Goal: Answer question/provide support: Answer question/provide support

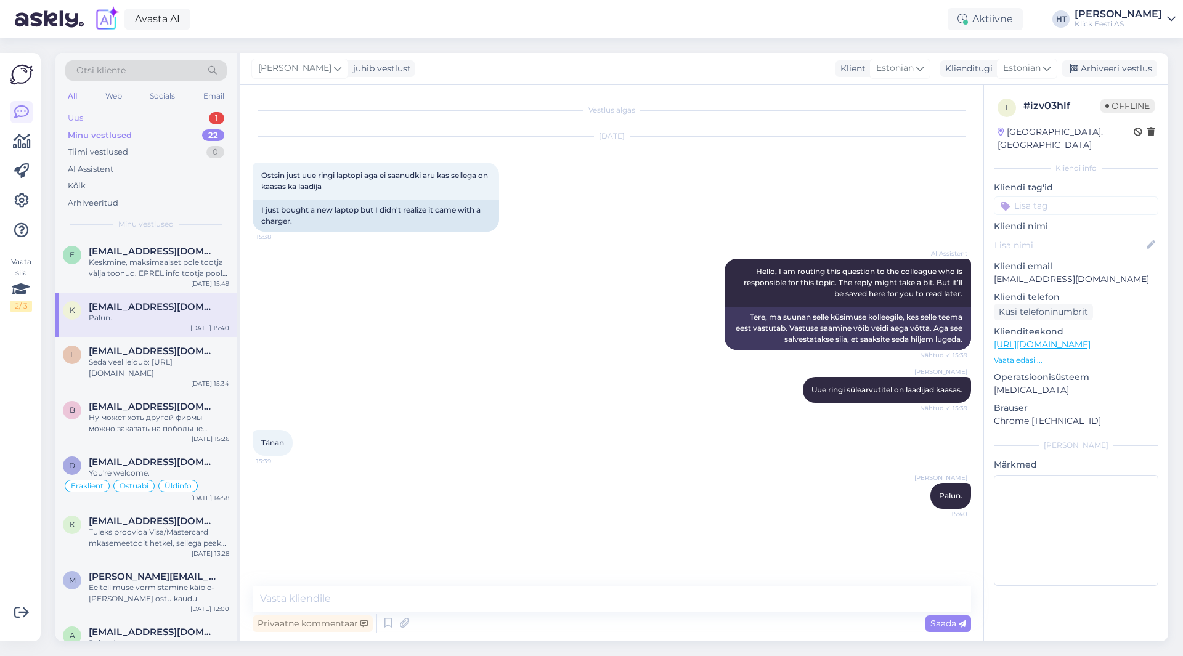
click at [157, 120] on div "Uus 1" at bounding box center [145, 118] width 161 height 17
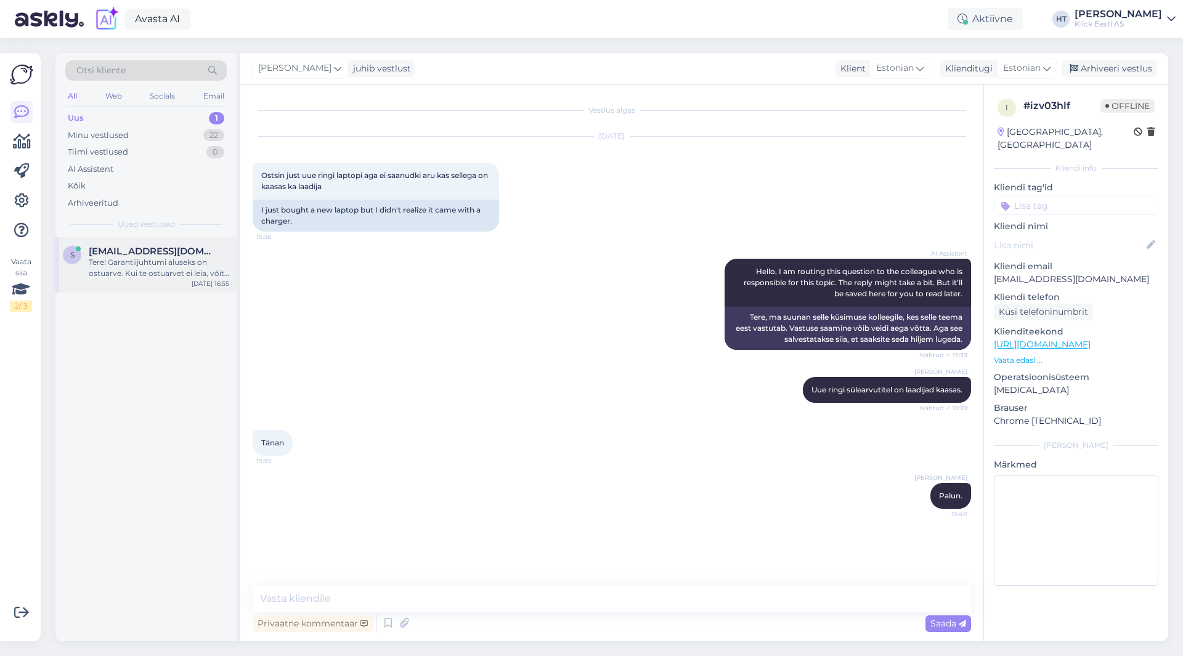
click at [161, 261] on div "Tere! Garantiijuhtumi aluseks on ostuarve. Kui te ostuarvet ei leia, võite saat…" at bounding box center [159, 268] width 140 height 22
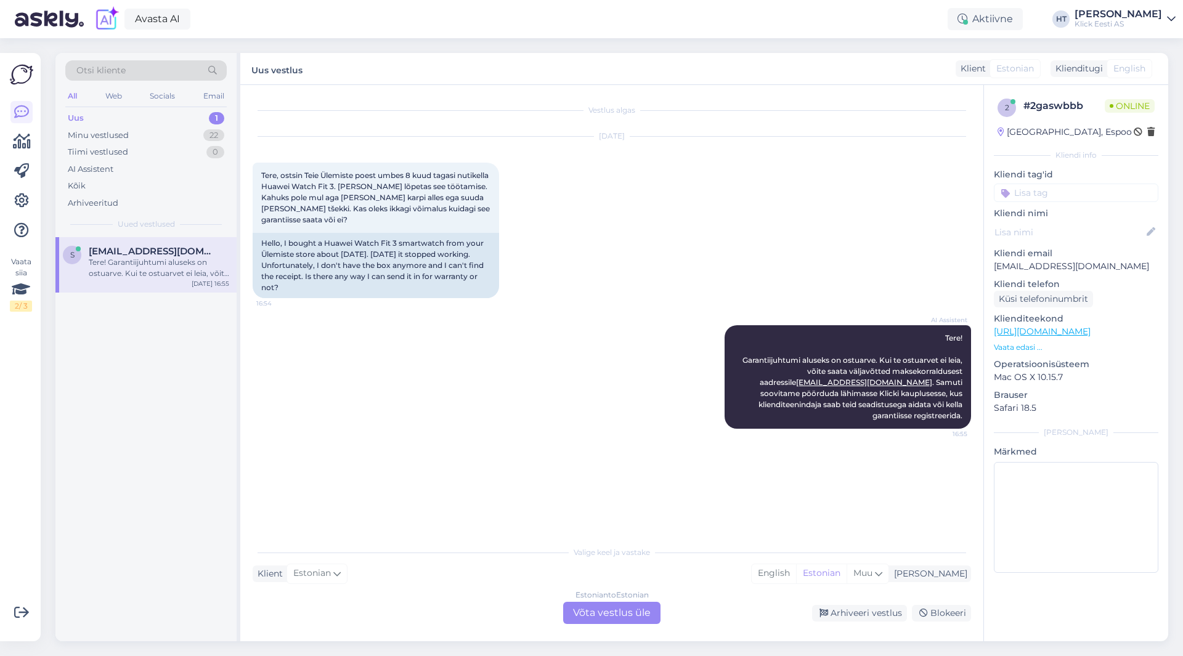
click at [614, 611] on div "Estonian to Estonian Võta vestlus üle" at bounding box center [611, 613] width 97 height 22
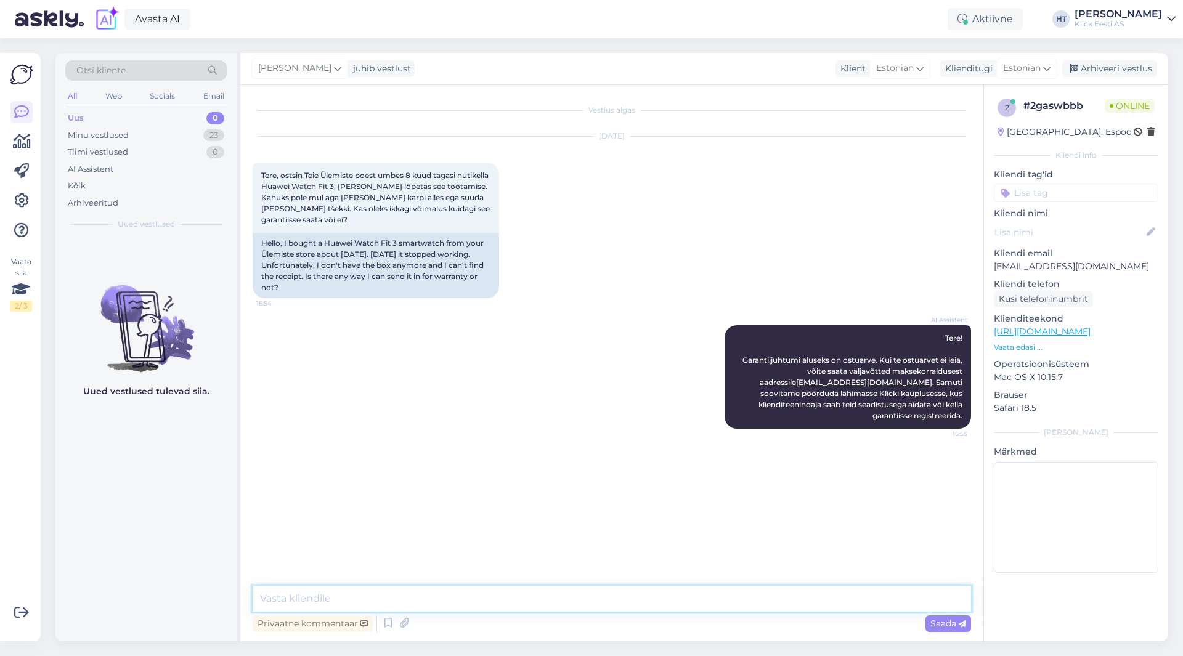
click at [614, 597] on textarea at bounding box center [612, 599] width 718 height 26
type textarea "[PERSON_NAME] ole garantii jaoks tarvilik. Maksekorralduse saab ka otse vestlus…"
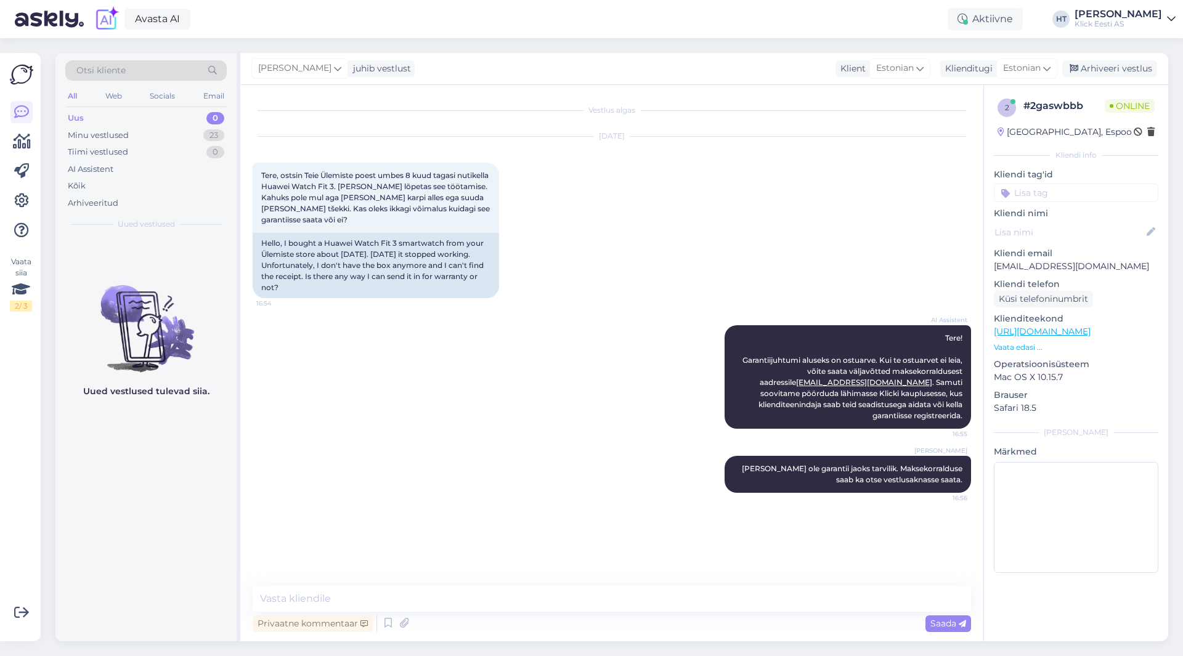
click at [1051, 195] on input at bounding box center [1076, 193] width 165 height 18
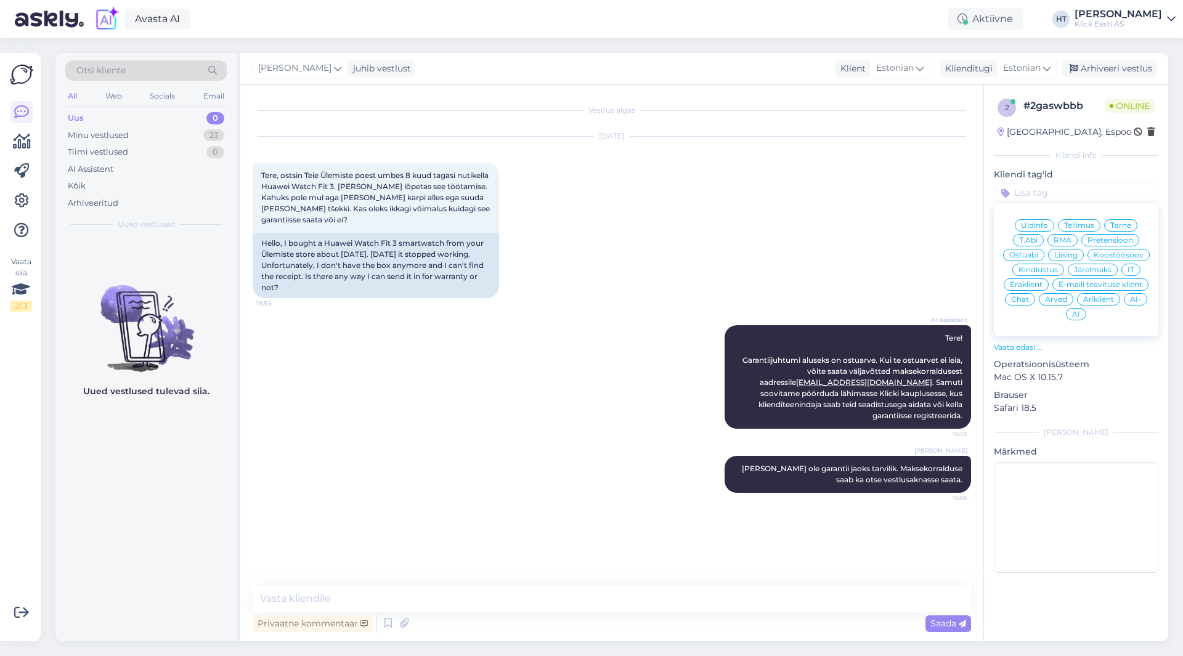
click at [866, 242] on div "[DATE] Tere, ostsin Teie Ülemiste poest umbes 8 kuud tagasi nutikella Huawei Wa…" at bounding box center [612, 217] width 718 height 189
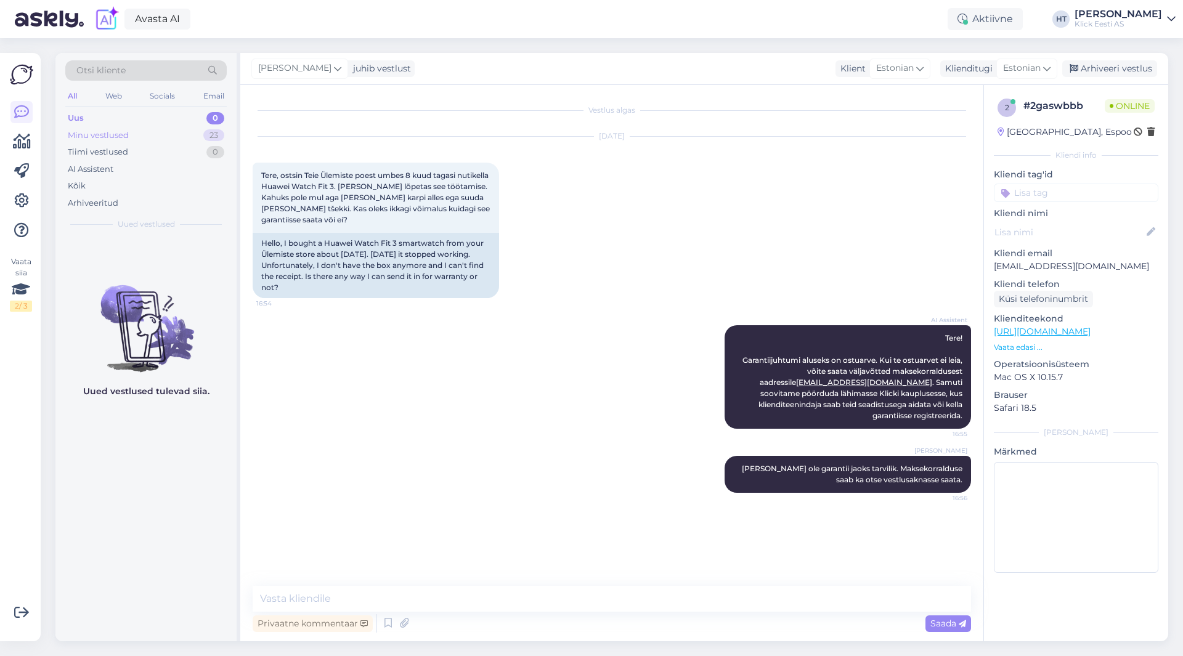
click at [226, 139] on div "Minu vestlused 23" at bounding box center [145, 135] width 161 height 17
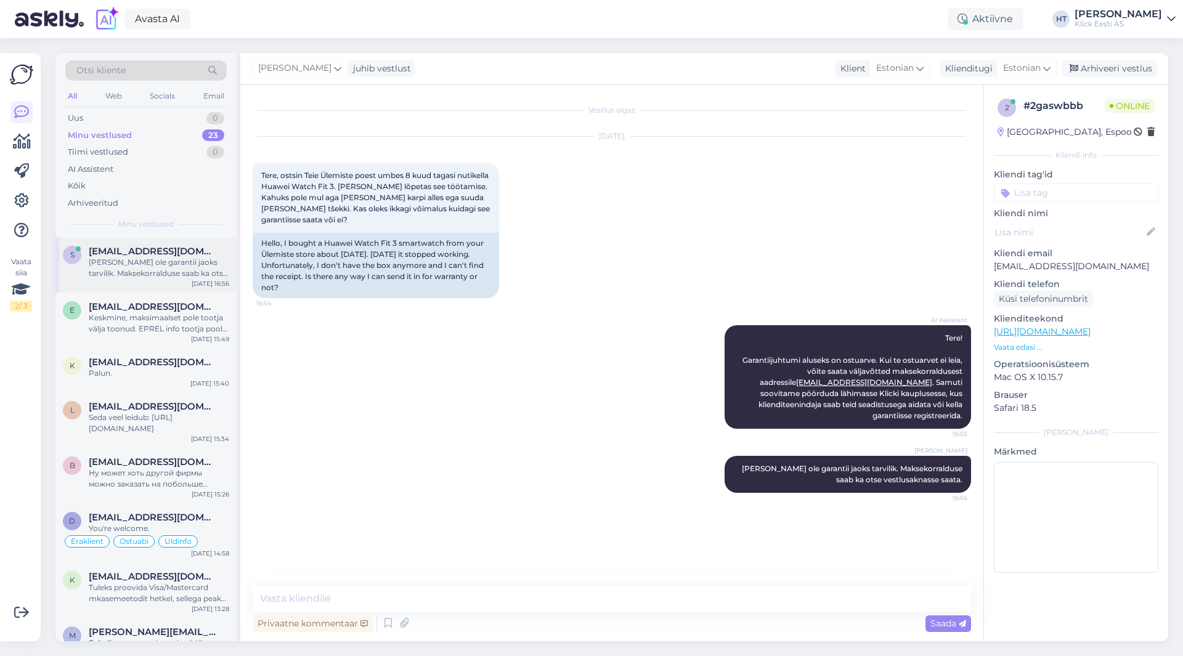
click at [213, 254] on div "[EMAIL_ADDRESS][DOMAIN_NAME]" at bounding box center [159, 251] width 140 height 11
click at [1077, 198] on input at bounding box center [1076, 193] width 165 height 18
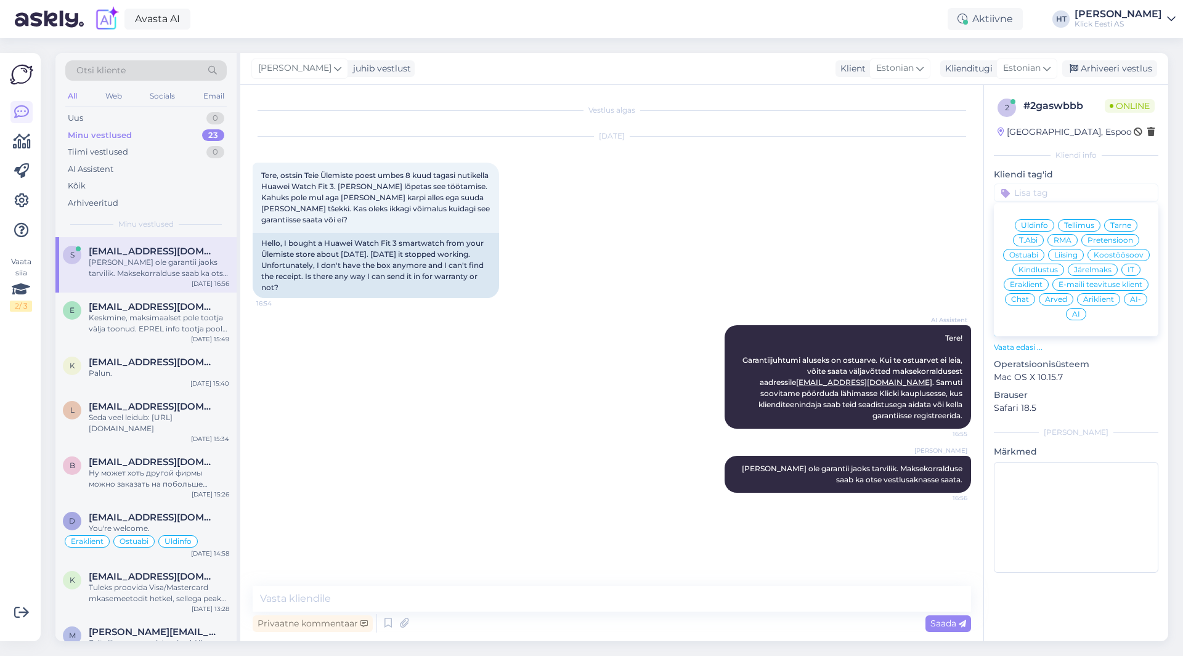
click at [1060, 240] on span "RMA" at bounding box center [1063, 240] width 18 height 7
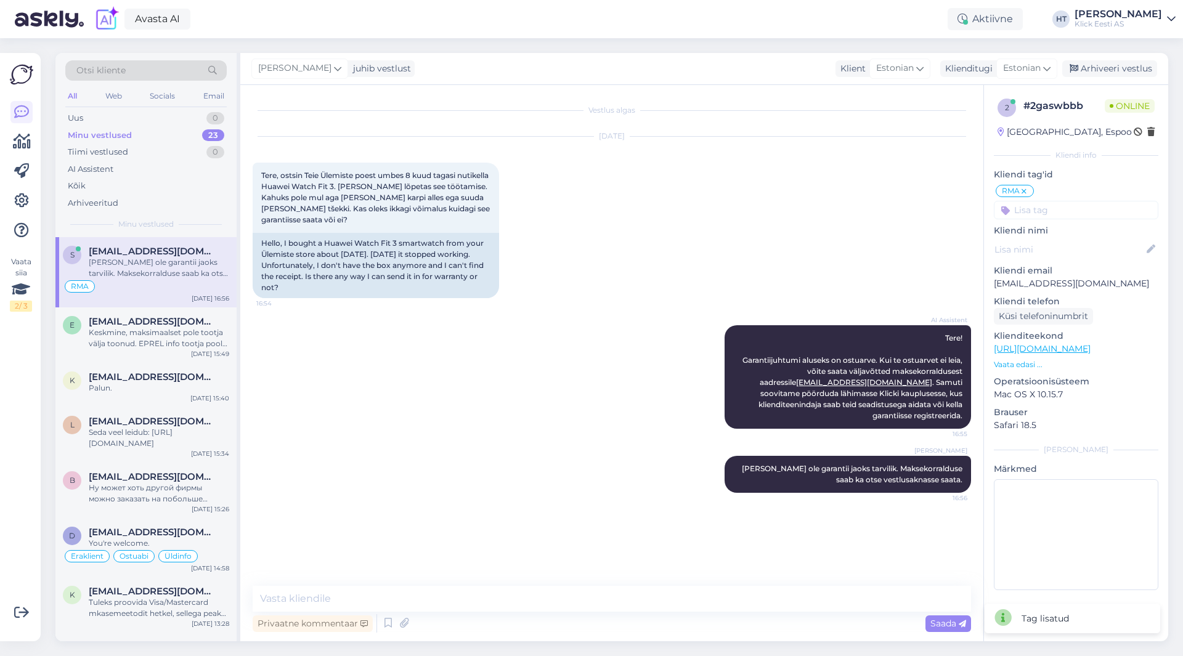
click at [1062, 218] on input at bounding box center [1076, 210] width 165 height 18
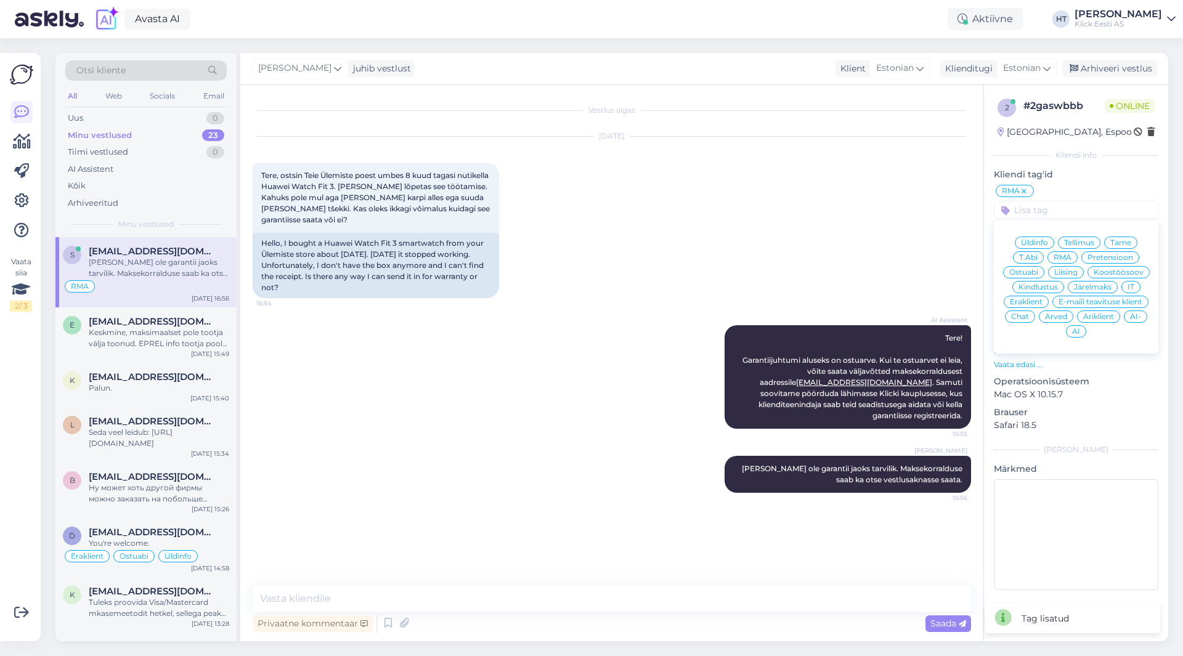
click at [1031, 301] on span "Eraklient" at bounding box center [1026, 301] width 33 height 7
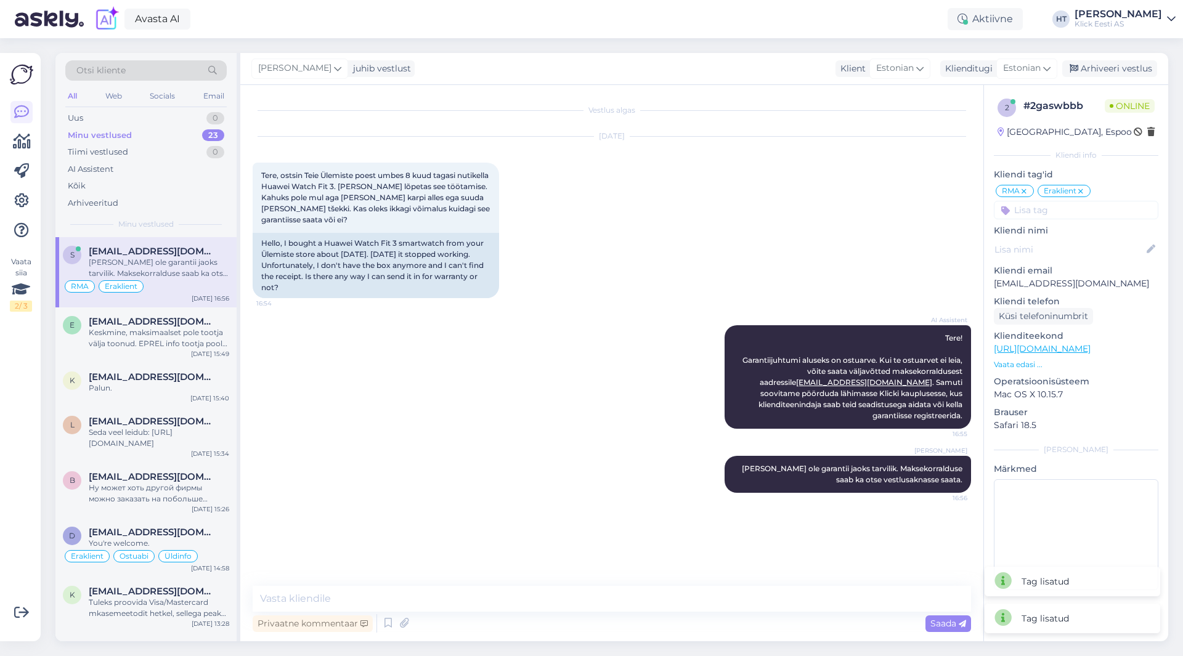
click at [1070, 214] on input at bounding box center [1076, 210] width 165 height 18
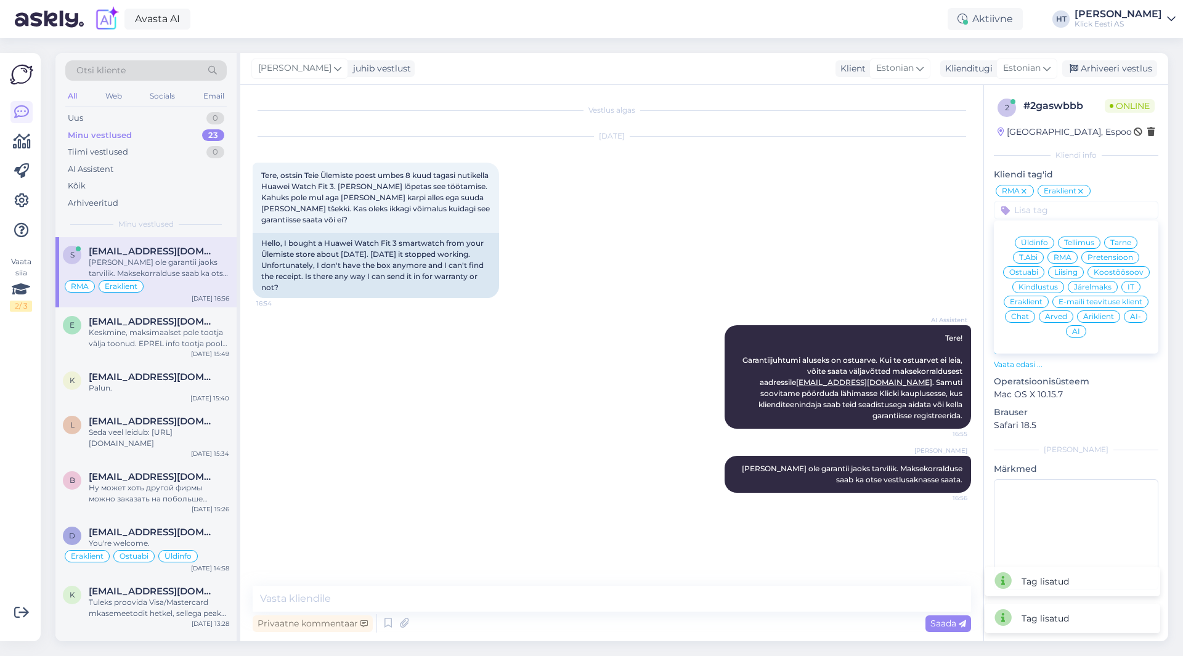
click at [1068, 314] on div "Arved" at bounding box center [1056, 317] width 35 height 12
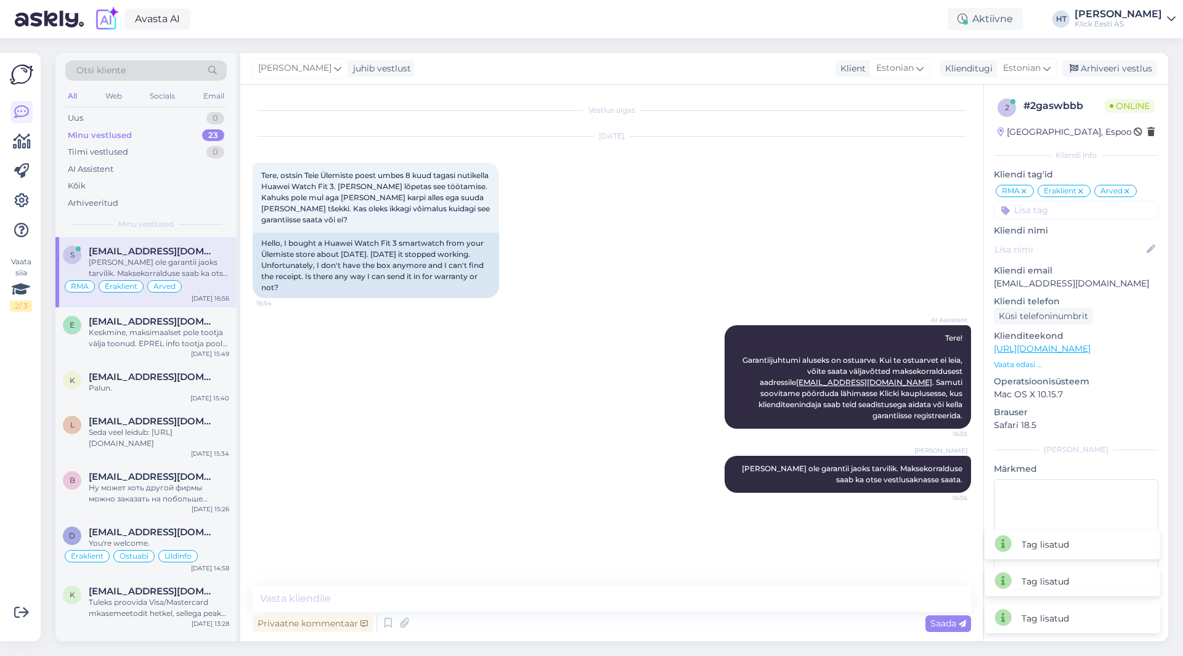
click at [855, 235] on div "[DATE] Tere, ostsin Teie Ülemiste poest umbes 8 kuud tagasi nutikella Huawei Wa…" at bounding box center [612, 217] width 718 height 189
click at [547, 315] on div "AI Assistent Tere! Garantiijuhtumi aluseks on ostuarve. Kui te ostuarvet ei lei…" at bounding box center [612, 377] width 718 height 131
click at [154, 331] on div "Keskmine, maksimaalset pole tootja välja toonud. EPREL info tootja poolt antud …" at bounding box center [159, 338] width 140 height 22
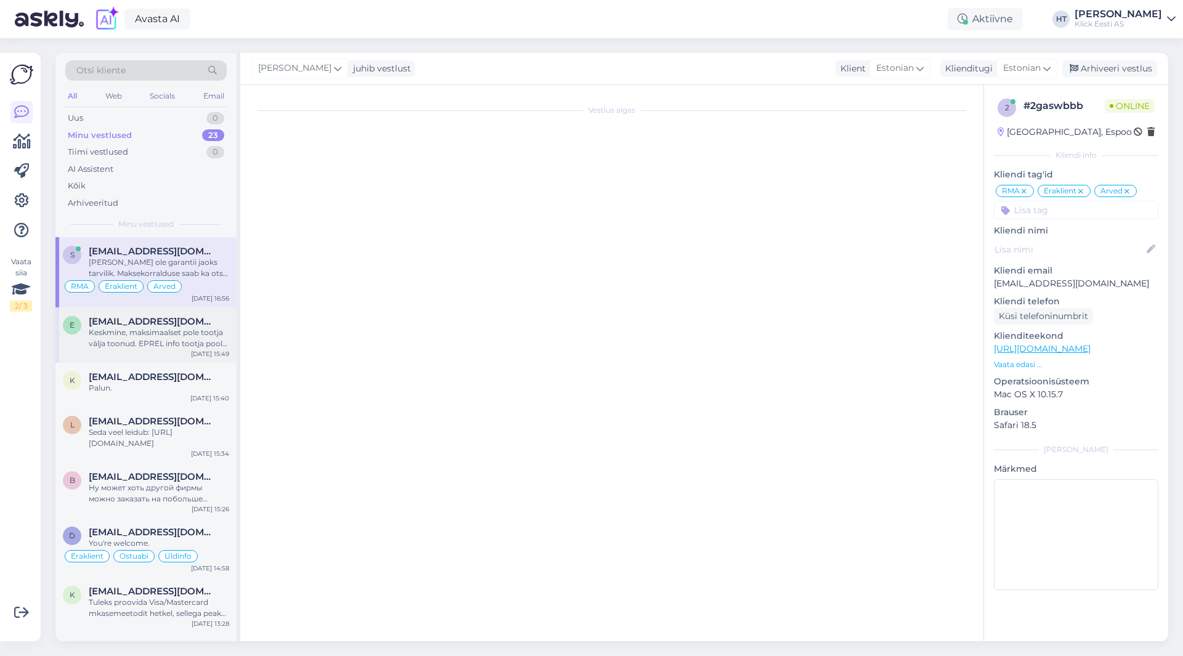
scroll to position [84, 0]
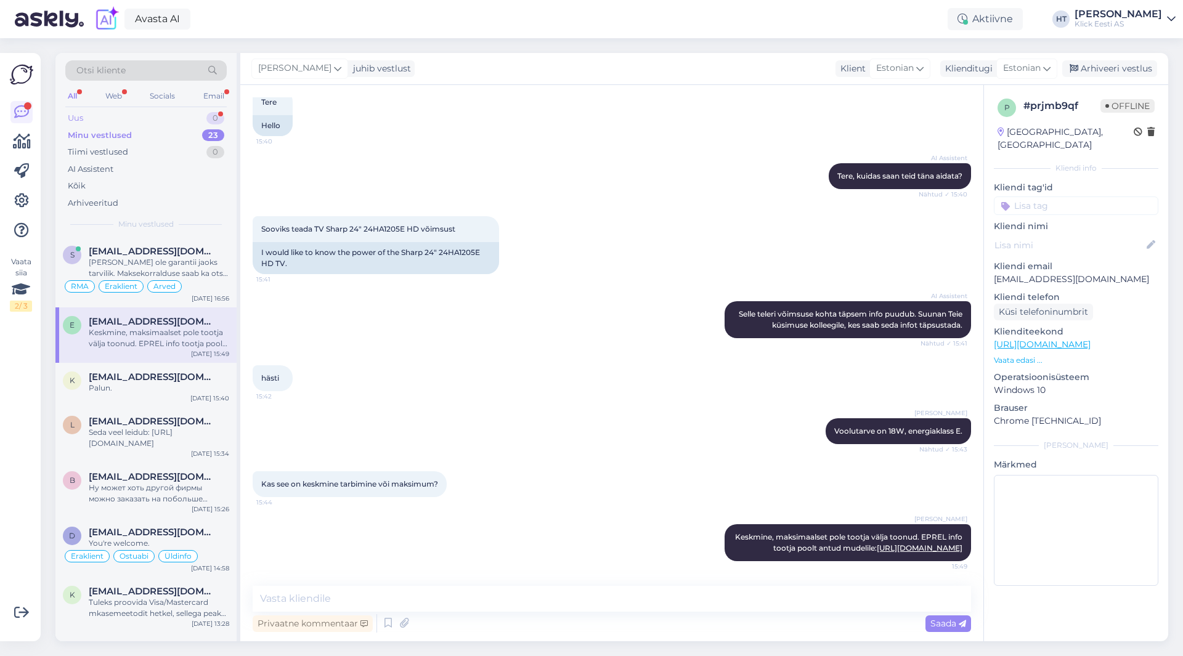
click at [102, 120] on div "Uus 0" at bounding box center [145, 118] width 161 height 17
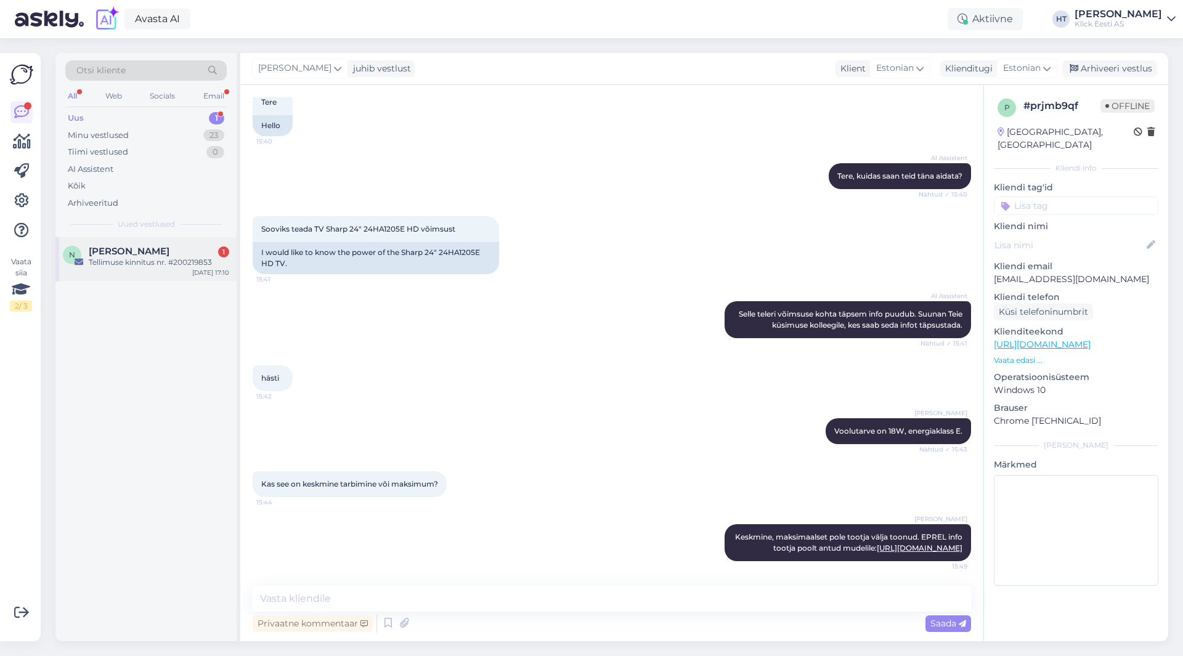
click at [163, 257] on div "Tellimuse kinnitus nr. #200219853" at bounding box center [159, 262] width 140 height 11
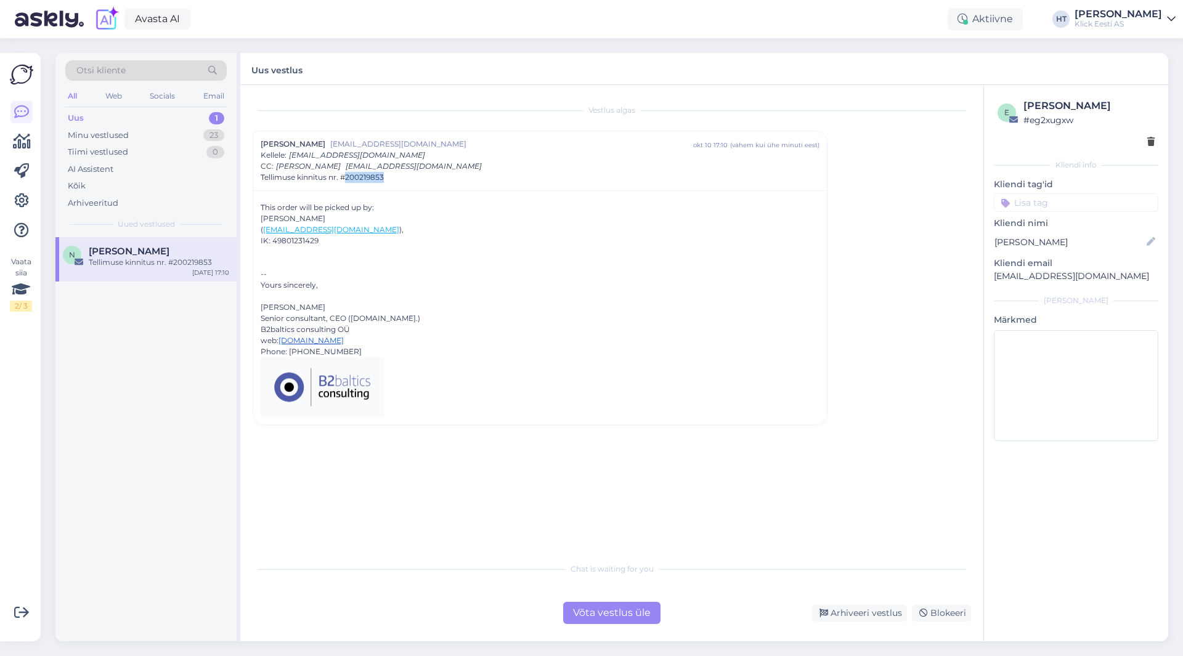
copy span "200219853"
drag, startPoint x: 389, startPoint y: 181, endPoint x: 348, endPoint y: 181, distance: 41.3
click at [348, 181] on div "Tellimuse kinnitus nr. #200219853" at bounding box center [540, 177] width 559 height 11
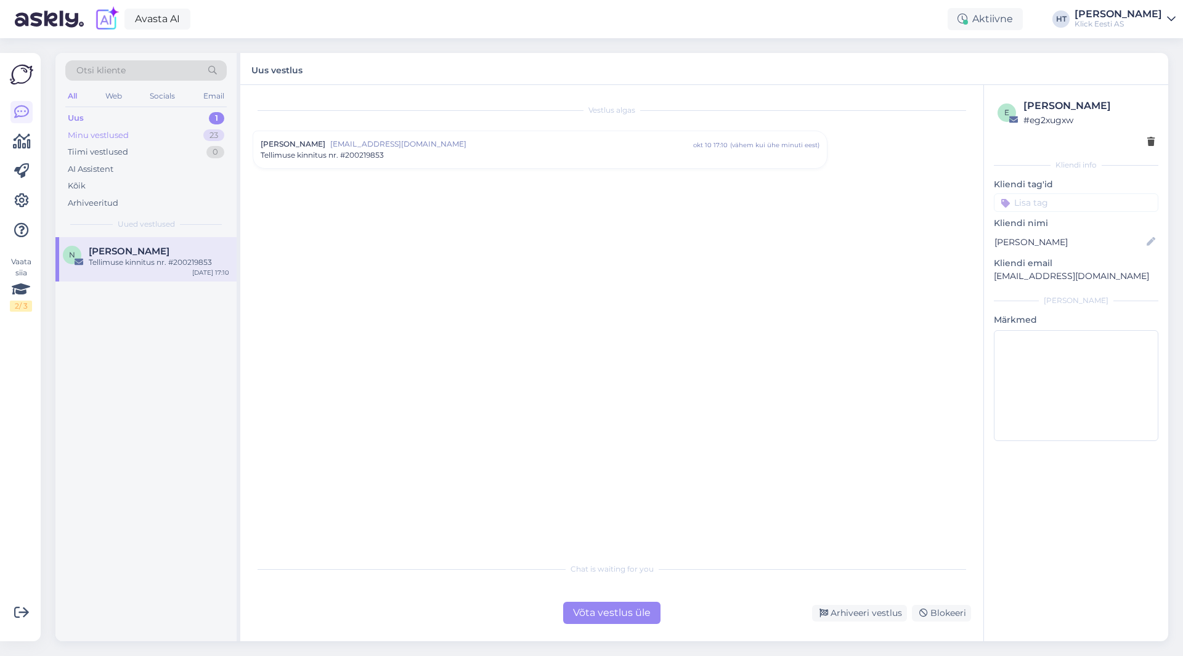
click at [181, 138] on div "Minu vestlused 23" at bounding box center [145, 135] width 161 height 17
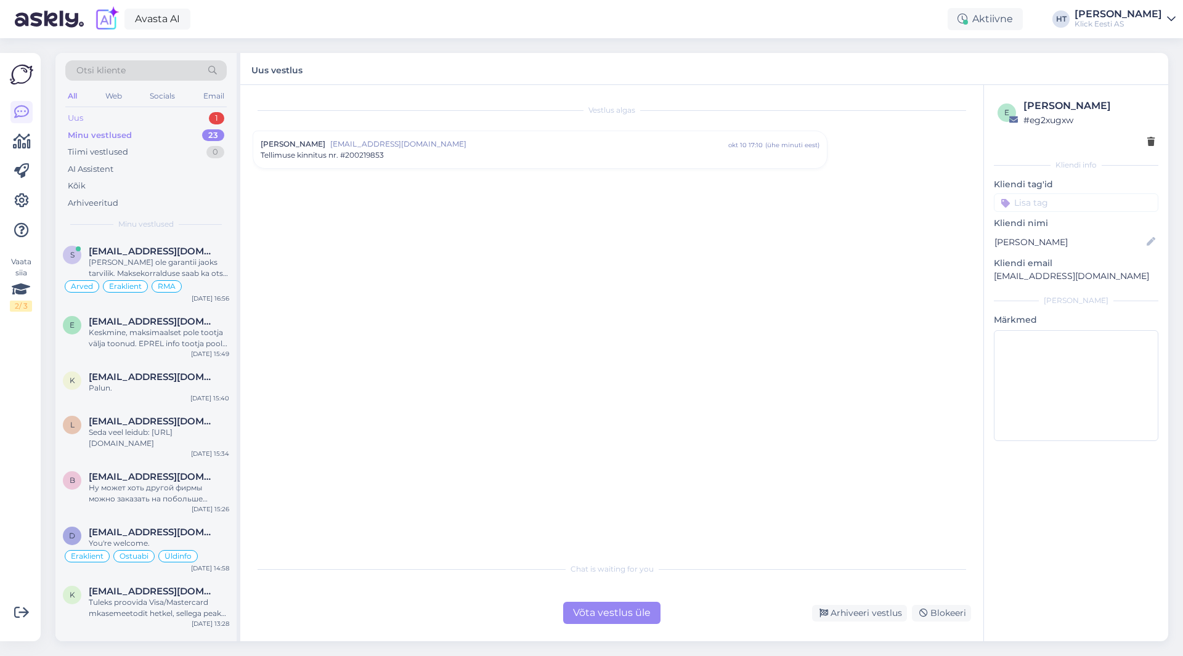
click at [194, 121] on div "Uus 1" at bounding box center [145, 118] width 161 height 17
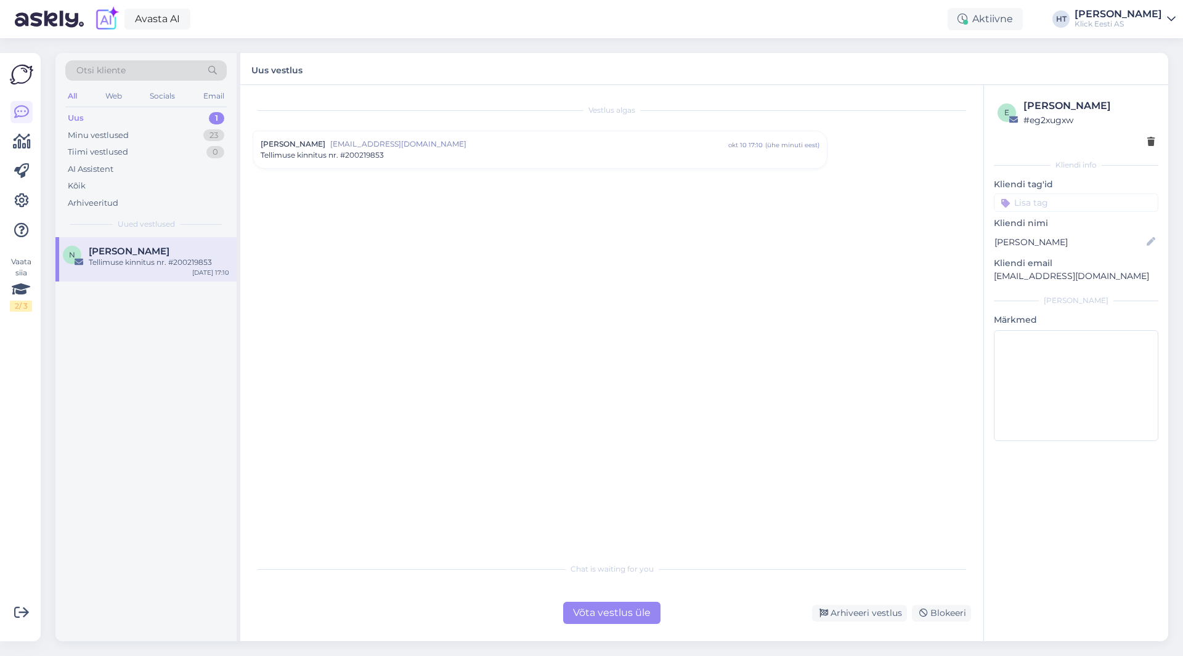
click at [646, 295] on div "Vestlus [PERSON_NAME] [EMAIL_ADDRESS][DOMAIN_NAME] okt 10 17:10 ( ühe minuti ee…" at bounding box center [618, 321] width 730 height 448
click at [515, 160] on div "Tellimuse kinnitus nr. #200219853" at bounding box center [540, 155] width 559 height 11
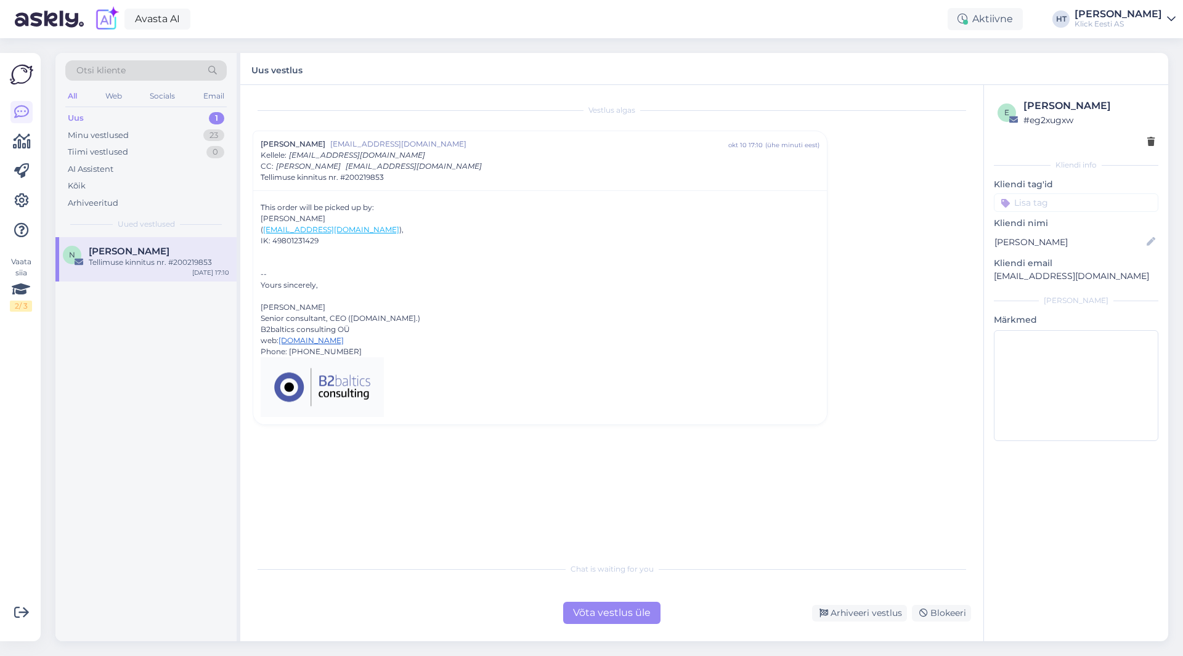
drag, startPoint x: 261, startPoint y: 218, endPoint x: 320, endPoint y: 219, distance: 58.5
click at [320, 219] on div "[PERSON_NAME]" at bounding box center [540, 218] width 559 height 11
copy div "[PERSON_NAME]"
click at [438, 246] on div at bounding box center [540, 251] width 559 height 11
drag, startPoint x: 261, startPoint y: 217, endPoint x: 433, endPoint y: 250, distance: 175.1
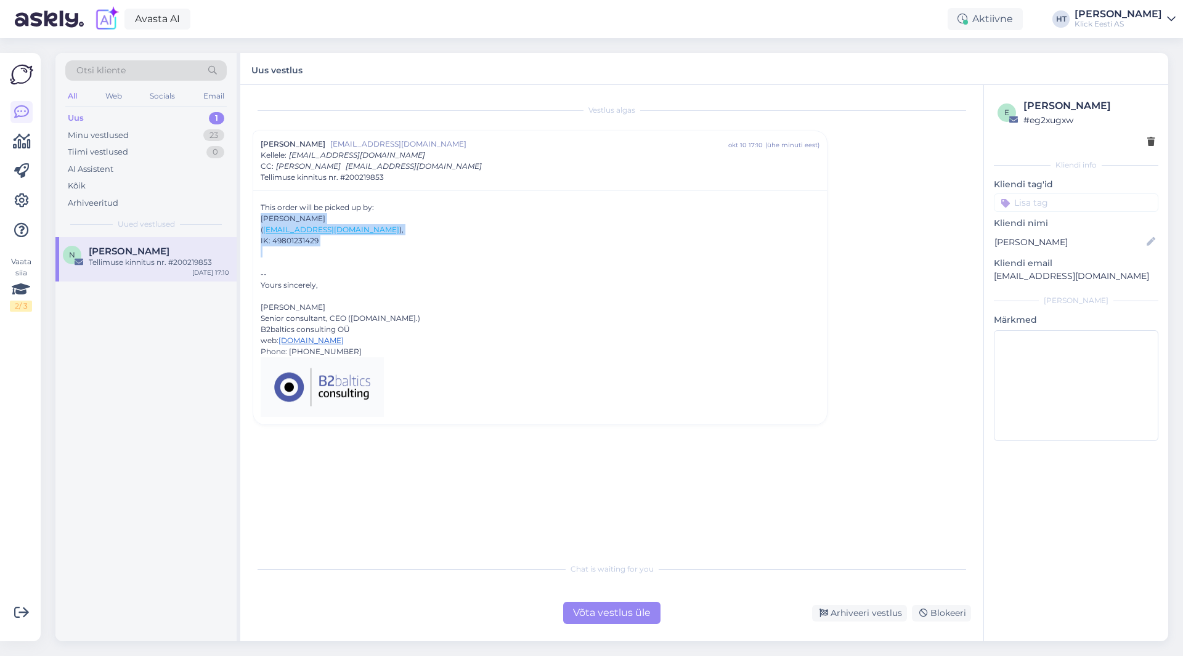
click at [433, 250] on div "This order will be picked up by: [PERSON_NAME] ( [PERSON_NAME][EMAIL_ADDRESS][D…" at bounding box center [540, 309] width 559 height 215
copy div "[PERSON_NAME] ( [PERSON_NAME][EMAIL_ADDRESS][DOMAIN_NAME] ), IK: 49801231429"
click at [321, 246] on div "IK: 49801231429" at bounding box center [540, 240] width 559 height 11
drag, startPoint x: 321, startPoint y: 244, endPoint x: 261, endPoint y: 207, distance: 70.8
click at [261, 207] on div "This order will be picked up by: [PERSON_NAME] ( [PERSON_NAME][EMAIL_ADDRESS][D…" at bounding box center [540, 309] width 559 height 215
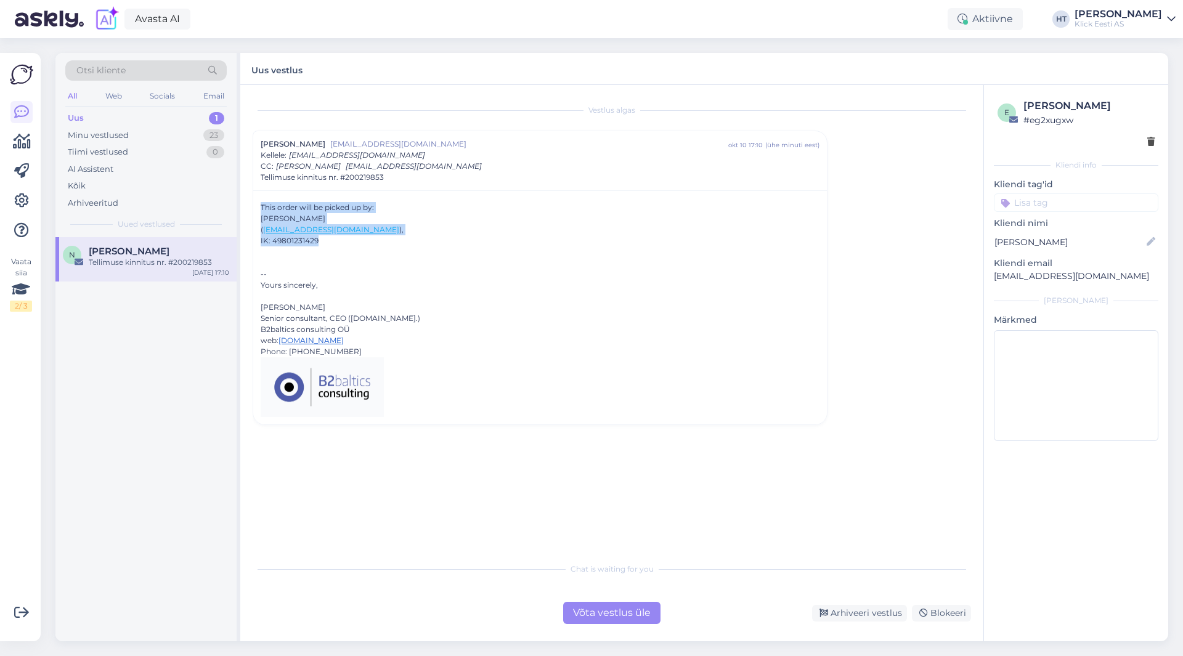
copy div "This order will be picked up by: [PERSON_NAME] ( [PERSON_NAME][EMAIL_ADDRESS][D…"
click at [577, 616] on div "Võta vestlus üle" at bounding box center [611, 613] width 97 height 22
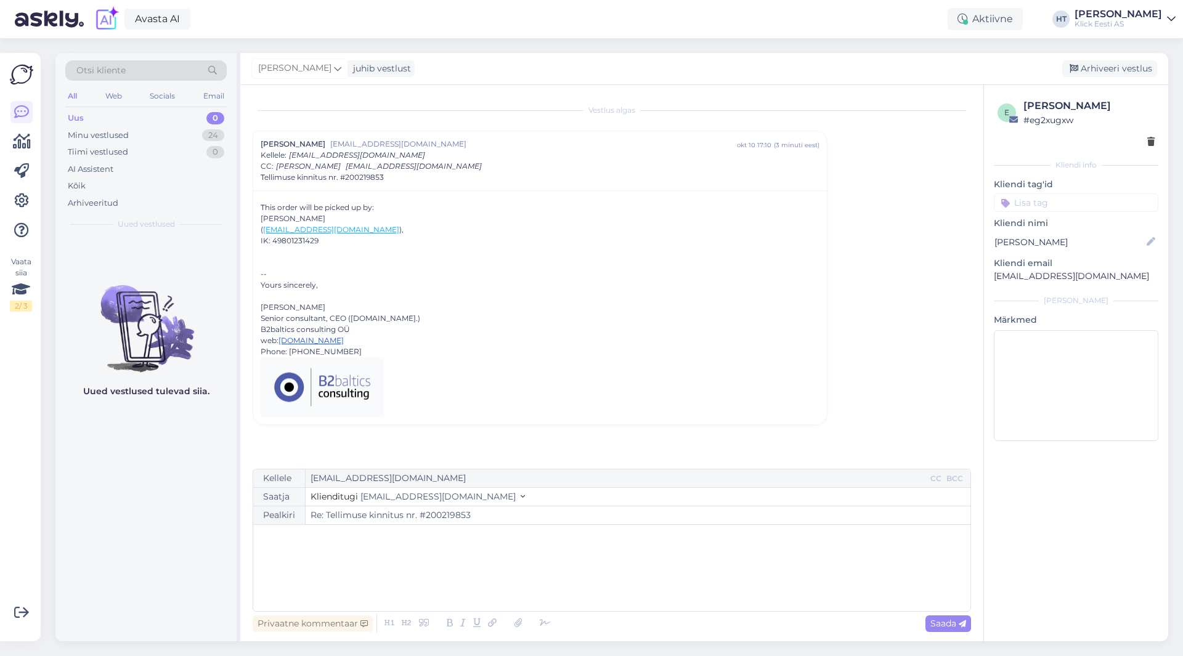
click at [404, 537] on p "﻿" at bounding box center [611, 537] width 705 height 13
click at [937, 622] on span "Saada" at bounding box center [948, 623] width 36 height 11
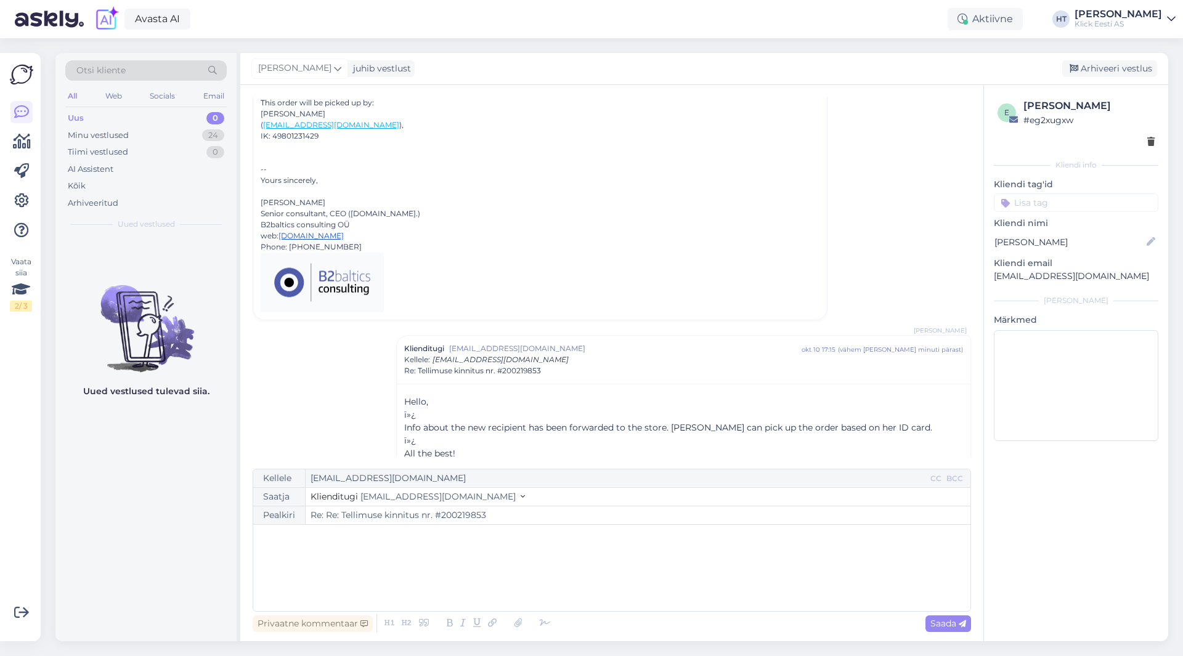
scroll to position [123, 0]
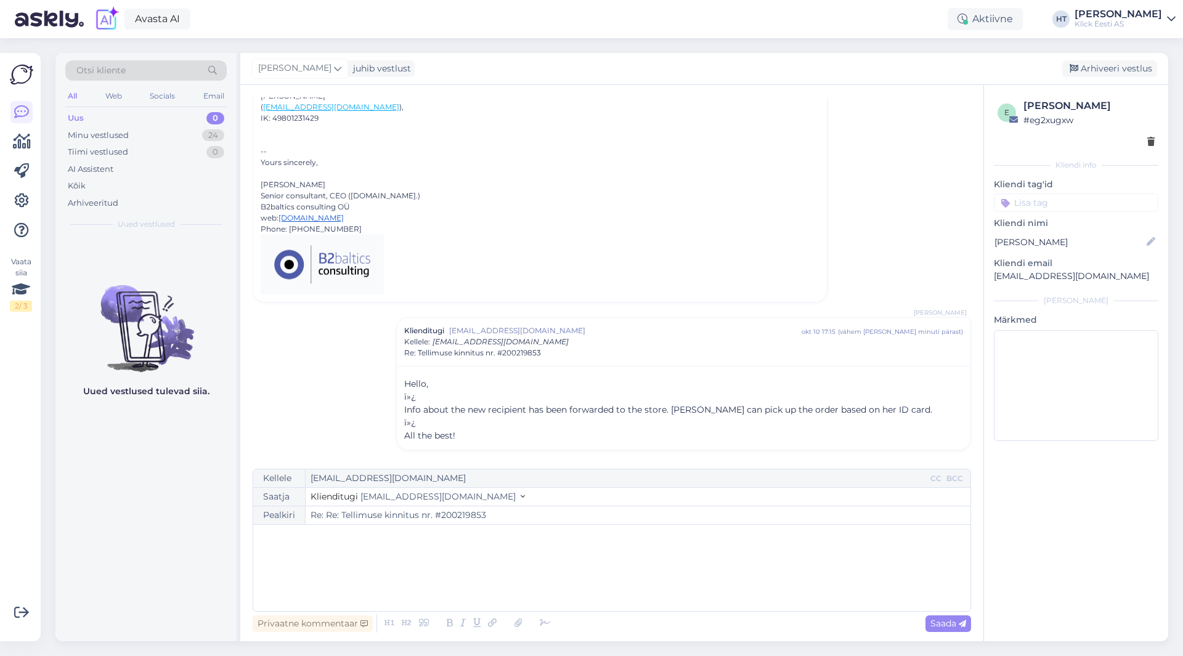
click at [1089, 203] on input at bounding box center [1076, 202] width 165 height 18
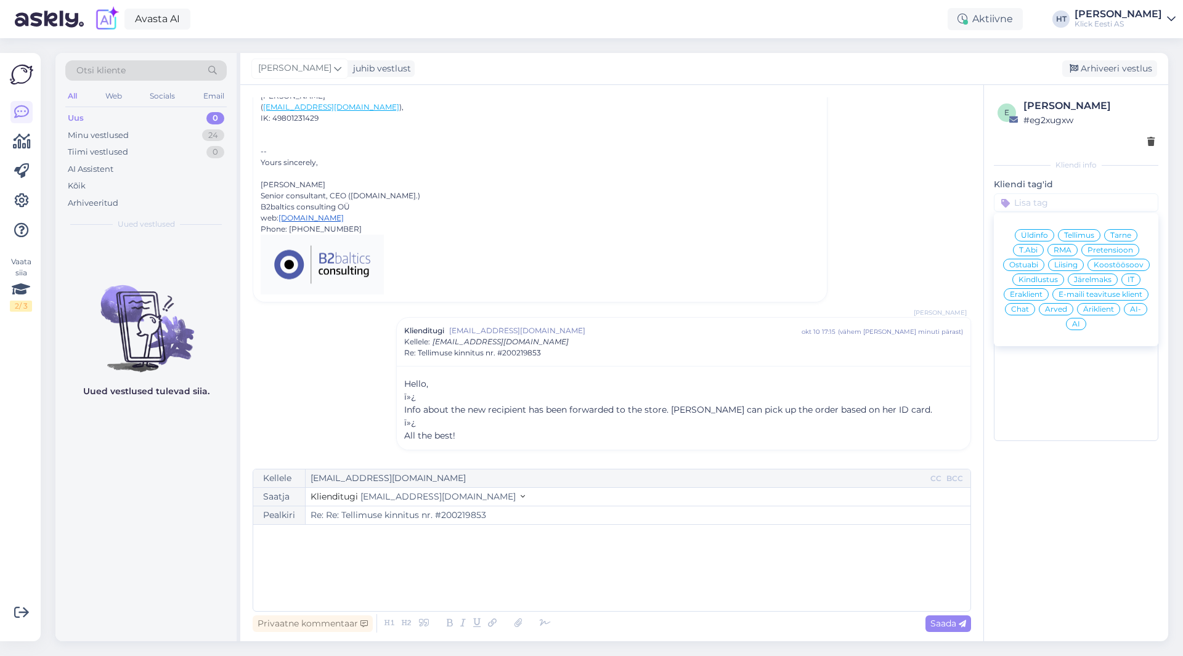
click at [1036, 294] on span "Eraklient" at bounding box center [1026, 294] width 33 height 7
type input "Re: Tellimuse kinnitus nr. #200219853"
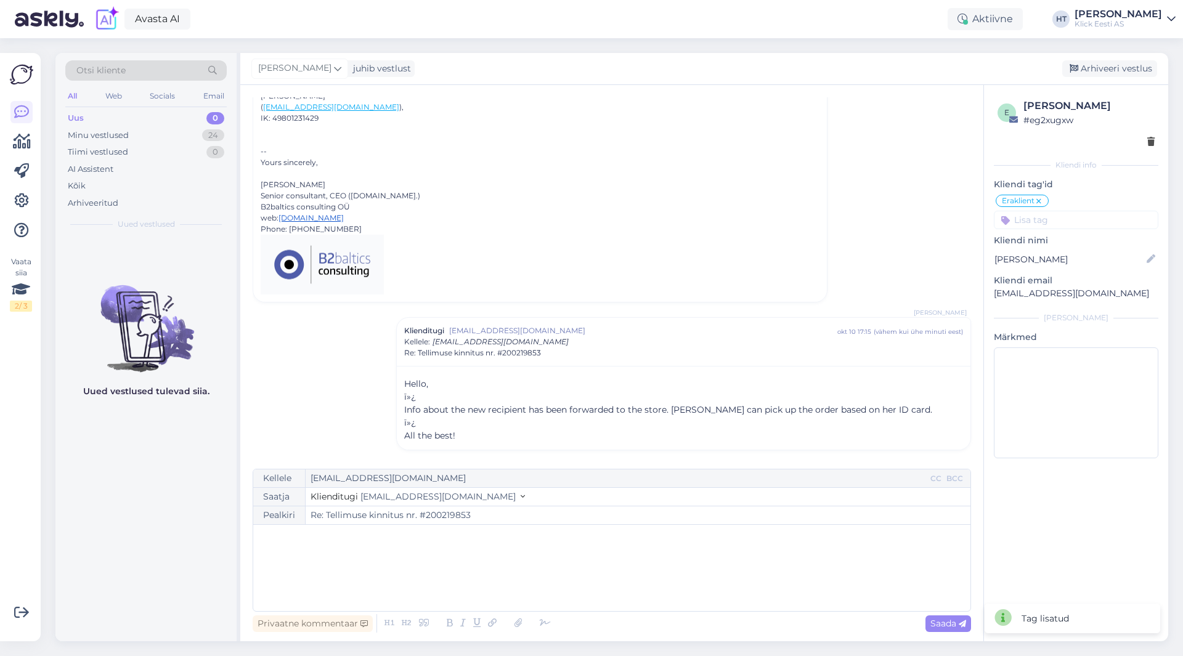
click at [1054, 222] on input at bounding box center [1076, 220] width 165 height 18
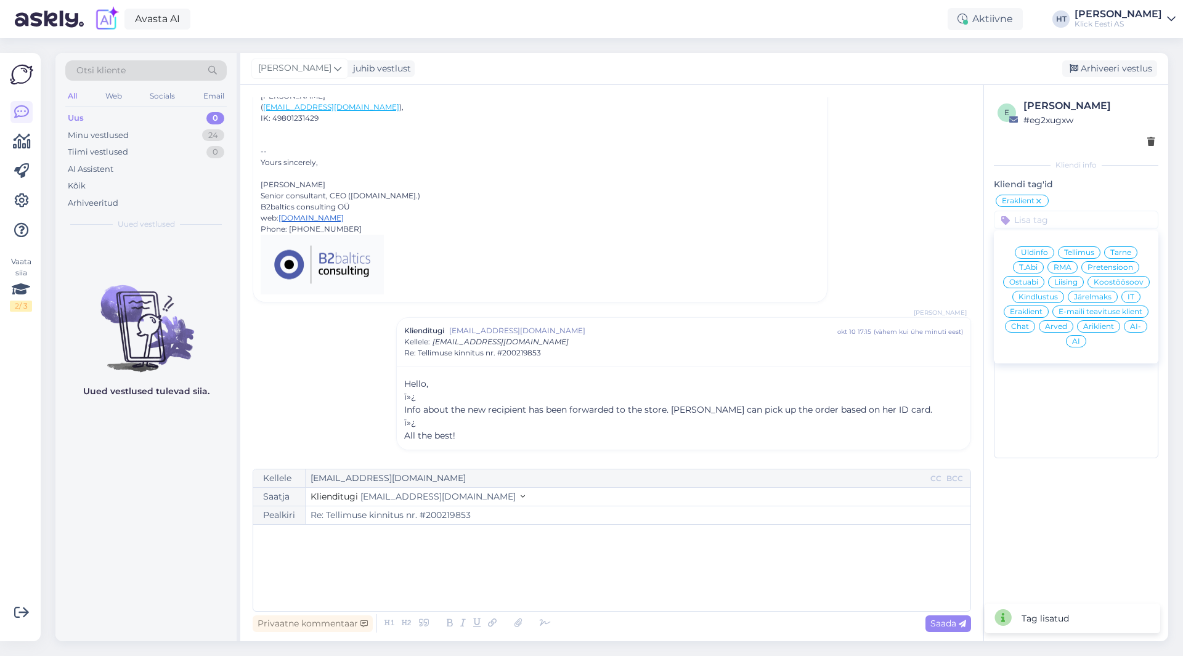
click at [1039, 203] on icon at bounding box center [1038, 202] width 7 height 10
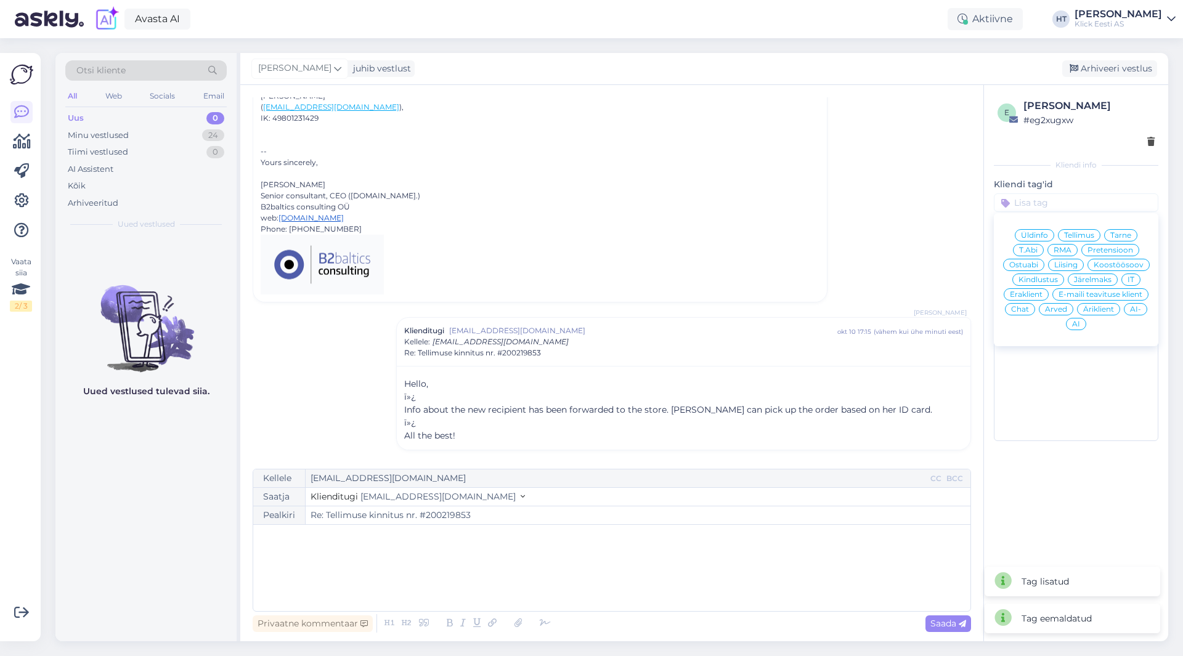
click at [1089, 306] on span "Äriklient" at bounding box center [1098, 309] width 31 height 7
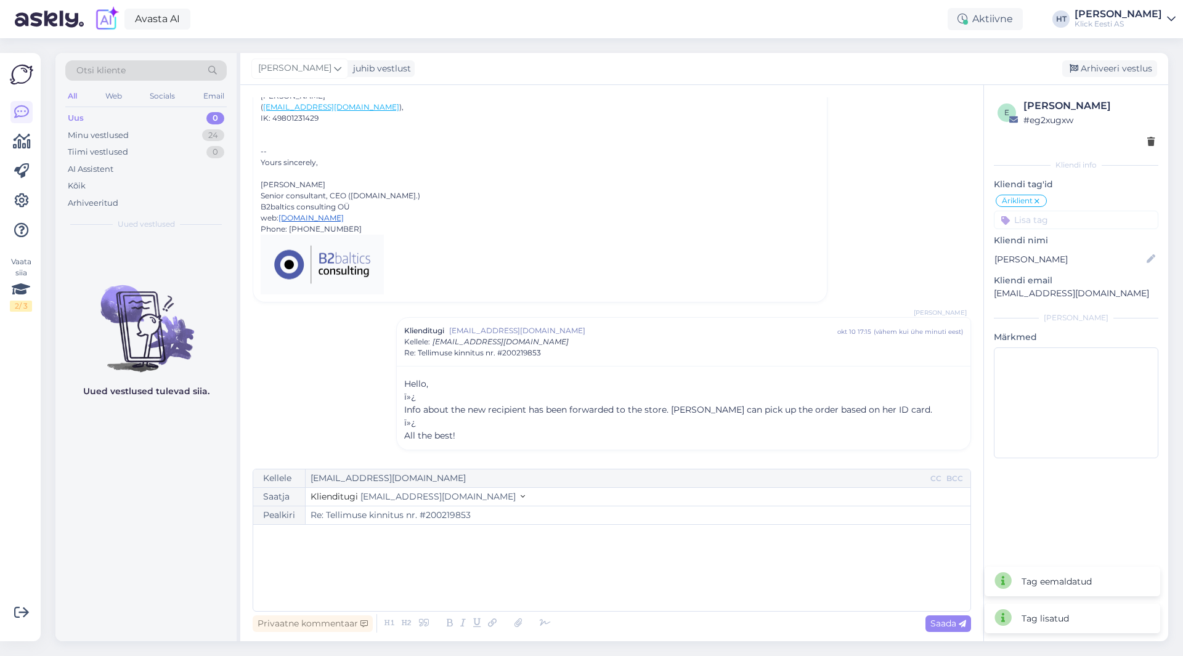
click at [1070, 219] on input at bounding box center [1076, 220] width 165 height 18
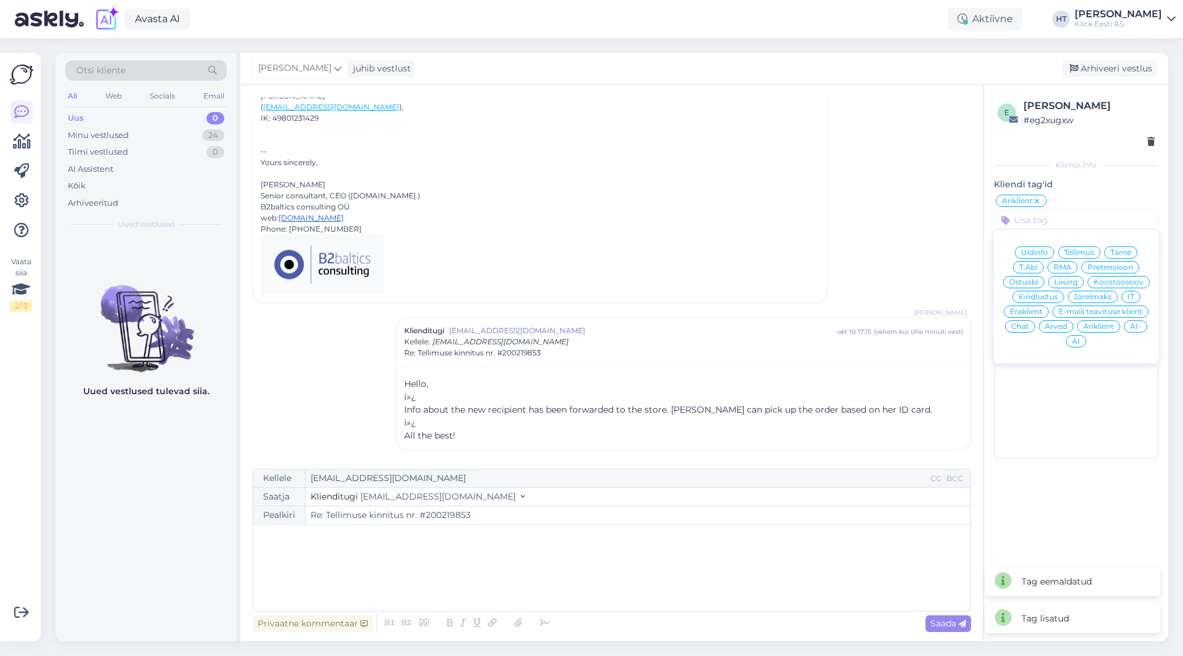
click at [1120, 254] on span "Tarne" at bounding box center [1120, 252] width 21 height 7
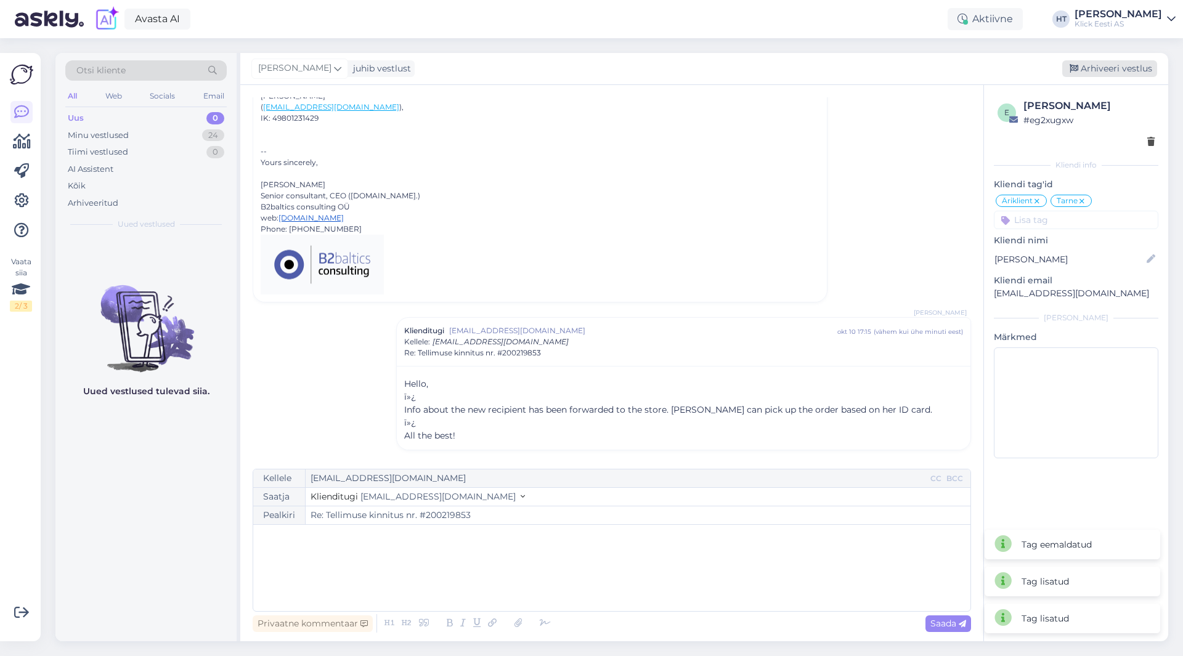
click at [1107, 70] on div "Arhiveeri vestlus" at bounding box center [1109, 68] width 95 height 17
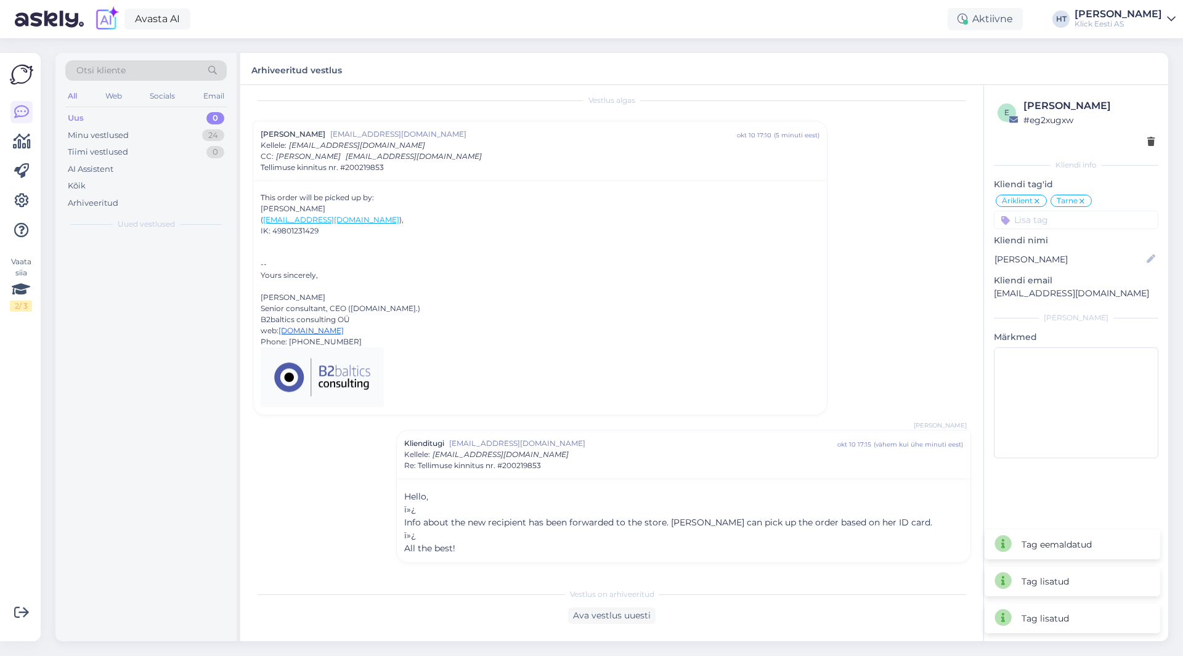
scroll to position [10, 0]
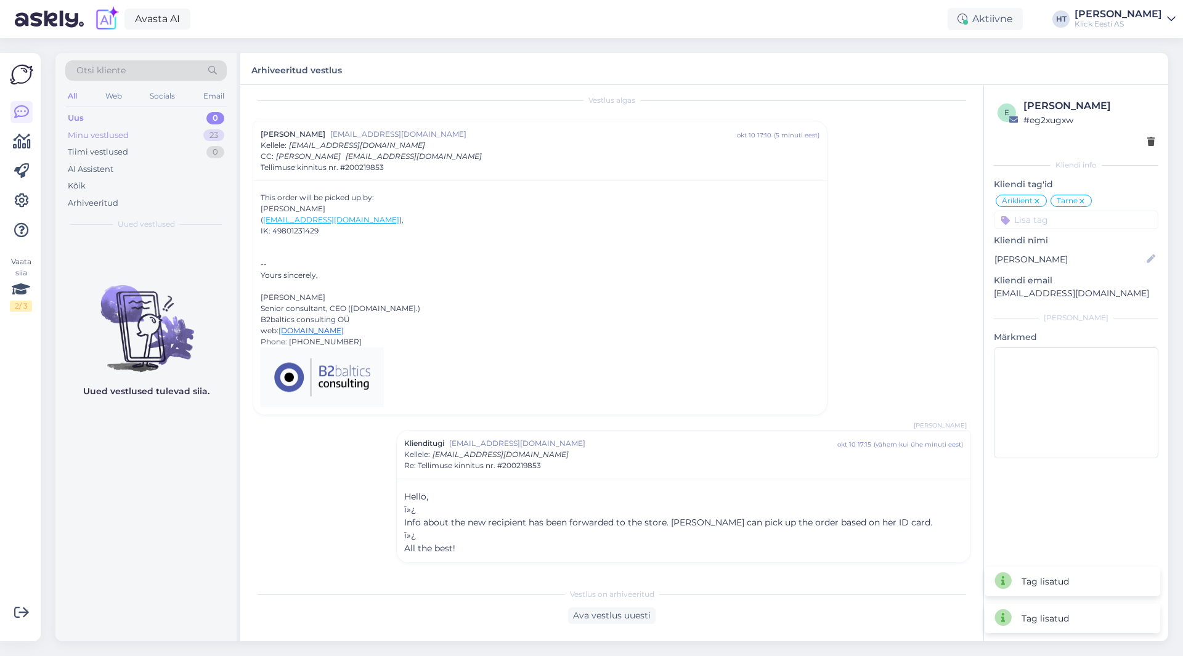
click at [202, 138] on div "Minu vestlused 23" at bounding box center [145, 135] width 161 height 17
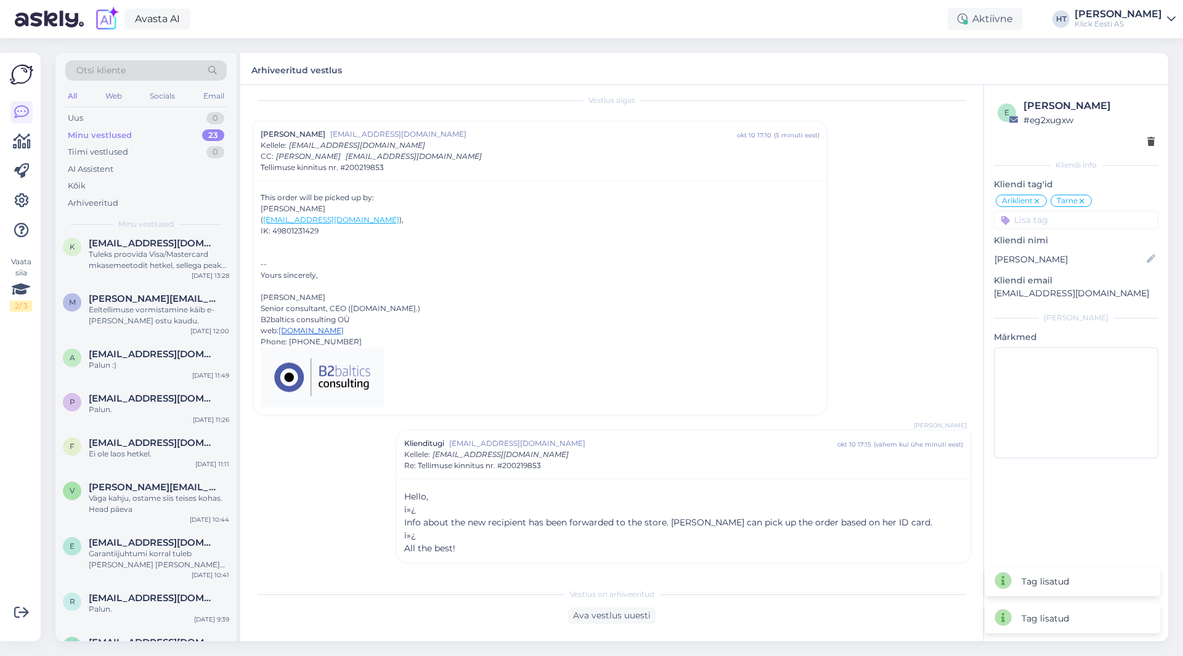
scroll to position [816, 0]
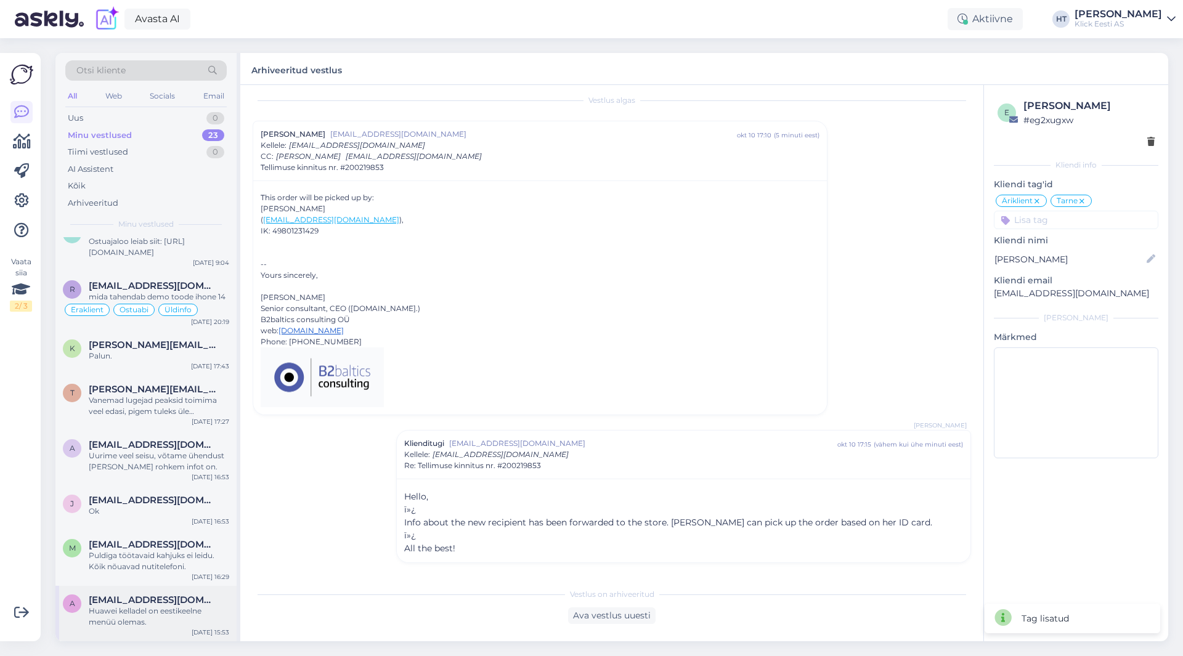
click at [169, 612] on div "Huawei kelladel on eestikeelne menüü olemas." at bounding box center [159, 617] width 140 height 22
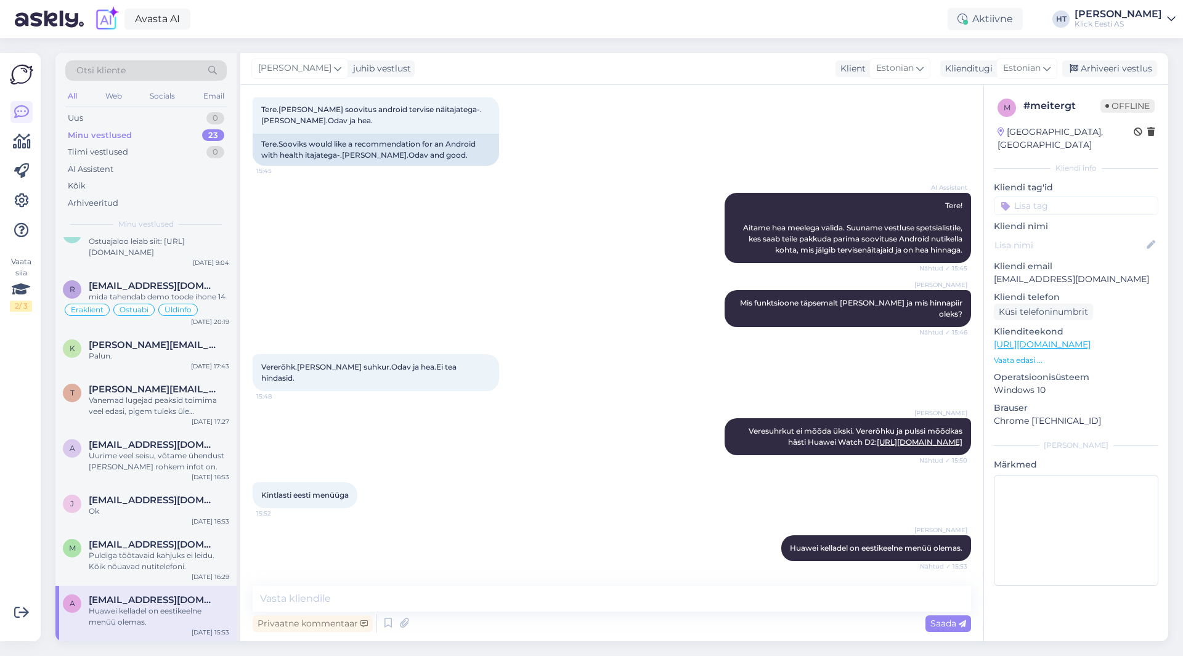
click at [1068, 197] on input at bounding box center [1076, 206] width 165 height 18
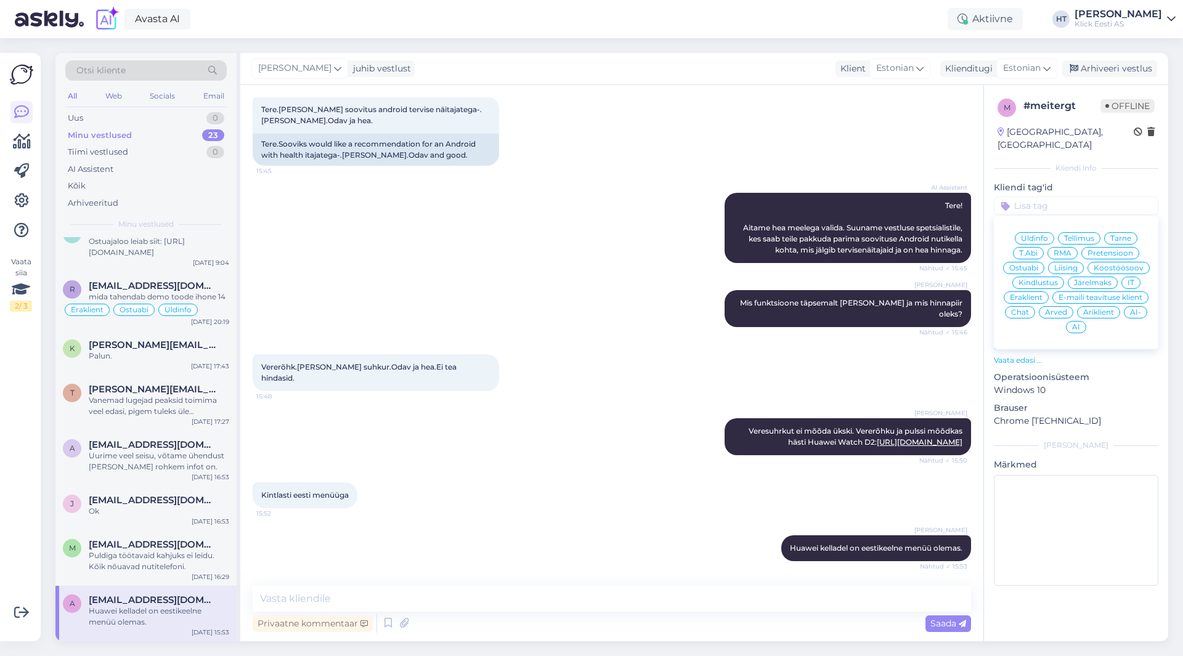
click at [1038, 264] on span "Ostuabi" at bounding box center [1023, 267] width 29 height 7
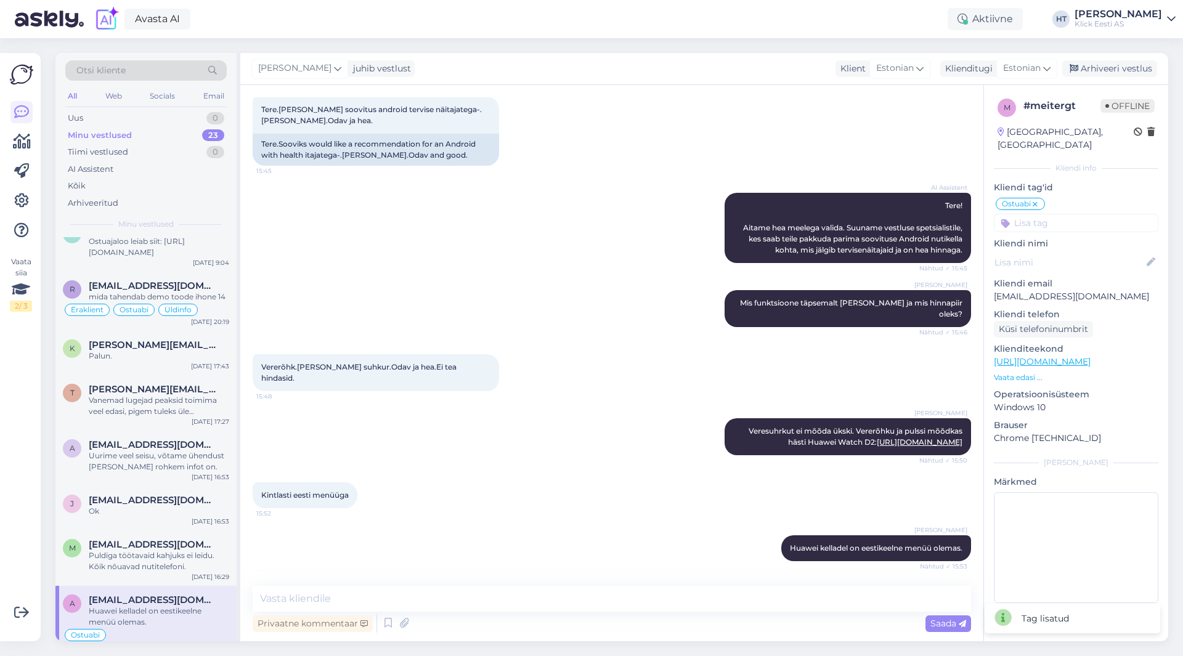
click at [1062, 214] on input at bounding box center [1076, 223] width 165 height 18
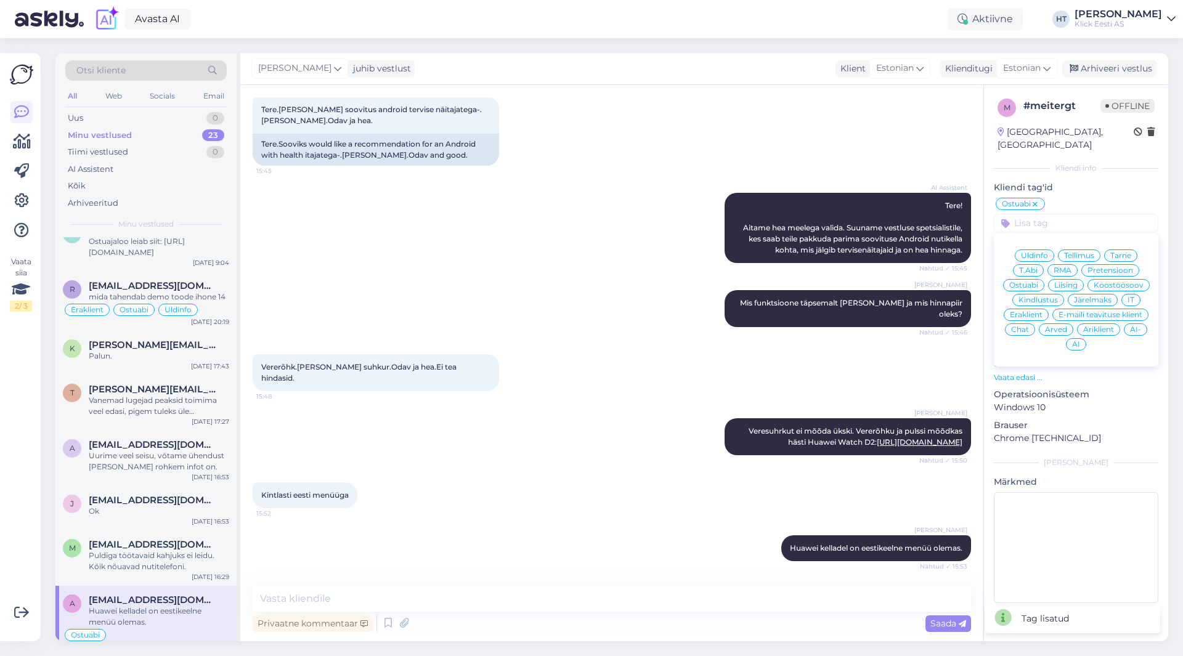
click at [1035, 311] on span "Eraklient" at bounding box center [1026, 314] width 33 height 7
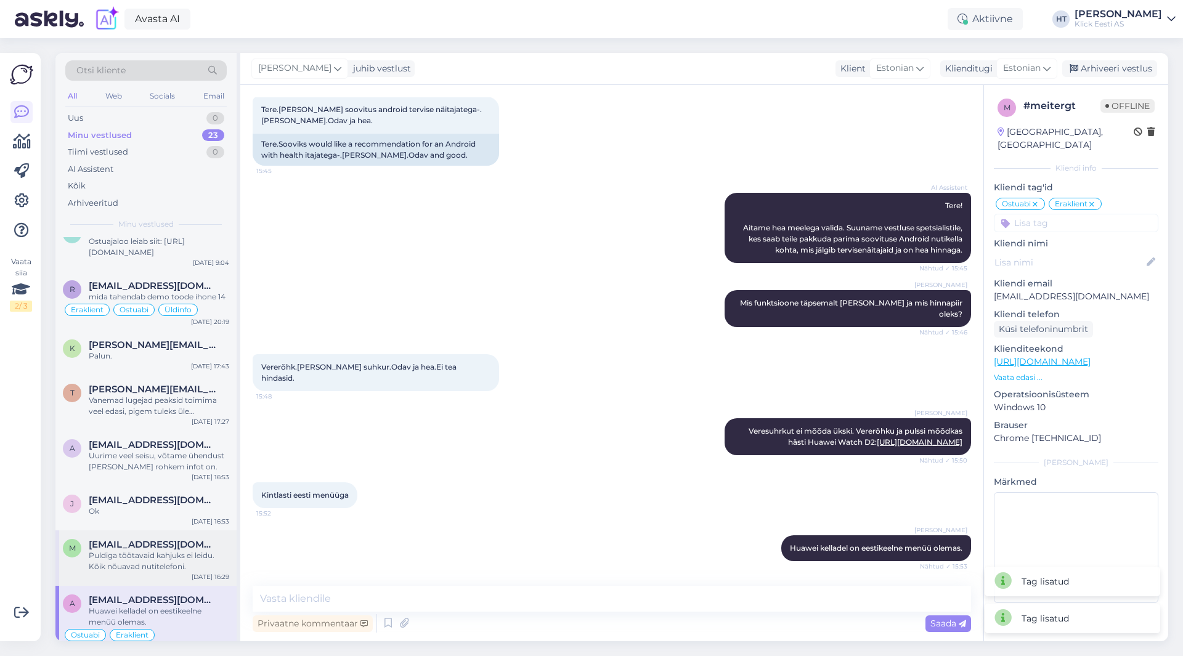
click at [174, 571] on div "Puldiga töötavaid kahjuks ei leidu. Kõik nõuavad nutitelefoni." at bounding box center [159, 561] width 140 height 22
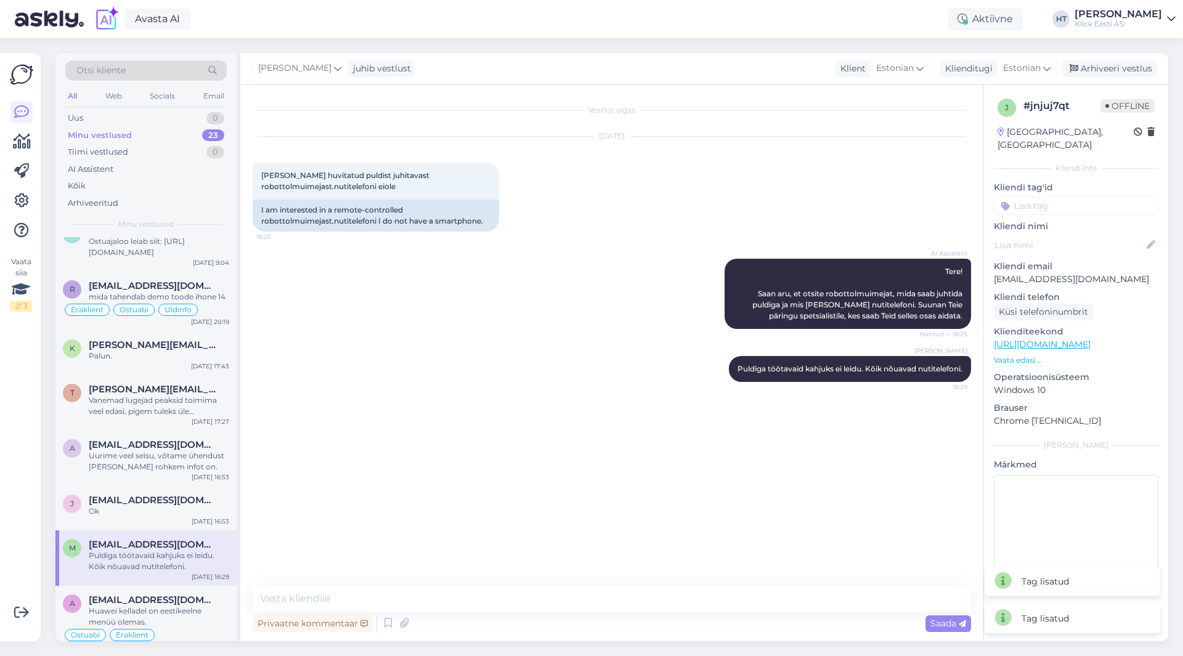
click at [1047, 197] on input at bounding box center [1076, 206] width 165 height 18
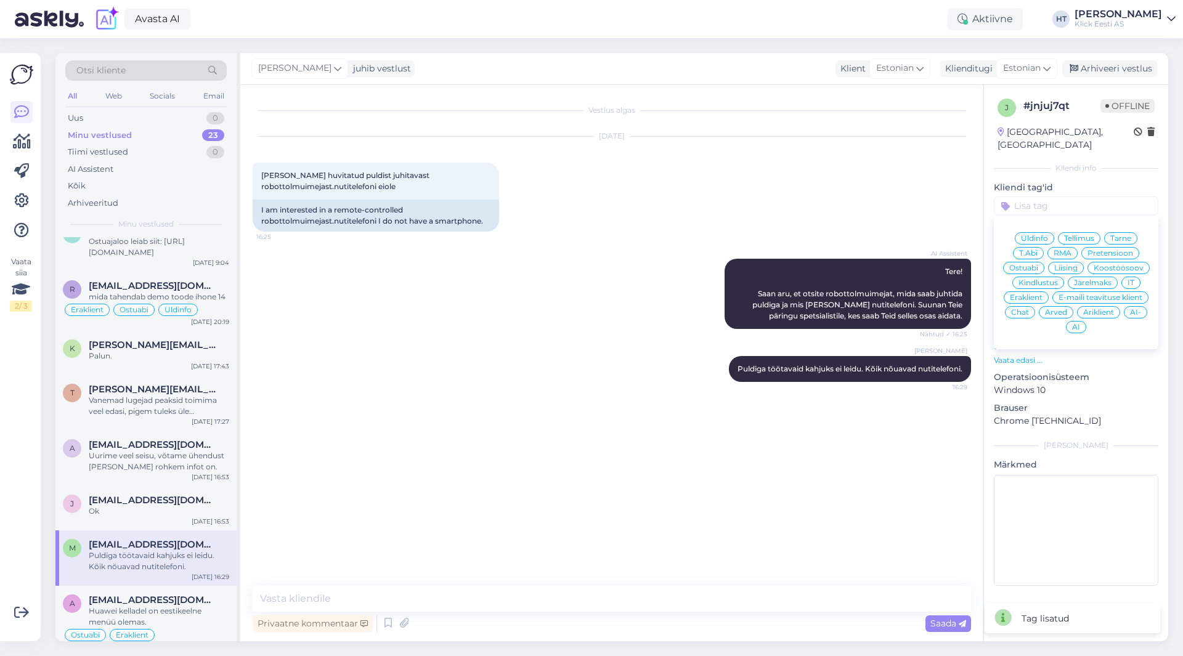
click at [1030, 264] on span "Ostuabi" at bounding box center [1023, 267] width 29 height 7
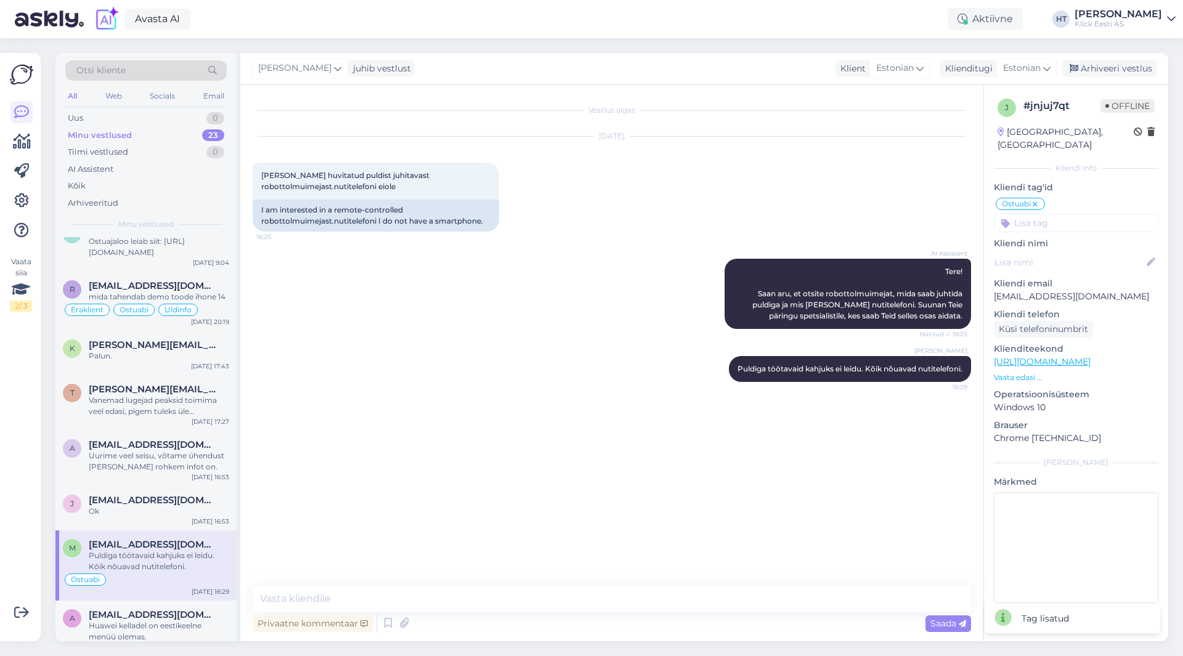
click at [1076, 214] on input at bounding box center [1076, 223] width 165 height 18
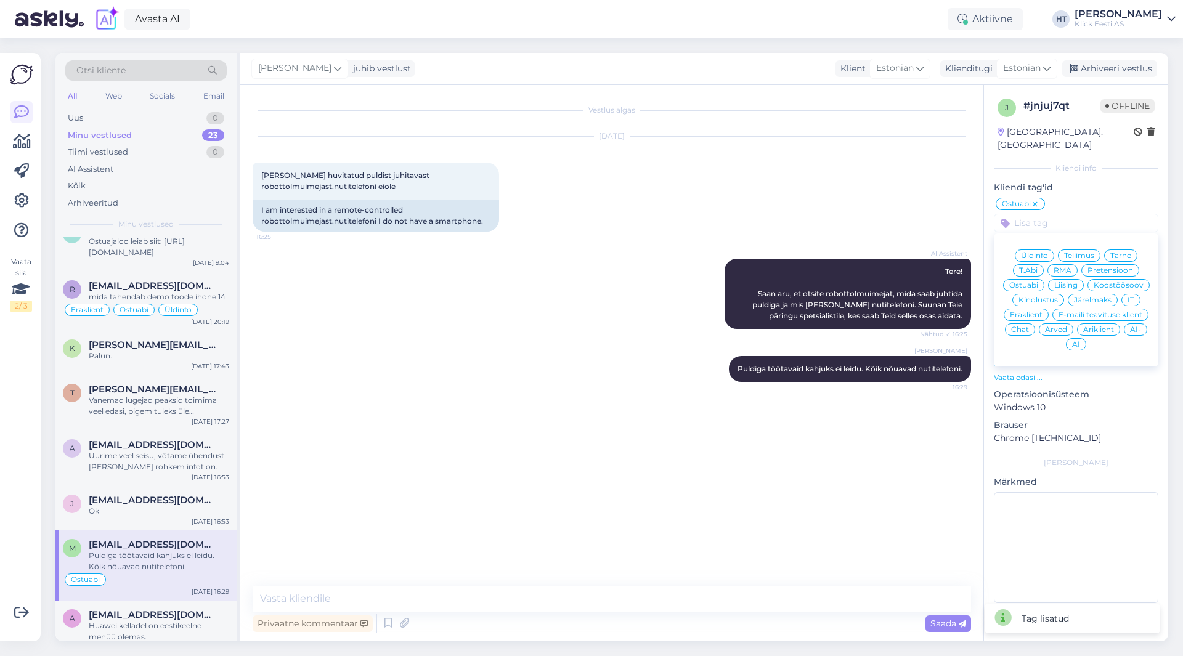
click at [1042, 311] on span "Eraklient" at bounding box center [1026, 314] width 33 height 7
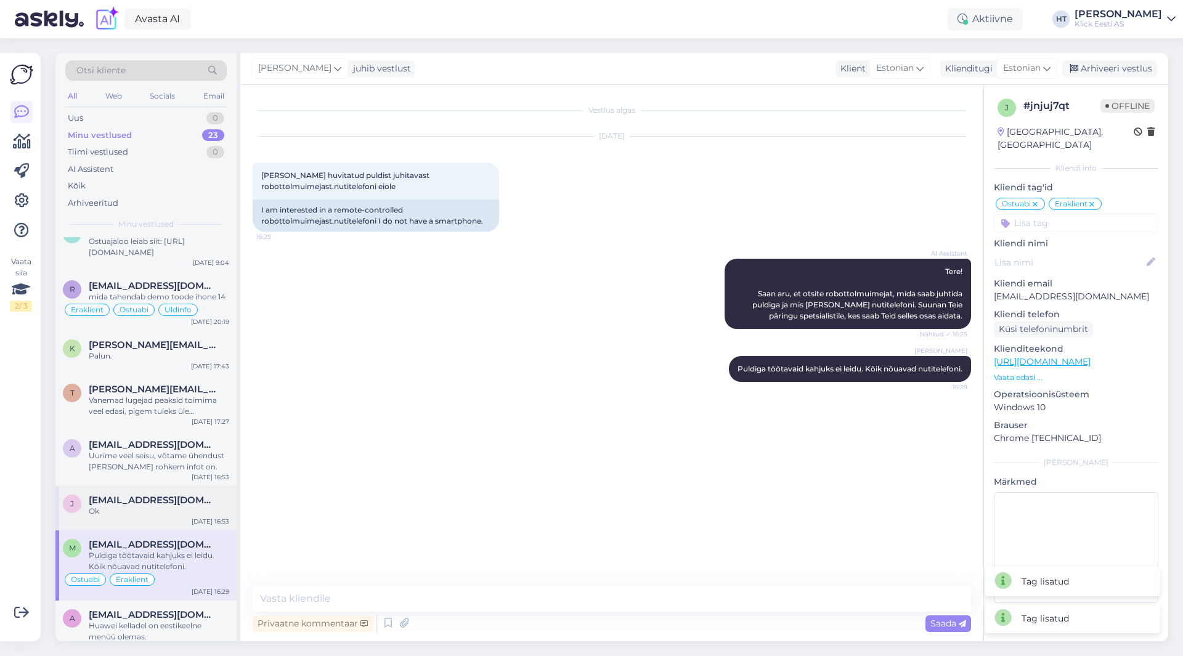
click at [158, 523] on div "J [EMAIL_ADDRESS][DOMAIN_NAME] Ok [DATE] 16:53" at bounding box center [145, 508] width 181 height 44
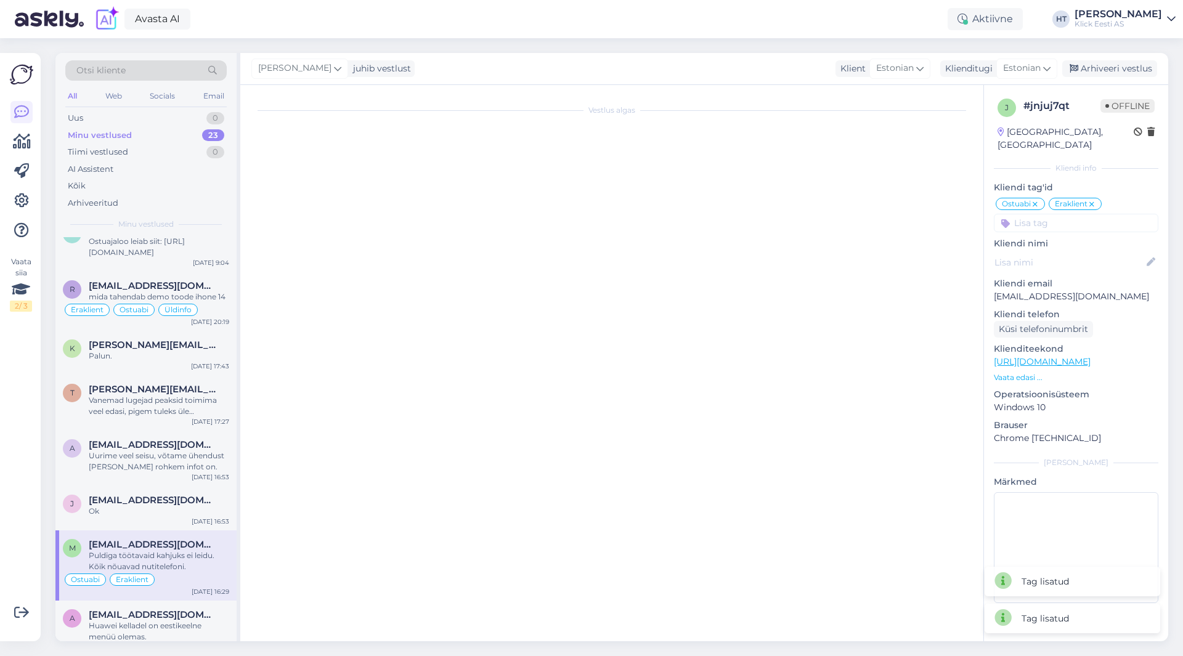
scroll to position [140, 0]
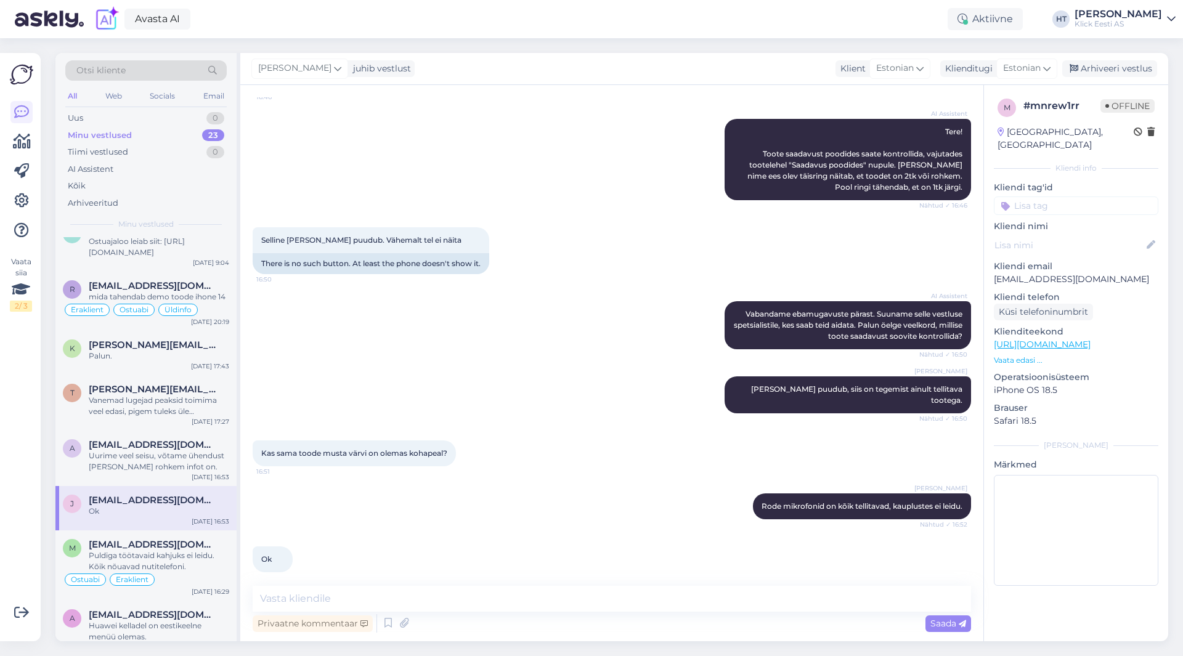
click at [1072, 197] on input at bounding box center [1076, 206] width 165 height 18
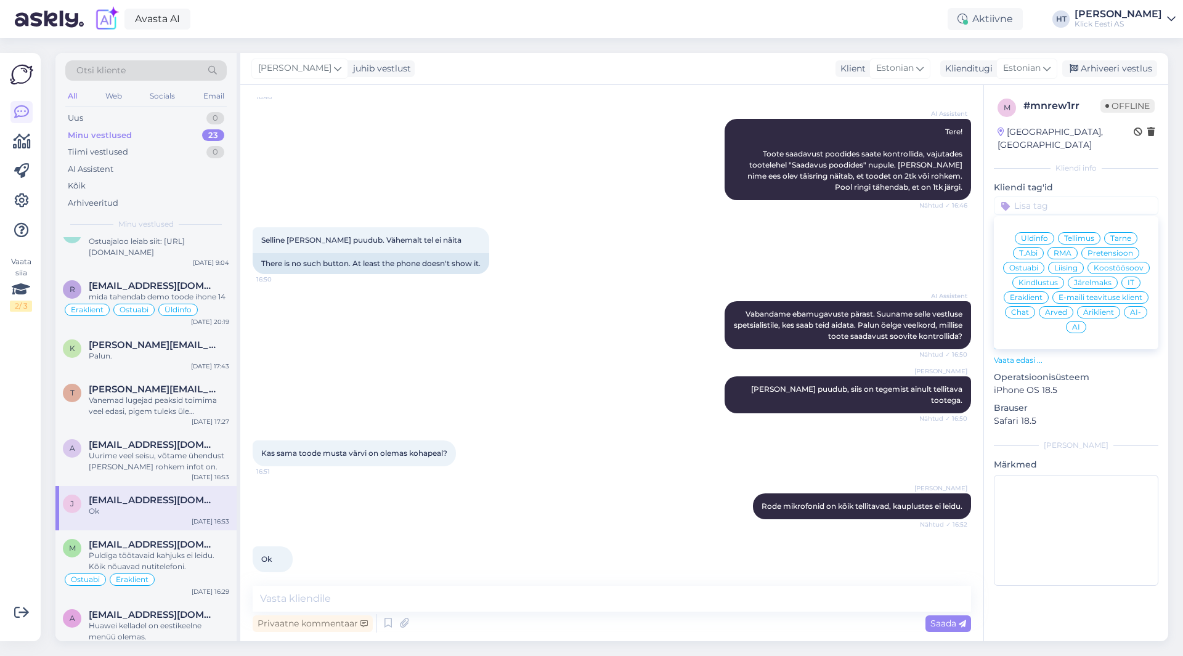
click at [1028, 264] on span "Ostuabi" at bounding box center [1023, 267] width 29 height 7
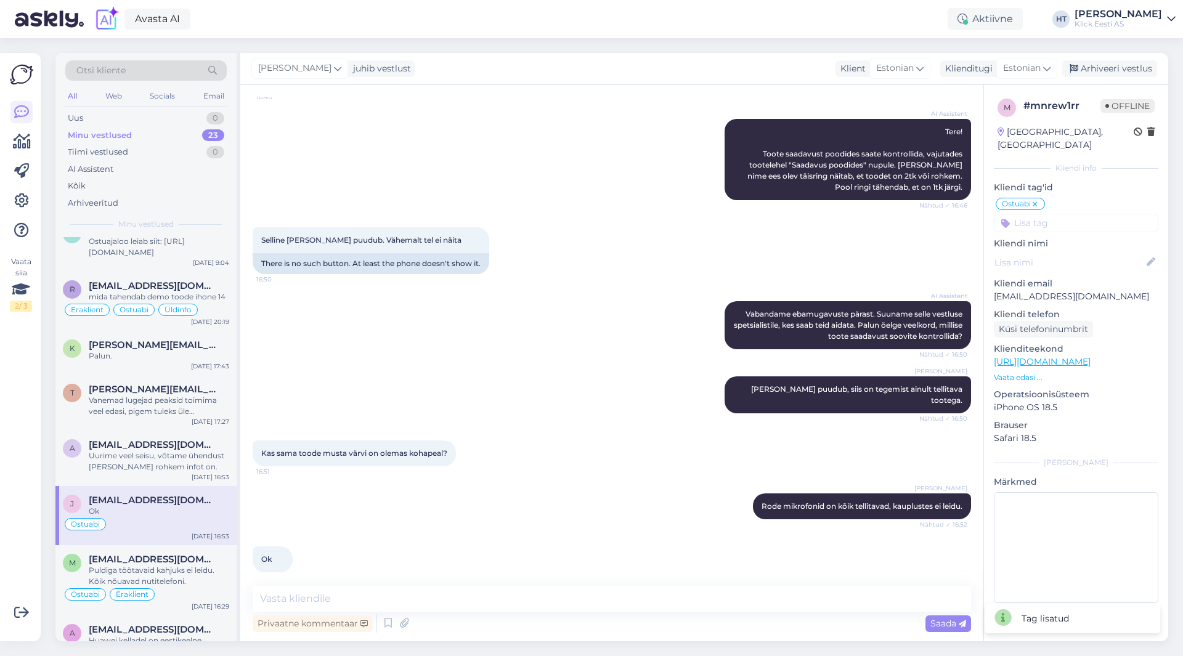
click at [1052, 216] on input at bounding box center [1076, 223] width 165 height 18
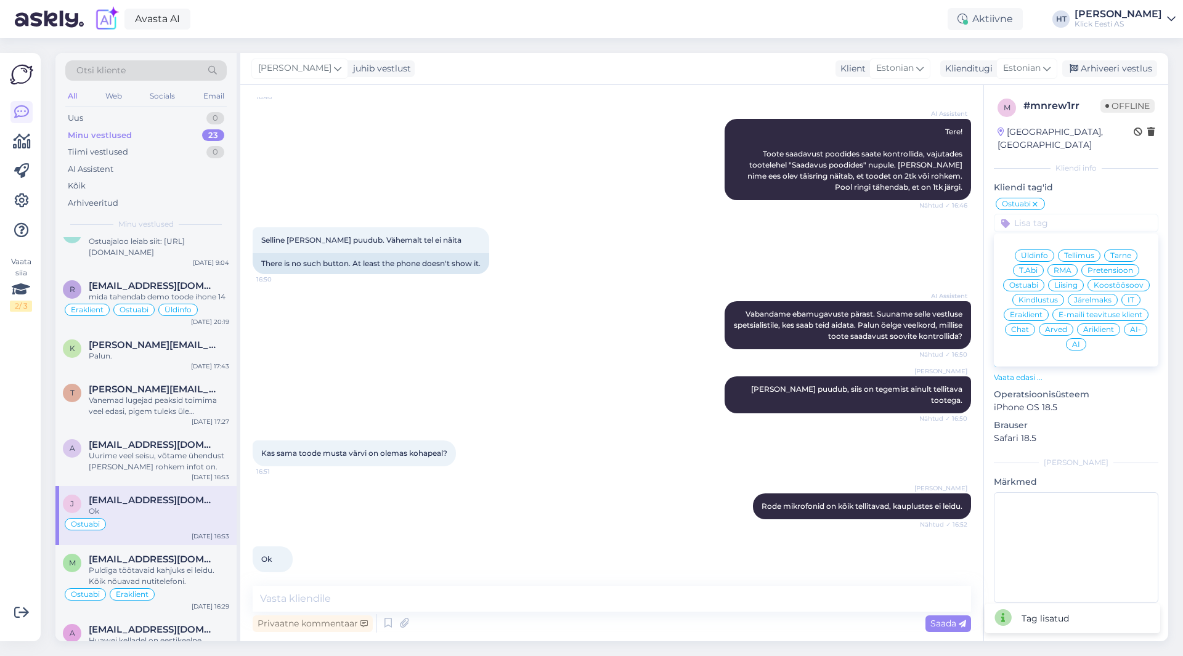
click at [1031, 309] on div "Eraklient" at bounding box center [1026, 315] width 45 height 12
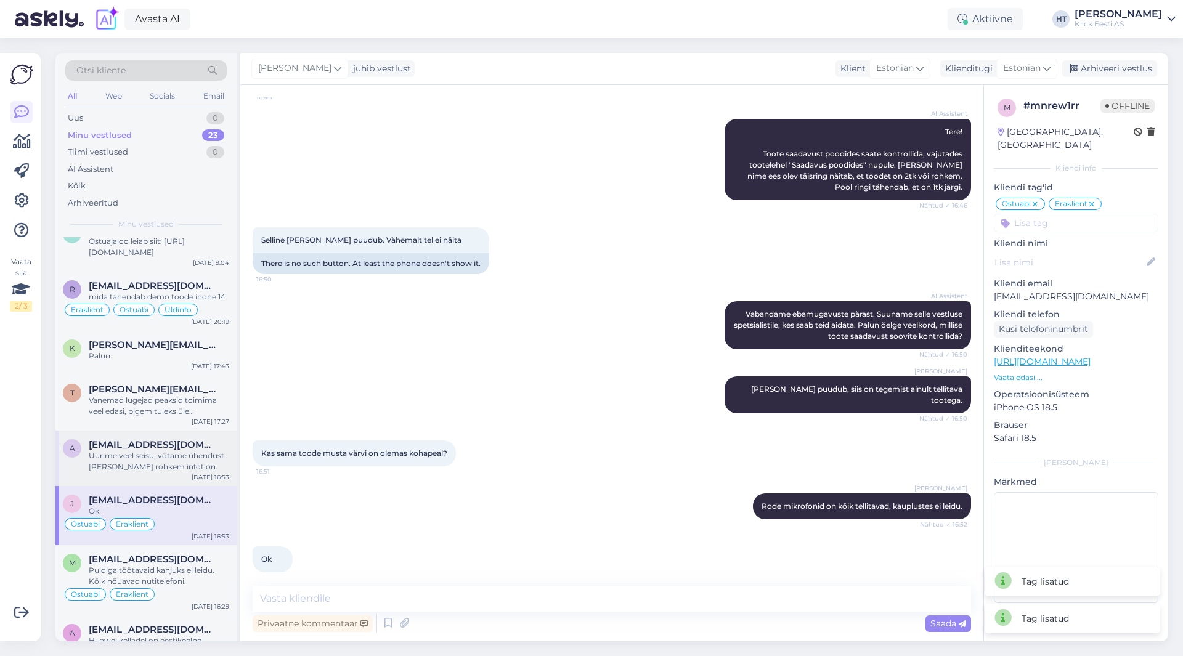
click at [115, 473] on div "A [EMAIL_ADDRESS][DOMAIN_NAME] Uurime veel seisu, võtame ühendust [PERSON_NAME]…" at bounding box center [145, 458] width 181 height 55
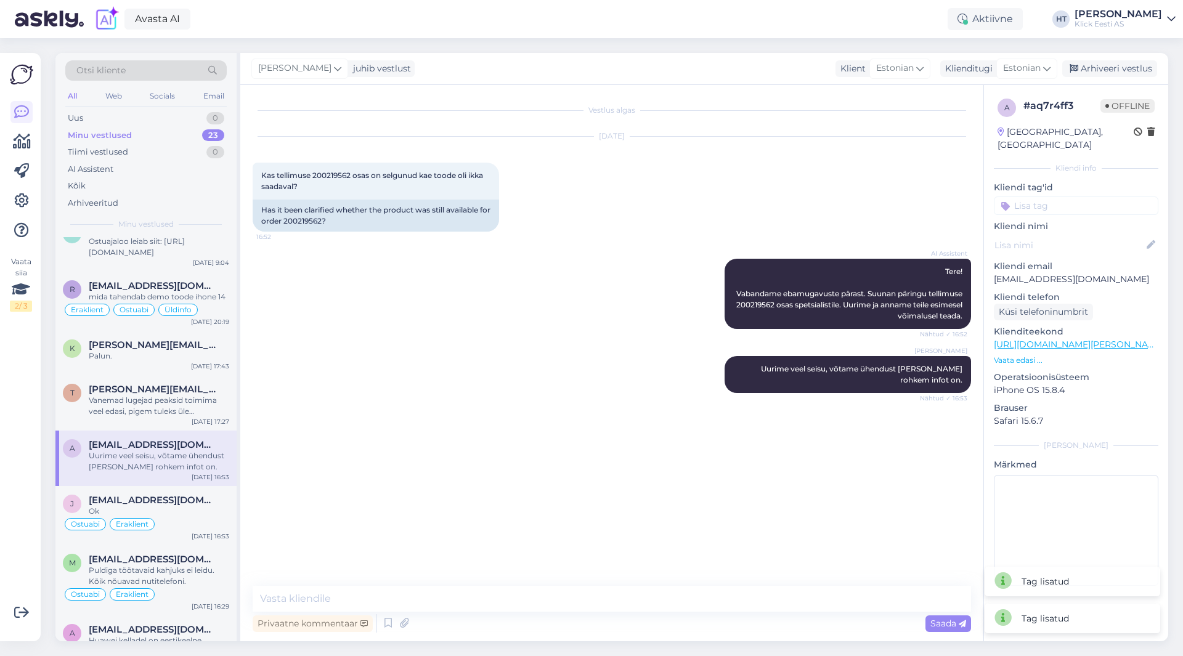
click at [1097, 197] on input at bounding box center [1076, 206] width 165 height 18
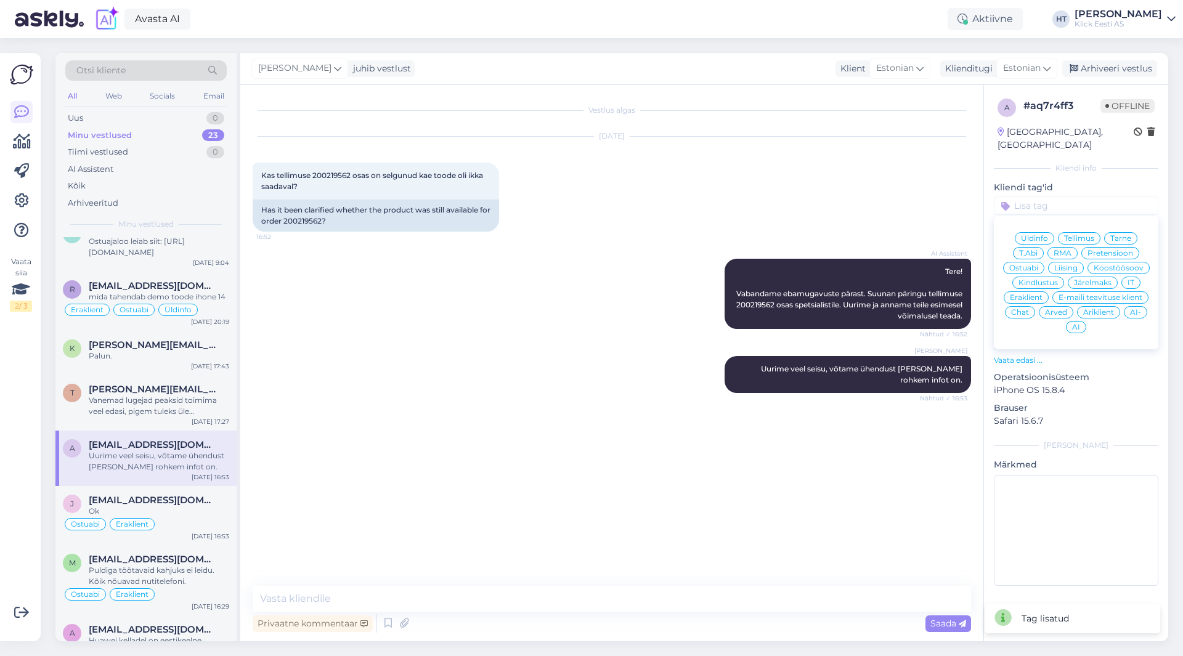
click at [1072, 235] on span "Tellimus" at bounding box center [1079, 238] width 30 height 7
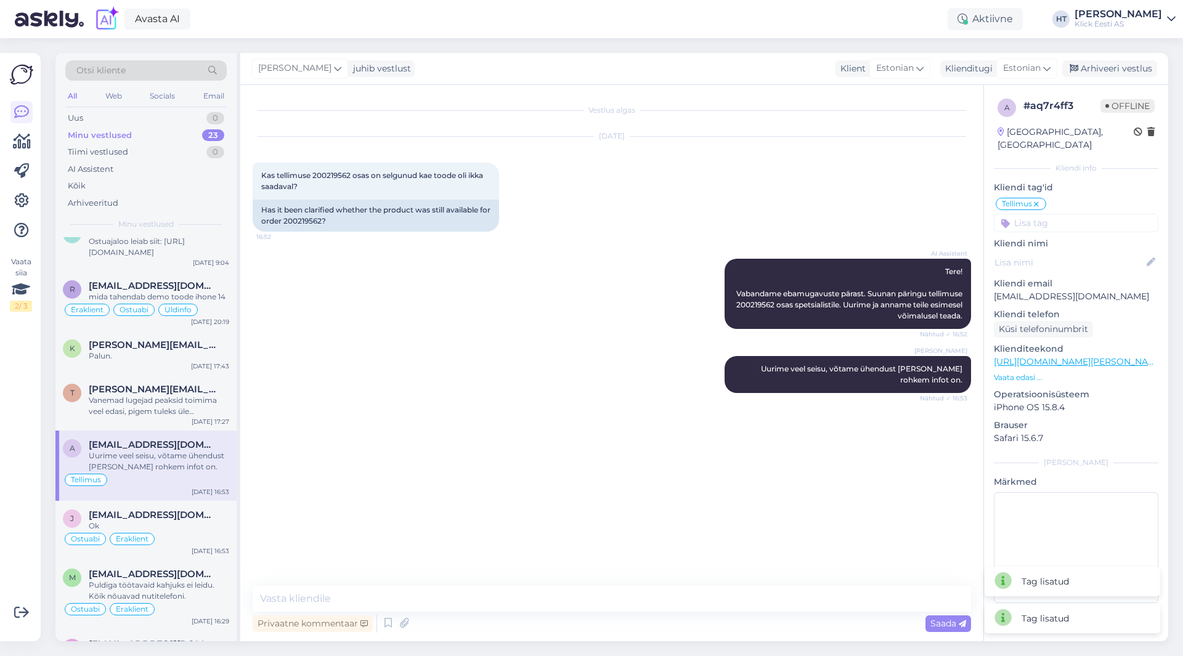
click at [1077, 214] on input at bounding box center [1076, 223] width 165 height 18
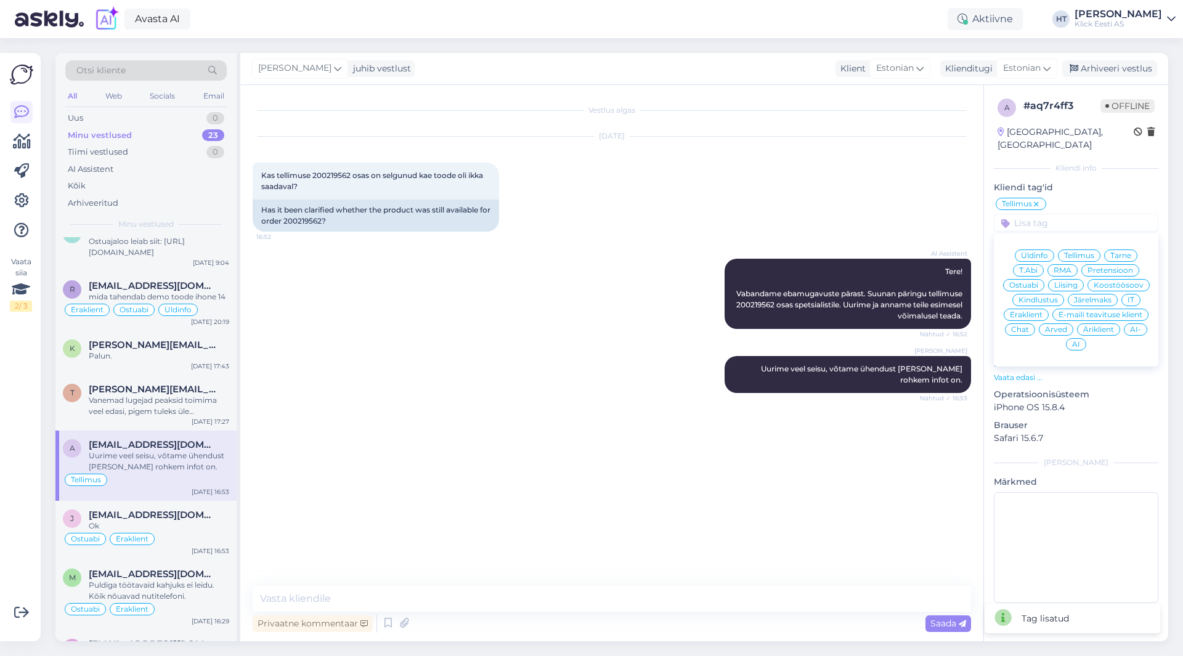
click at [1032, 311] on span "Eraklient" at bounding box center [1026, 314] width 33 height 7
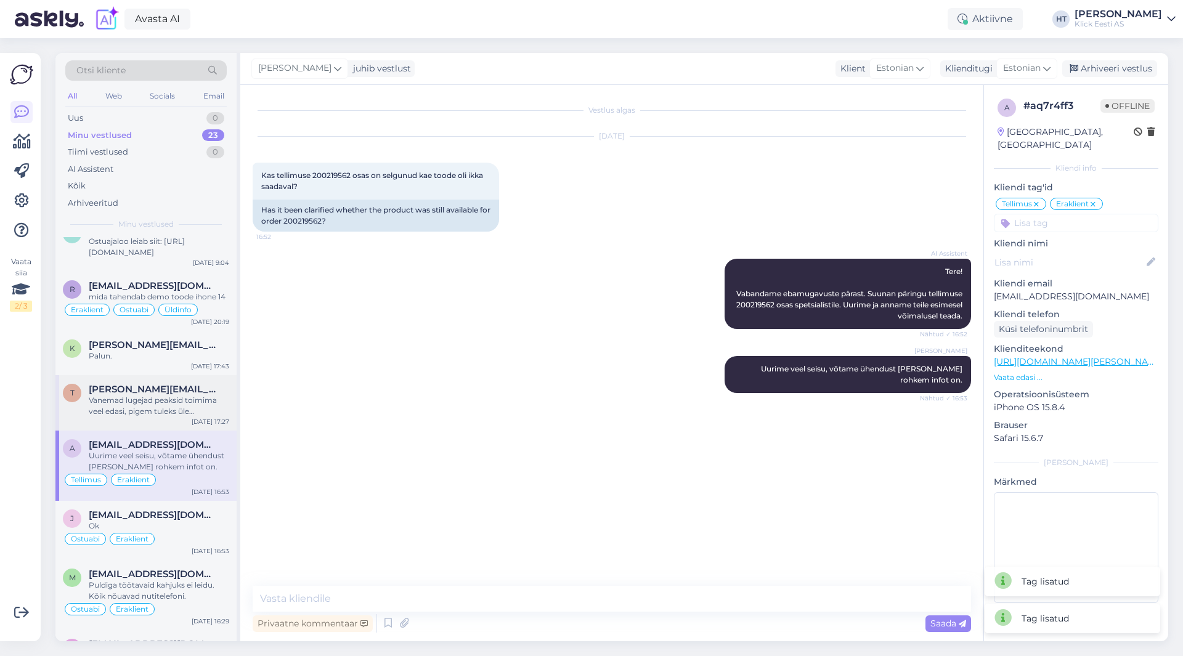
click at [180, 410] on div "Vanemad lugejad peaksid toimima veel edasi, pigem tuleks üle kontrollida kas Di…" at bounding box center [159, 406] width 140 height 22
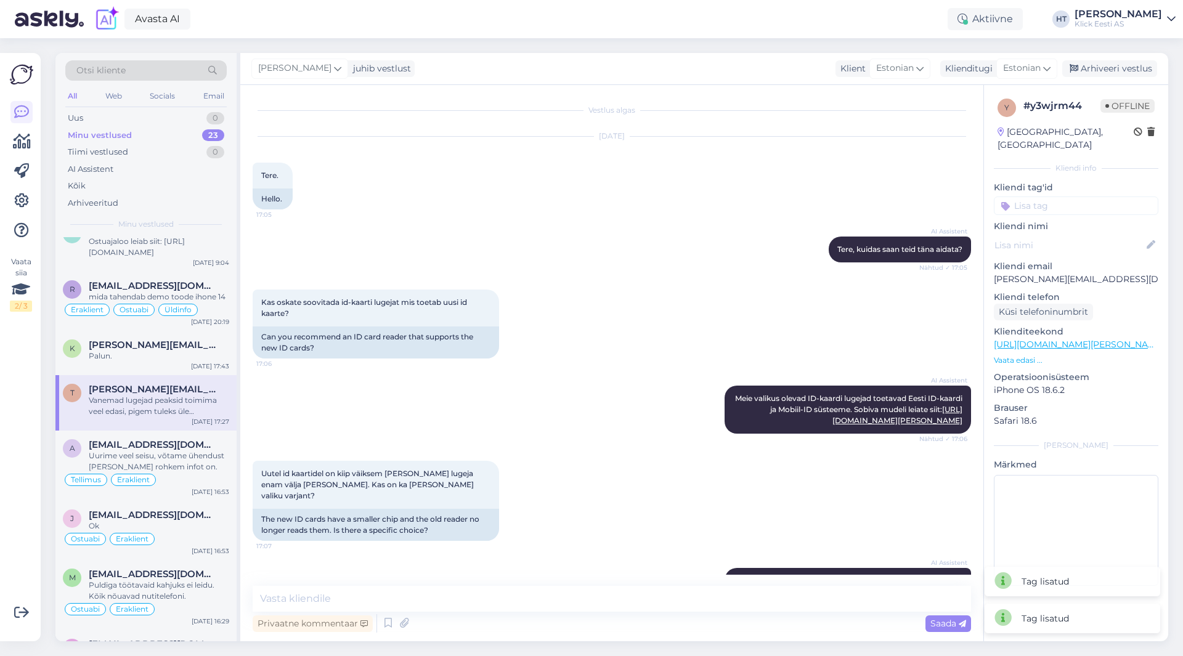
scroll to position [204, 0]
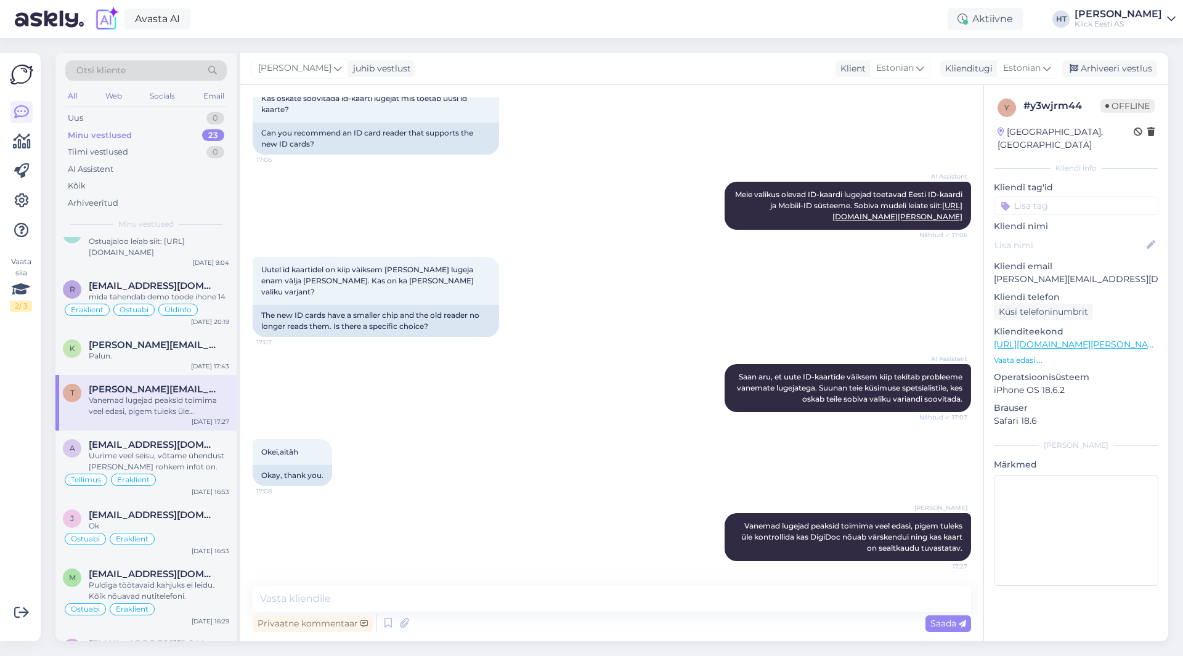
click at [1065, 197] on input at bounding box center [1076, 206] width 165 height 18
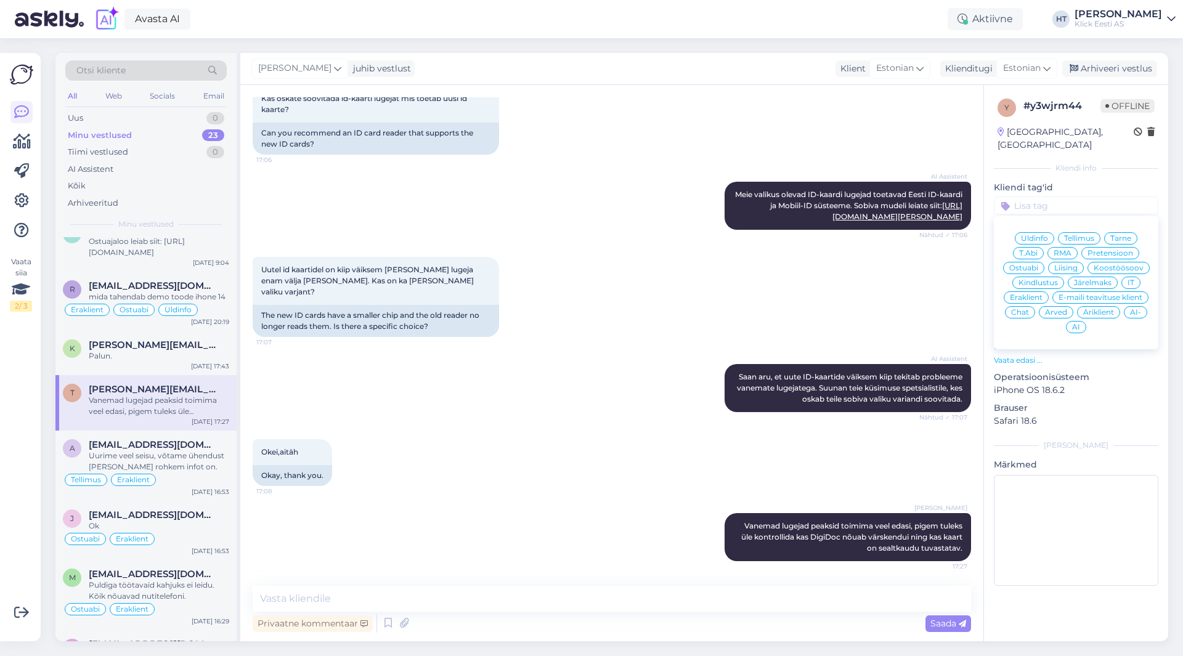
click at [1019, 247] on div "T.Abi" at bounding box center [1028, 253] width 31 height 12
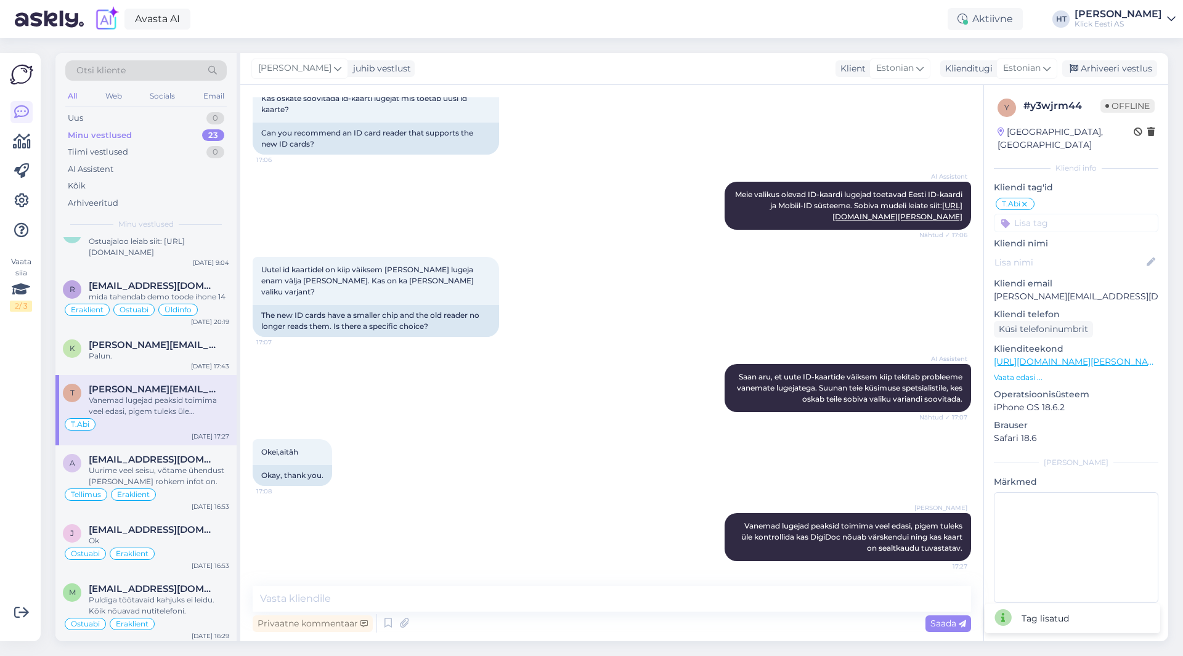
click at [1055, 214] on input at bounding box center [1076, 223] width 165 height 18
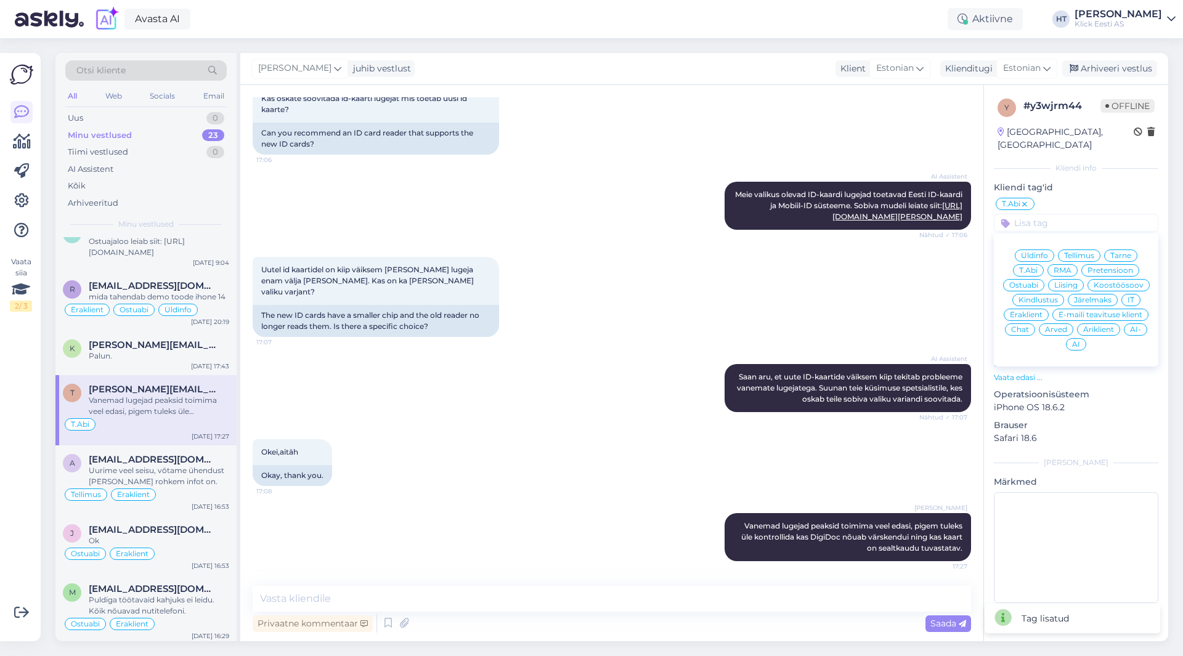
click at [1030, 311] on span "Eraklient" at bounding box center [1026, 314] width 33 height 7
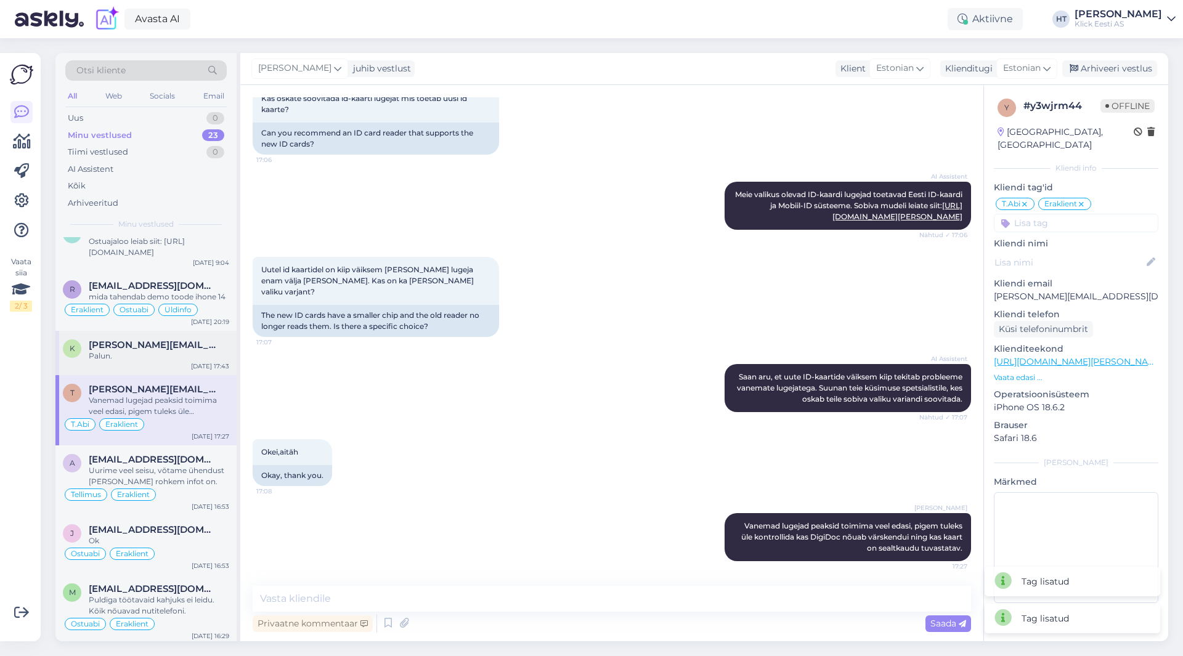
click at [163, 353] on div "Palun." at bounding box center [159, 356] width 140 height 11
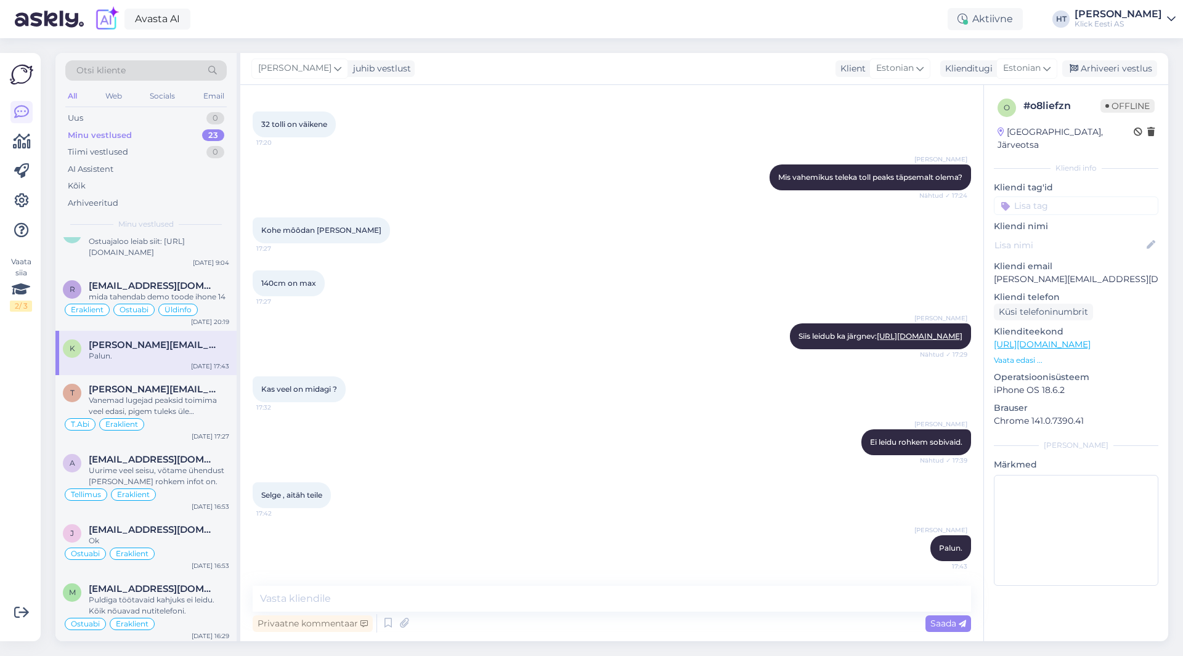
click at [1039, 197] on input at bounding box center [1076, 206] width 165 height 18
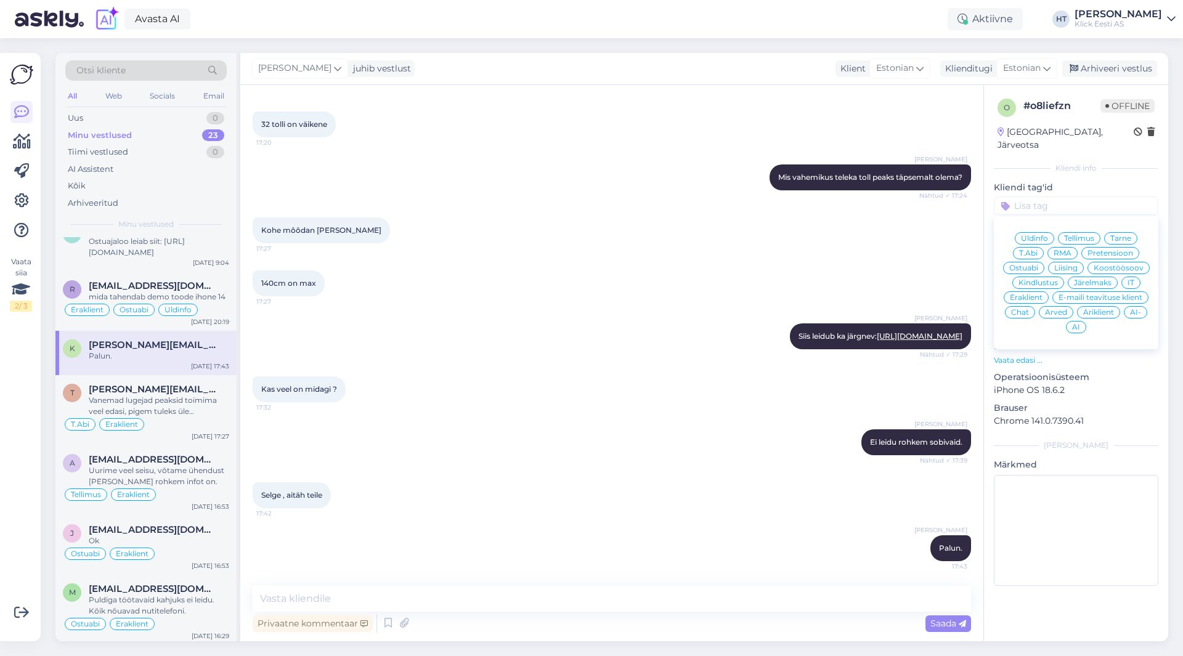
click at [1028, 264] on span "Ostuabi" at bounding box center [1023, 267] width 29 height 7
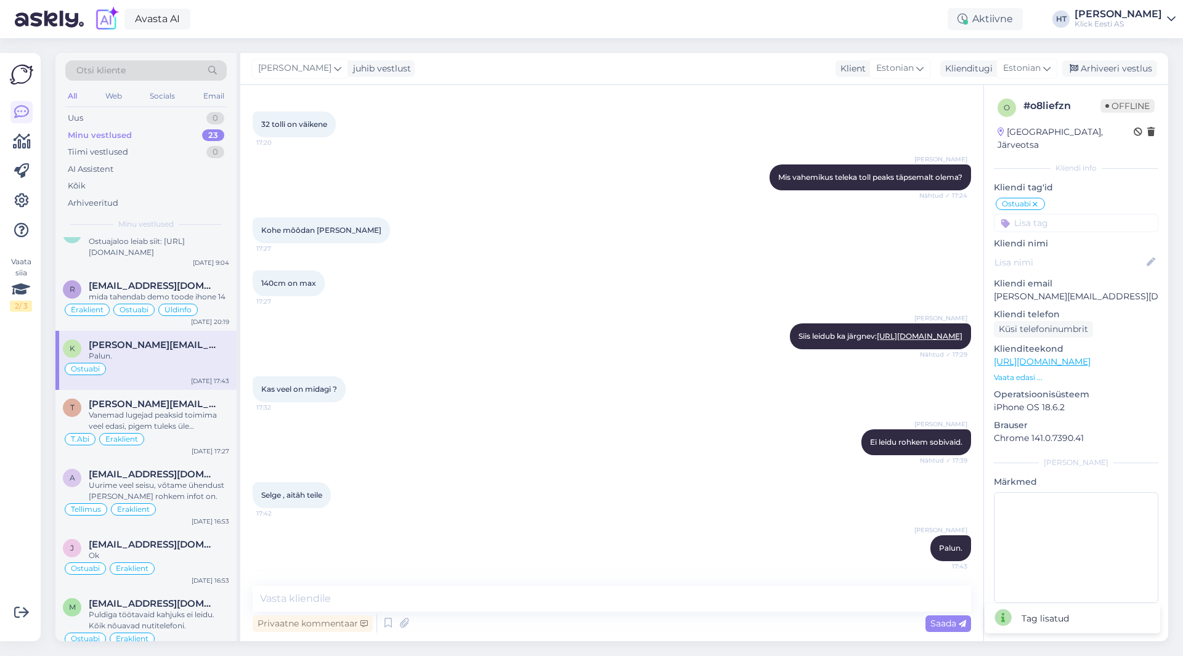
click at [1069, 216] on input at bounding box center [1076, 223] width 165 height 18
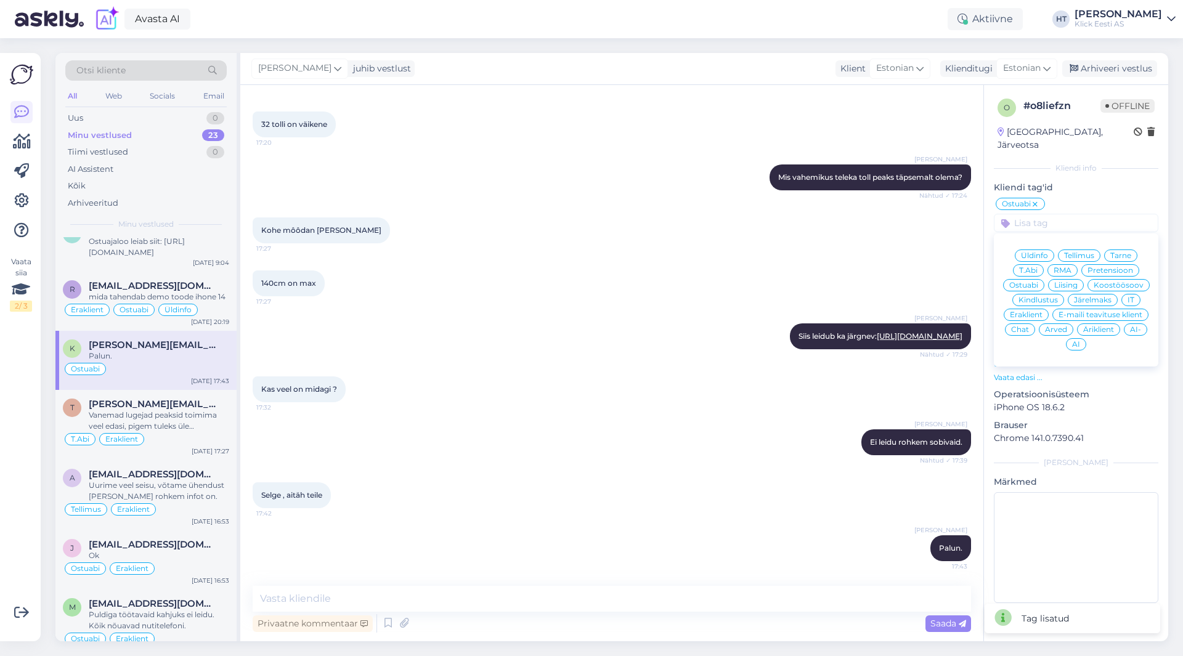
click at [1035, 311] on span "Eraklient" at bounding box center [1026, 314] width 33 height 7
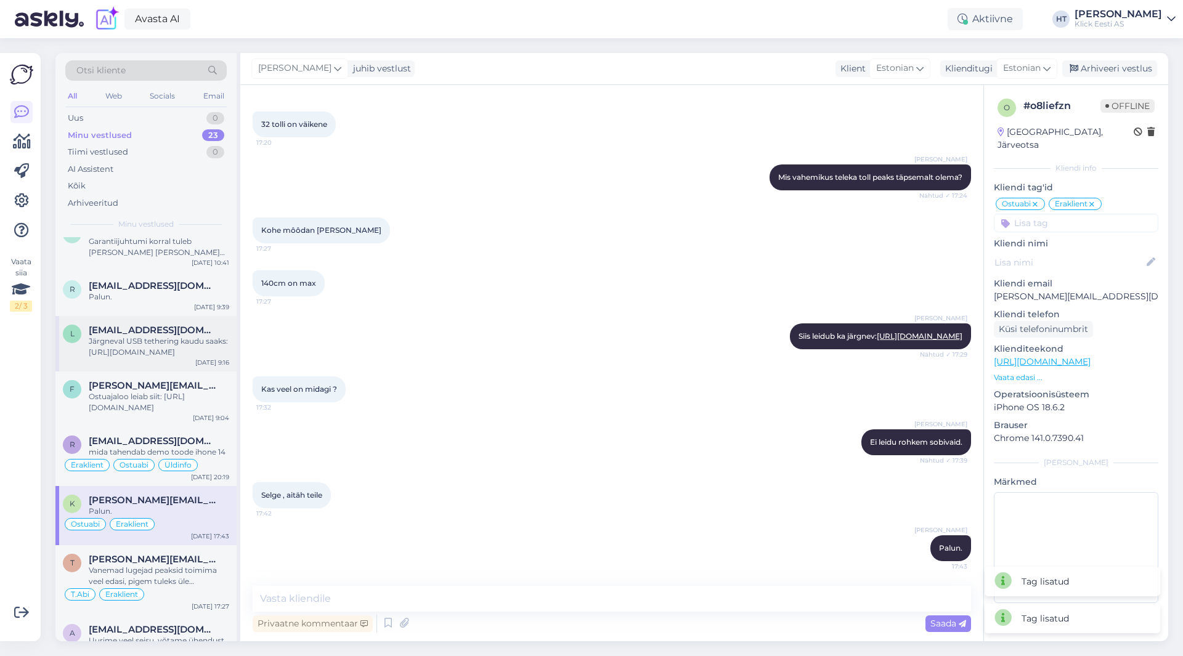
scroll to position [631, 0]
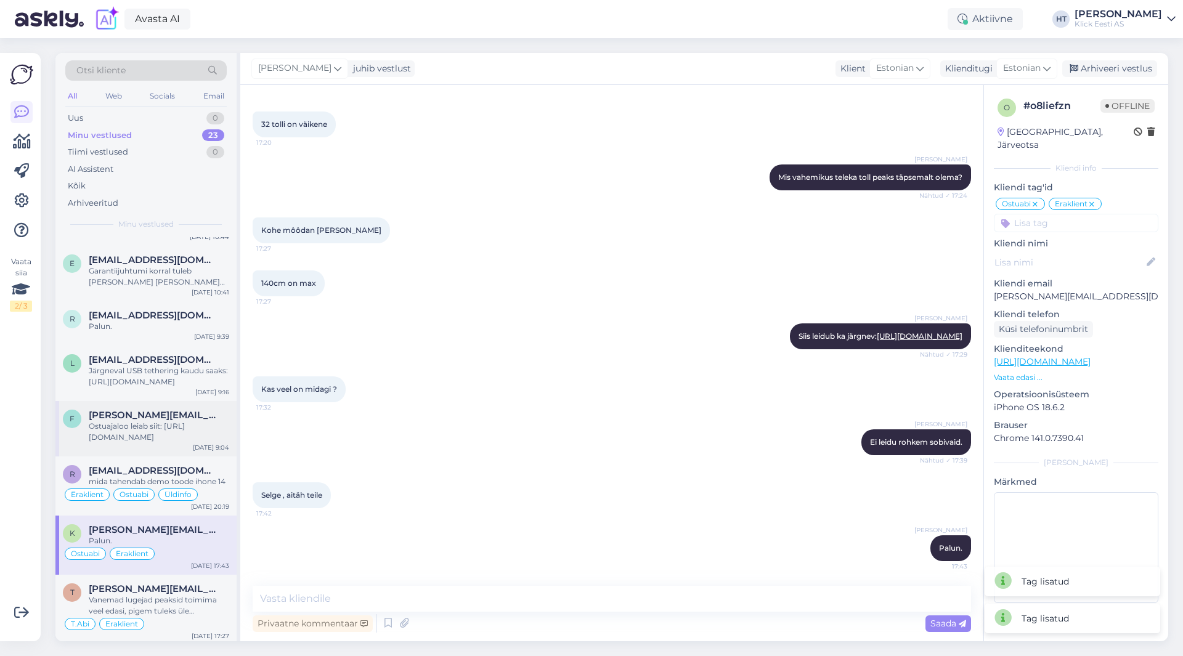
click at [171, 421] on div "Ostuajaloo leiab siit: [URL][DOMAIN_NAME]" at bounding box center [159, 432] width 140 height 22
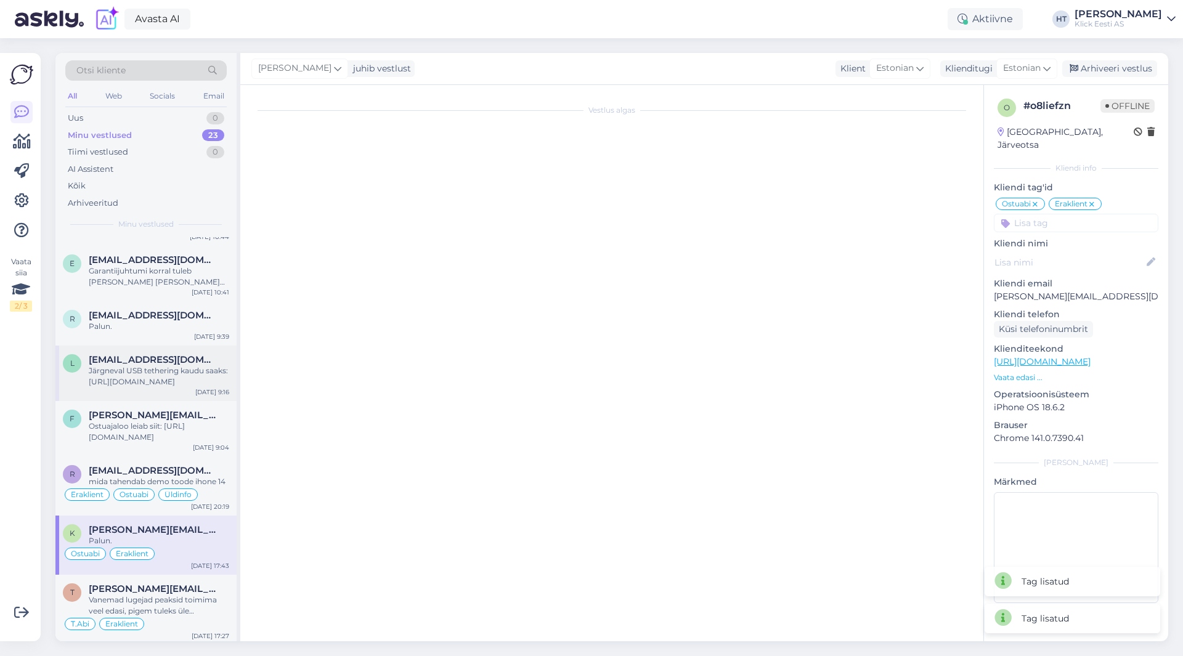
scroll to position [88, 0]
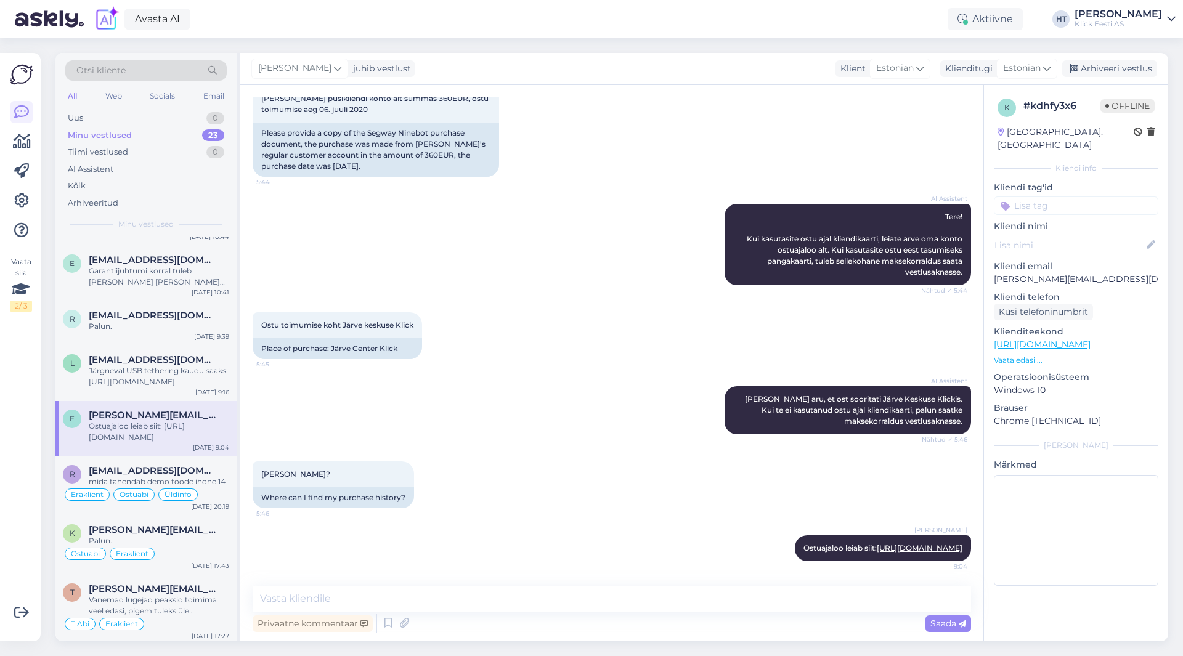
click at [1046, 197] on input at bounding box center [1076, 206] width 165 height 18
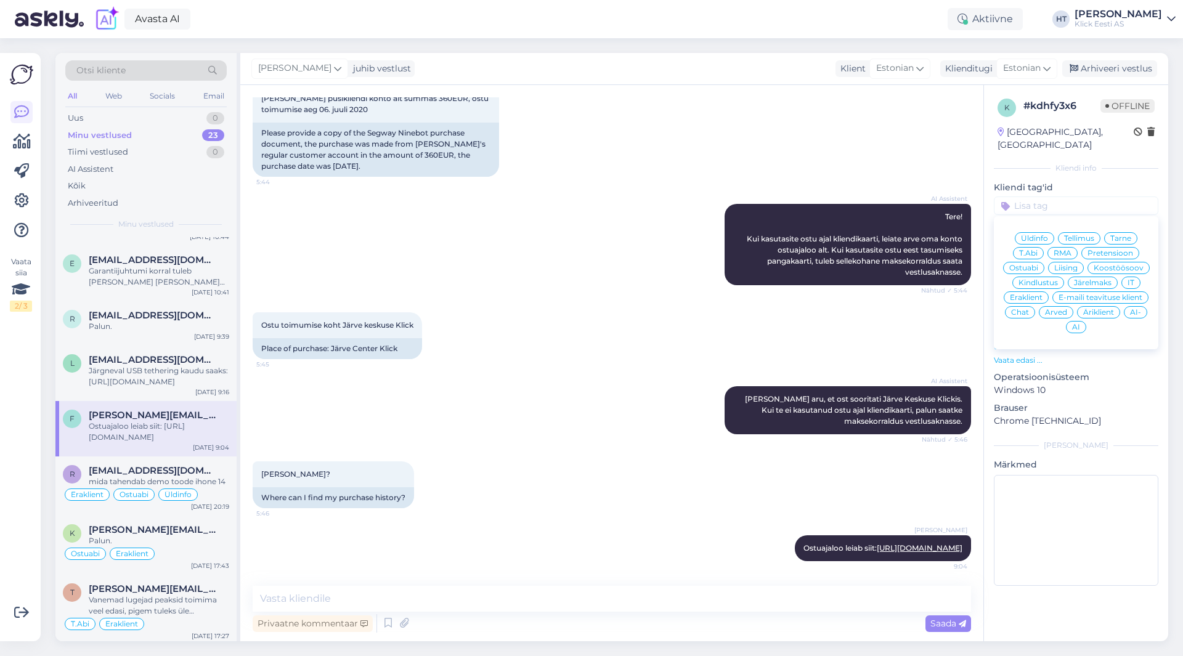
click at [1129, 279] on span "IT" at bounding box center [1131, 282] width 7 height 7
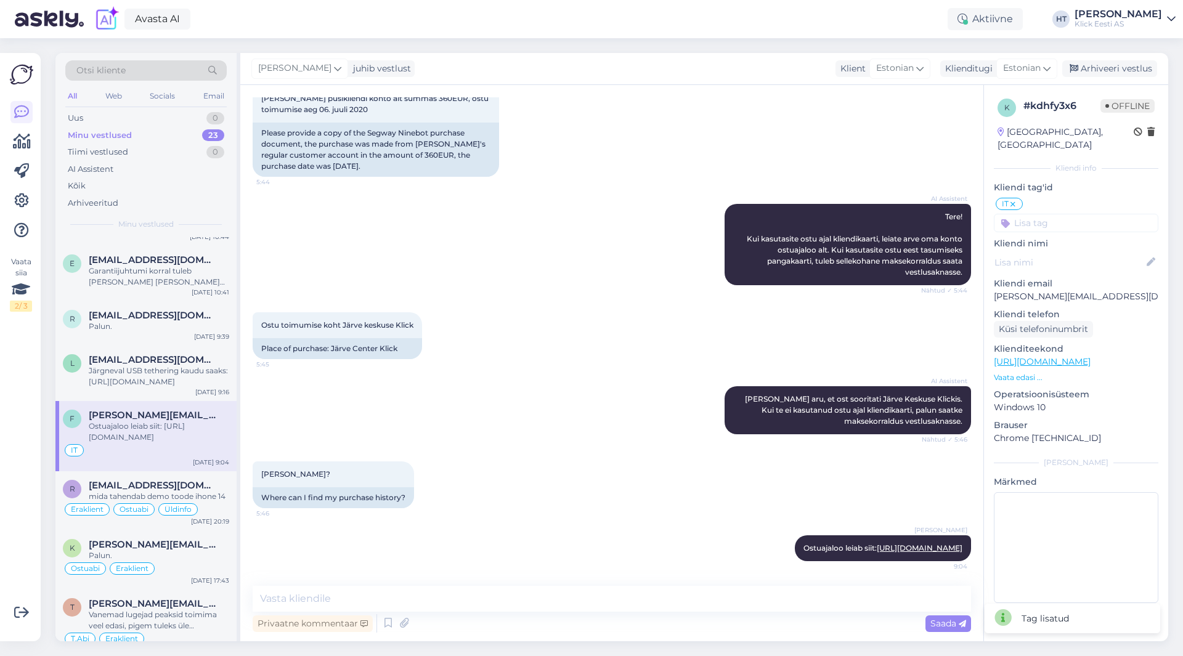
click at [1069, 214] on input at bounding box center [1076, 223] width 165 height 18
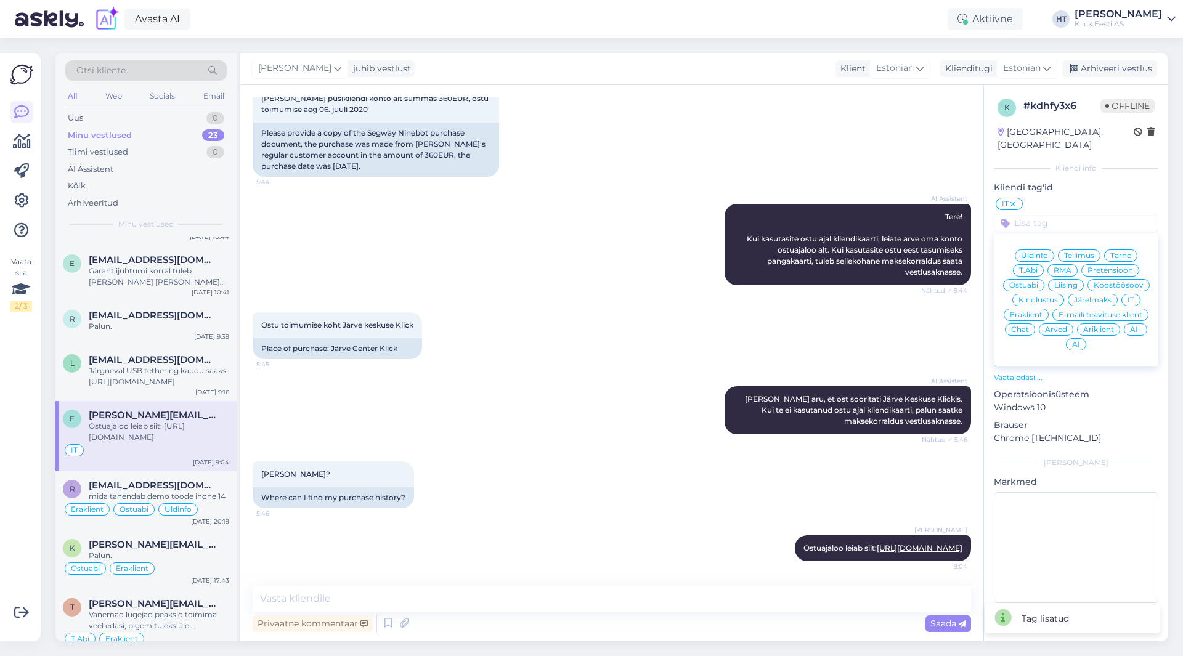
click at [1064, 326] on span "Arved" at bounding box center [1056, 329] width 22 height 7
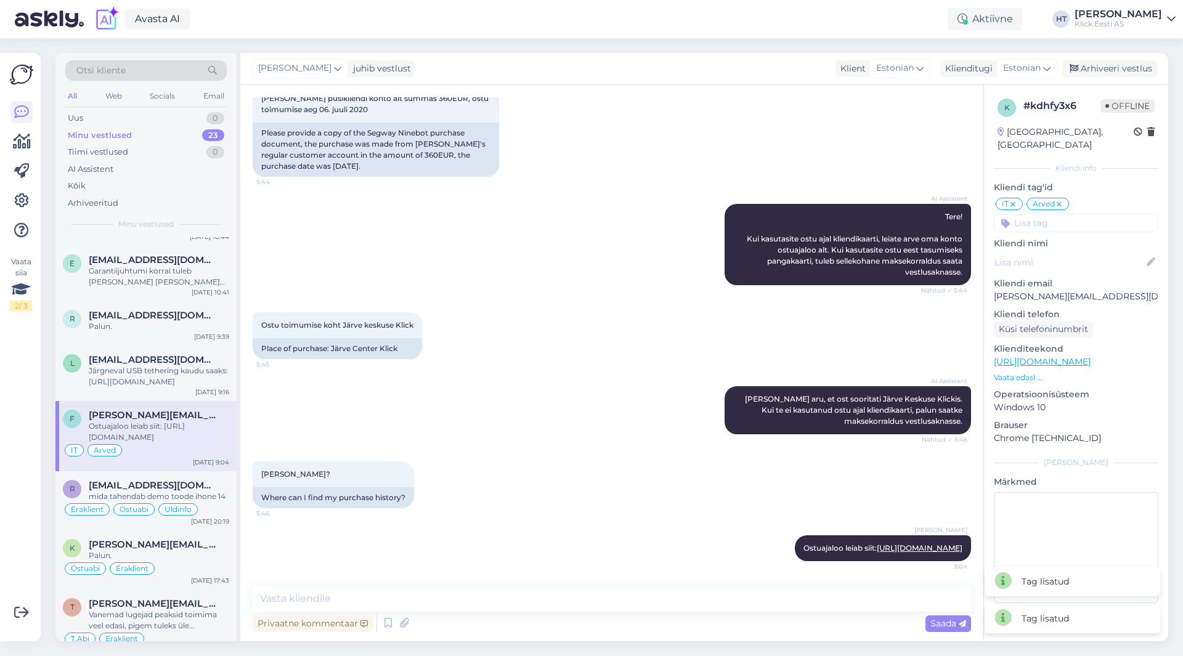
click at [1067, 214] on input at bounding box center [1076, 223] width 165 height 18
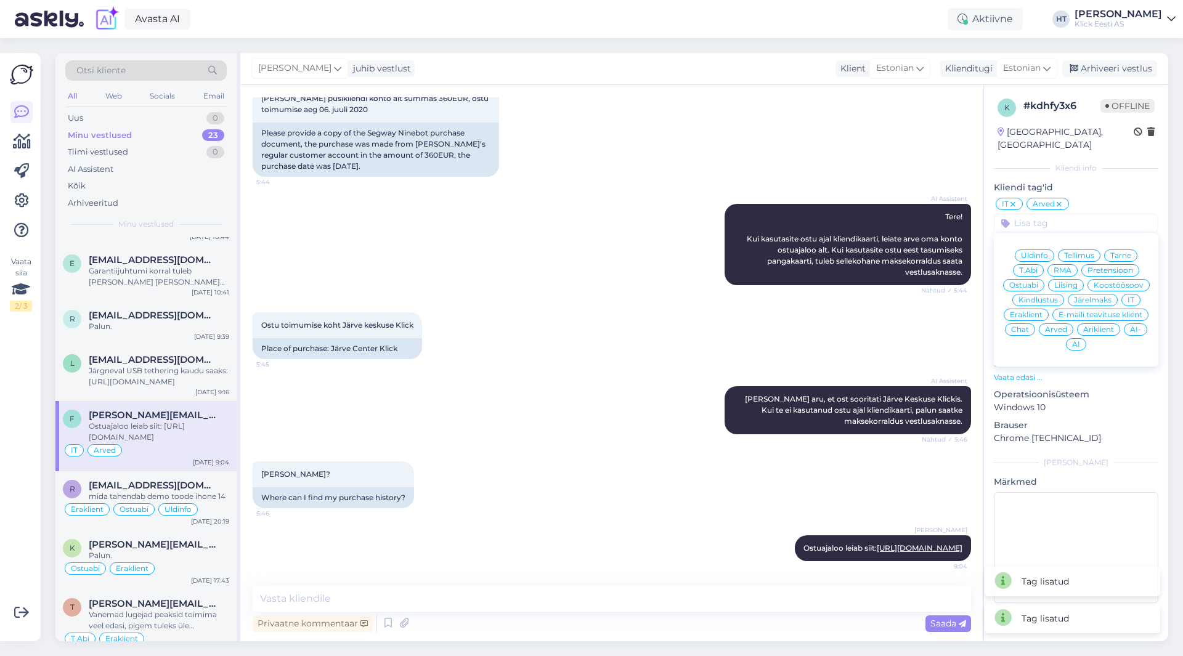
click at [1035, 311] on span "Eraklient" at bounding box center [1026, 314] width 33 height 7
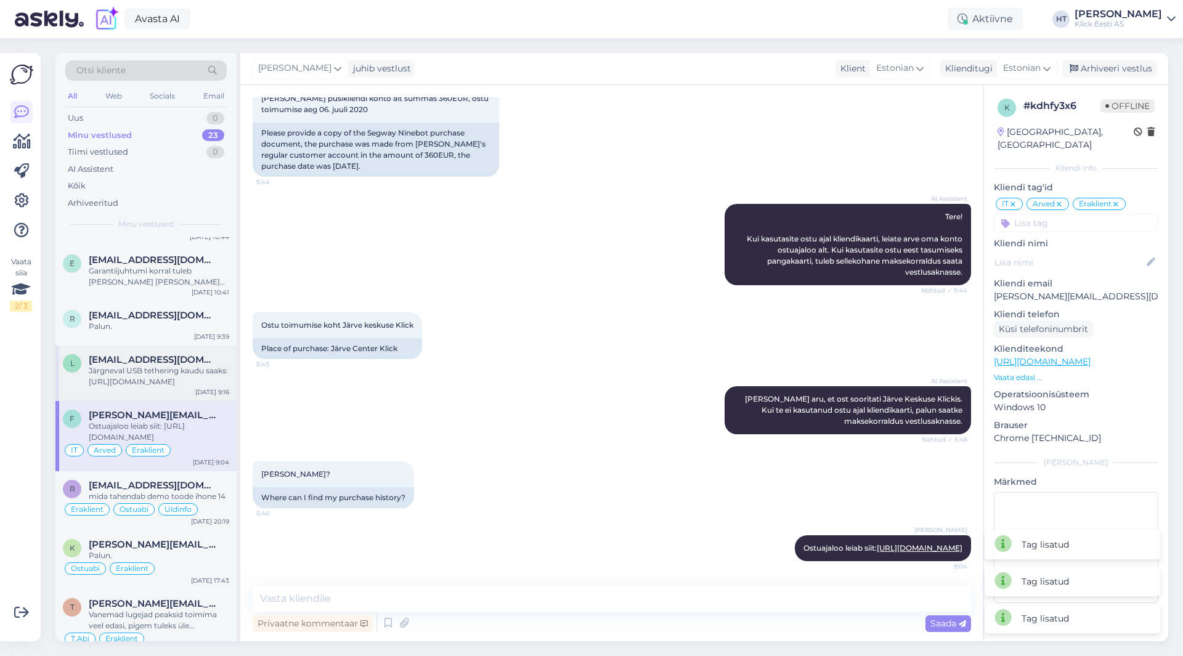
click at [214, 363] on span "[EMAIL_ADDRESS][DOMAIN_NAME]" at bounding box center [153, 359] width 128 height 11
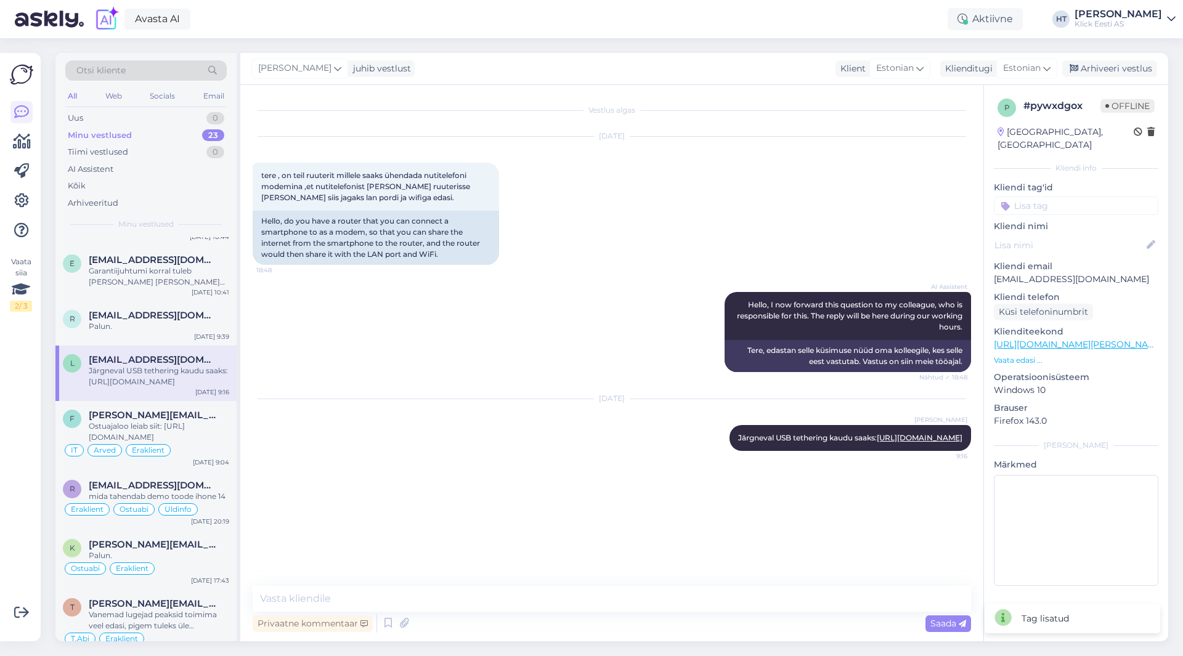
click at [1069, 197] on input at bounding box center [1076, 206] width 165 height 18
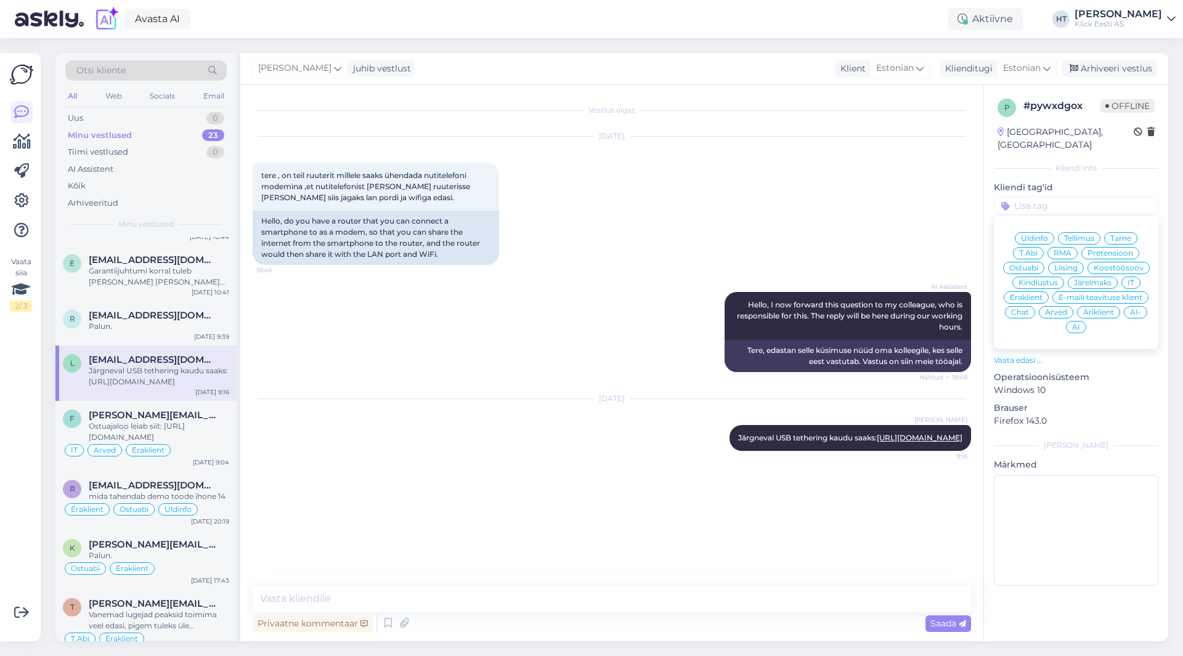
click at [1025, 264] on span "Ostuabi" at bounding box center [1023, 267] width 29 height 7
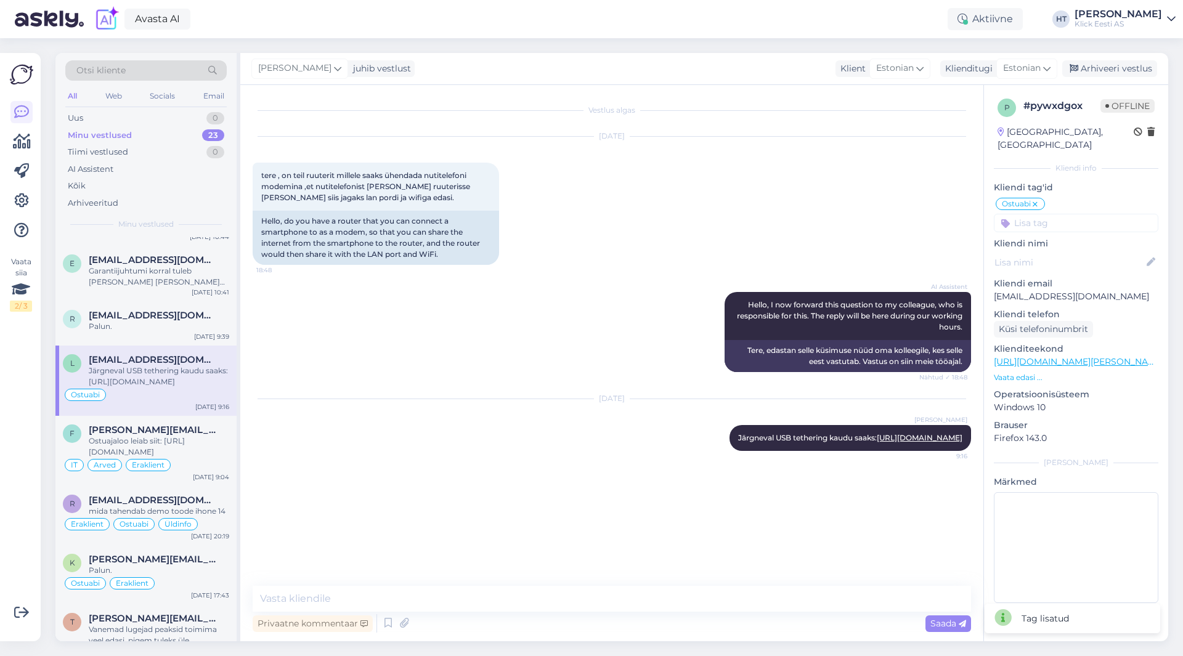
click at [1058, 219] on input at bounding box center [1076, 223] width 165 height 18
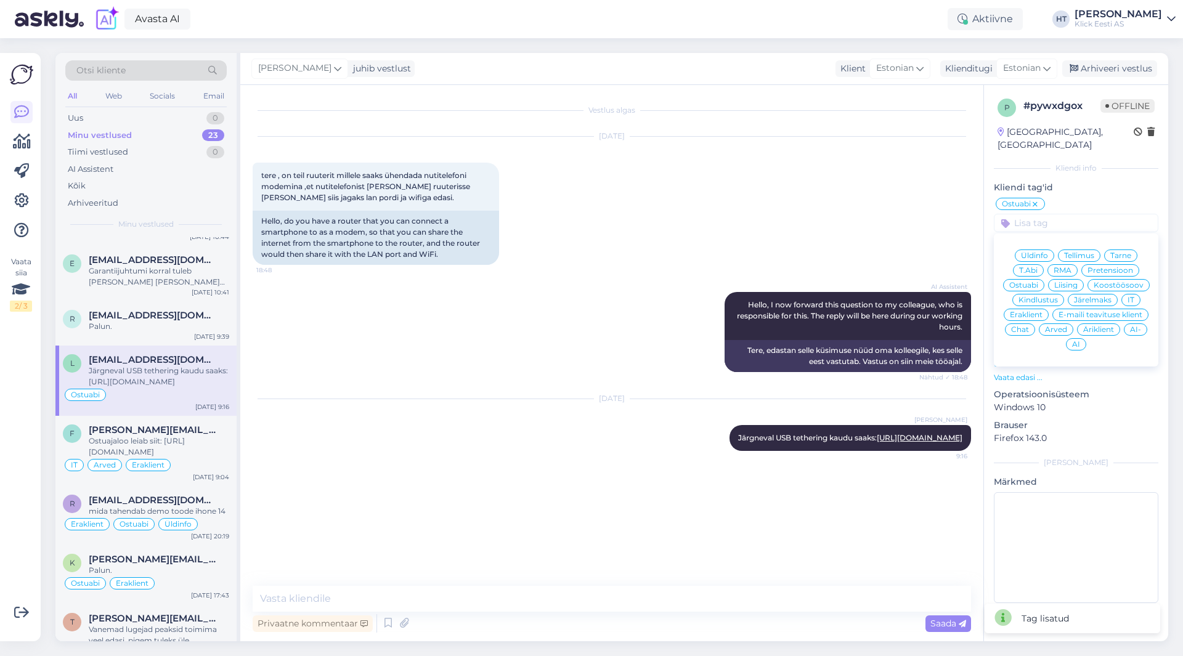
click at [1038, 311] on span "Eraklient" at bounding box center [1026, 314] width 33 height 7
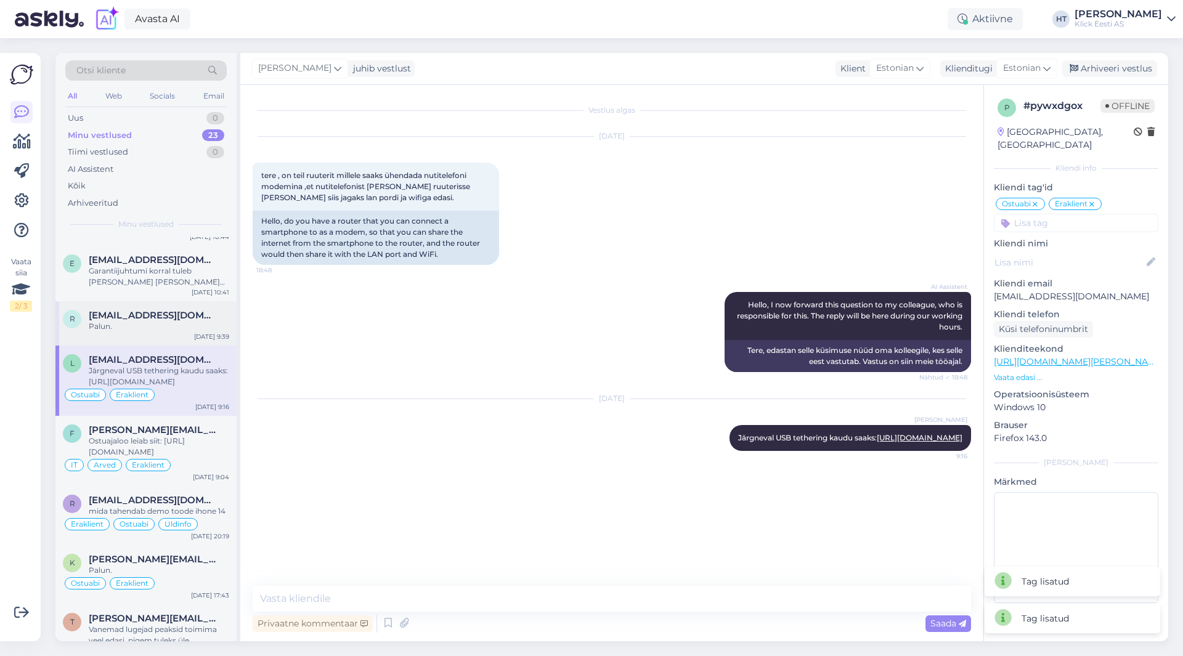
click at [193, 317] on span "[EMAIL_ADDRESS][DOMAIN_NAME]" at bounding box center [153, 315] width 128 height 11
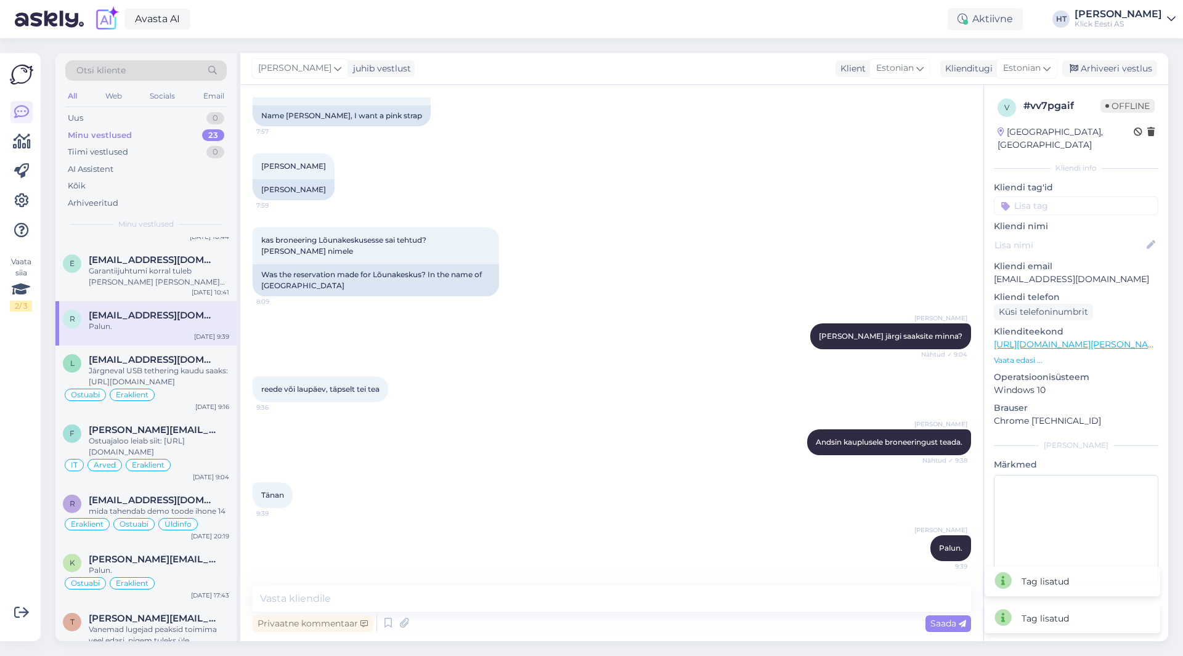
click at [1074, 197] on input at bounding box center [1076, 206] width 165 height 18
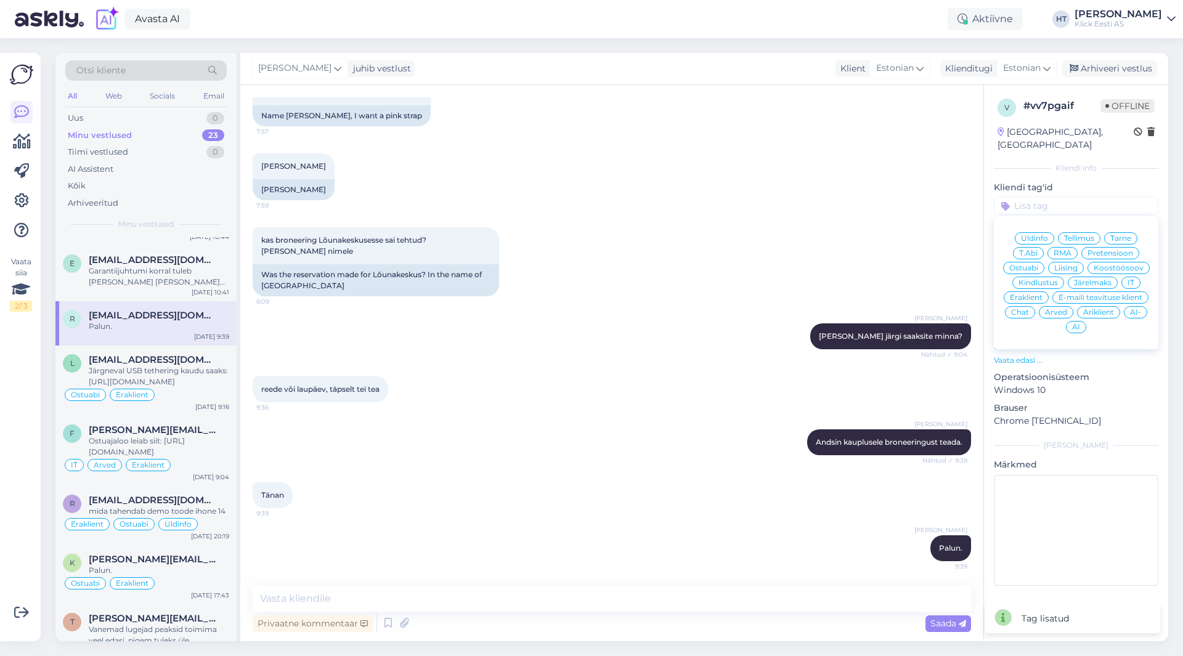
click at [1025, 264] on span "Ostuabi" at bounding box center [1023, 267] width 29 height 7
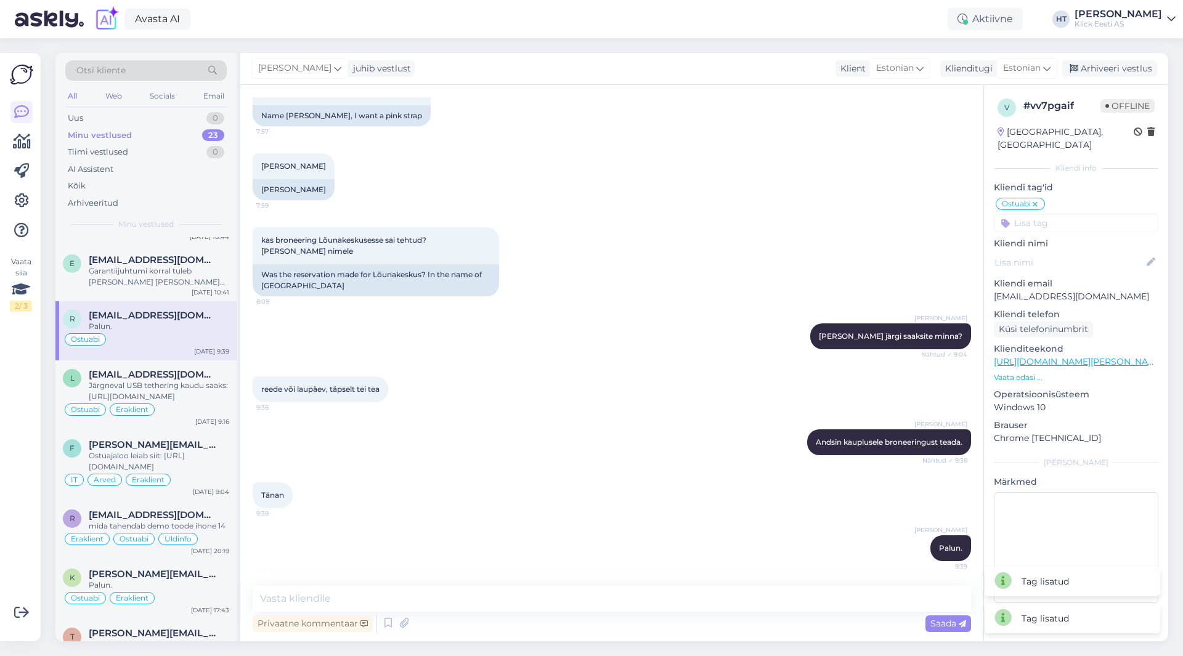
click at [1062, 214] on input at bounding box center [1076, 223] width 165 height 18
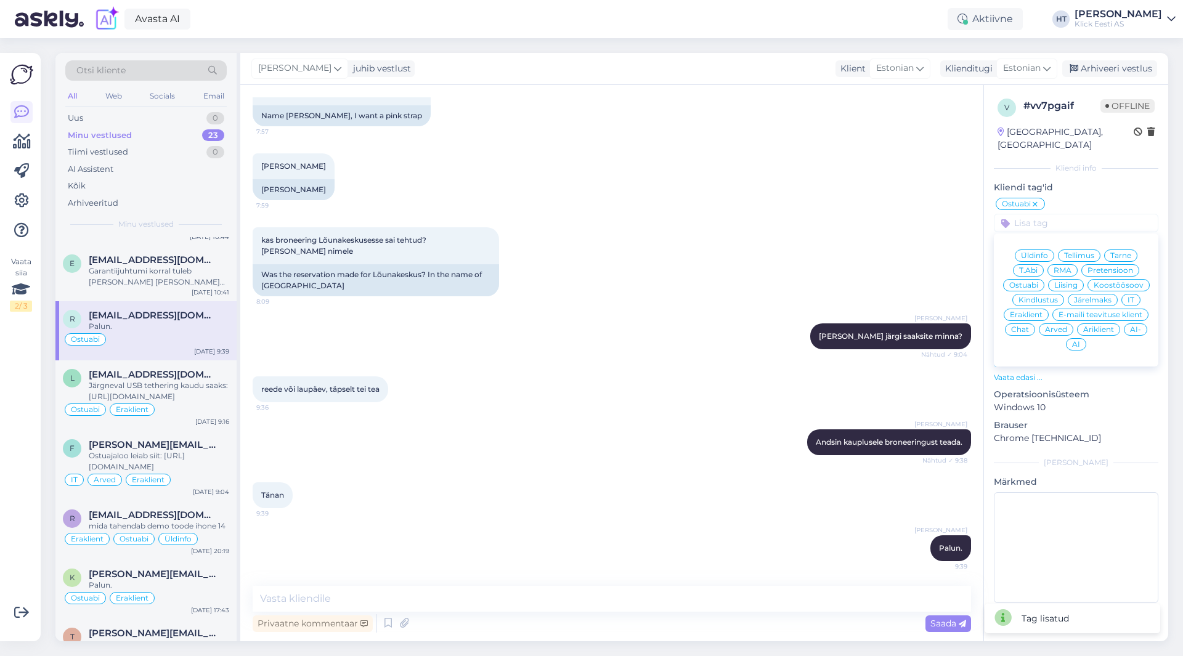
click at [1031, 309] on div "Eraklient" at bounding box center [1026, 315] width 45 height 12
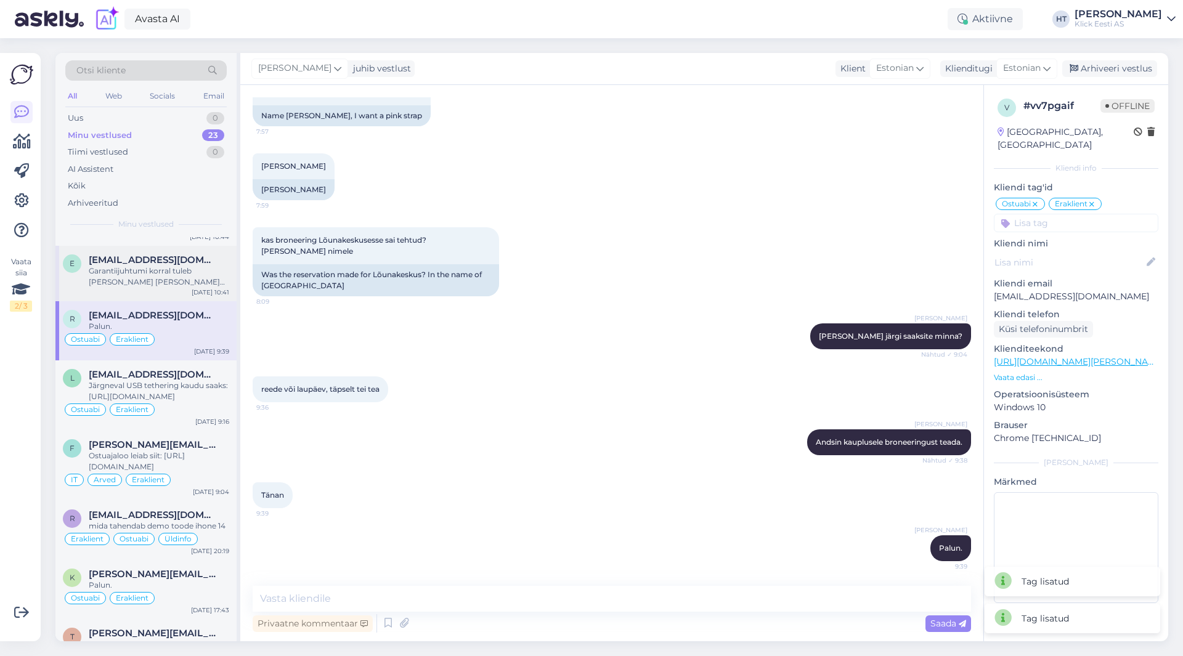
click at [163, 279] on div "Garantiijuhtumi korral tuleb [PERSON_NAME] [PERSON_NAME] ostuarvega viia endale…" at bounding box center [159, 277] width 140 height 22
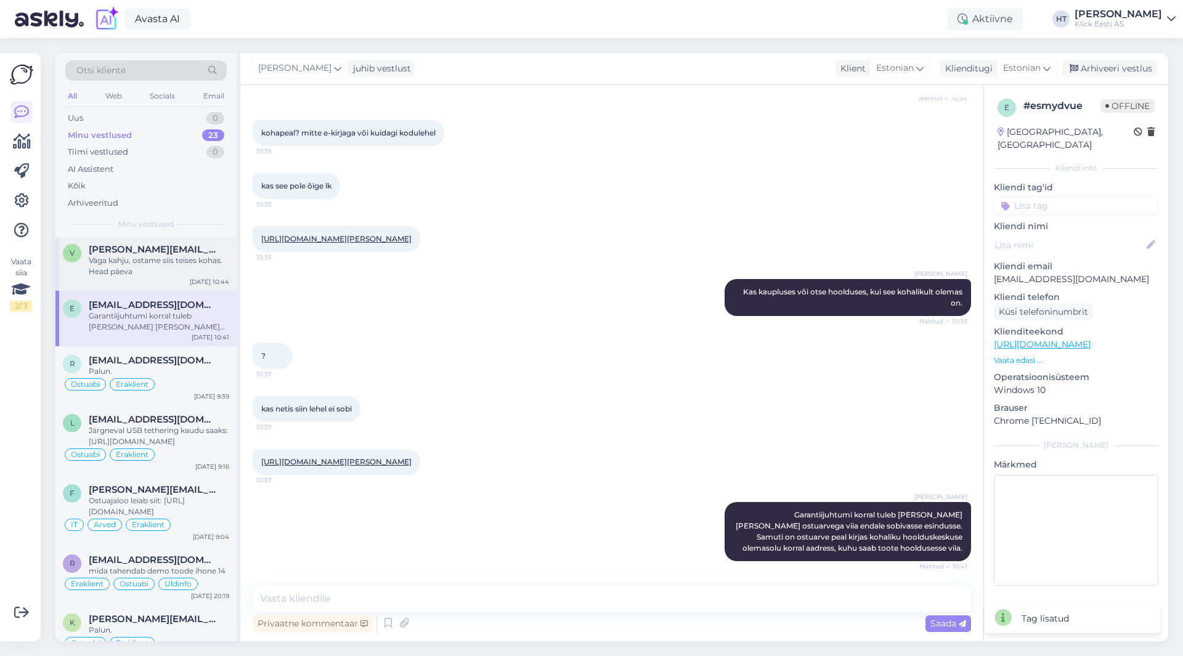
scroll to position [508, 0]
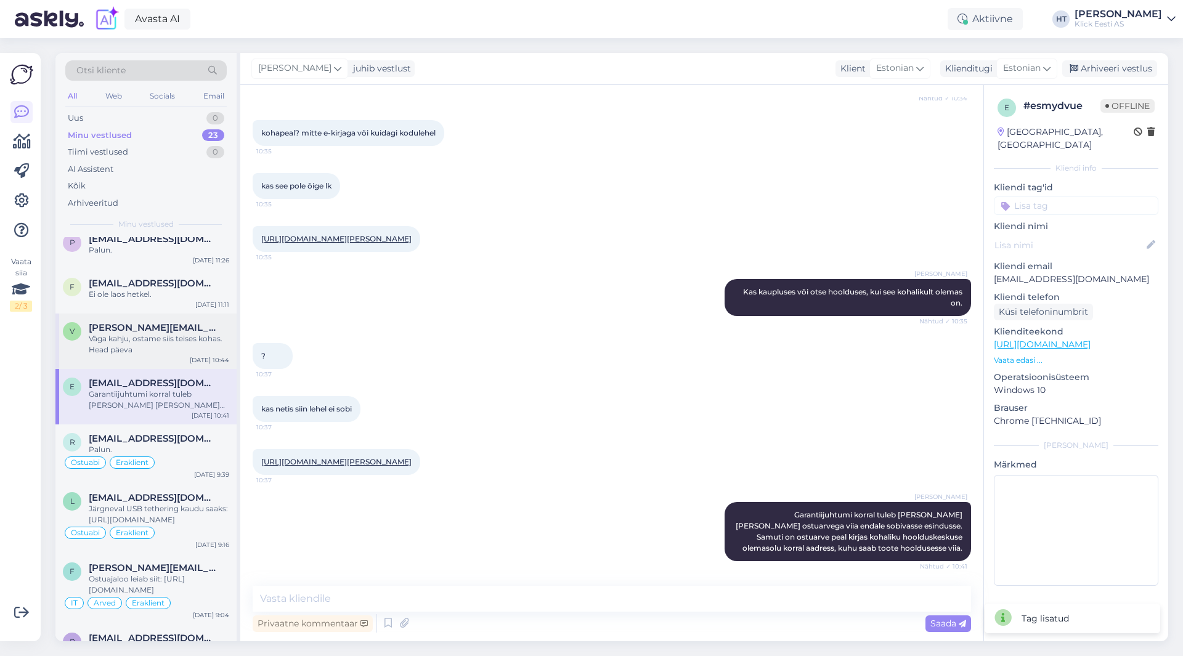
click at [177, 347] on div "Väga kahju, ostame siis teises kohas. Head päeva" at bounding box center [159, 344] width 140 height 22
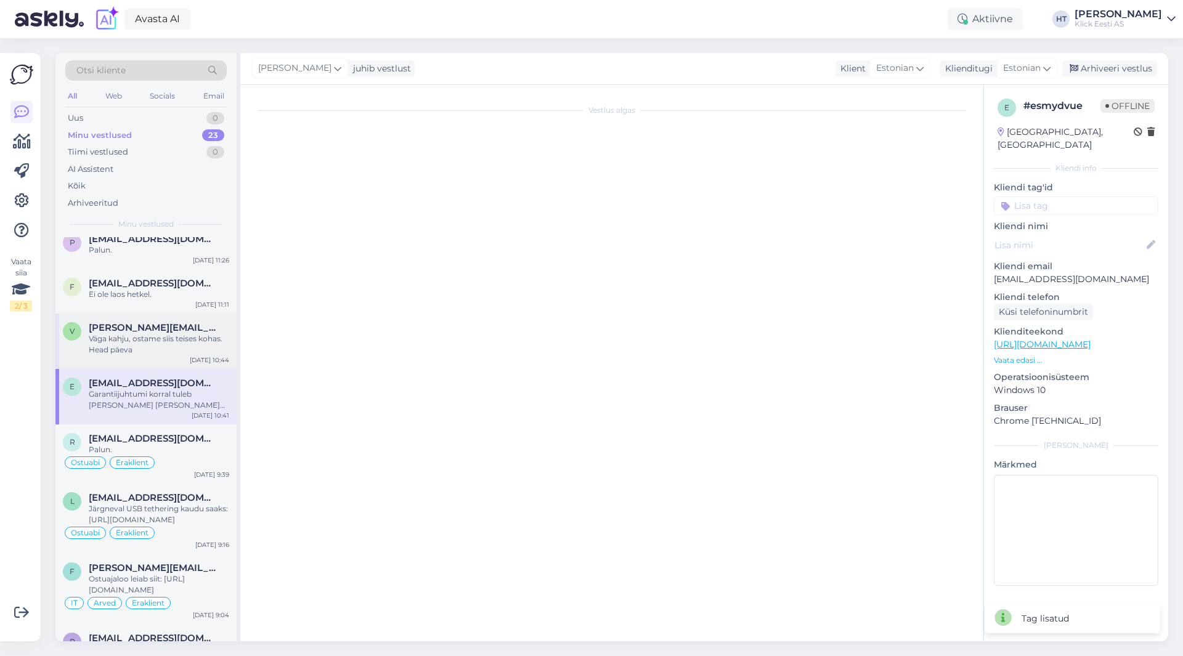
scroll to position [0, 0]
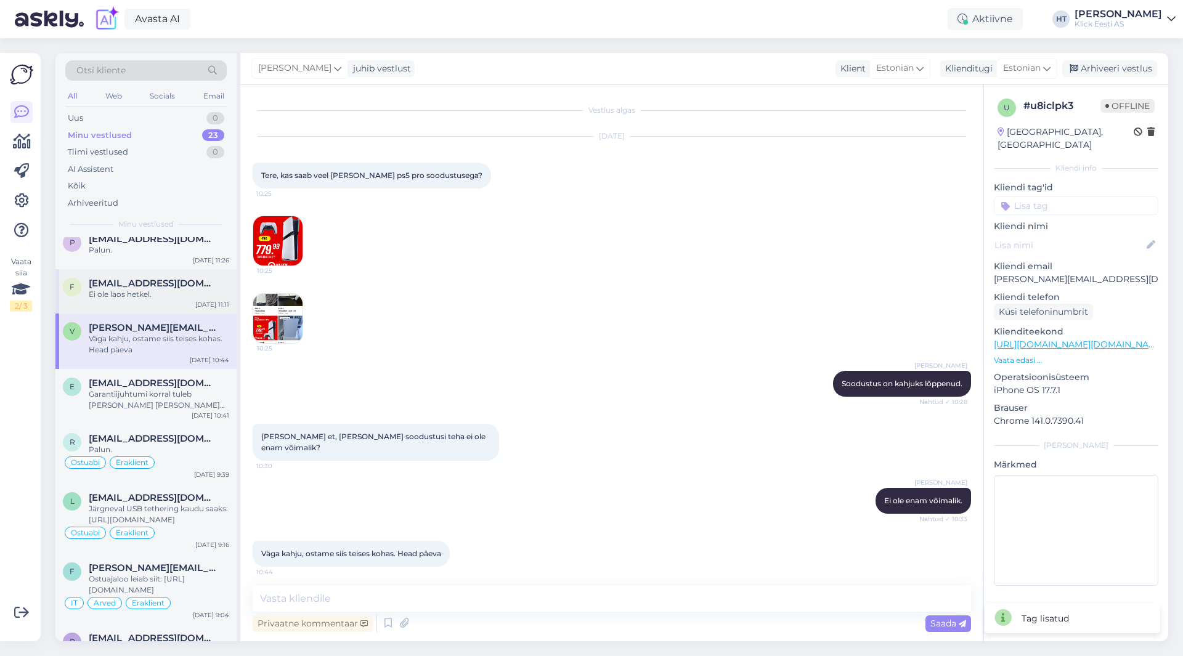
click at [168, 301] on div "F [EMAIL_ADDRESS][DOMAIN_NAME] Ei ole laos hetkel. [DATE] 11:11" at bounding box center [145, 291] width 181 height 44
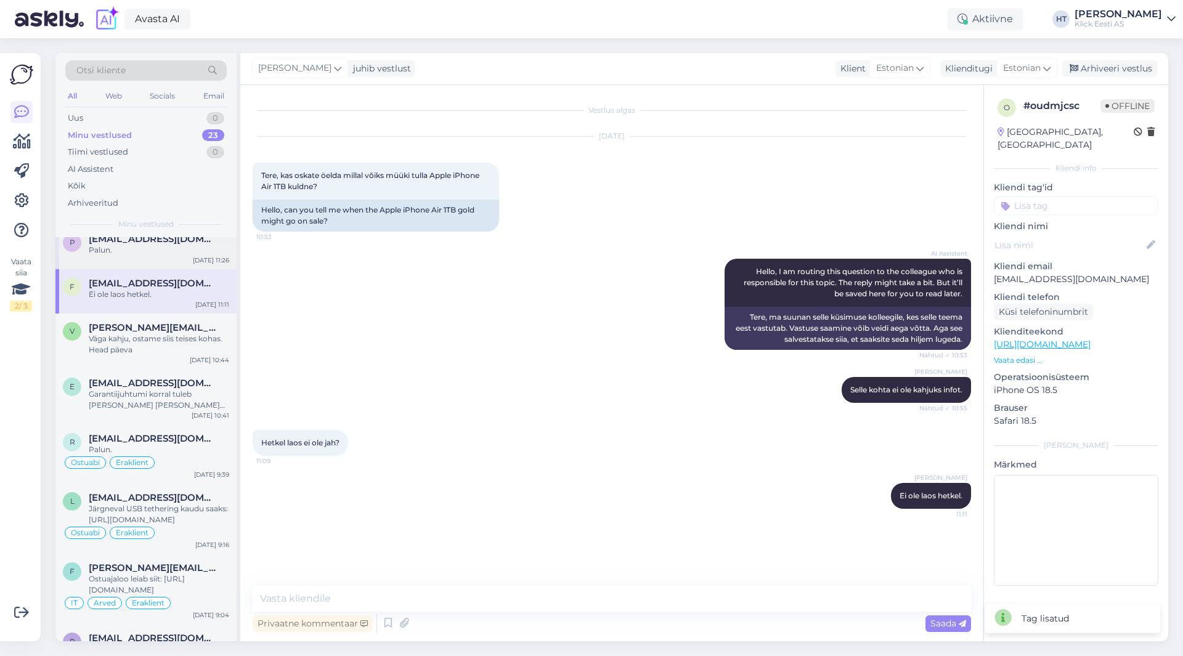
click at [173, 246] on div "Palun." at bounding box center [159, 250] width 140 height 11
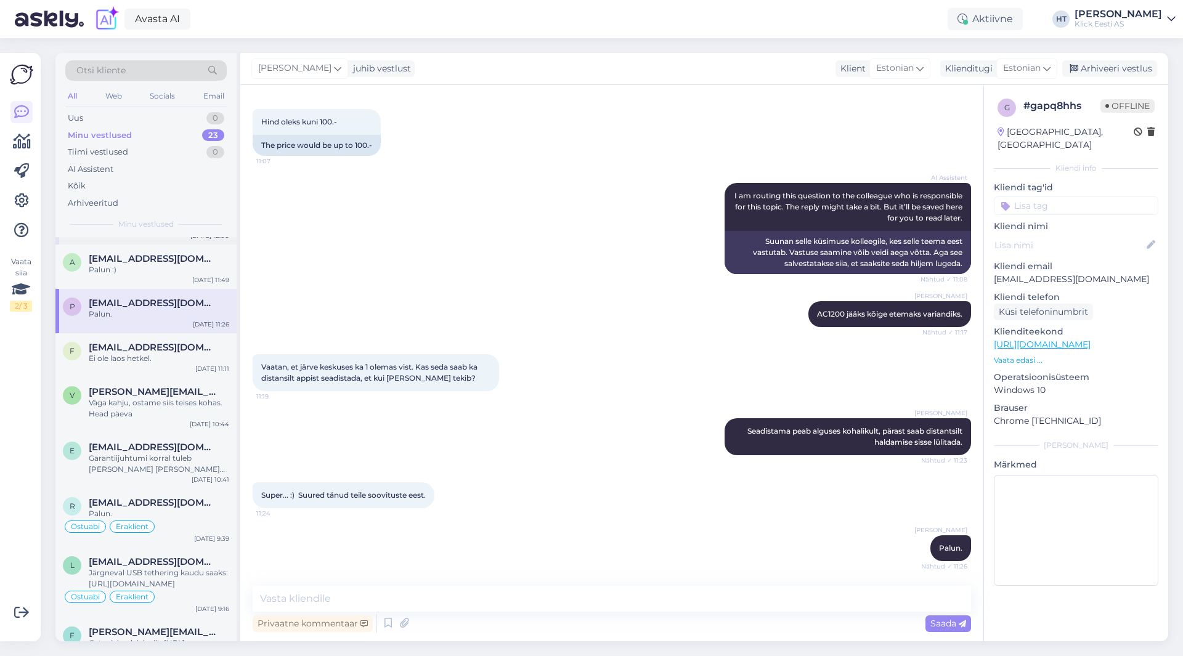
scroll to position [384, 0]
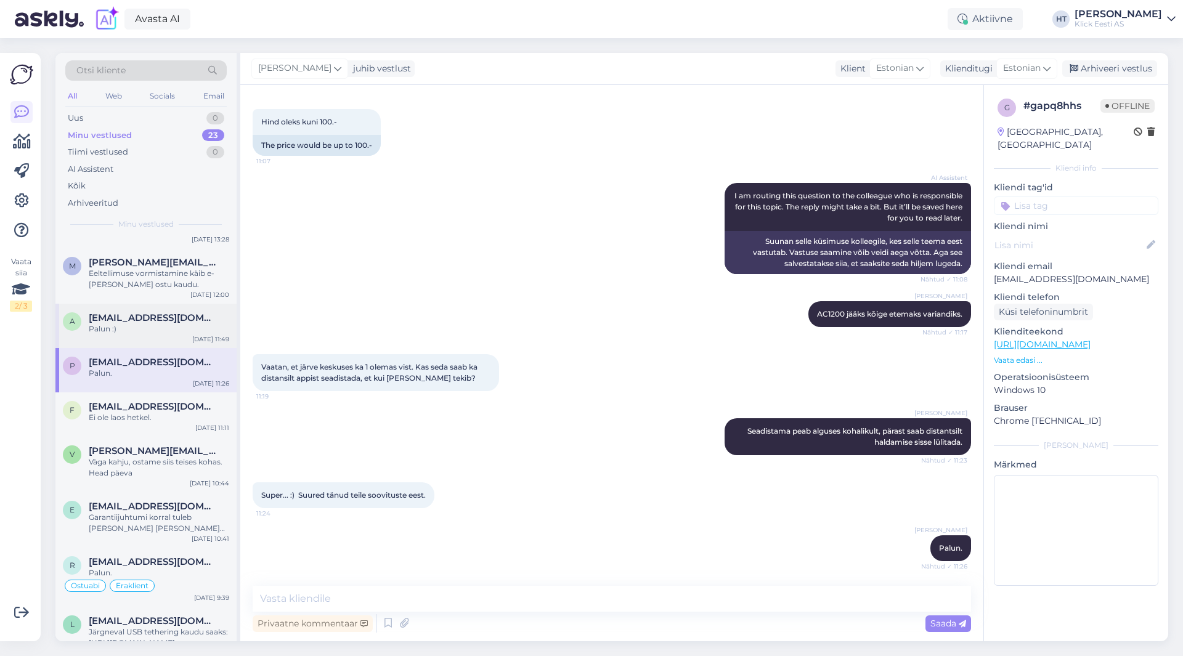
click at [170, 324] on div "Palun :)" at bounding box center [159, 328] width 140 height 11
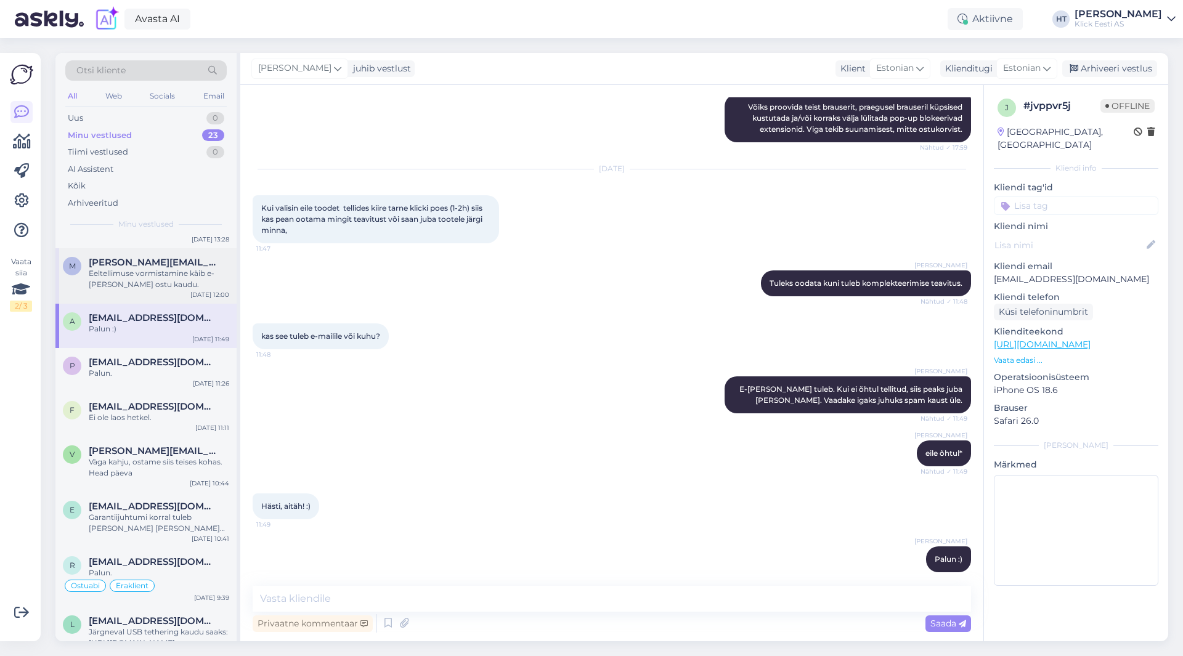
click at [176, 282] on div "Eeltellimuse vormistamine käib e-[PERSON_NAME] ostu kaudu." at bounding box center [159, 279] width 140 height 22
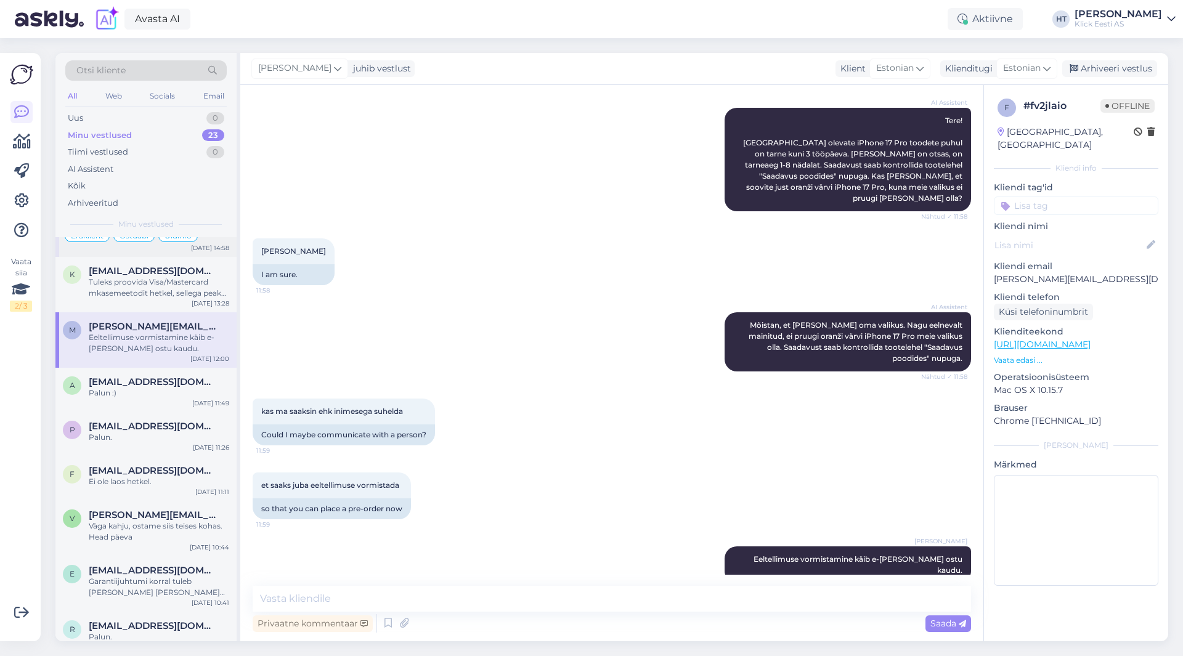
scroll to position [261, 0]
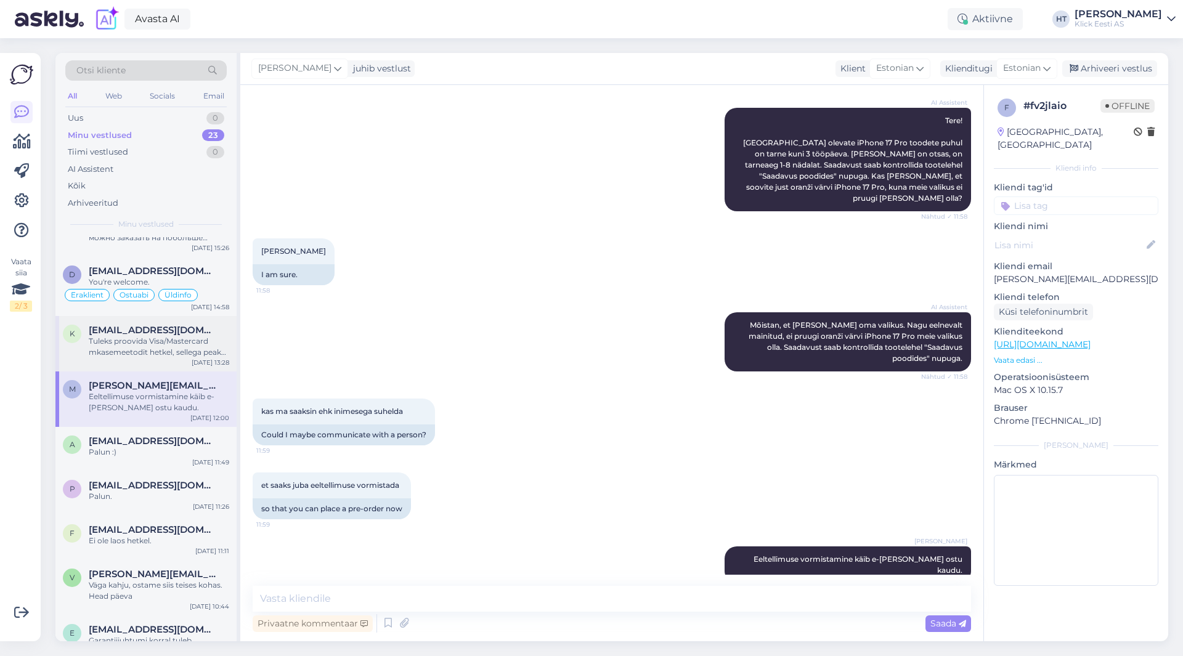
click at [176, 333] on span "[EMAIL_ADDRESS][DOMAIN_NAME]" at bounding box center [153, 330] width 128 height 11
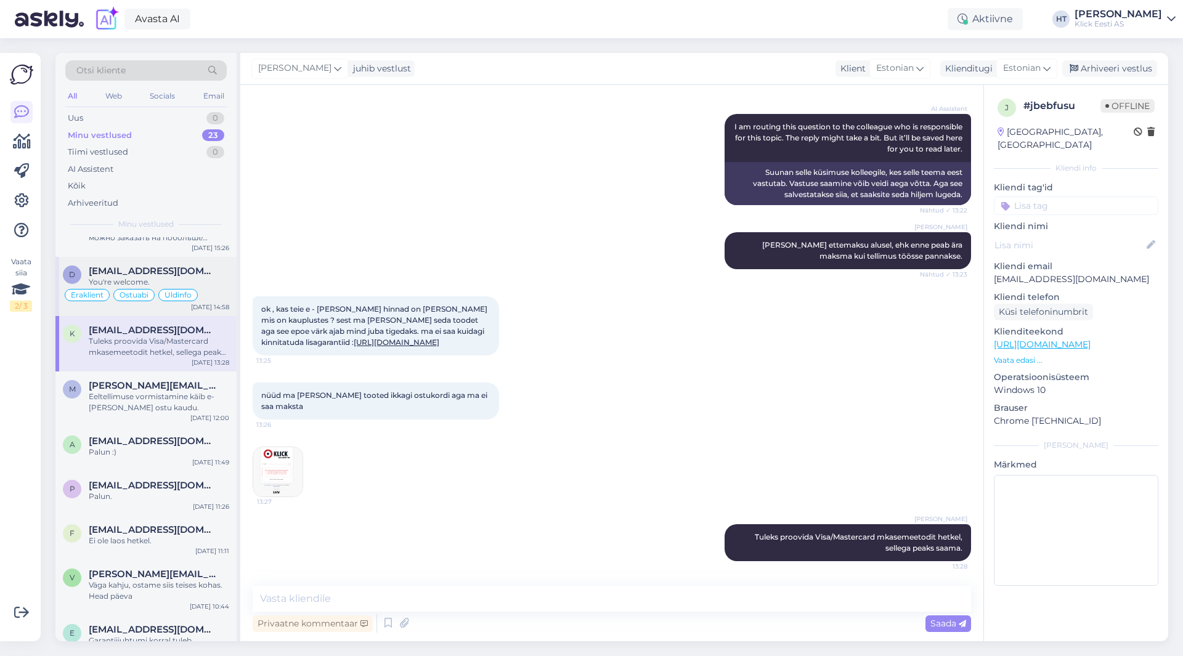
click at [184, 284] on div "You're welcome." at bounding box center [159, 282] width 140 height 11
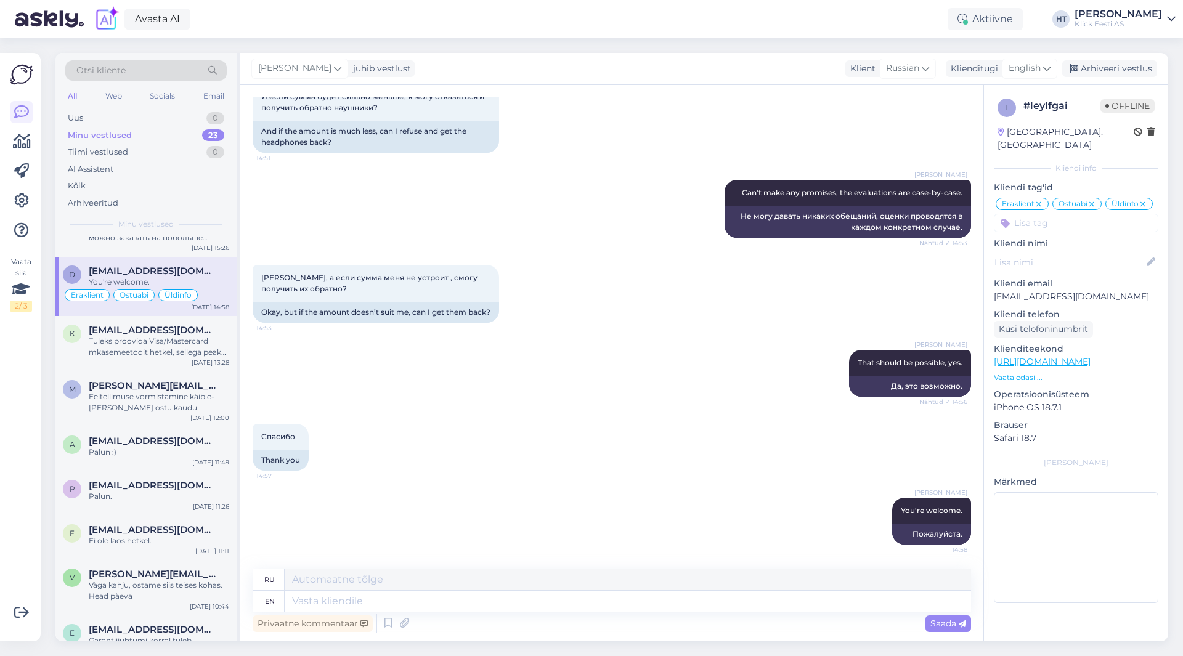
scroll to position [138, 0]
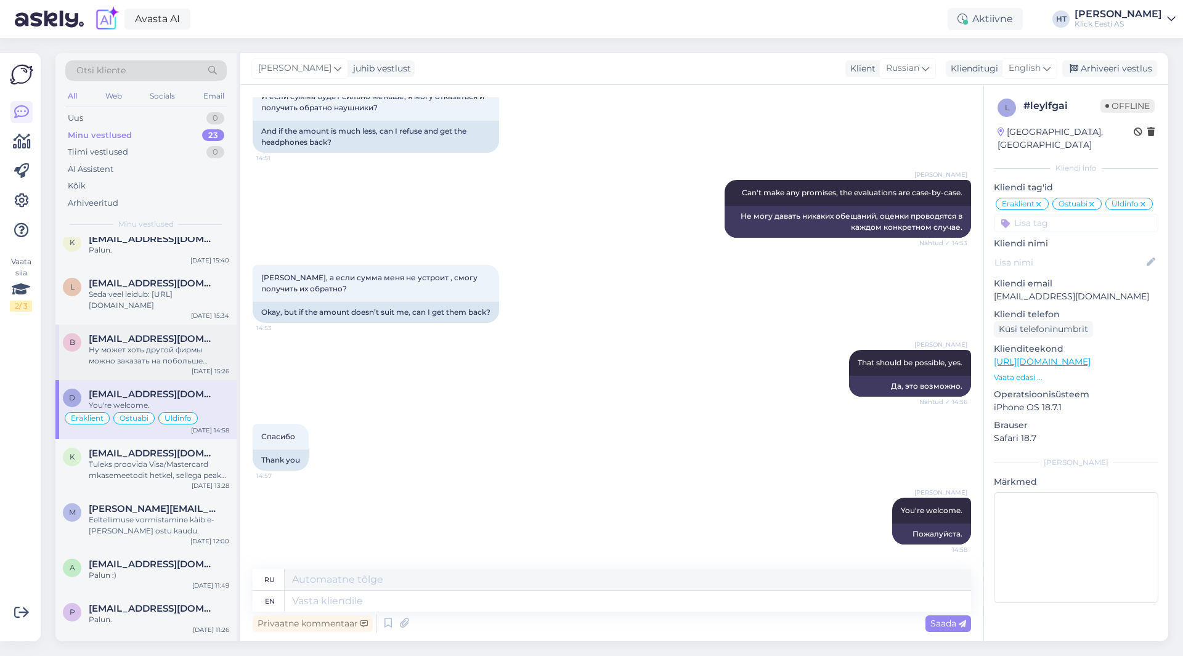
click at [177, 342] on span "[EMAIL_ADDRESS][DOMAIN_NAME]" at bounding box center [153, 338] width 128 height 11
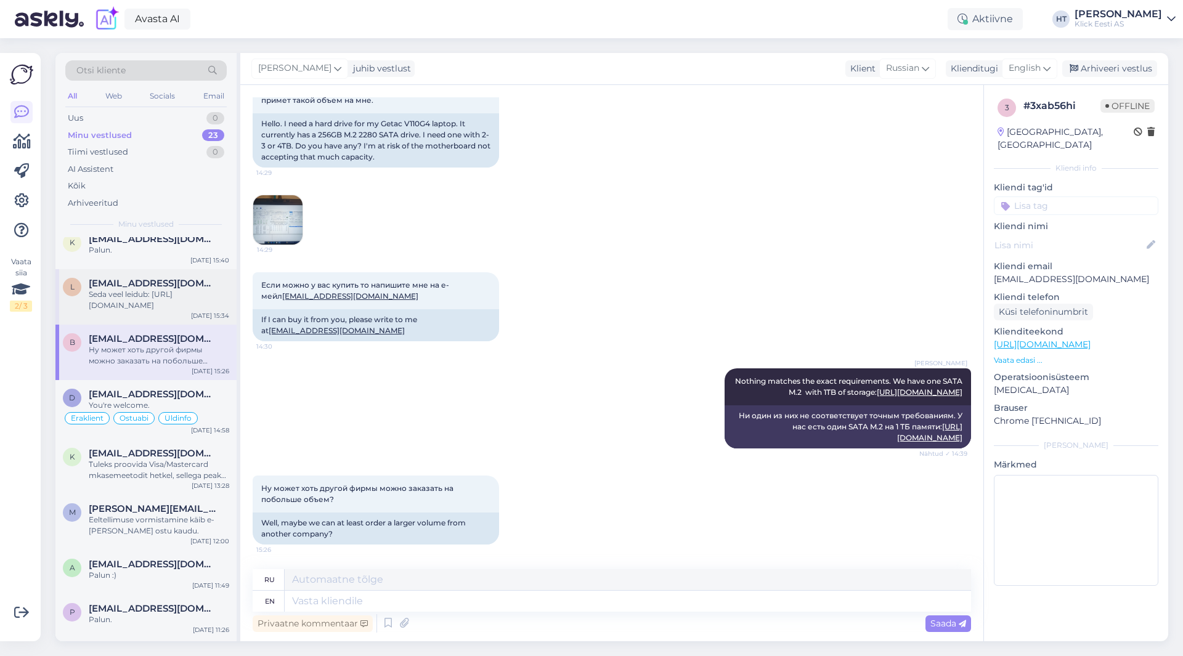
click at [185, 288] on div "[EMAIL_ADDRESS][DOMAIN_NAME]" at bounding box center [159, 283] width 140 height 11
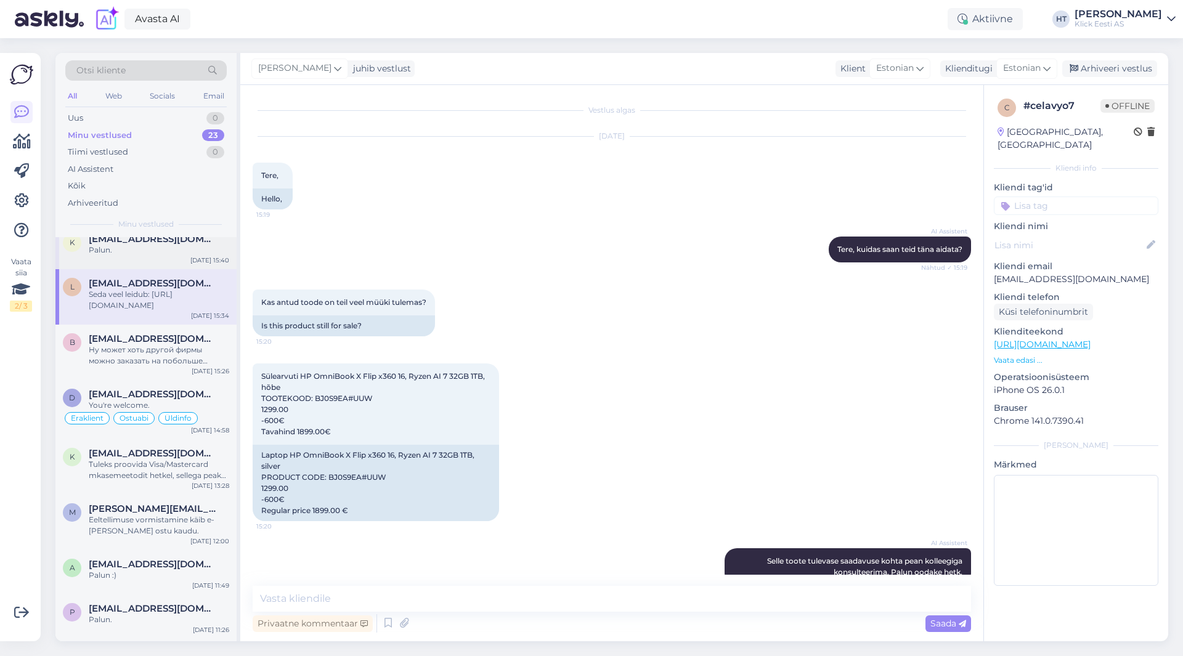
scroll to position [268, 0]
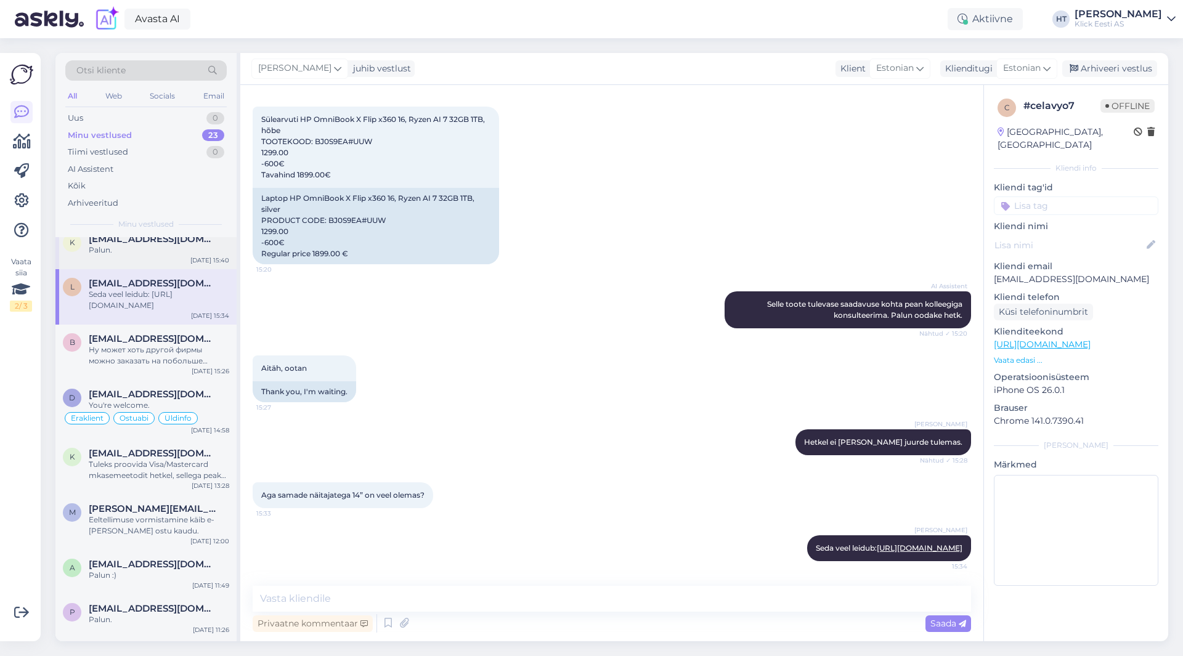
click at [187, 262] on div "K [EMAIL_ADDRESS][DOMAIN_NAME] Palun. [DATE] 15:40" at bounding box center [145, 247] width 181 height 44
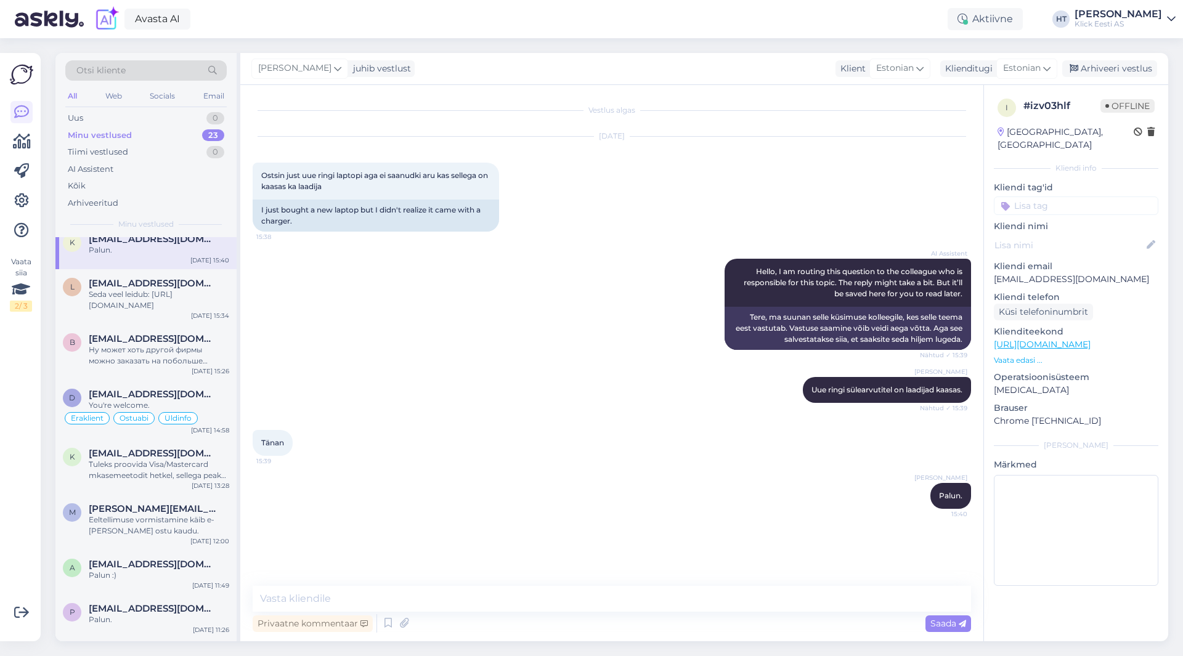
scroll to position [15, 0]
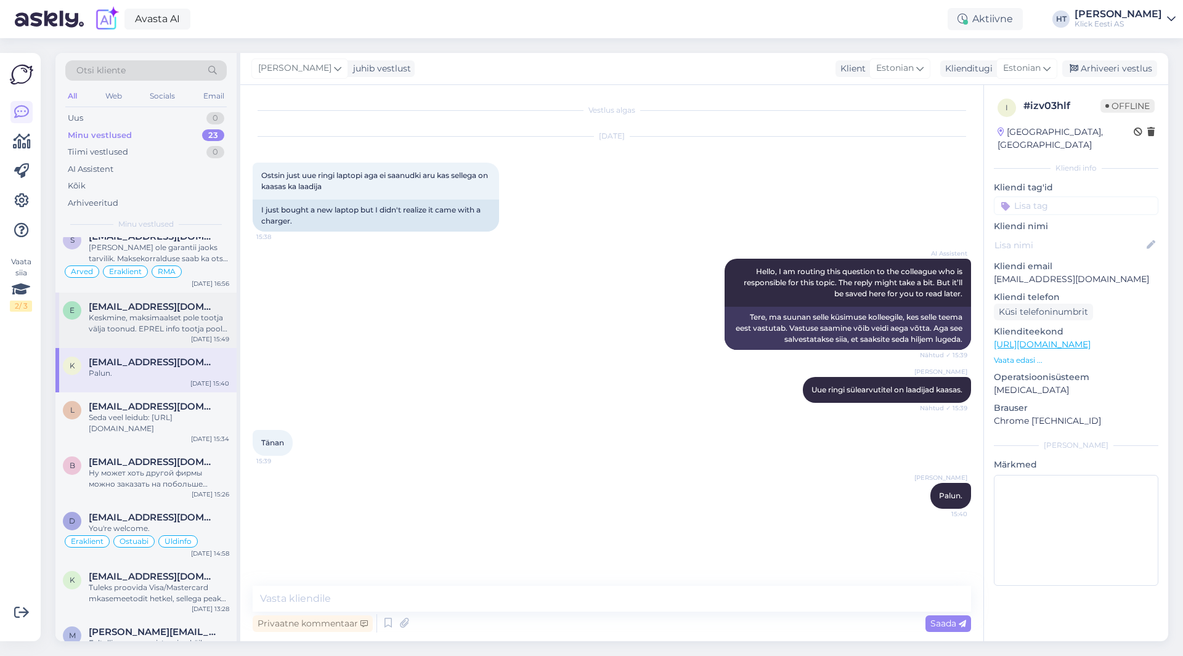
click at [186, 312] on span "[EMAIL_ADDRESS][DOMAIN_NAME]" at bounding box center [153, 306] width 128 height 11
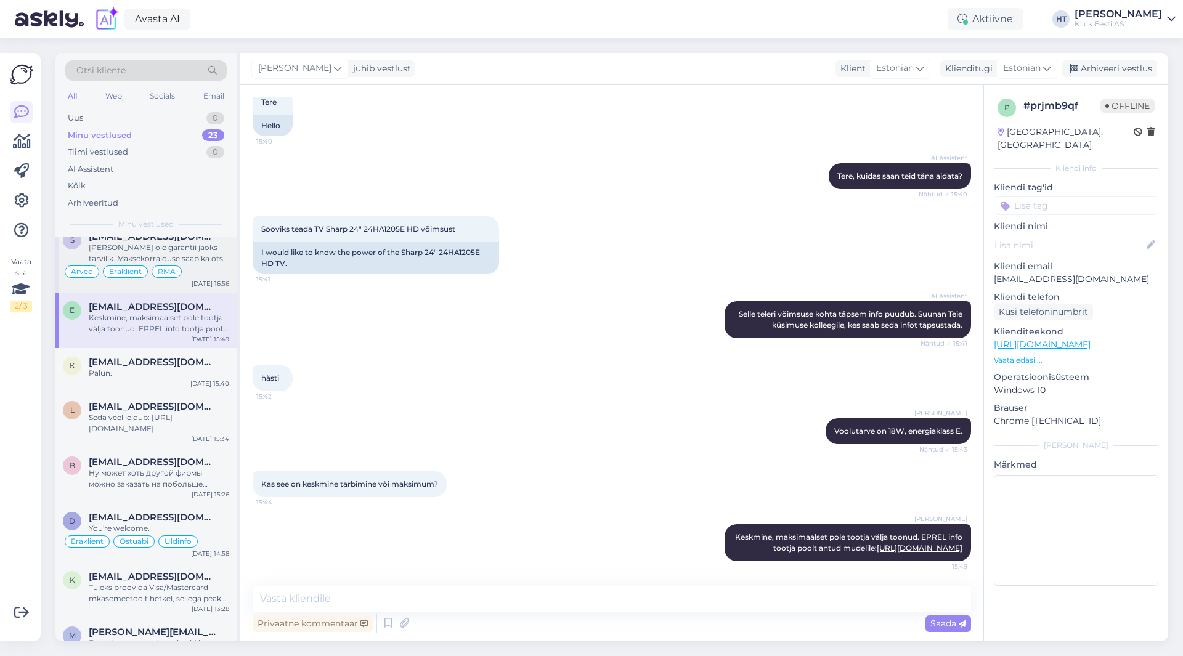
click at [187, 276] on div "Arved Eraklient RMA" at bounding box center [146, 271] width 166 height 15
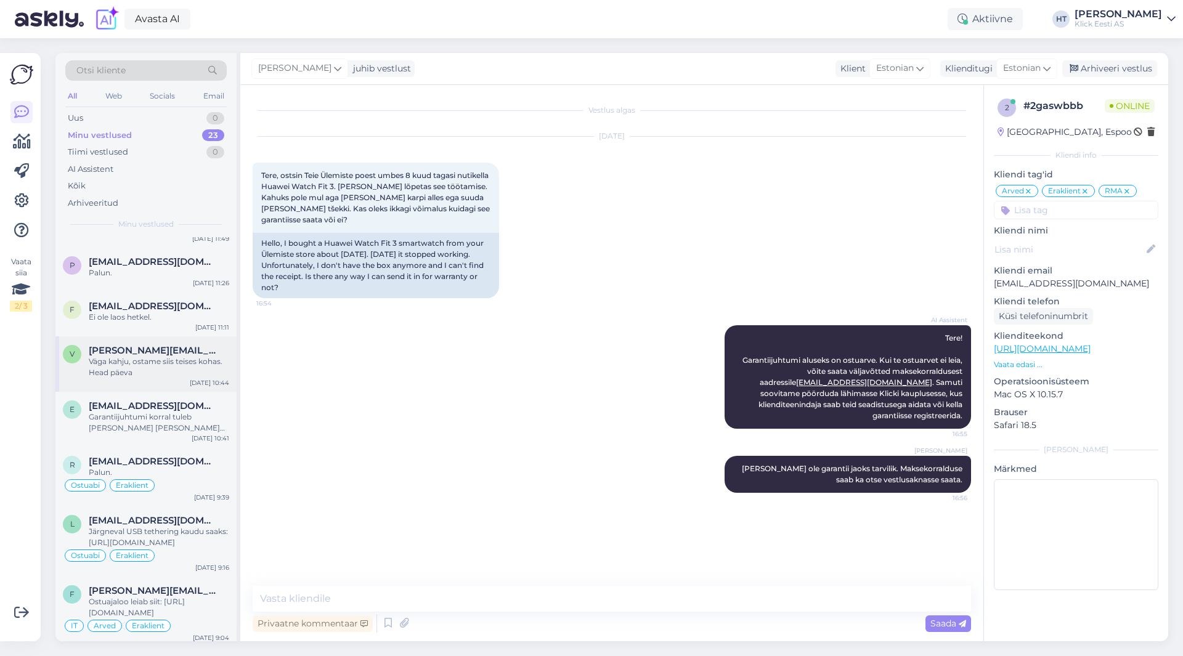
scroll to position [493, 0]
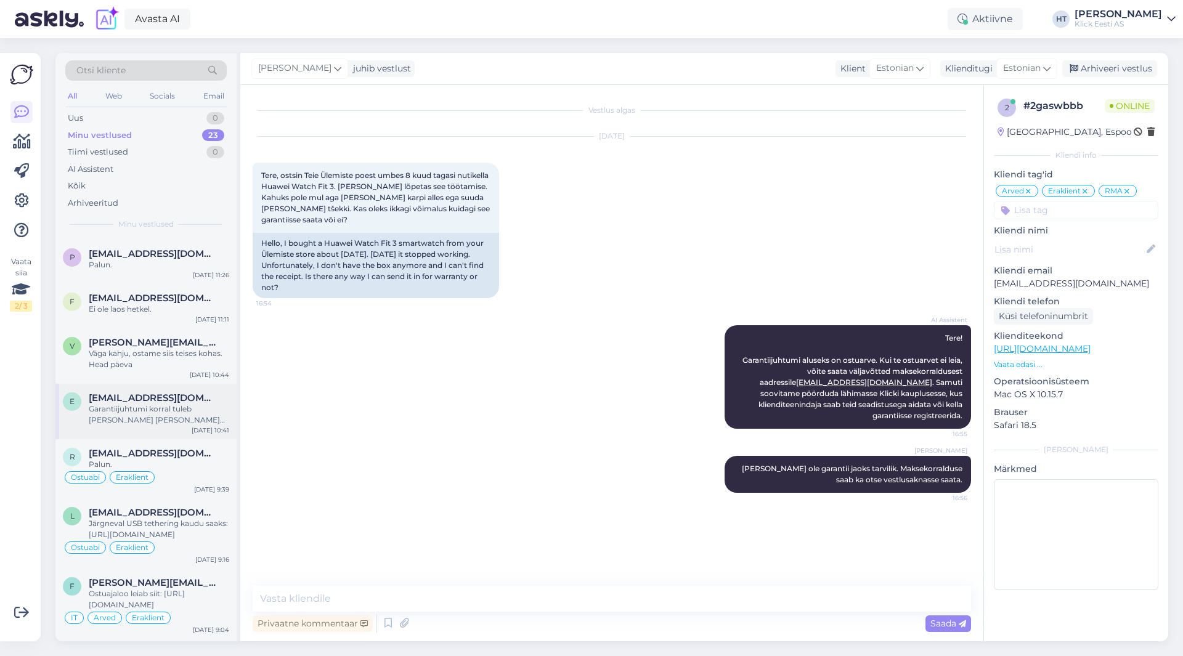
click at [171, 416] on div "Garantiijuhtumi korral tuleb [PERSON_NAME] [PERSON_NAME] ostuarvega viia endale…" at bounding box center [159, 415] width 140 height 22
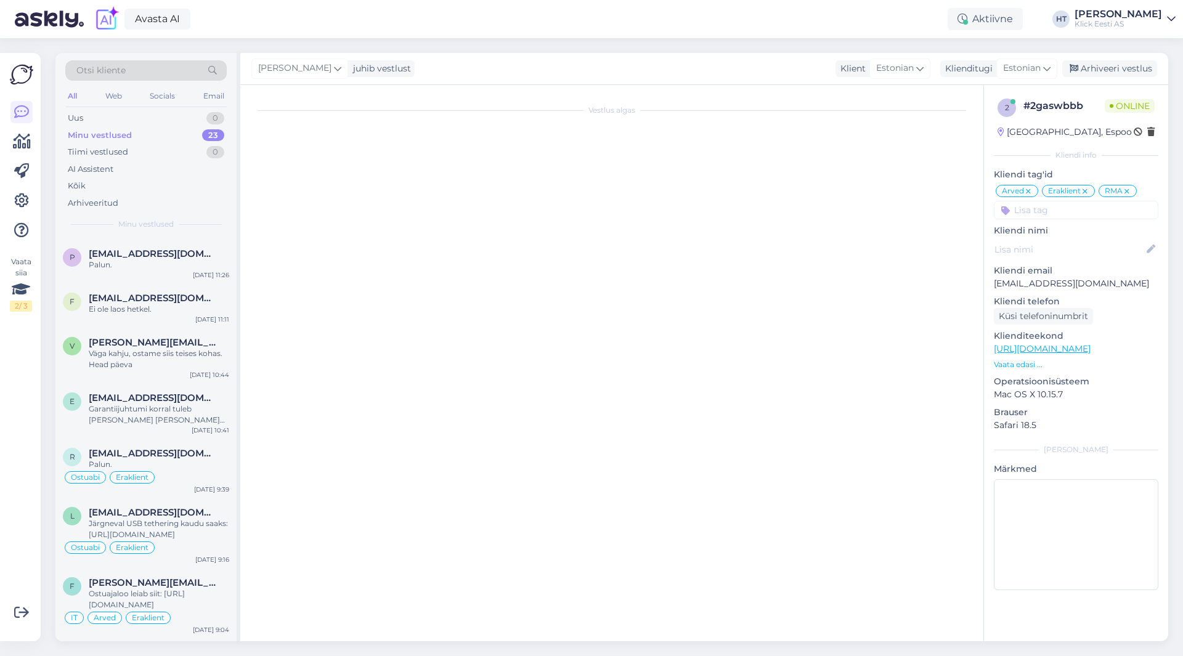
scroll to position [797, 0]
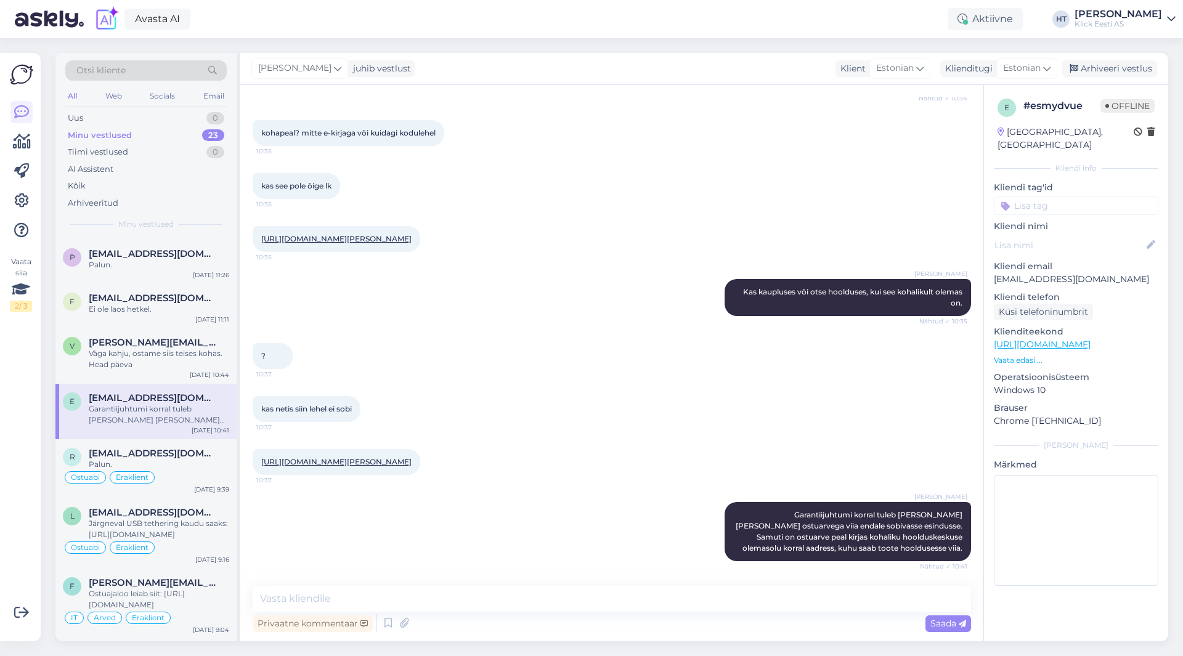
click at [1088, 197] on input at bounding box center [1076, 206] width 165 height 18
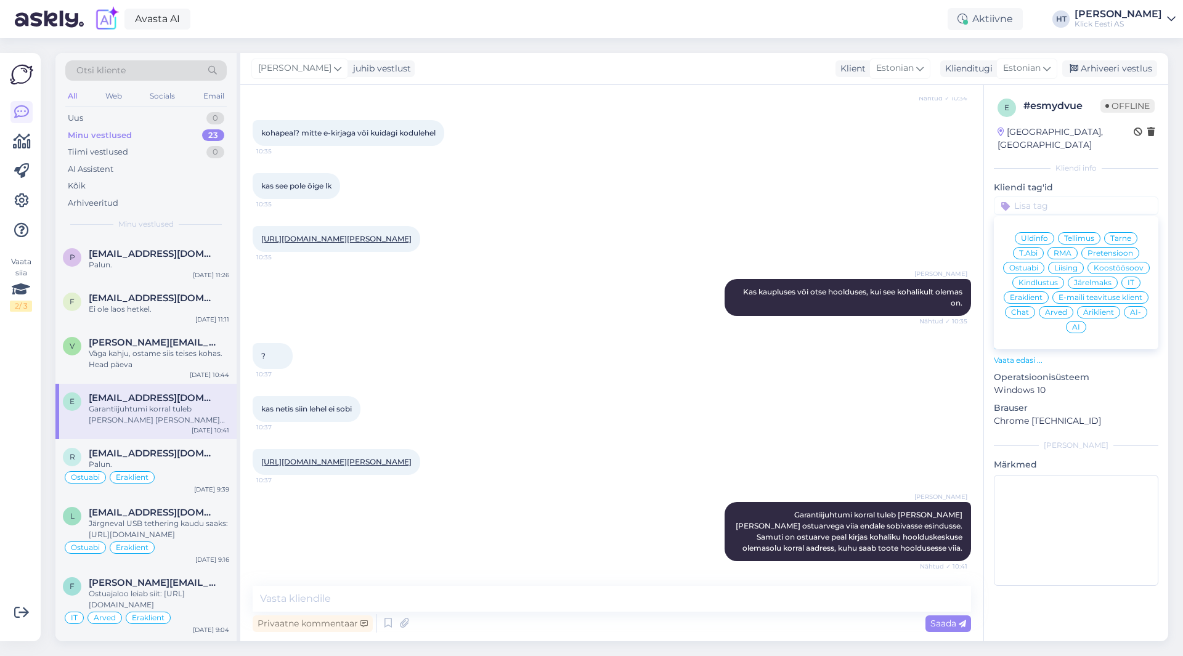
click at [1062, 250] on span "RMA" at bounding box center [1063, 253] width 18 height 7
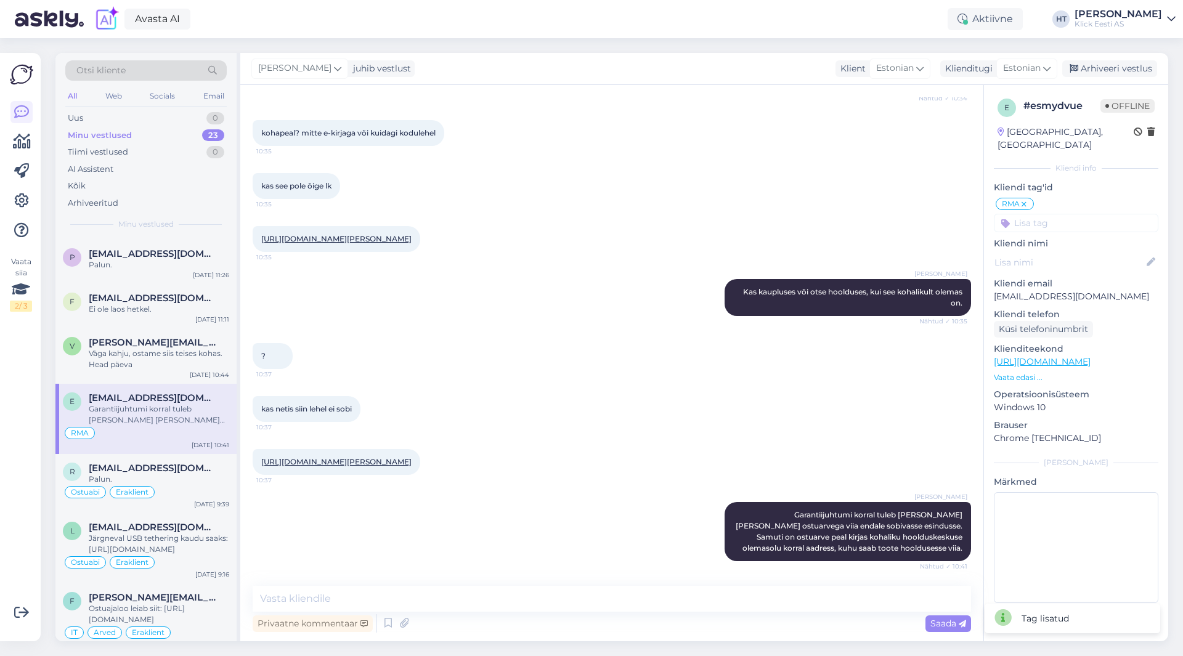
click at [1072, 214] on input at bounding box center [1076, 223] width 165 height 18
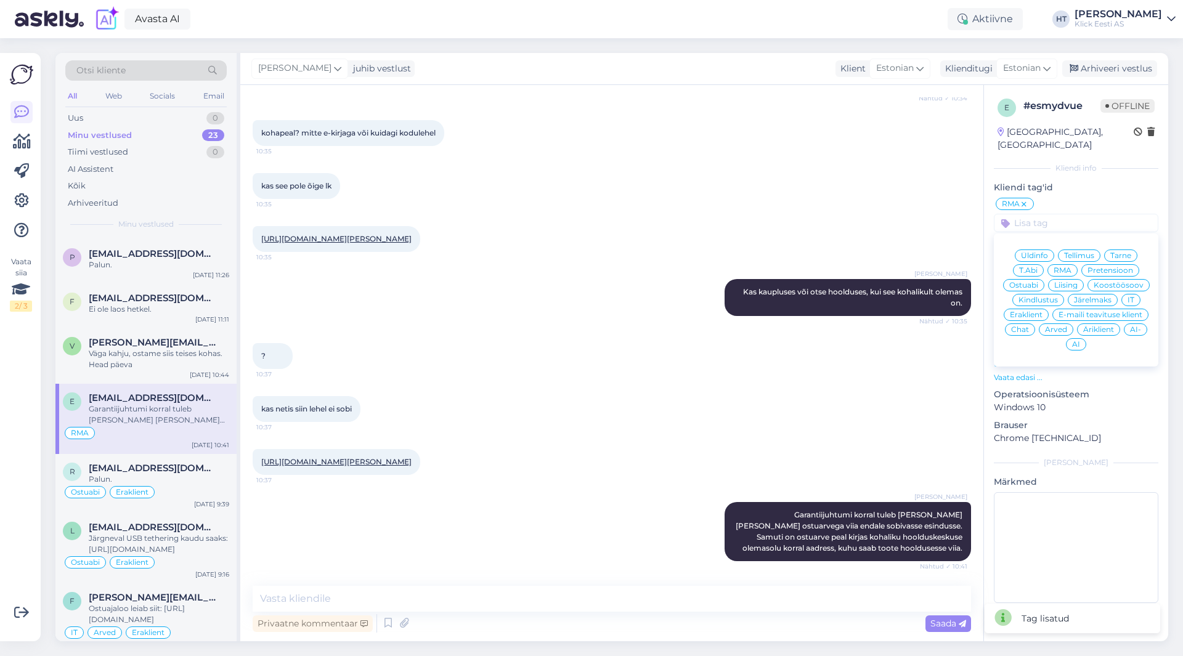
click at [1098, 326] on span "Äriklient" at bounding box center [1098, 329] width 31 height 7
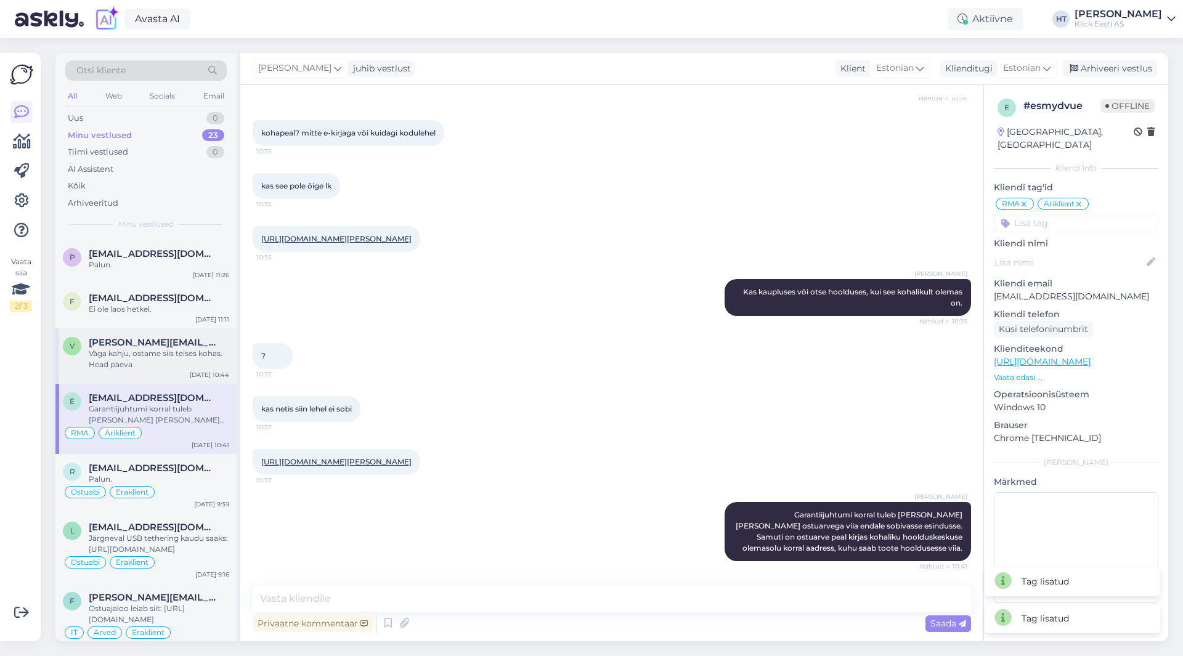
click at [172, 364] on div "Väga kahju, ostame siis teises kohas. Head päeva" at bounding box center [159, 359] width 140 height 22
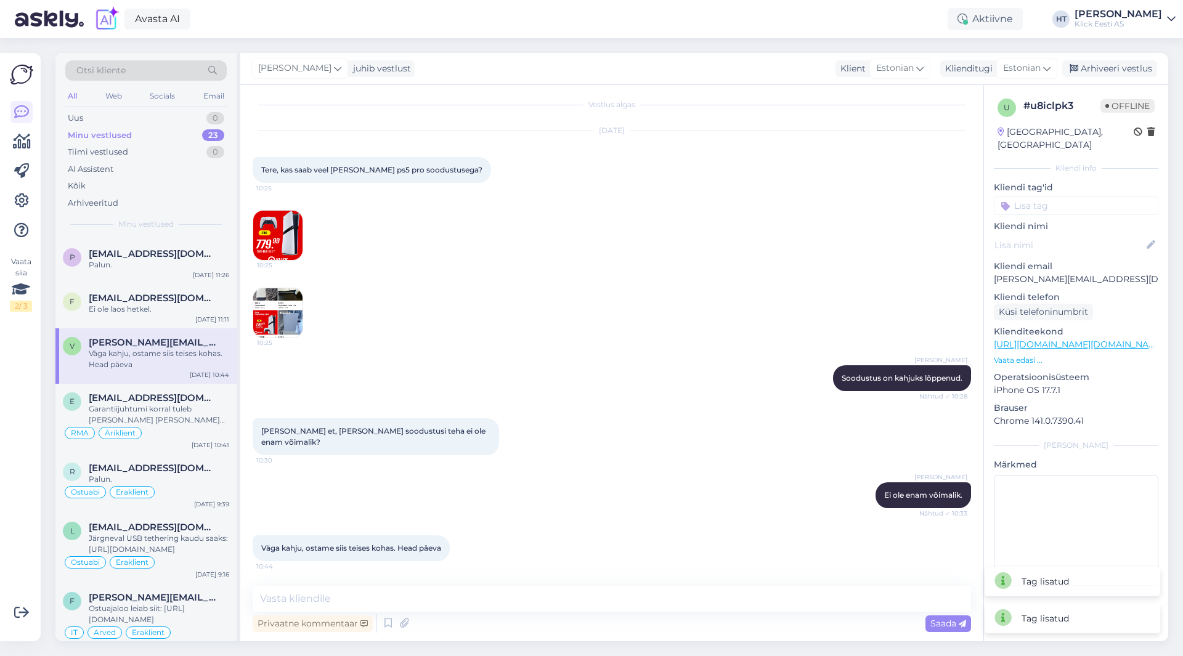
scroll to position [0, 0]
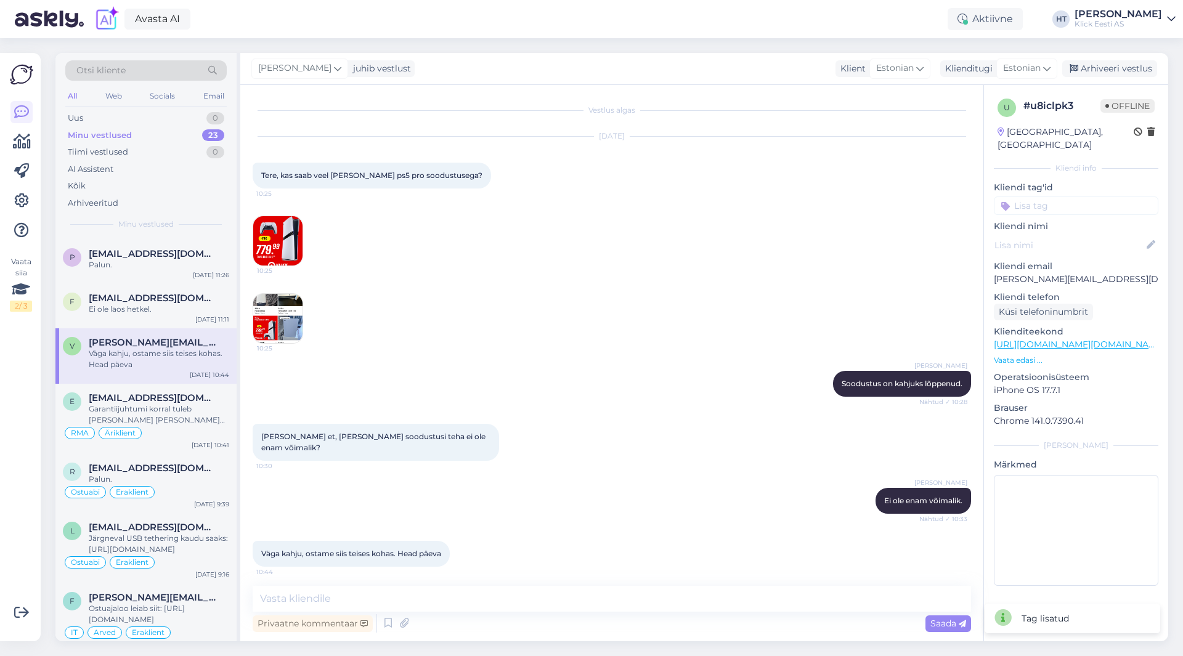
click at [1060, 197] on input at bounding box center [1076, 206] width 165 height 18
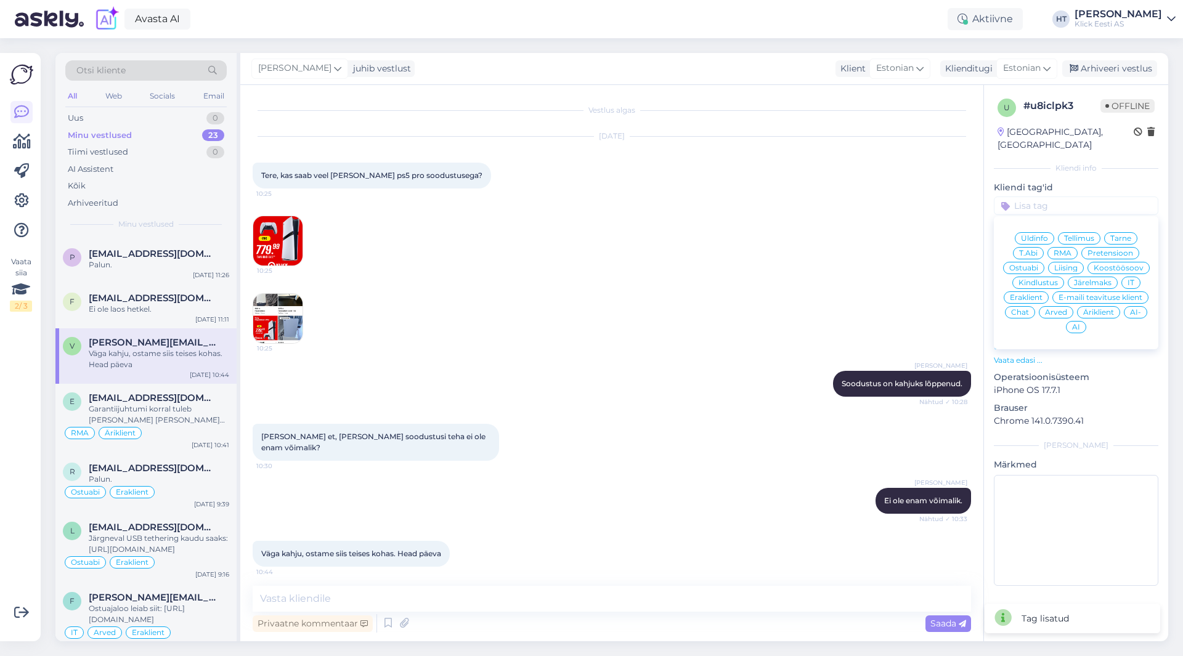
click at [1034, 262] on div "Ostuabi" at bounding box center [1023, 268] width 41 height 12
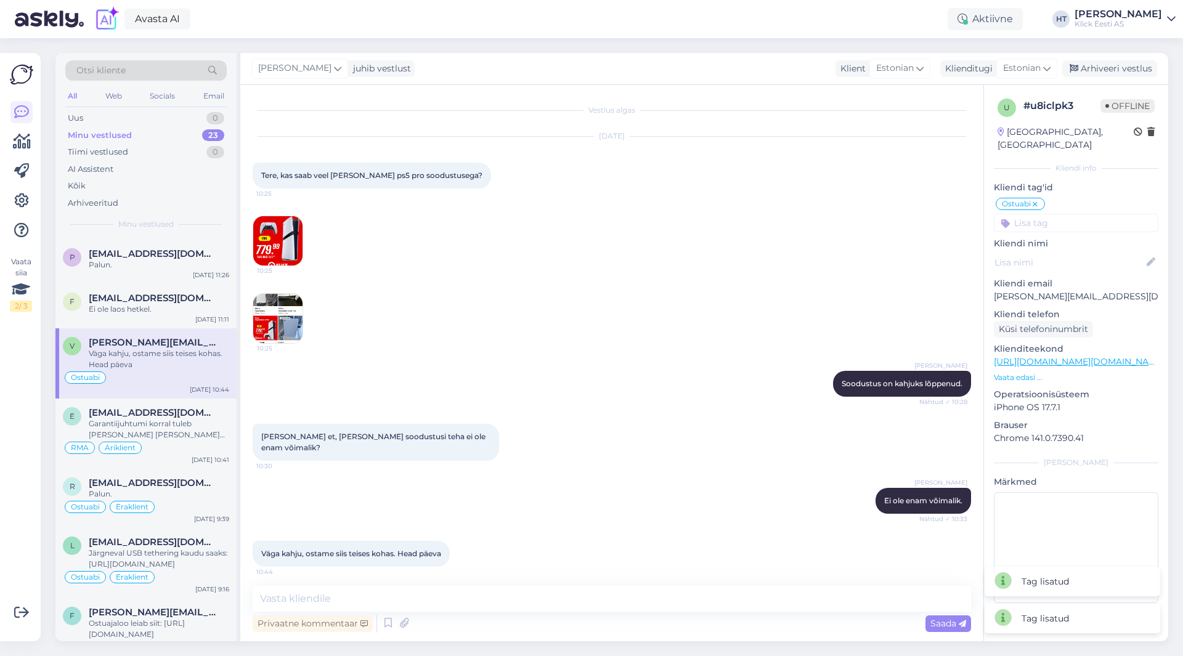
click at [1054, 214] on input at bounding box center [1076, 223] width 165 height 18
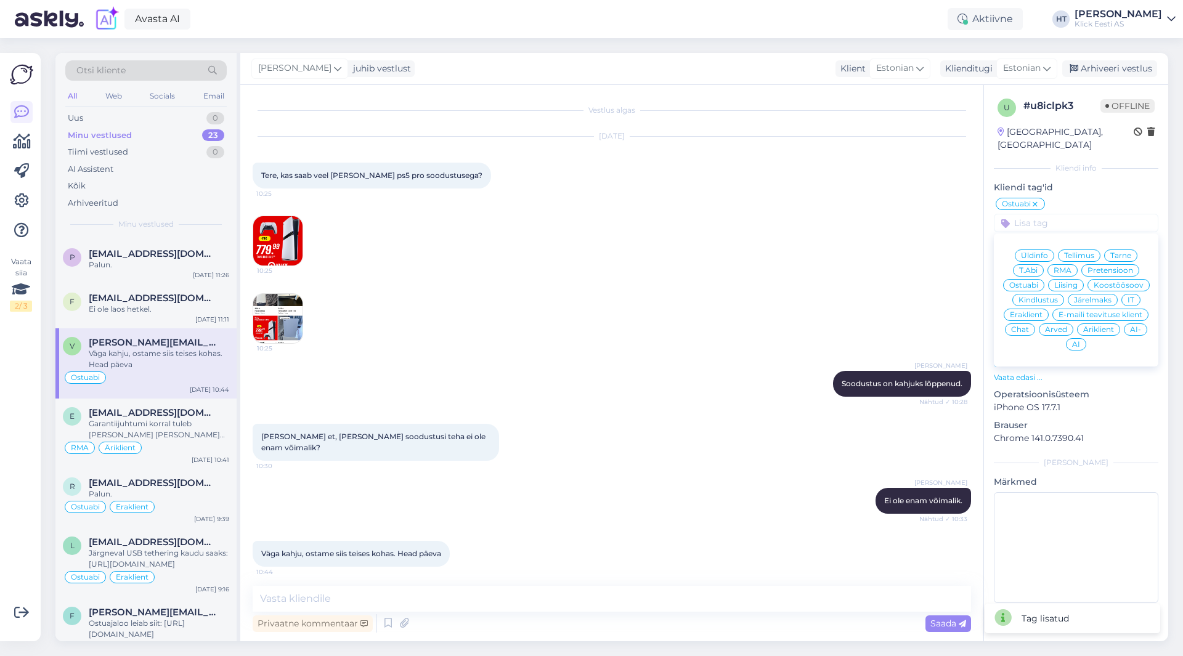
click at [1036, 311] on span "Eraklient" at bounding box center [1026, 314] width 33 height 7
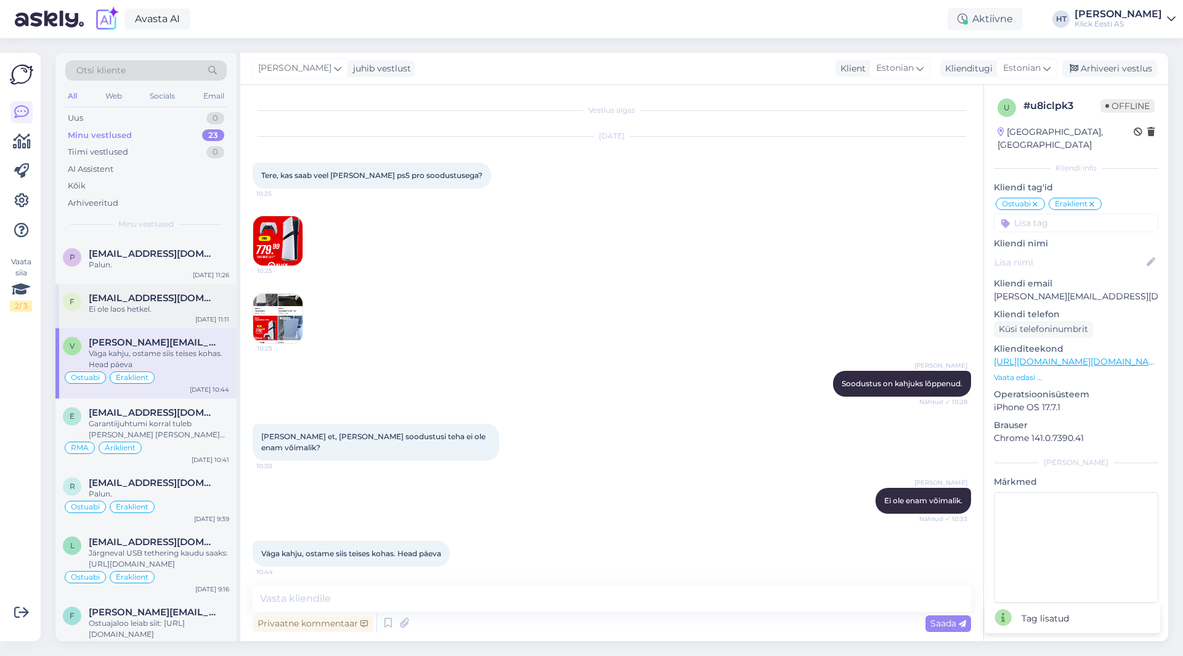
click at [158, 292] on div "F [EMAIL_ADDRESS][DOMAIN_NAME] Ei ole laos hetkel. [DATE] 11:11" at bounding box center [145, 306] width 181 height 44
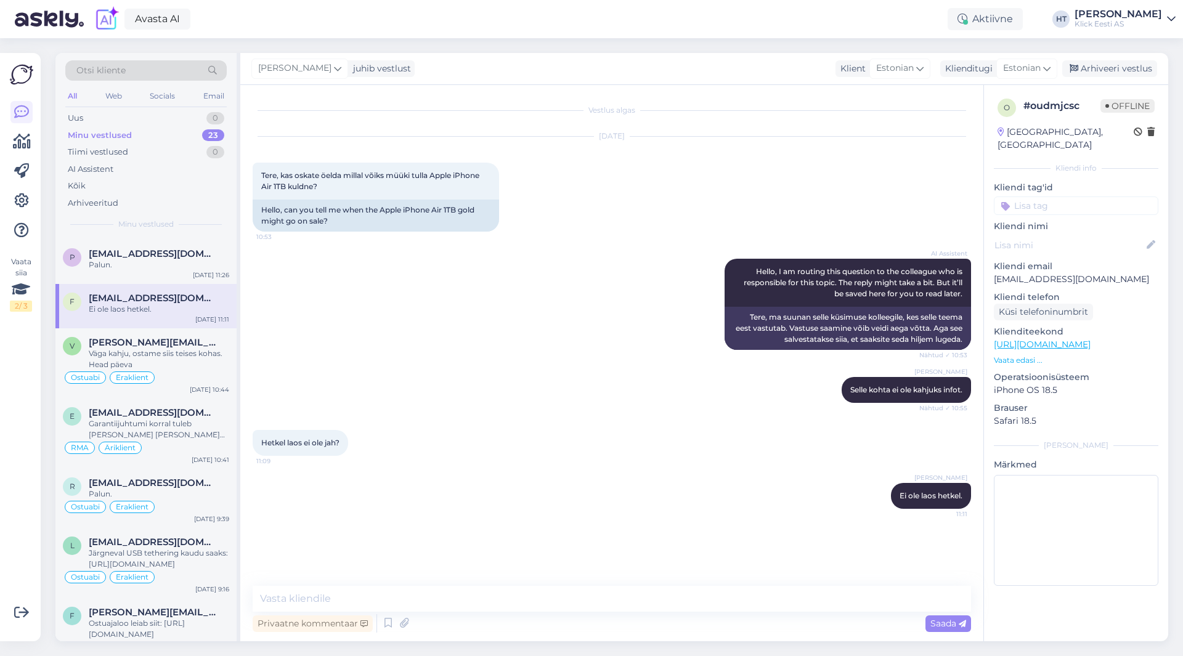
click at [1055, 197] on input at bounding box center [1076, 206] width 165 height 18
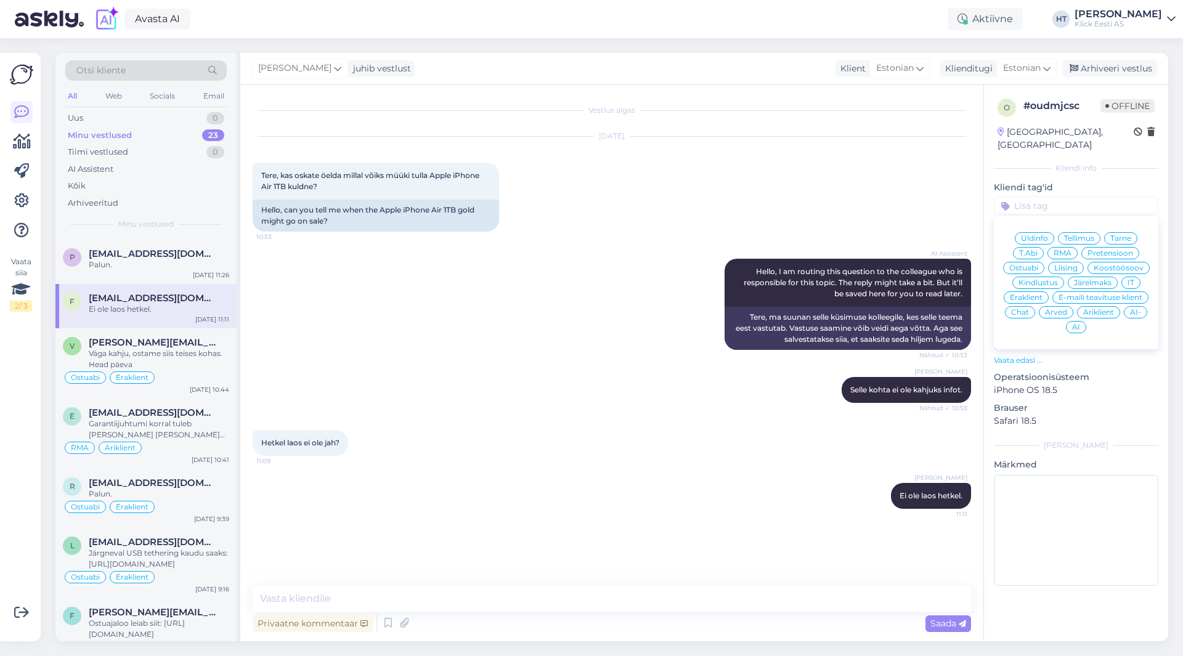
click at [1028, 264] on span "Ostuabi" at bounding box center [1023, 267] width 29 height 7
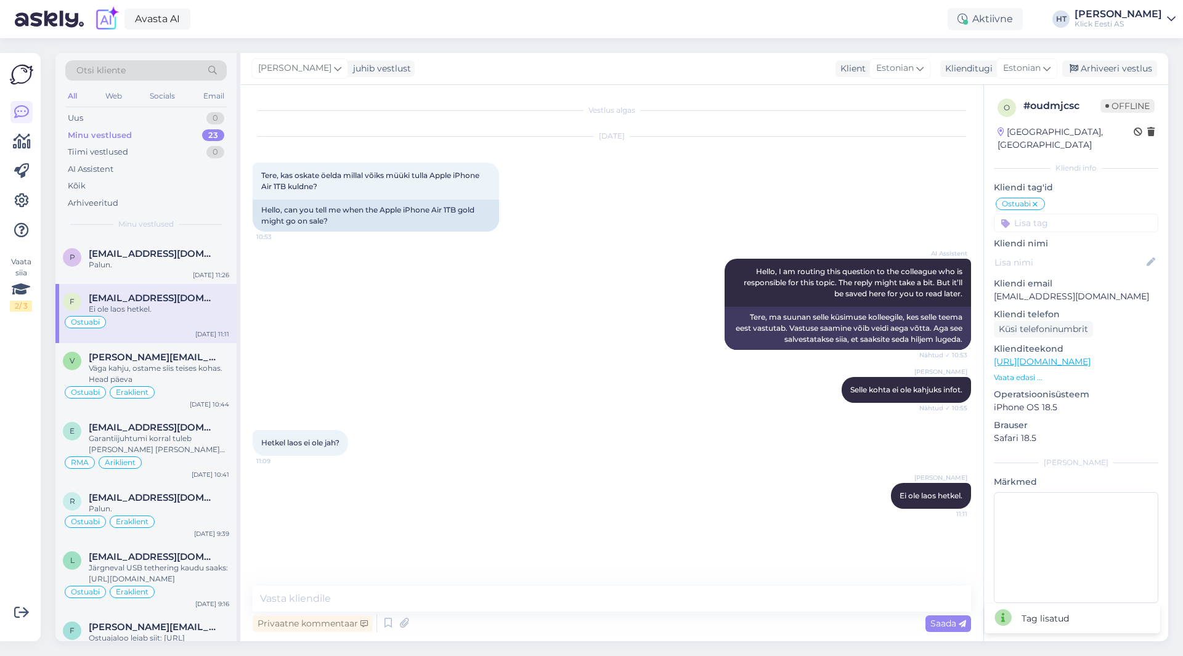
click at [1064, 214] on input at bounding box center [1076, 223] width 165 height 18
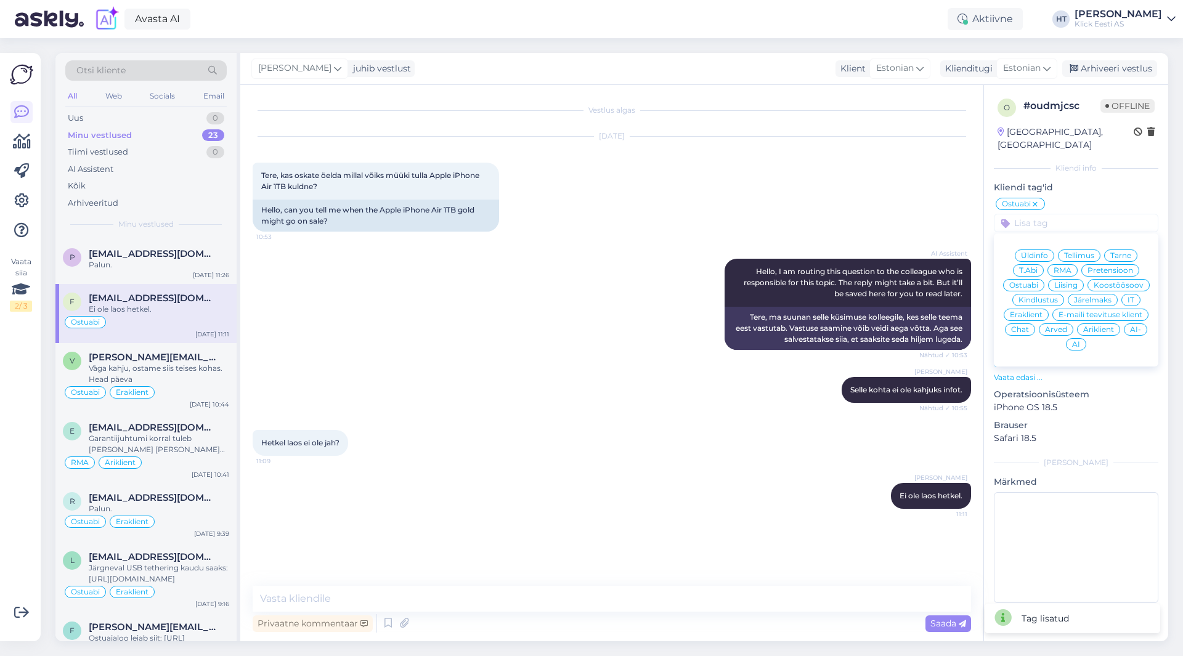
click at [1089, 326] on span "Äriklient" at bounding box center [1098, 329] width 31 height 7
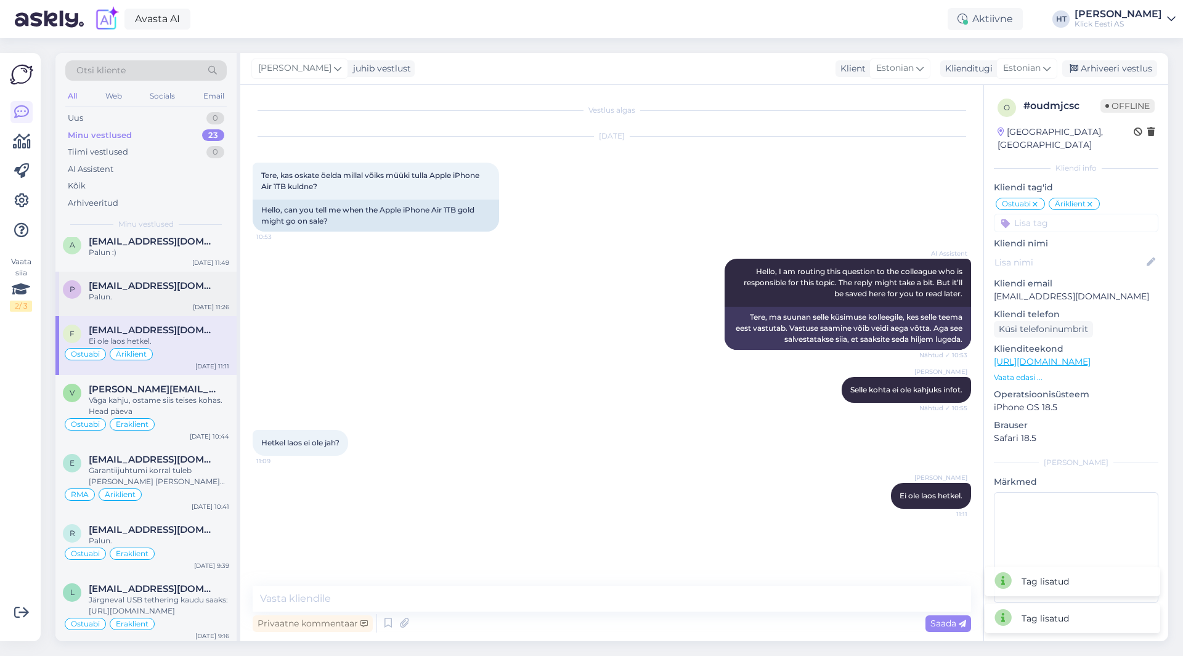
scroll to position [431, 0]
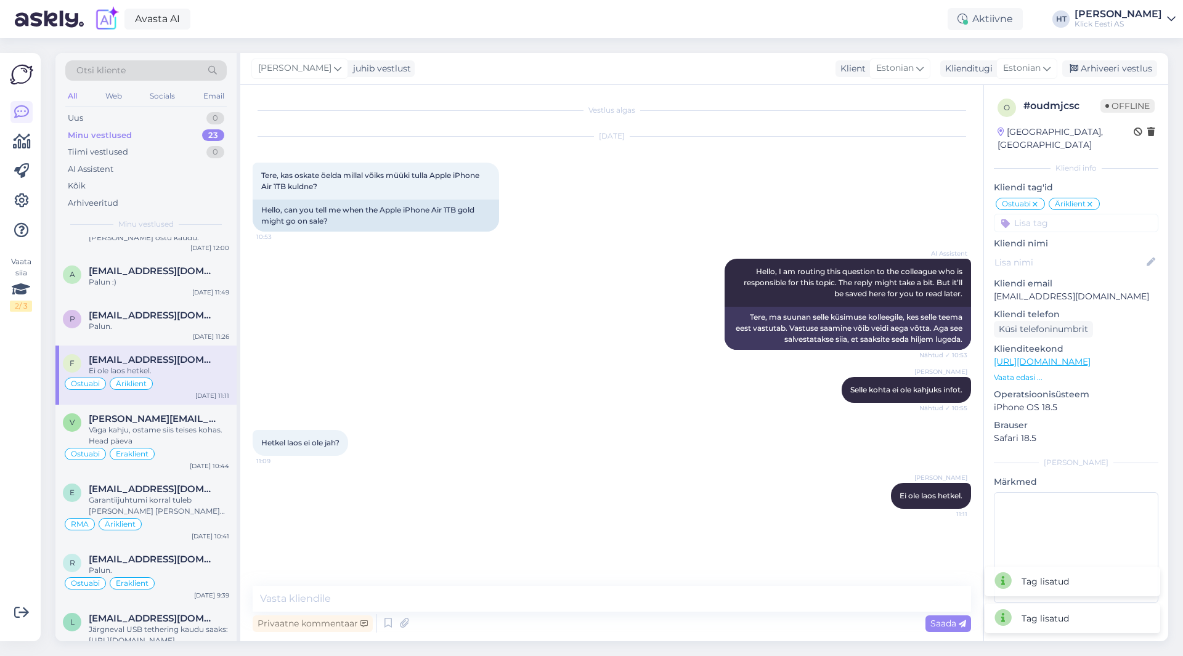
click at [178, 346] on div "F [EMAIL_ADDRESS][DOMAIN_NAME] Ei ole laos hetkel. Ostuabi Äriklient [DATE] 11:…" at bounding box center [145, 375] width 181 height 59
click at [189, 330] on div "Palun." at bounding box center [159, 326] width 140 height 11
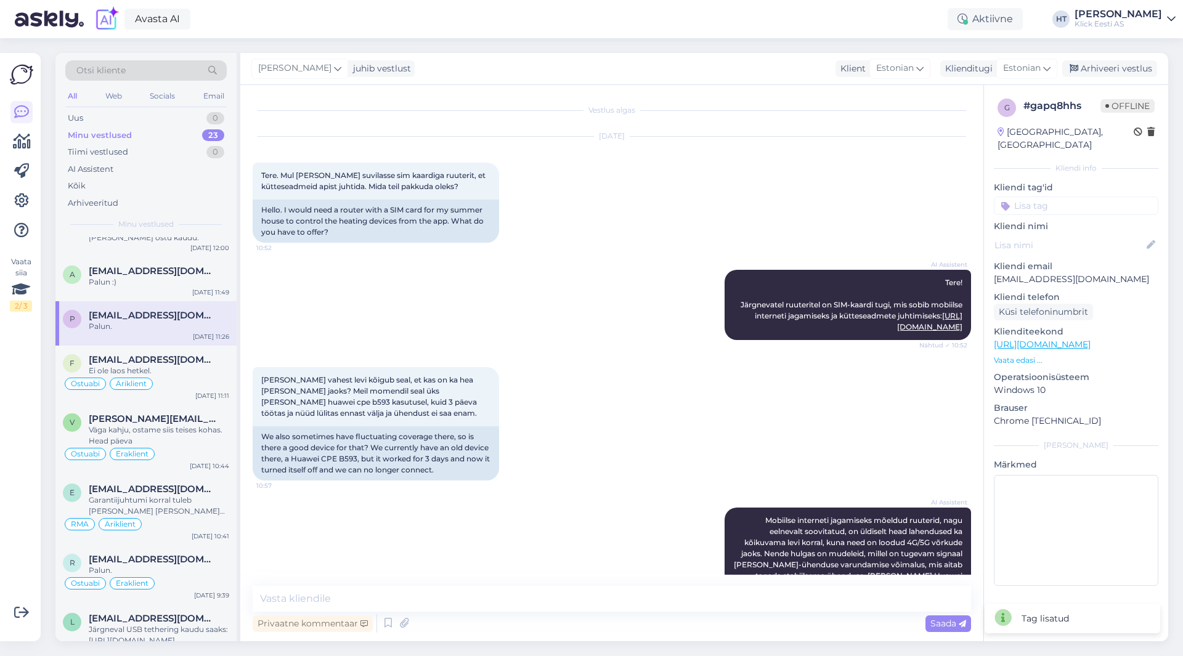
scroll to position [778, 0]
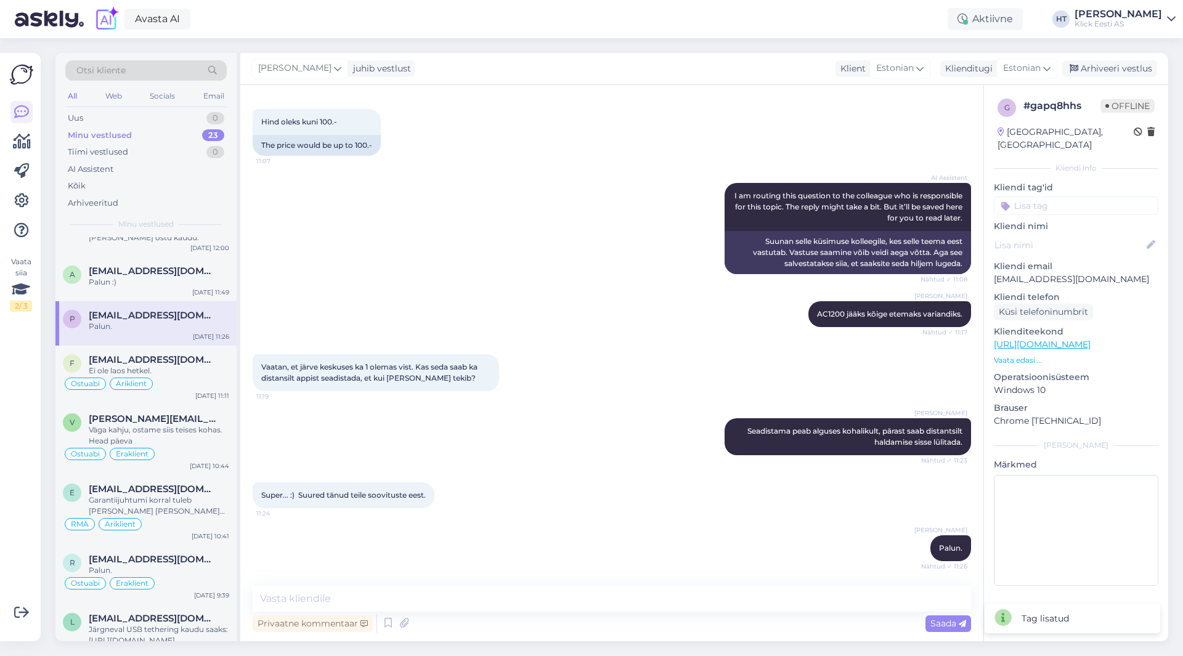
click at [1060, 197] on input at bounding box center [1076, 206] width 165 height 18
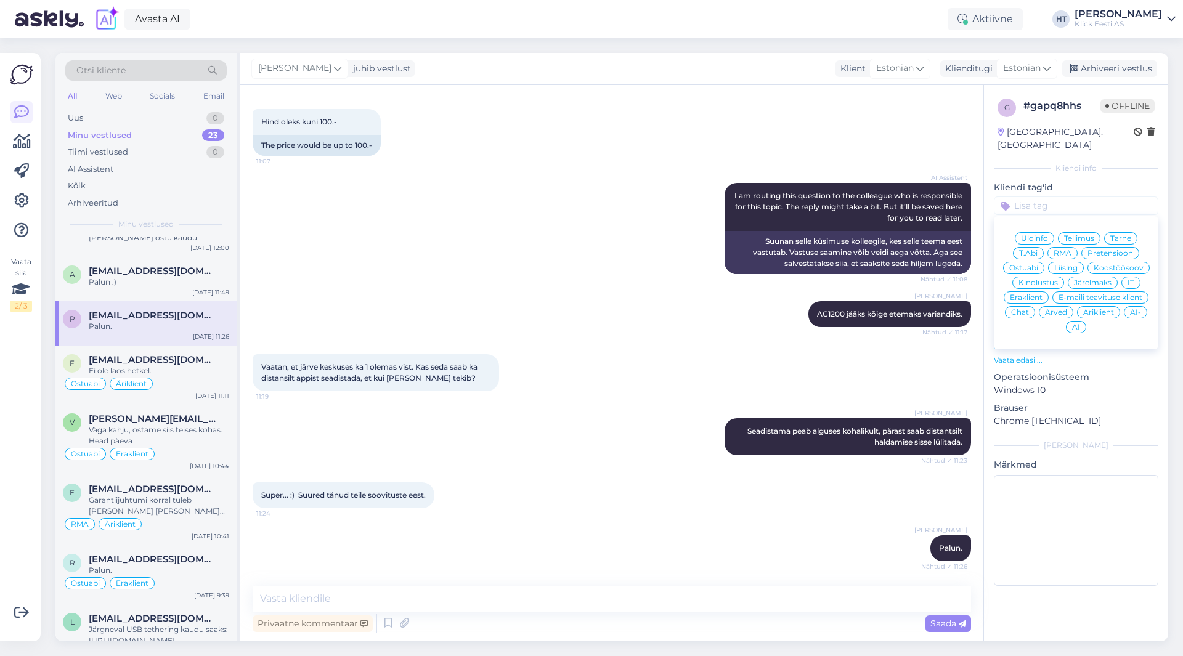
click at [1028, 264] on span "Ostuabi" at bounding box center [1023, 267] width 29 height 7
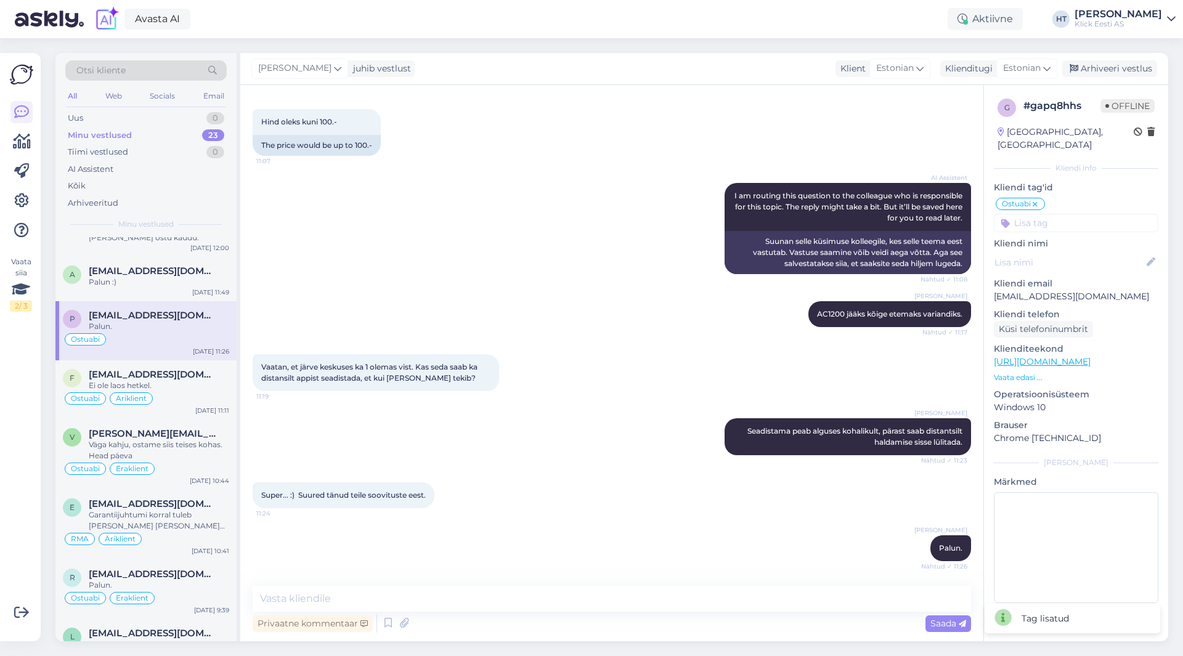
click at [1055, 217] on input at bounding box center [1076, 223] width 165 height 18
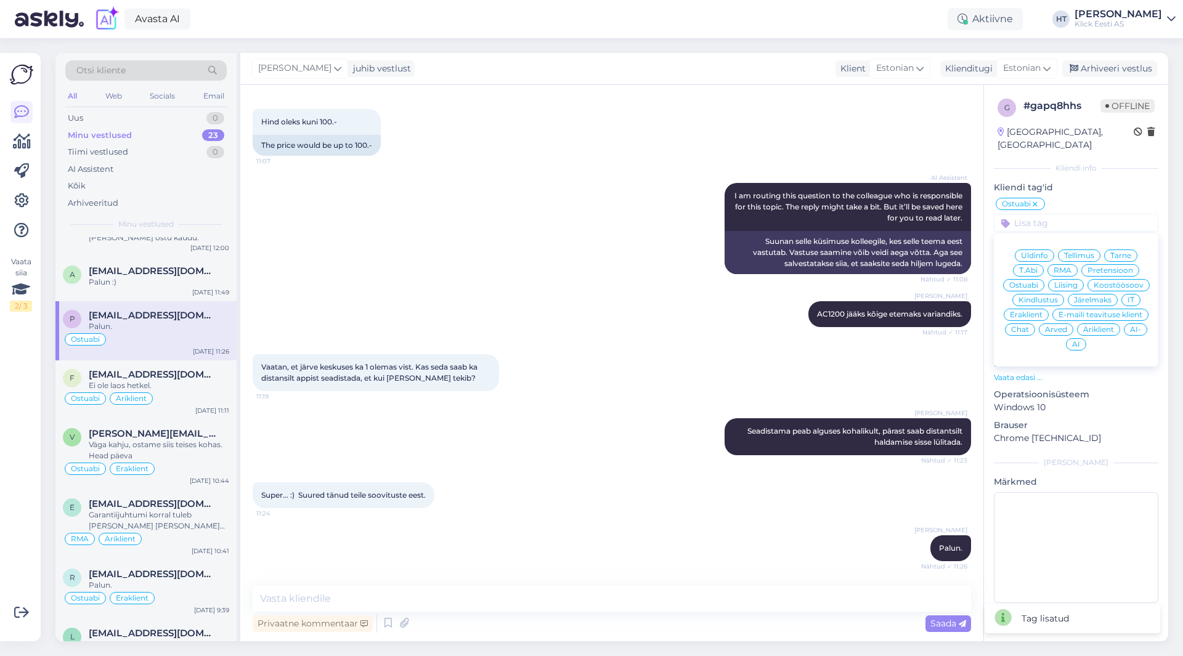
click at [1029, 311] on span "Eraklient" at bounding box center [1026, 314] width 33 height 7
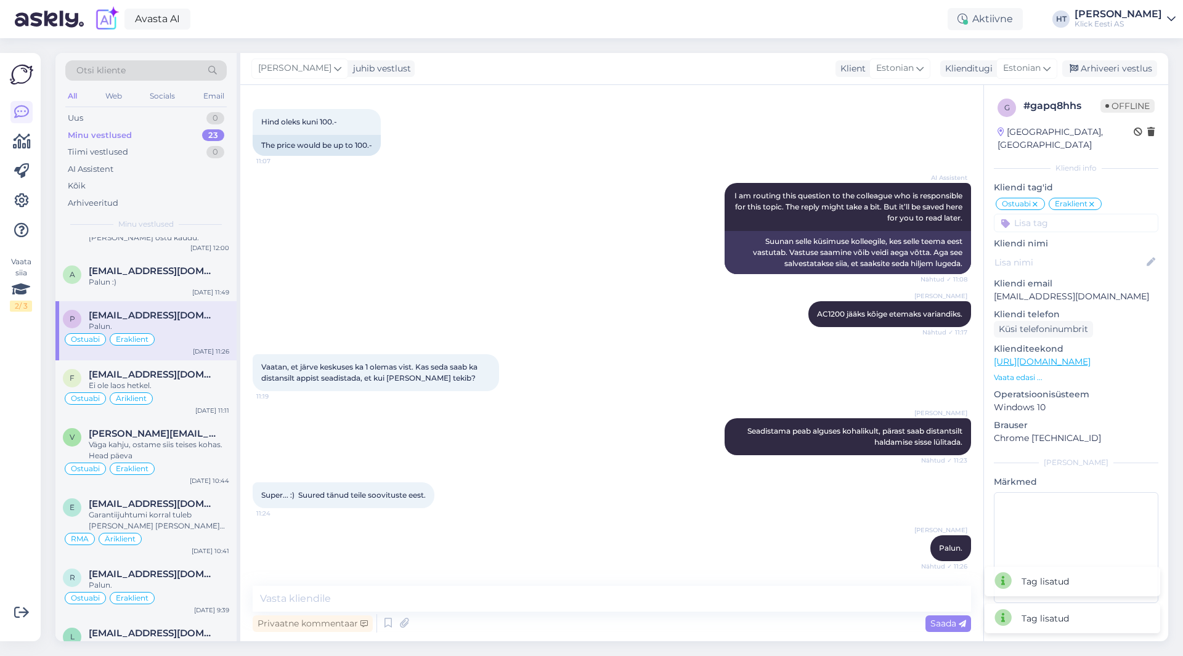
scroll to position [370, 0]
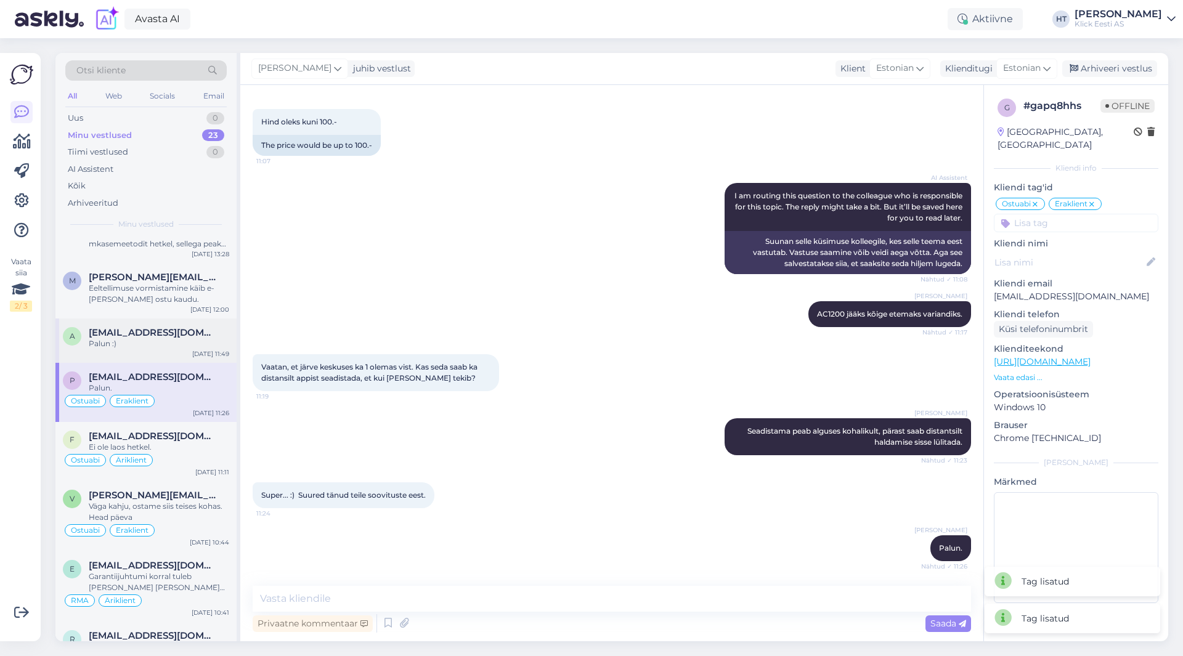
click at [162, 350] on div "a [EMAIL_ADDRESS][DOMAIN_NAME] Palun :) [DATE] 11:49" at bounding box center [145, 341] width 181 height 44
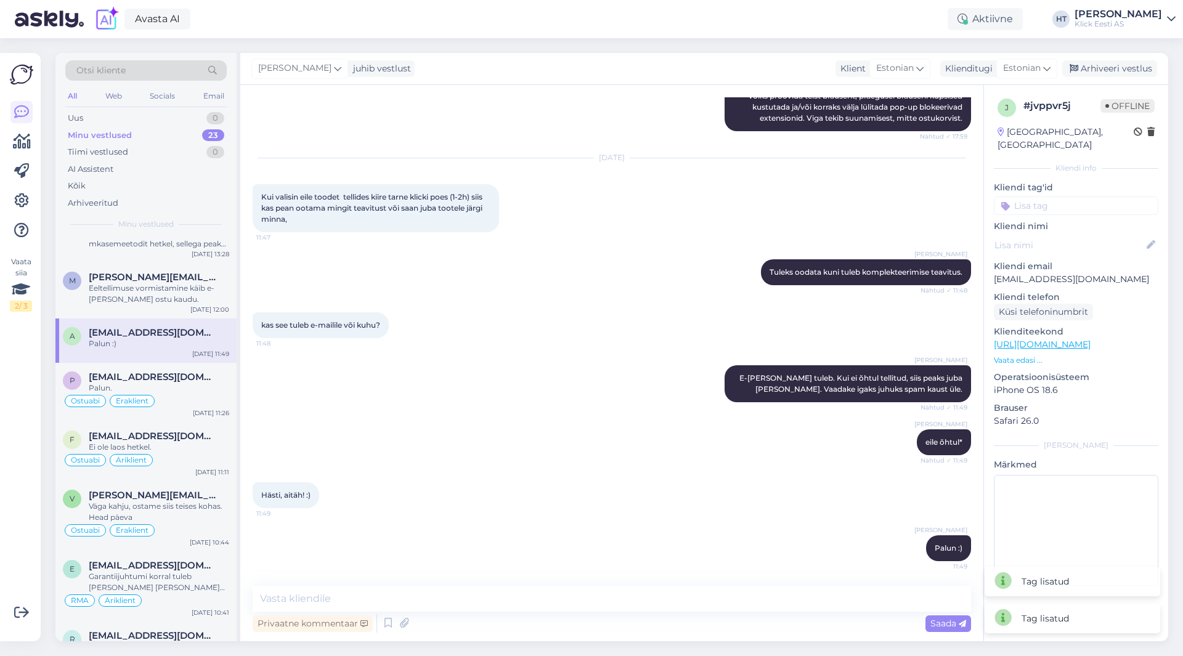
scroll to position [436, 0]
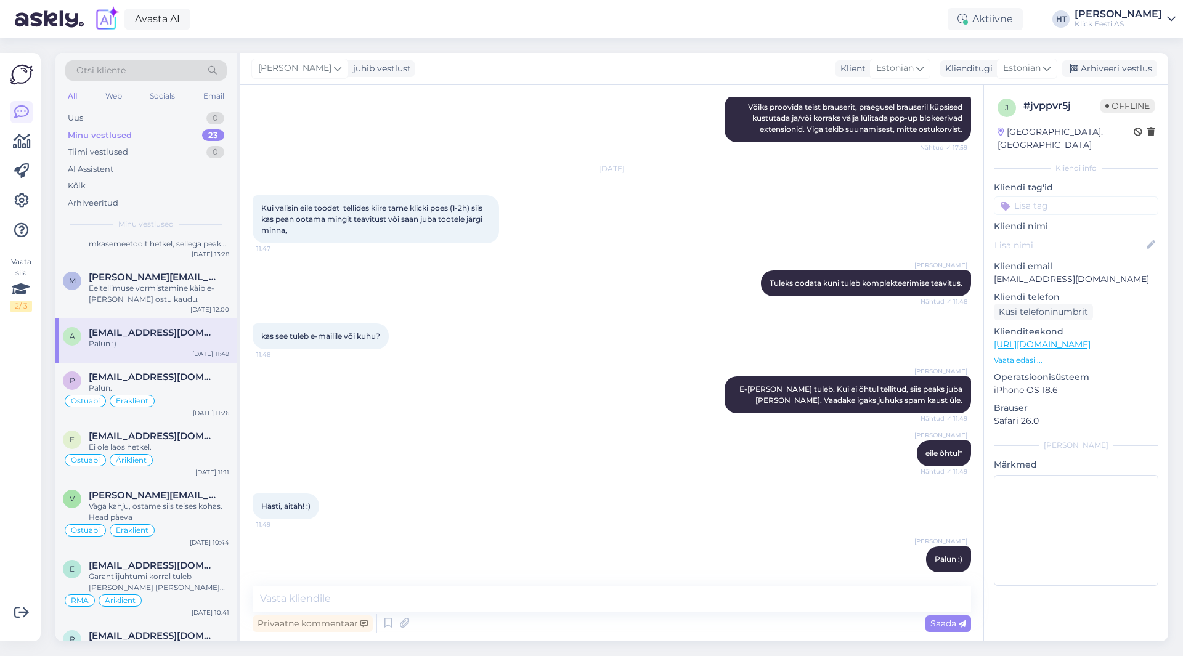
click at [1093, 197] on input at bounding box center [1076, 206] width 165 height 18
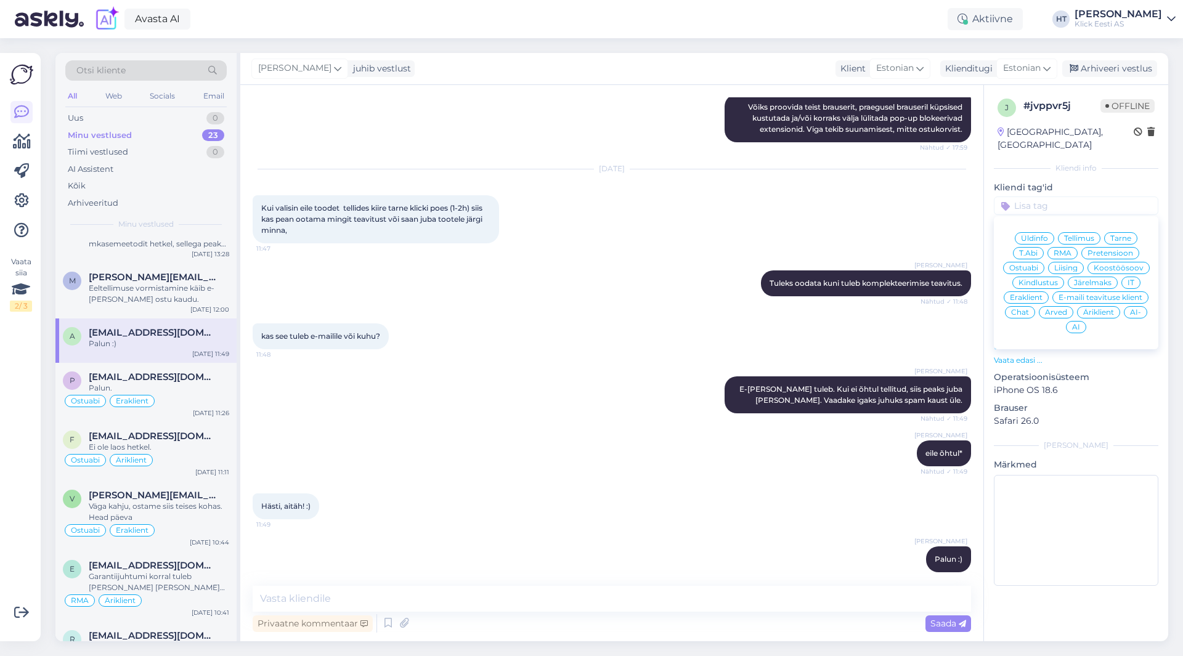
click at [1123, 235] on span "Tarne" at bounding box center [1120, 238] width 21 height 7
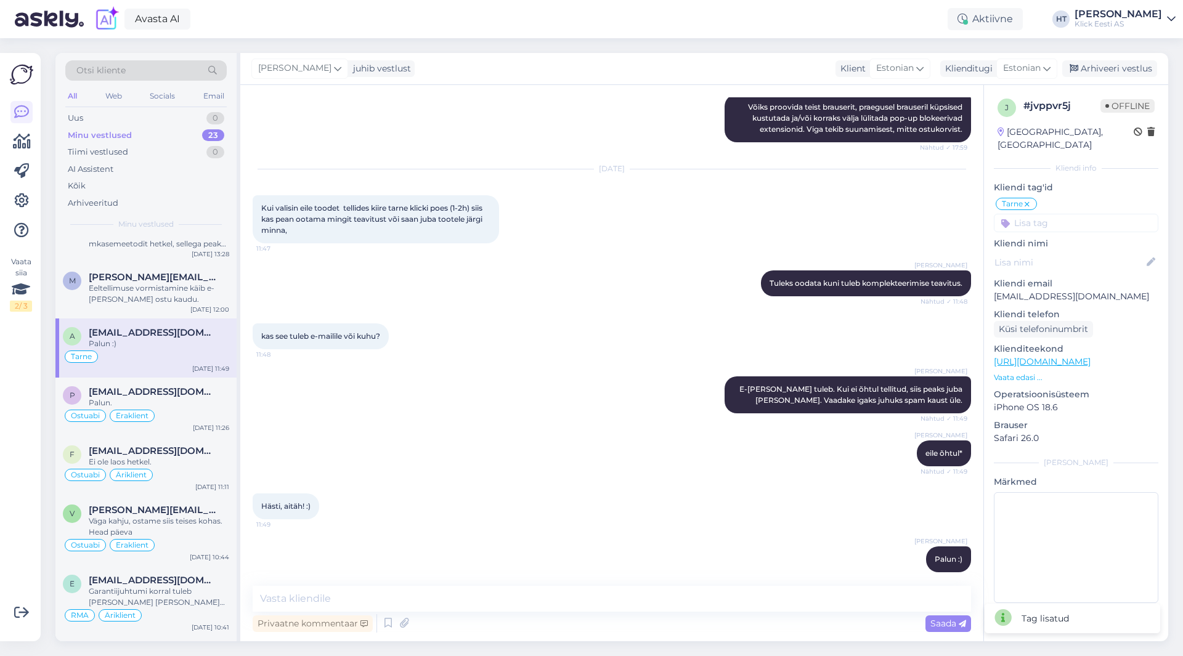
click at [1096, 214] on input at bounding box center [1076, 223] width 165 height 18
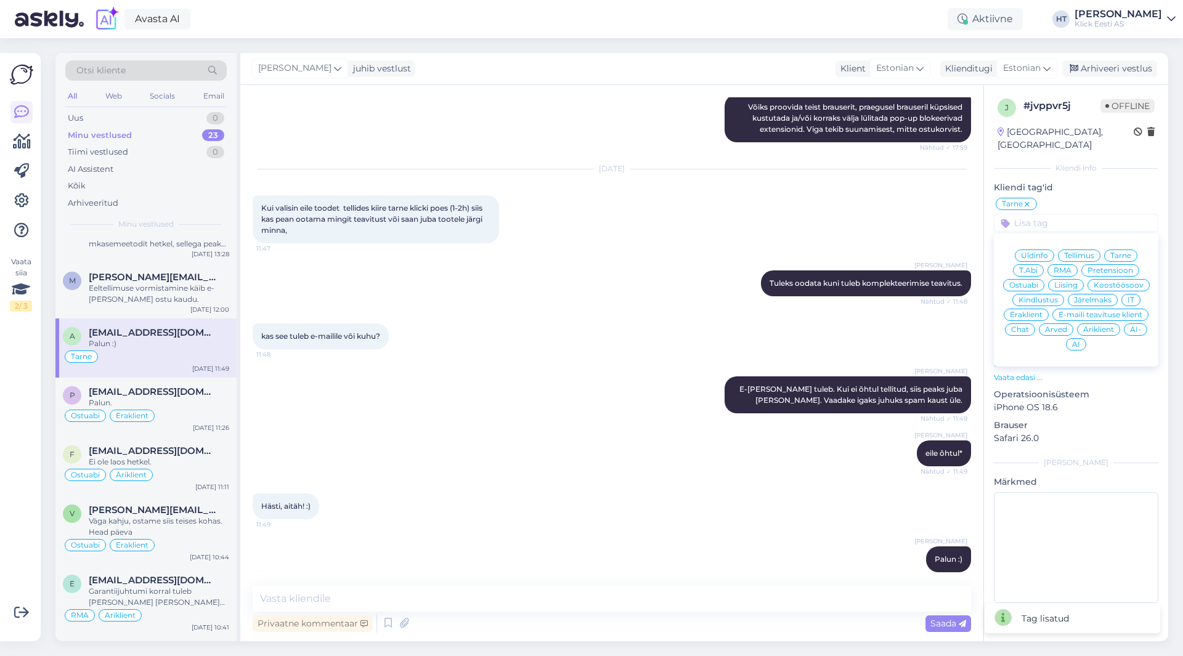
click at [1035, 311] on span "Eraklient" at bounding box center [1026, 314] width 33 height 7
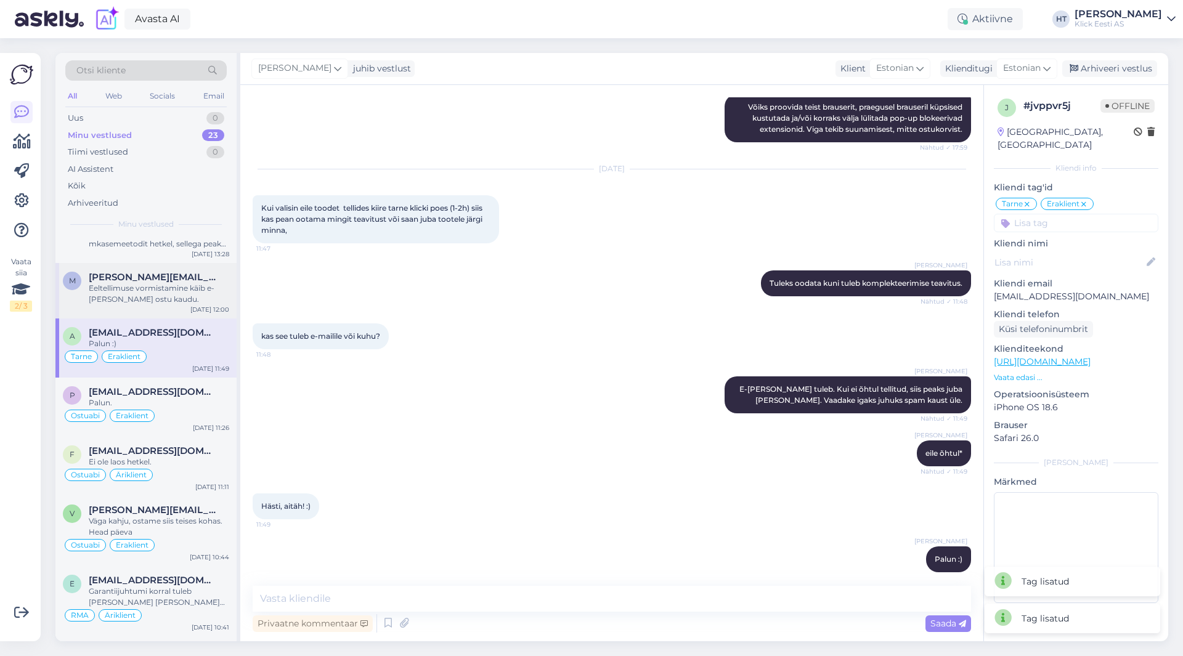
click at [187, 291] on div "Eeltellimuse vormistamine käib e-[PERSON_NAME] ostu kaudu." at bounding box center [159, 294] width 140 height 22
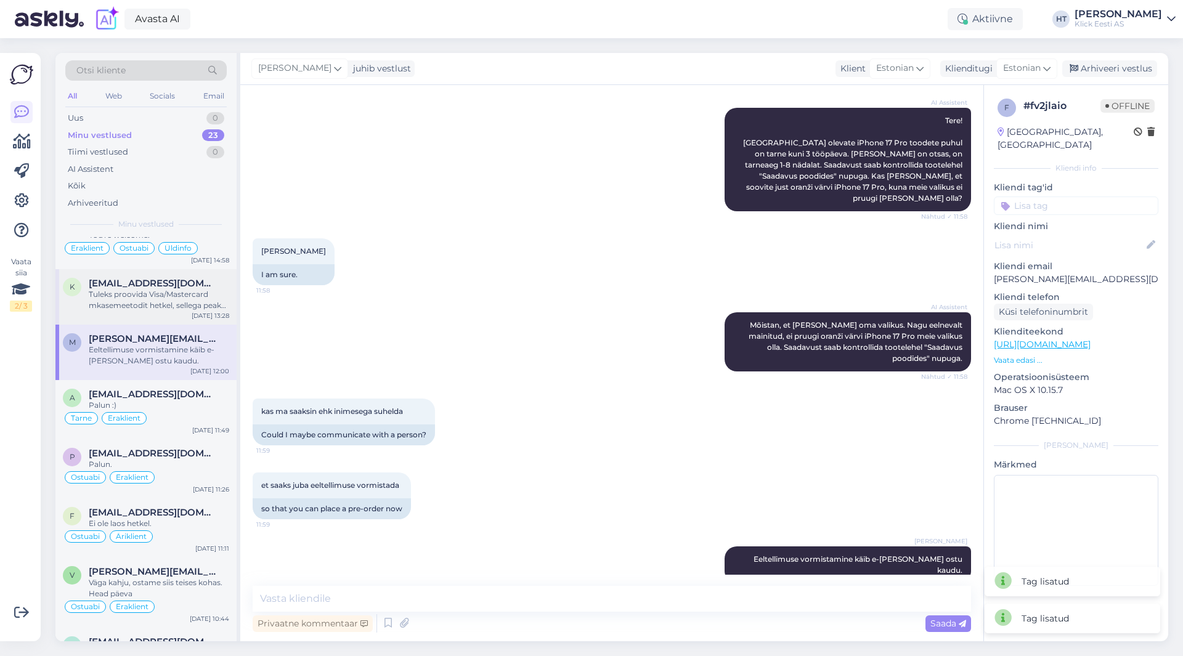
scroll to position [246, 0]
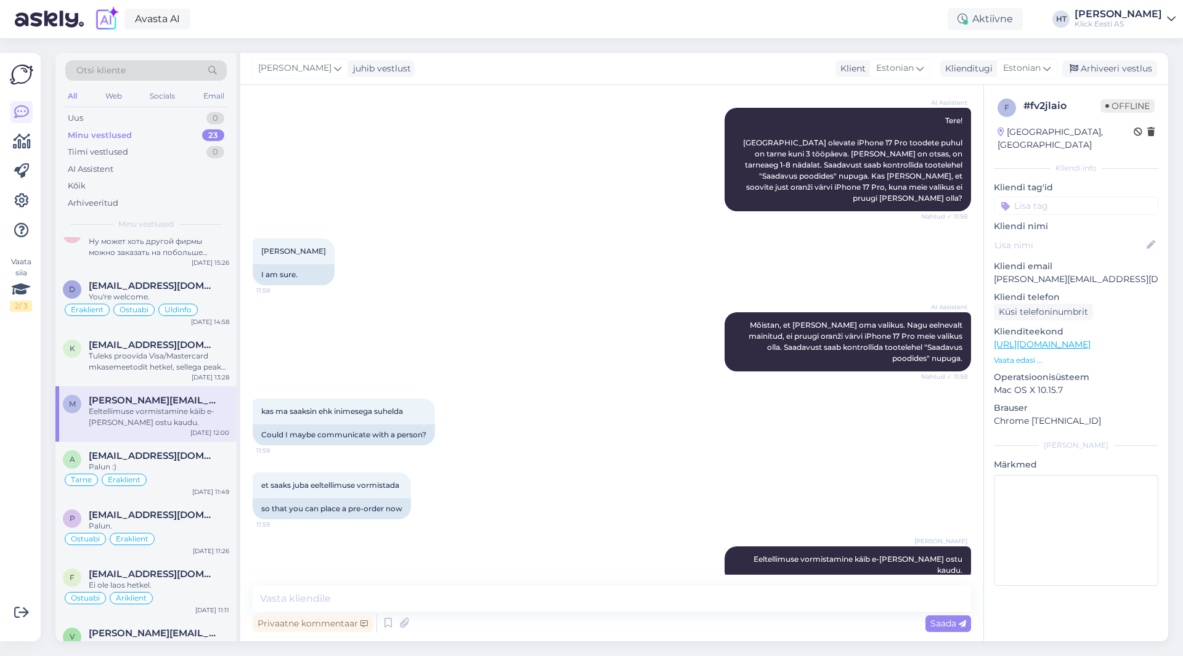
click at [1072, 198] on input at bounding box center [1076, 206] width 165 height 18
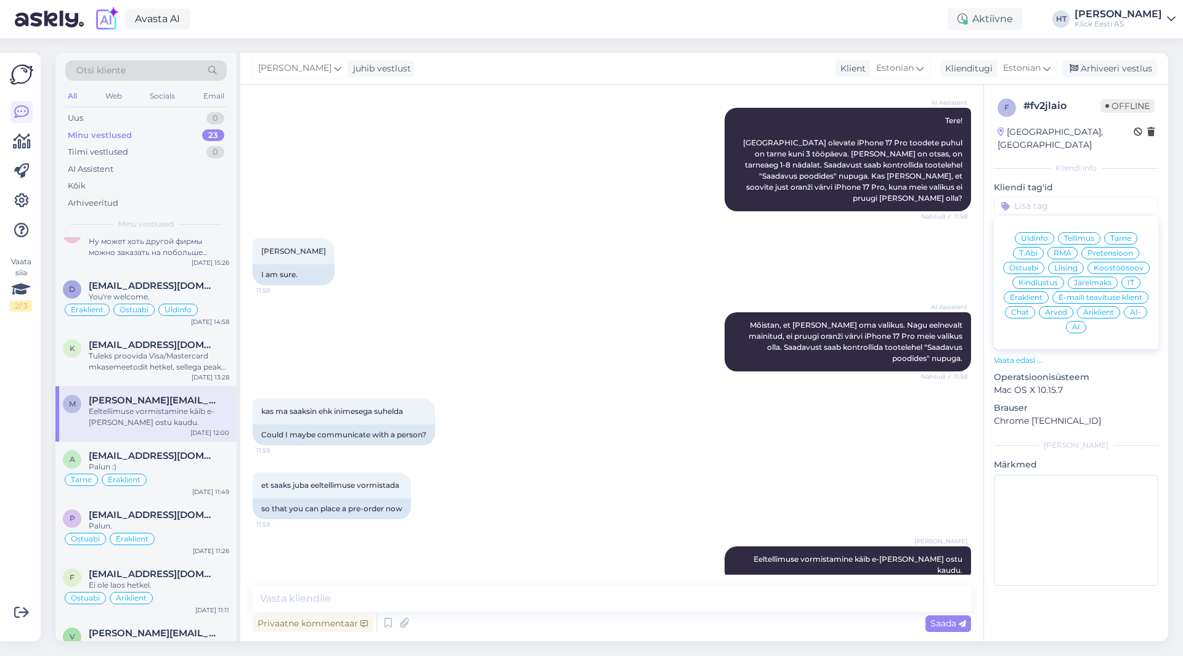
click at [1033, 262] on div "Ostuabi" at bounding box center [1023, 268] width 41 height 12
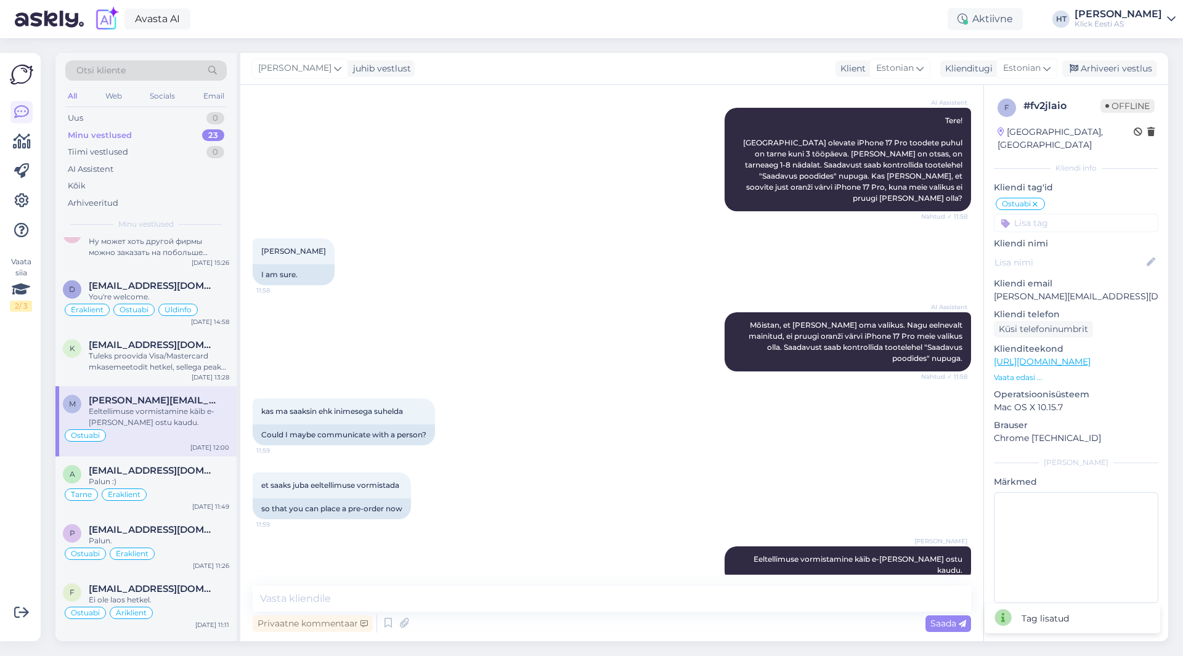
click at [1060, 216] on input at bounding box center [1076, 223] width 165 height 18
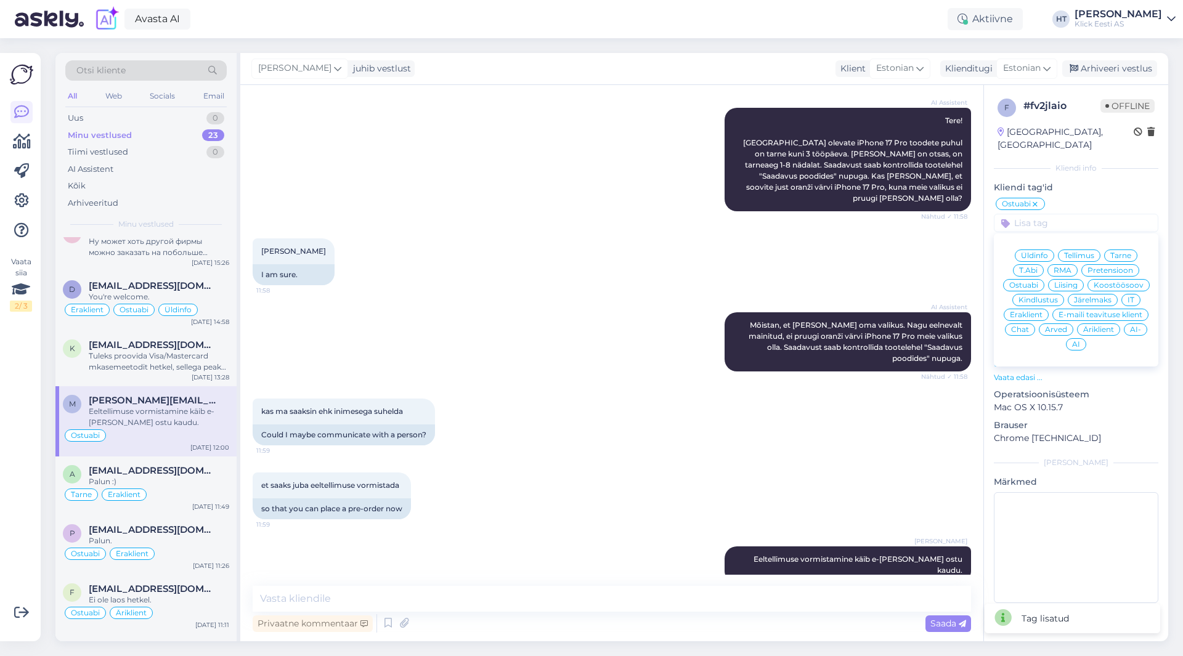
click at [1091, 326] on span "Äriklient" at bounding box center [1098, 329] width 31 height 7
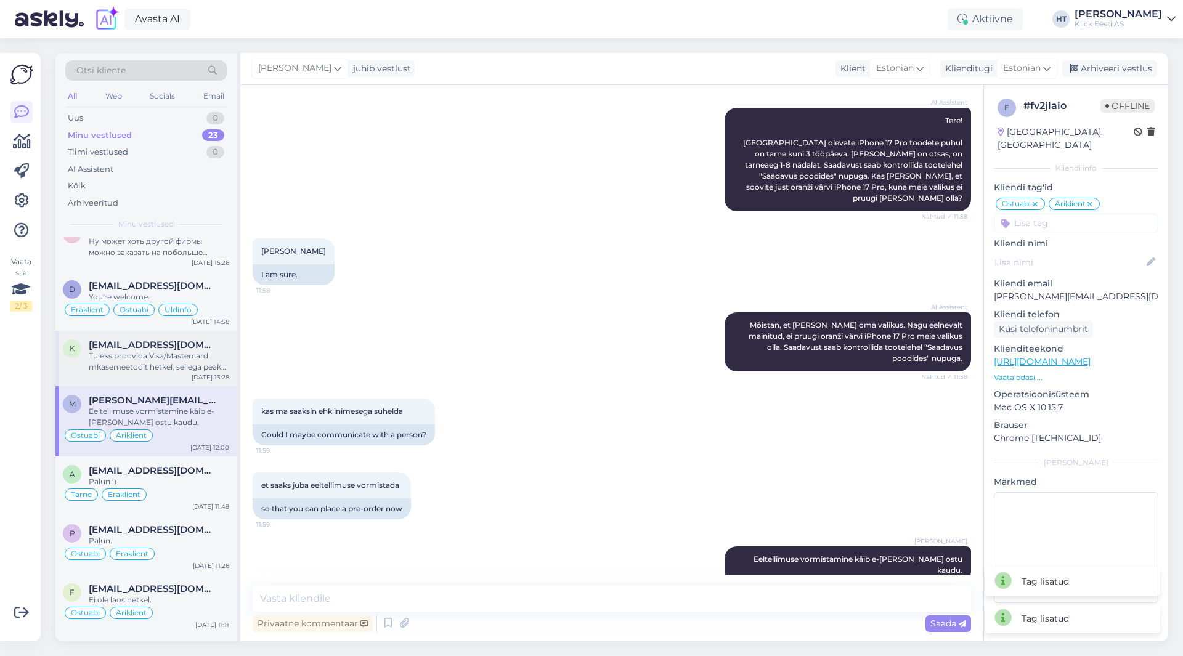
click at [185, 360] on div "Tuleks proovida Visa/Mastercard mkasemeetodit hetkel, sellega peaks saama." at bounding box center [159, 362] width 140 height 22
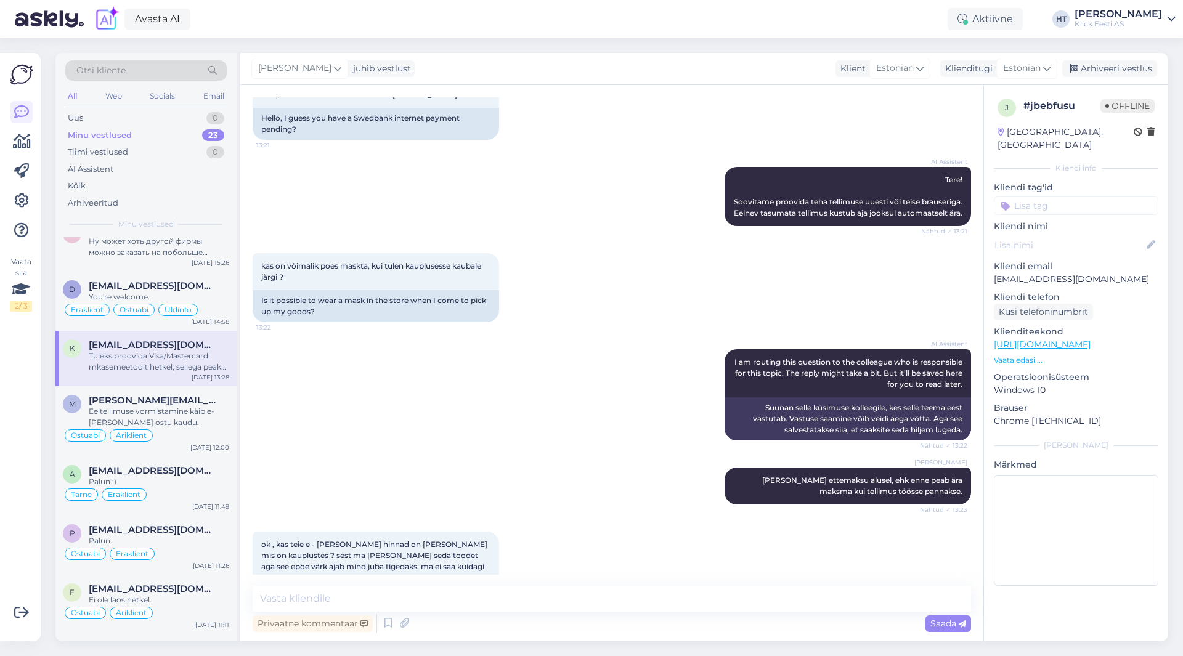
scroll to position [19, 0]
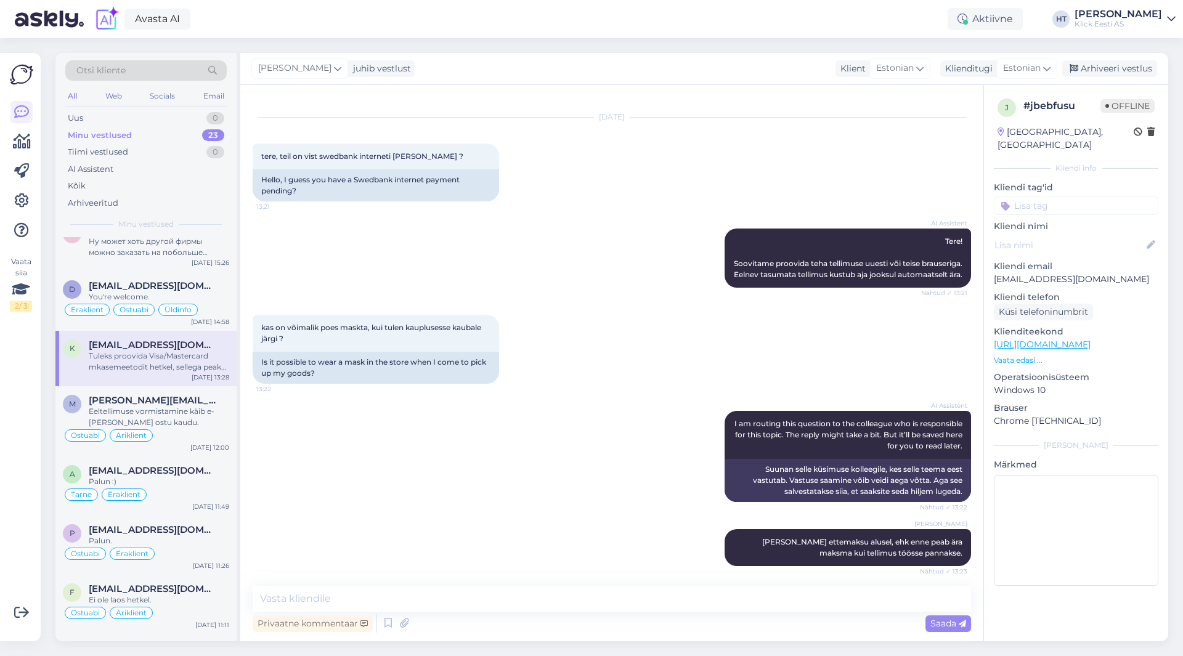
click at [1068, 197] on input at bounding box center [1076, 206] width 165 height 18
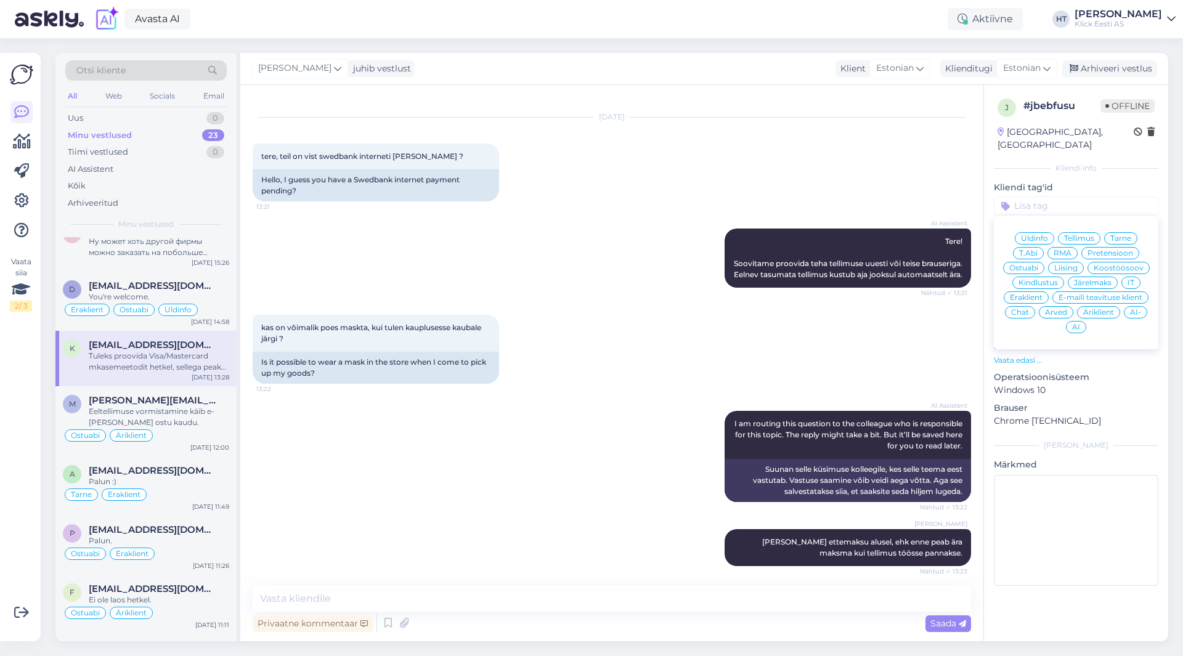
click at [1129, 279] on span "IT" at bounding box center [1131, 282] width 7 height 7
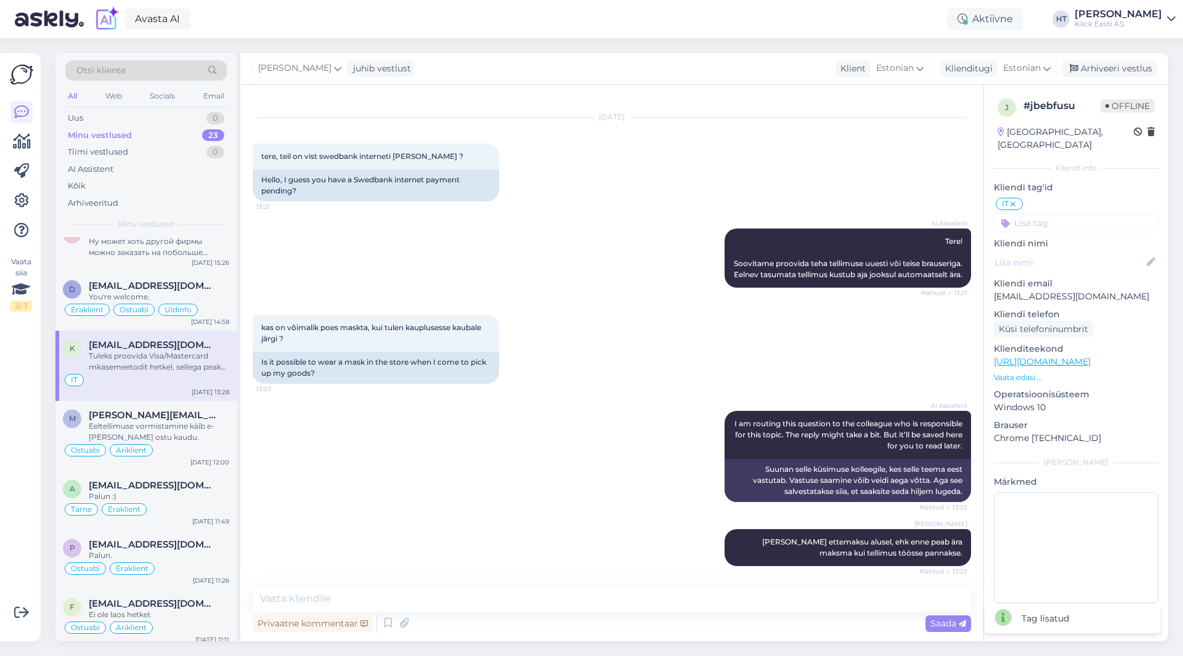
click at [1065, 214] on input at bounding box center [1076, 223] width 165 height 18
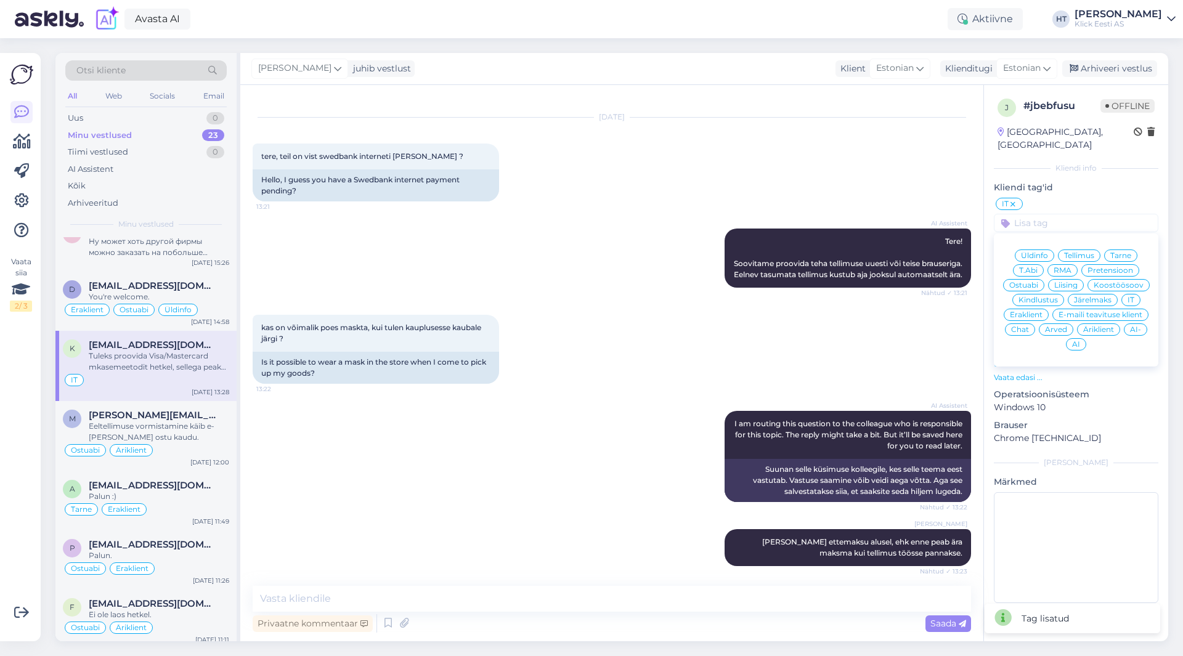
click at [1035, 311] on span "Eraklient" at bounding box center [1026, 314] width 33 height 7
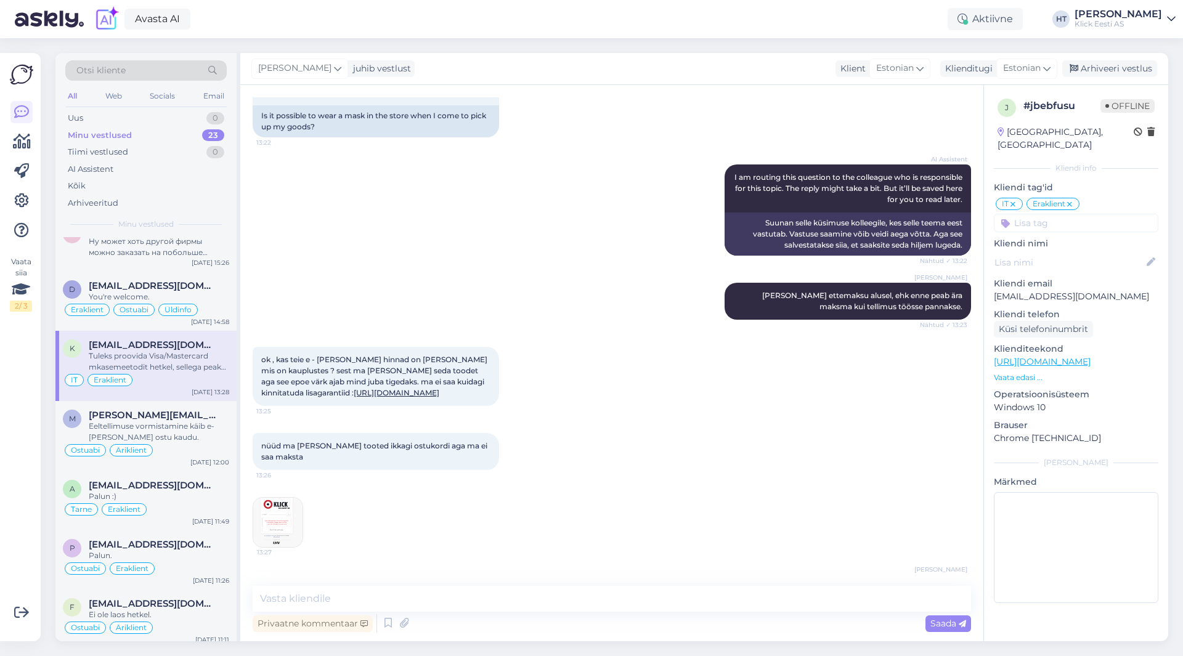
scroll to position [327, 0]
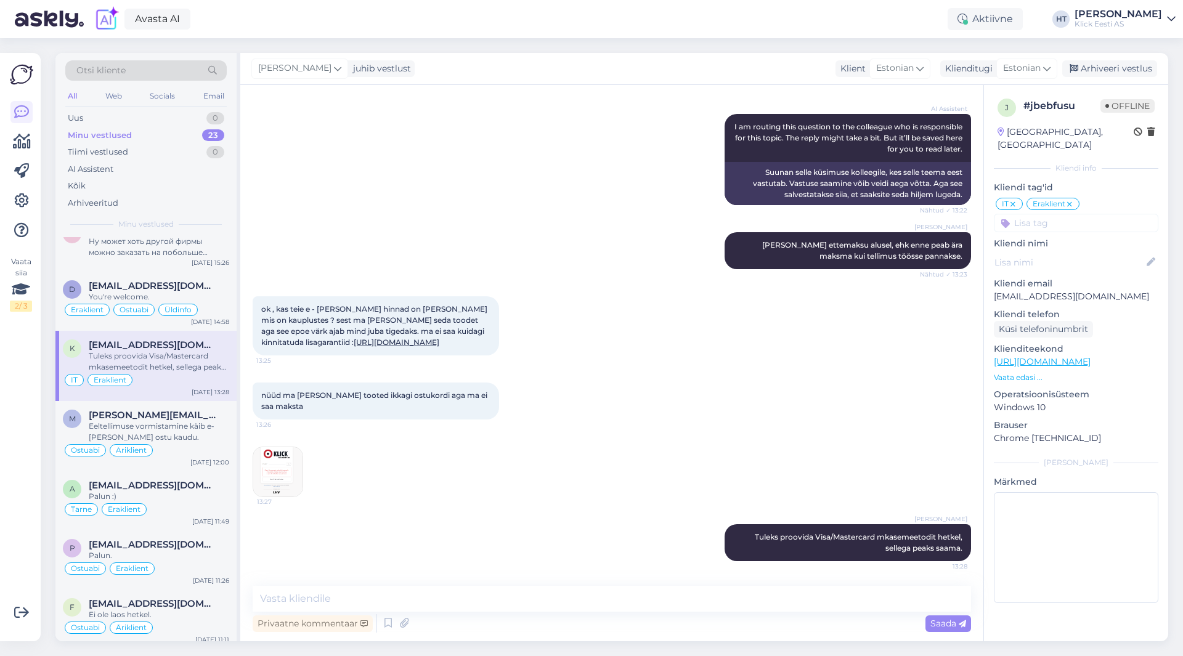
click at [1050, 214] on input at bounding box center [1076, 223] width 165 height 18
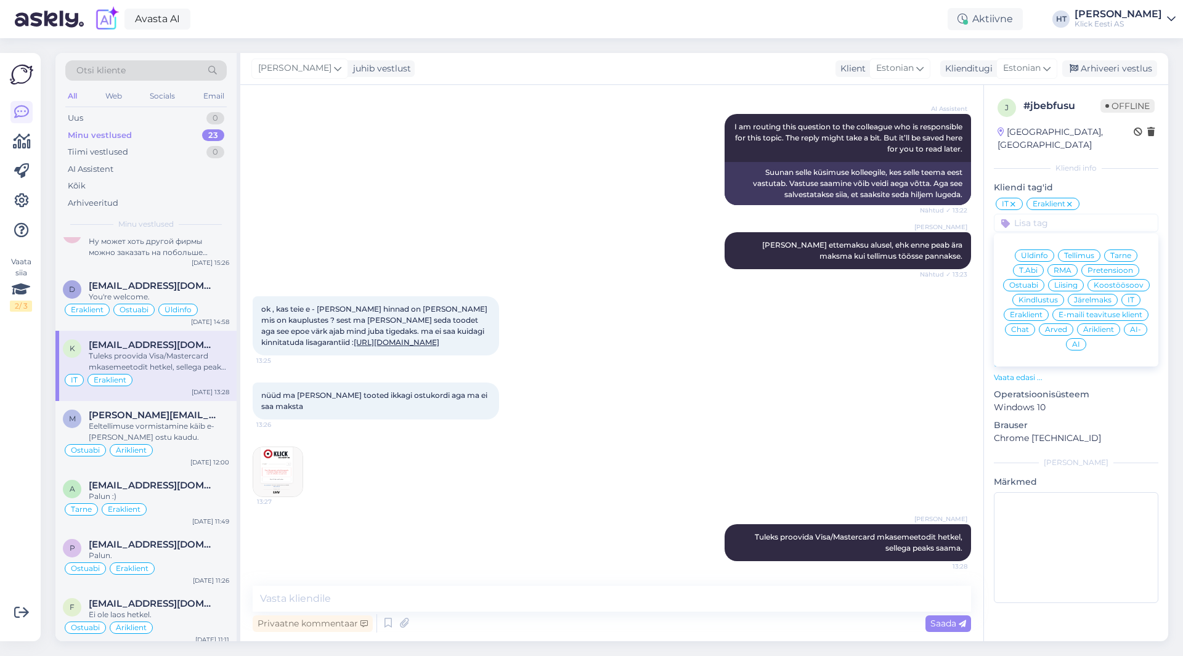
click at [1037, 250] on div "Üldinfo" at bounding box center [1034, 256] width 39 height 12
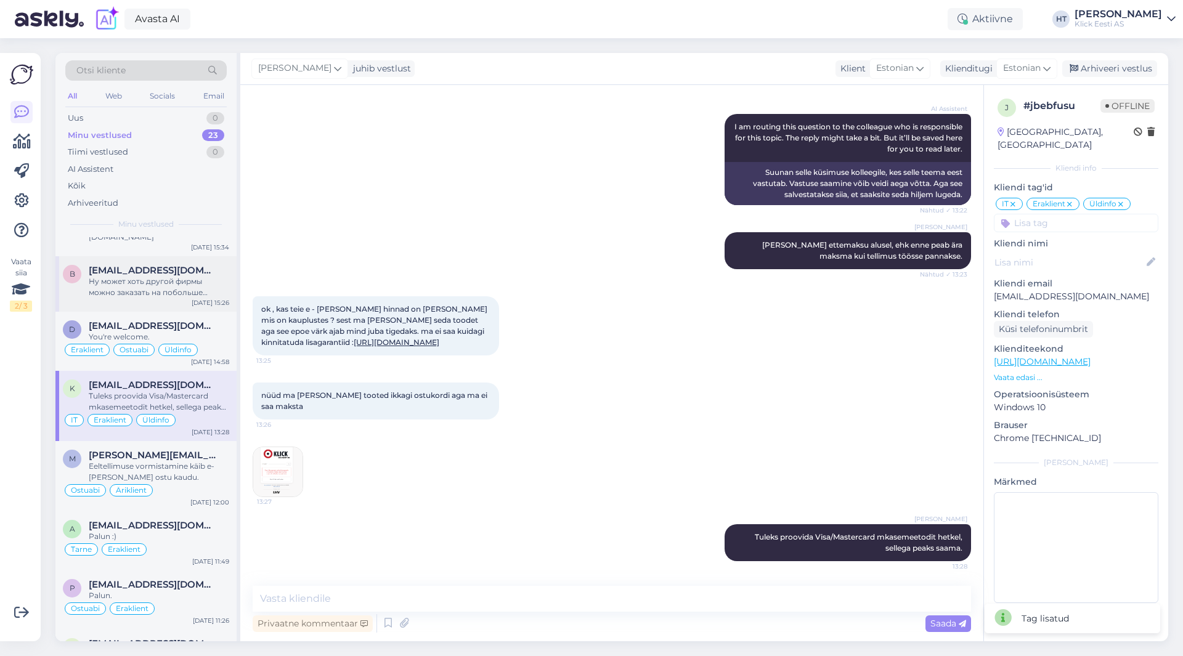
scroll to position [185, 0]
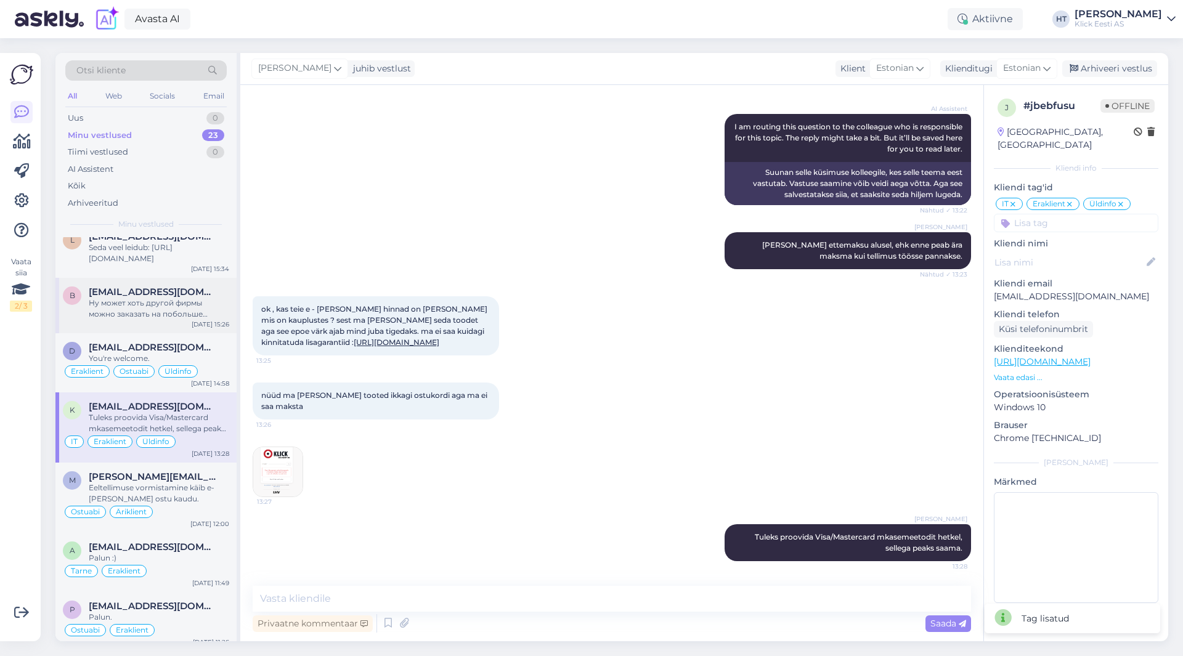
click at [168, 305] on div "Ну может хоть другой фирмы можно заказать на побольше объем?" at bounding box center [159, 309] width 140 height 22
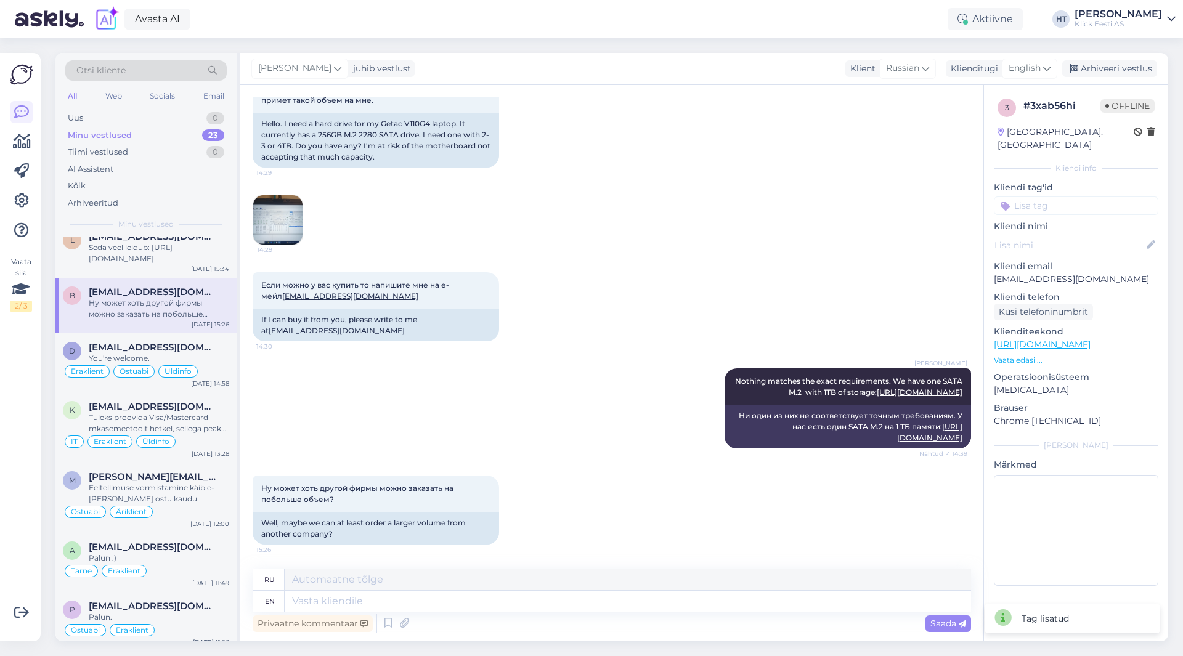
scroll to position [120, 0]
click at [1038, 198] on input at bounding box center [1076, 206] width 165 height 18
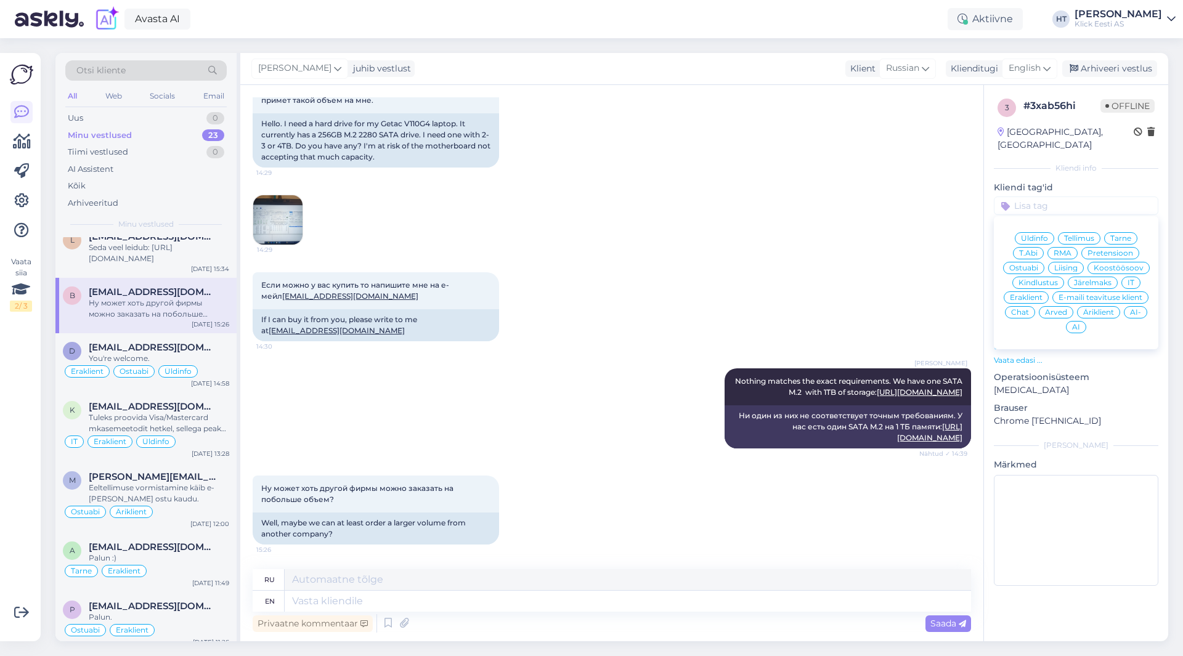
click at [1027, 264] on span "Ostuabi" at bounding box center [1023, 267] width 29 height 7
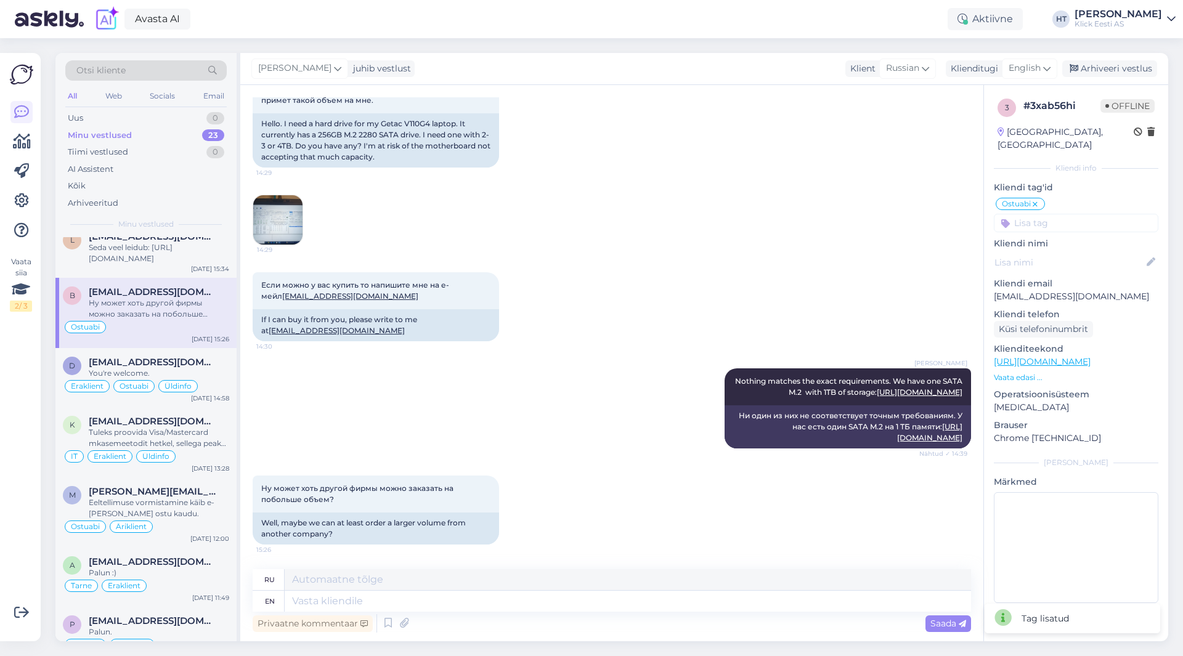
click at [1065, 214] on input at bounding box center [1076, 223] width 165 height 18
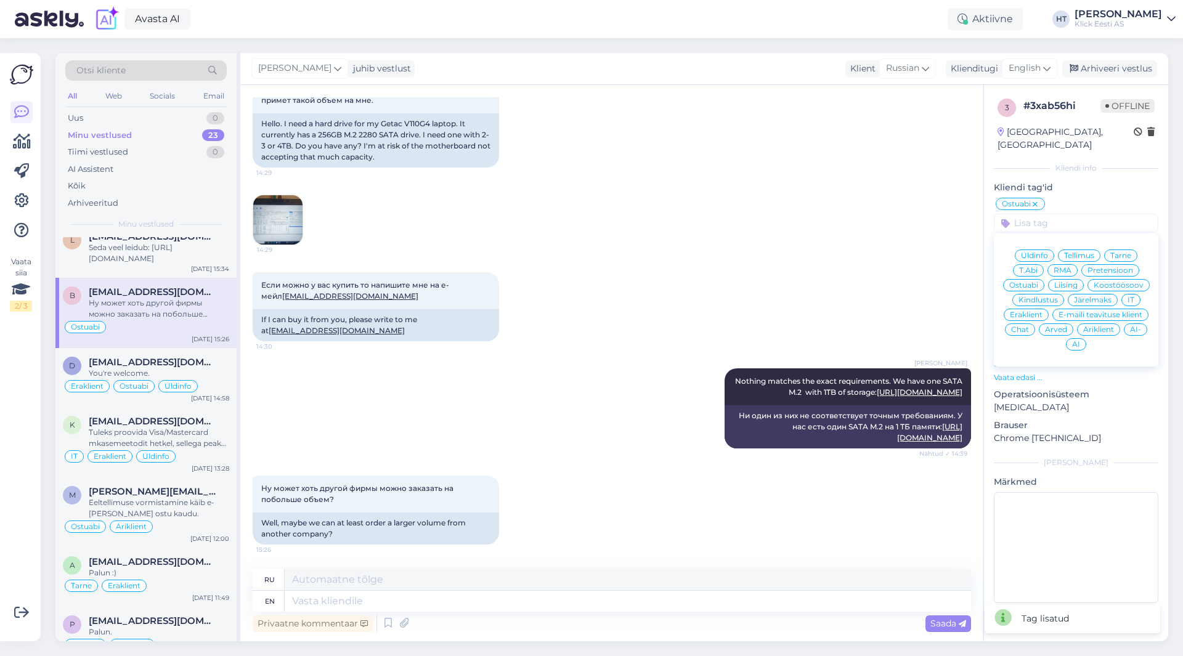
click at [1042, 309] on div "Eraklient" at bounding box center [1026, 315] width 45 height 12
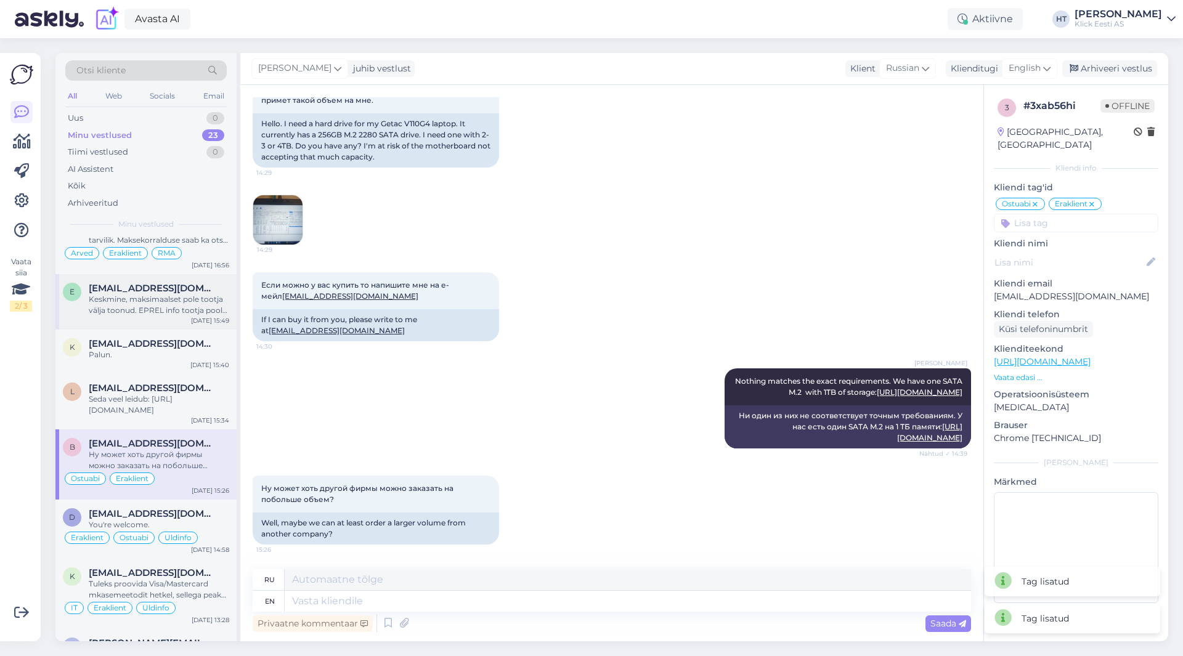
scroll to position [0, 0]
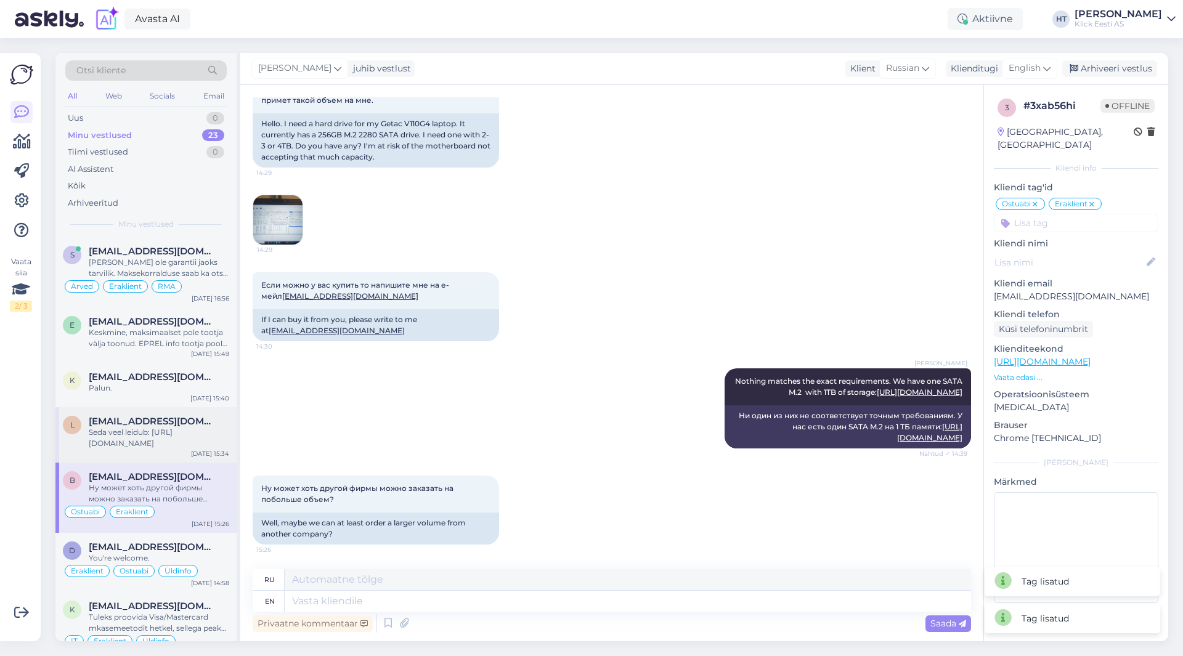
click at [151, 417] on span "[EMAIL_ADDRESS][DOMAIN_NAME]" at bounding box center [153, 421] width 128 height 11
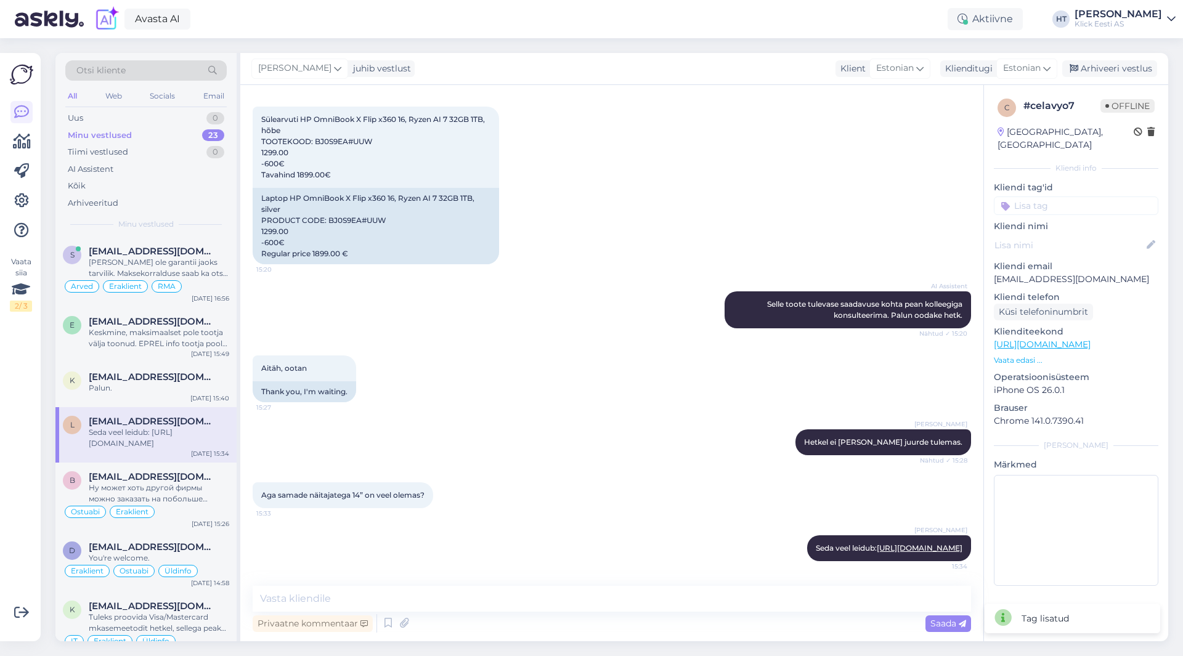
click at [1073, 197] on input at bounding box center [1076, 206] width 165 height 18
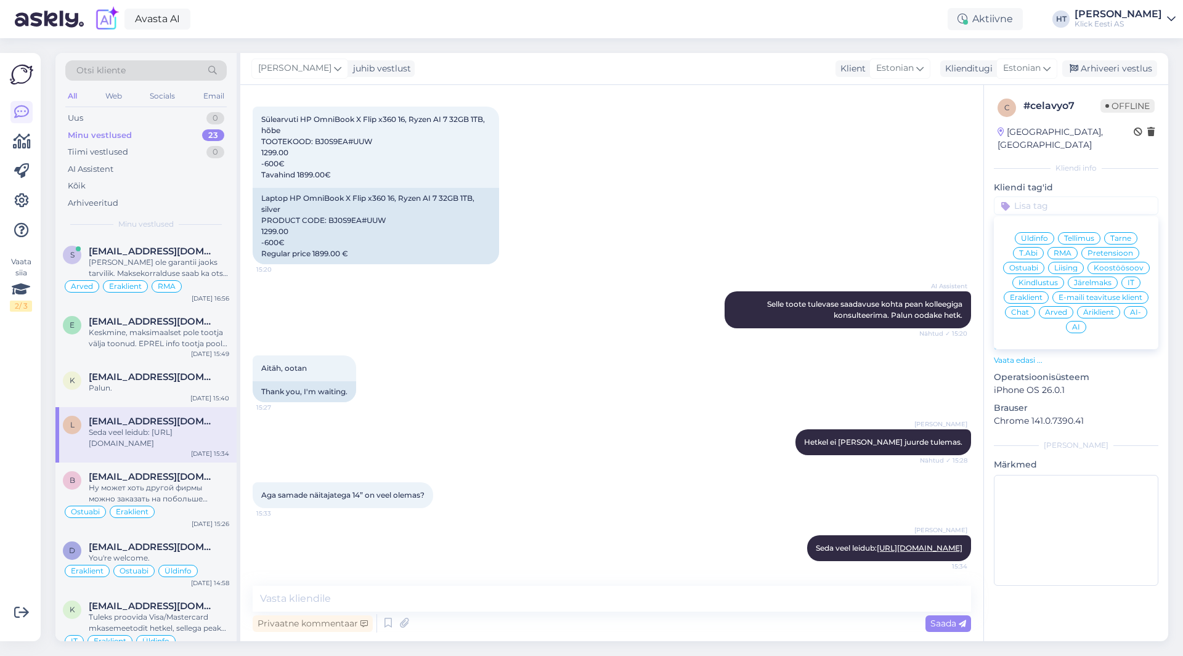
click at [1036, 264] on span "Ostuabi" at bounding box center [1023, 267] width 29 height 7
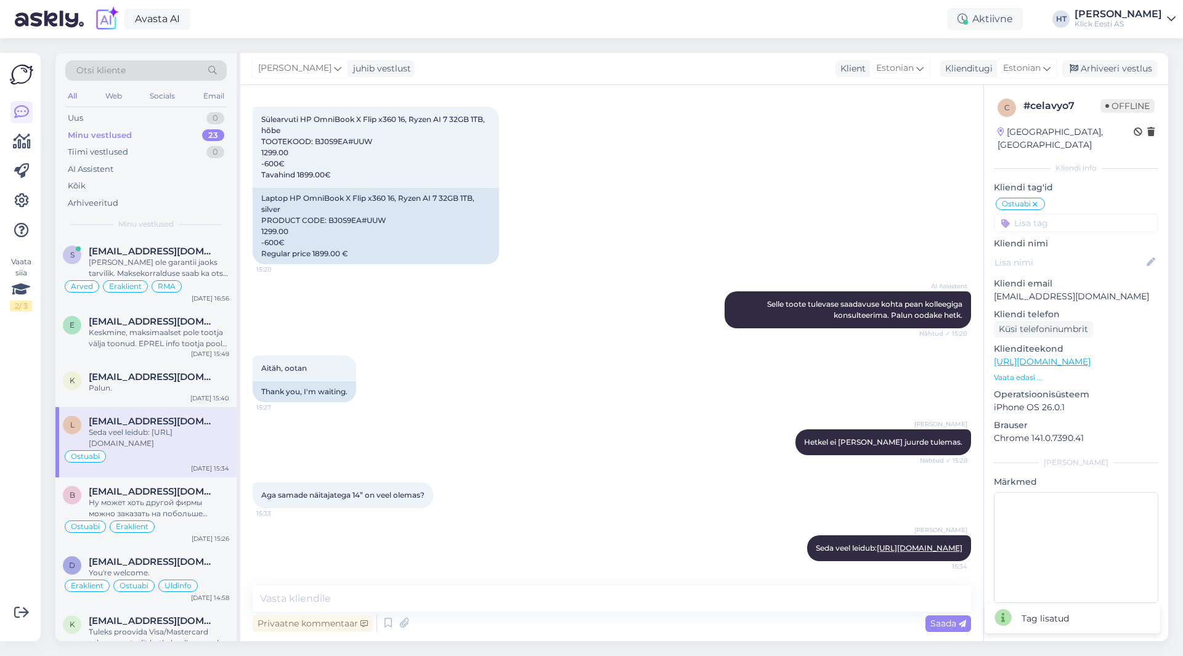
click at [1064, 214] on input at bounding box center [1076, 223] width 165 height 18
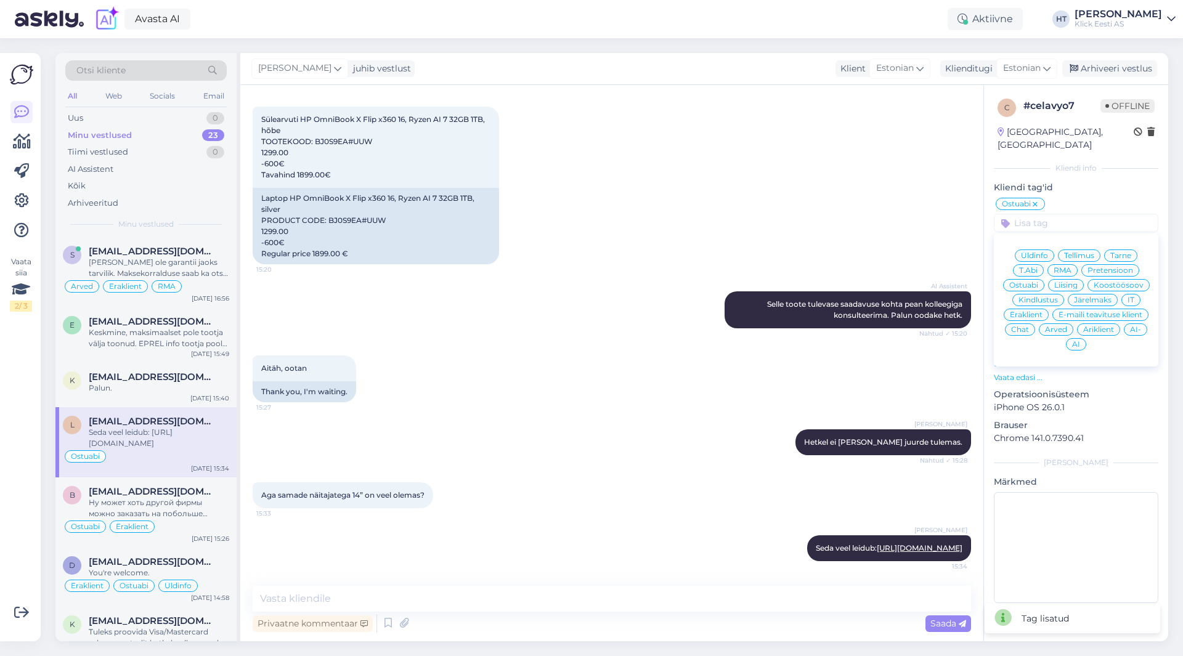
click at [1097, 326] on span "Äriklient" at bounding box center [1098, 329] width 31 height 7
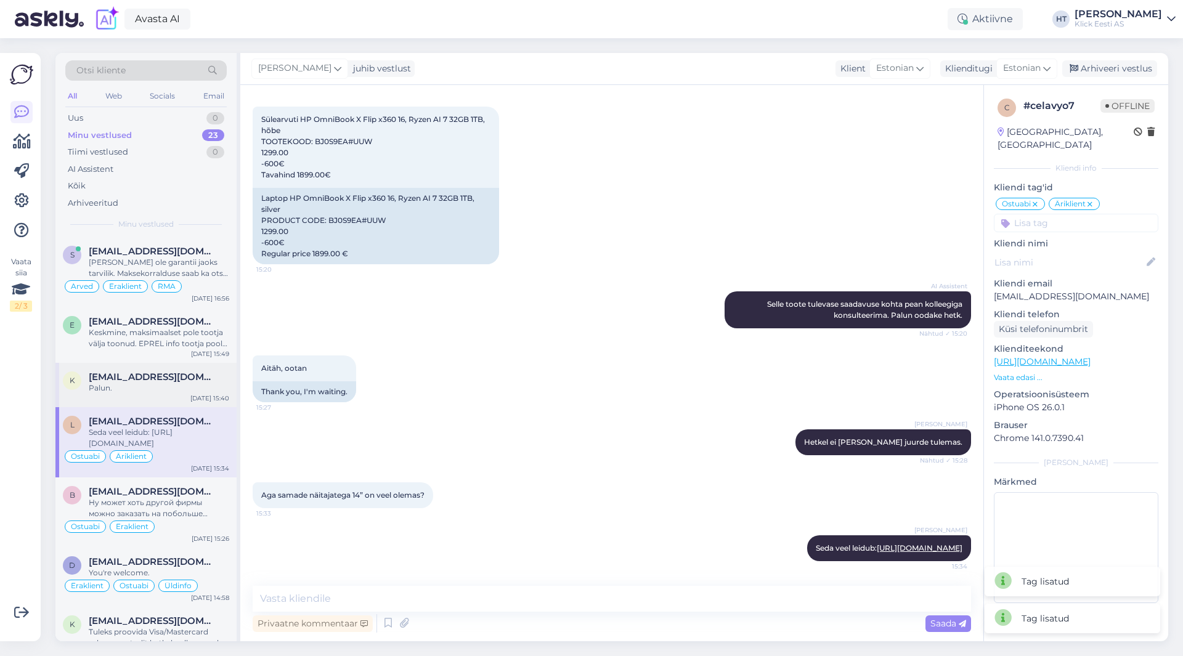
click at [190, 394] on div "K [EMAIL_ADDRESS][DOMAIN_NAME] Palun. [DATE] 15:40" at bounding box center [145, 385] width 181 height 44
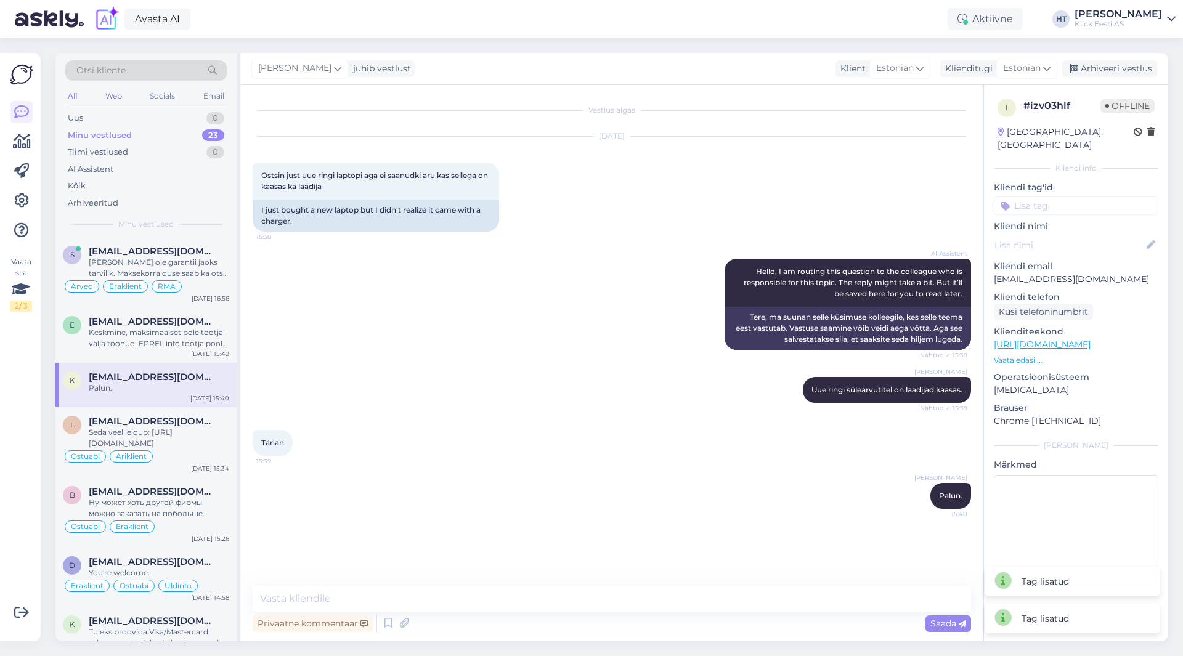
scroll to position [0, 0]
click at [1060, 197] on input at bounding box center [1076, 206] width 165 height 18
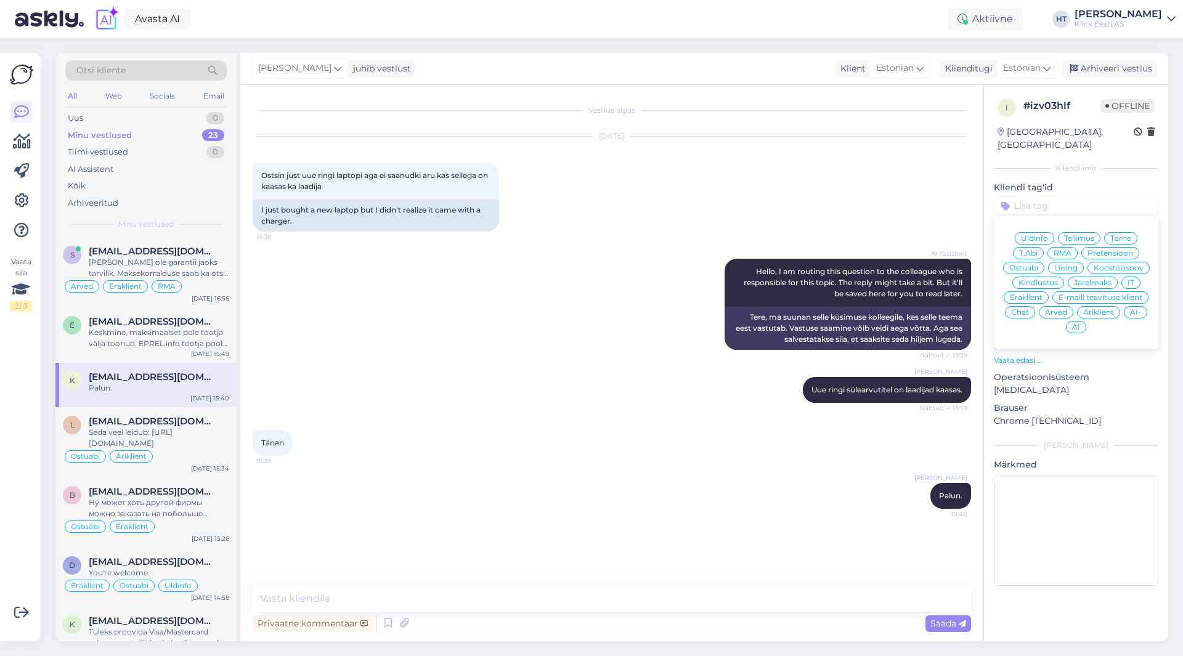
click at [1023, 264] on span "Ostuabi" at bounding box center [1023, 267] width 29 height 7
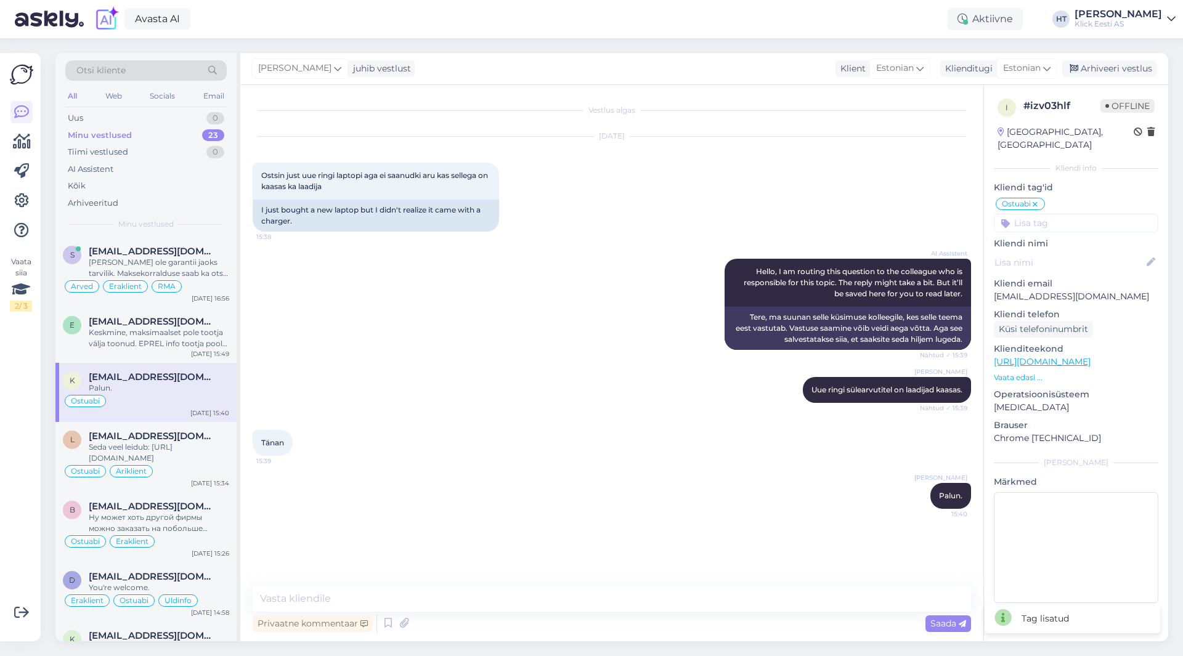
click at [1073, 214] on input at bounding box center [1076, 223] width 165 height 18
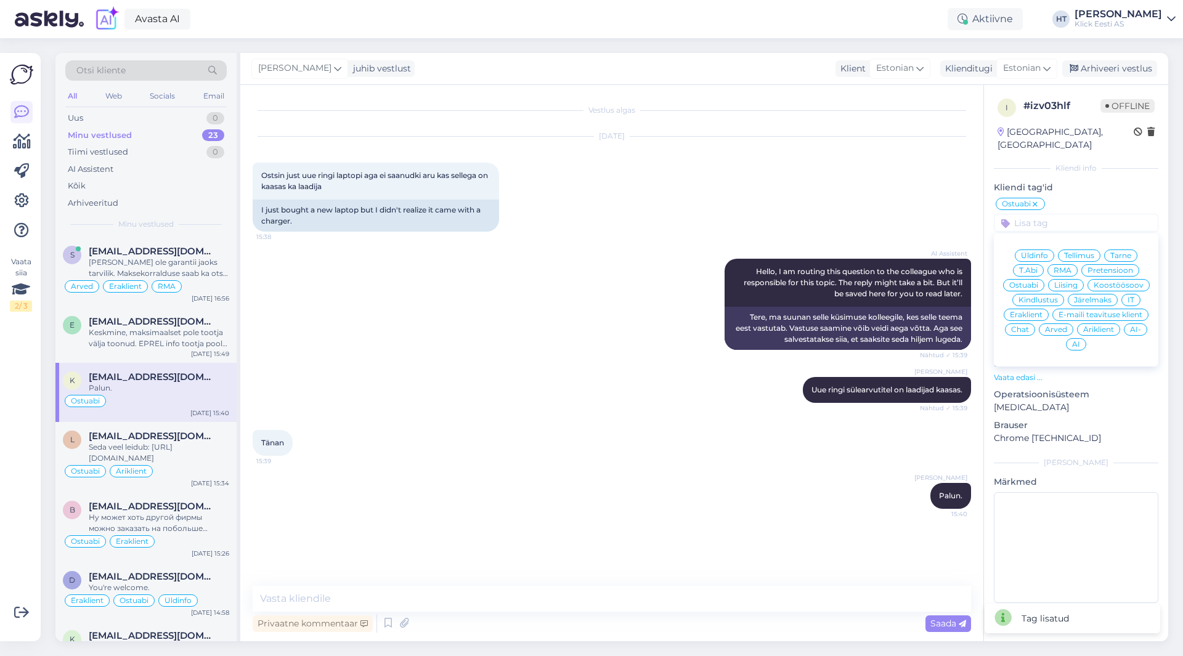
click at [1038, 311] on span "Eraklient" at bounding box center [1026, 314] width 33 height 7
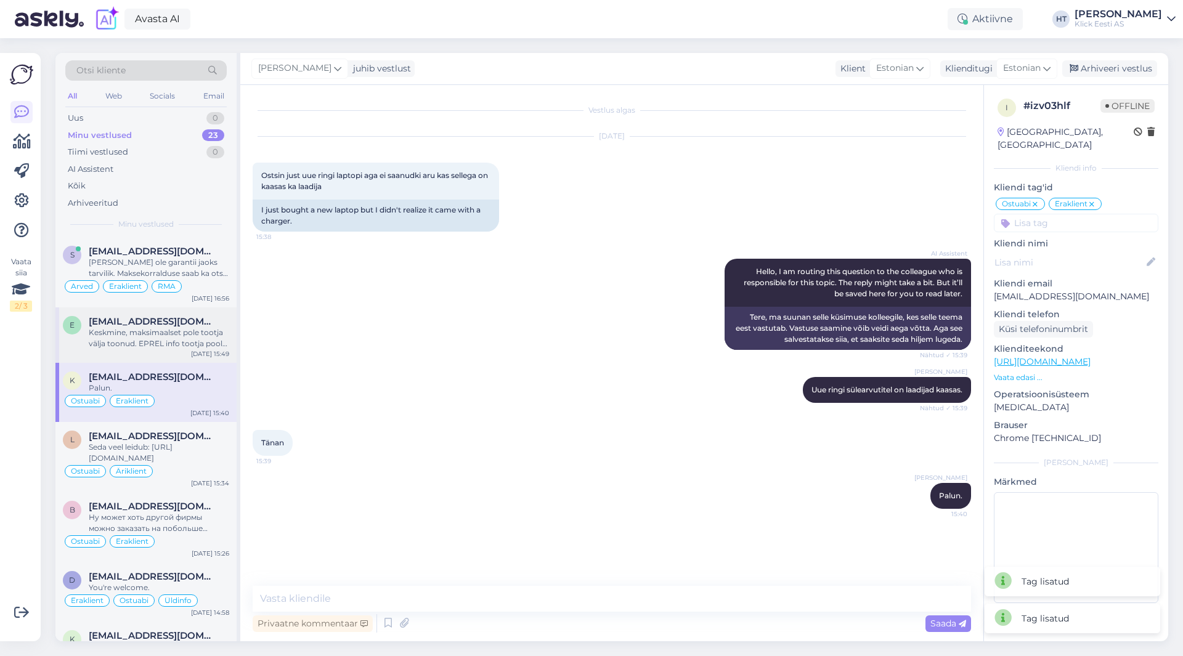
click at [182, 332] on div "Keskmine, maksimaalset pole tootja välja toonud. EPREL info tootja poolt antud …" at bounding box center [159, 338] width 140 height 22
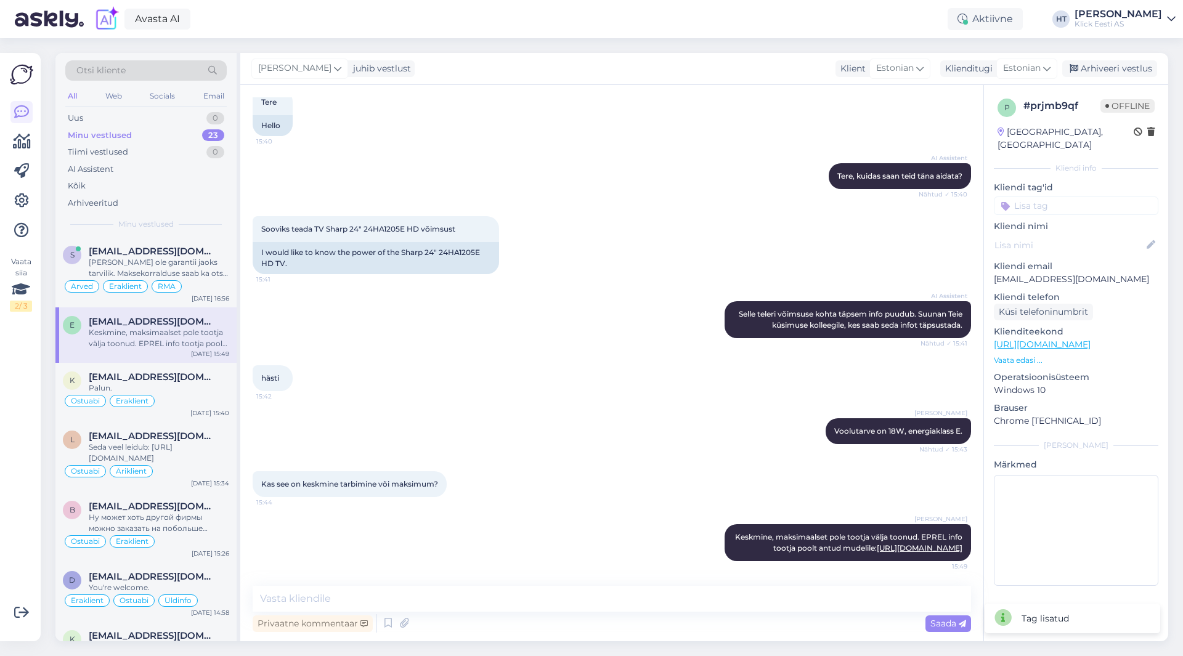
click at [1096, 197] on input at bounding box center [1076, 206] width 165 height 18
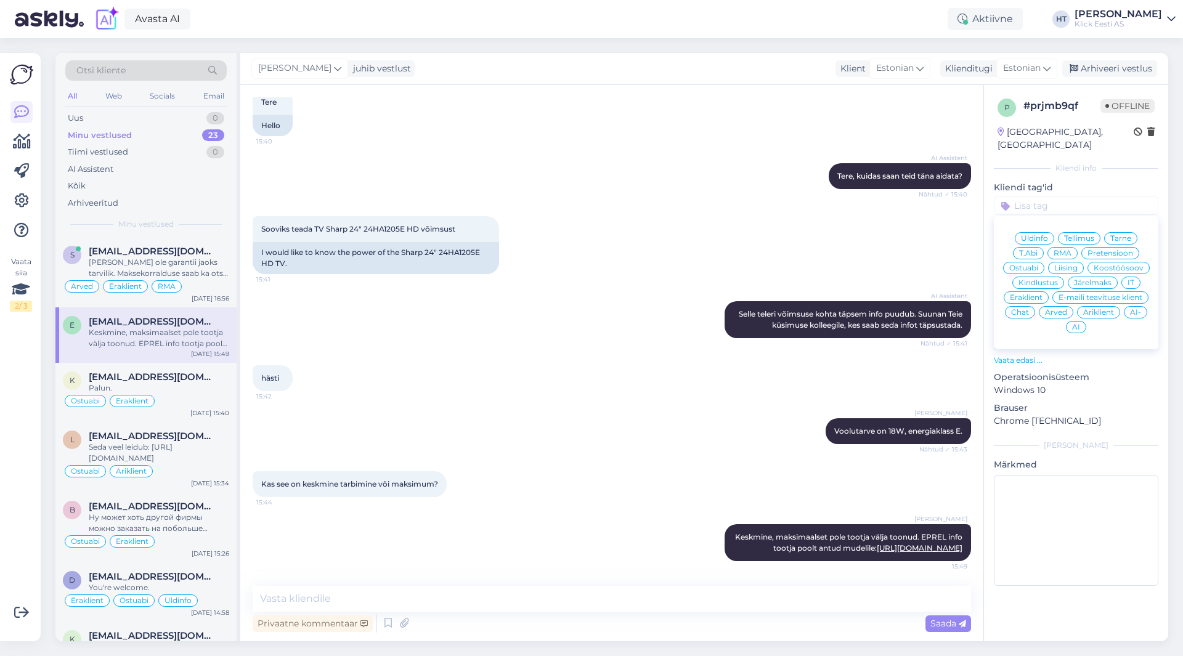
click at [1027, 264] on span "Ostuabi" at bounding box center [1023, 267] width 29 height 7
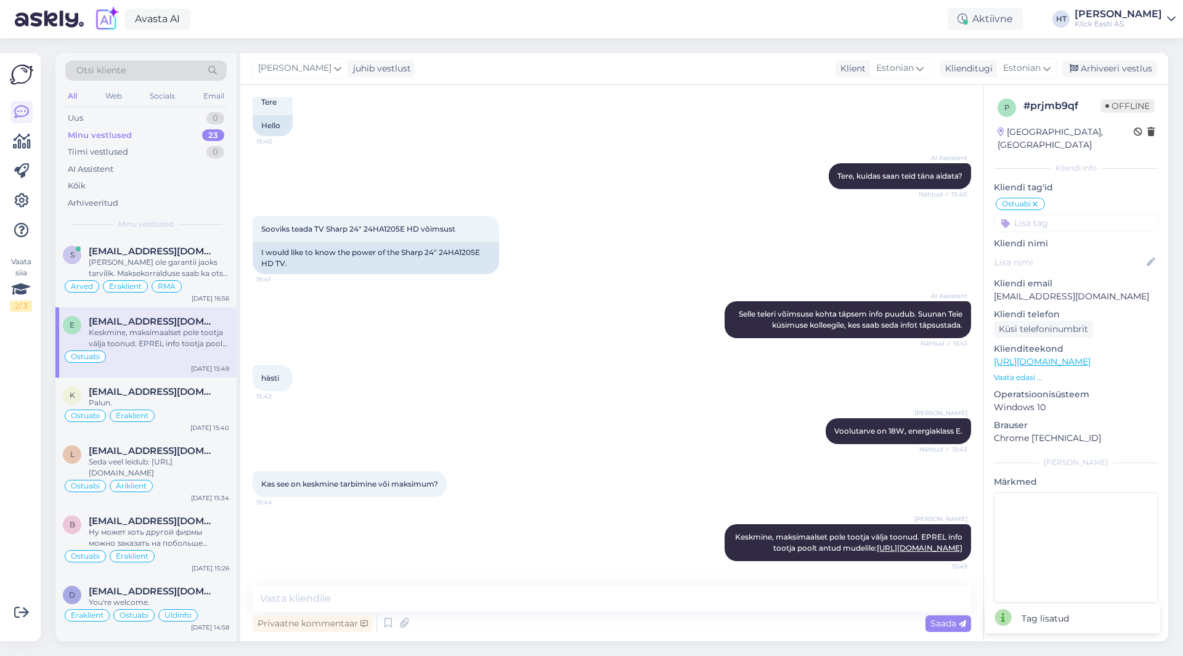
click at [1065, 214] on input at bounding box center [1076, 223] width 165 height 18
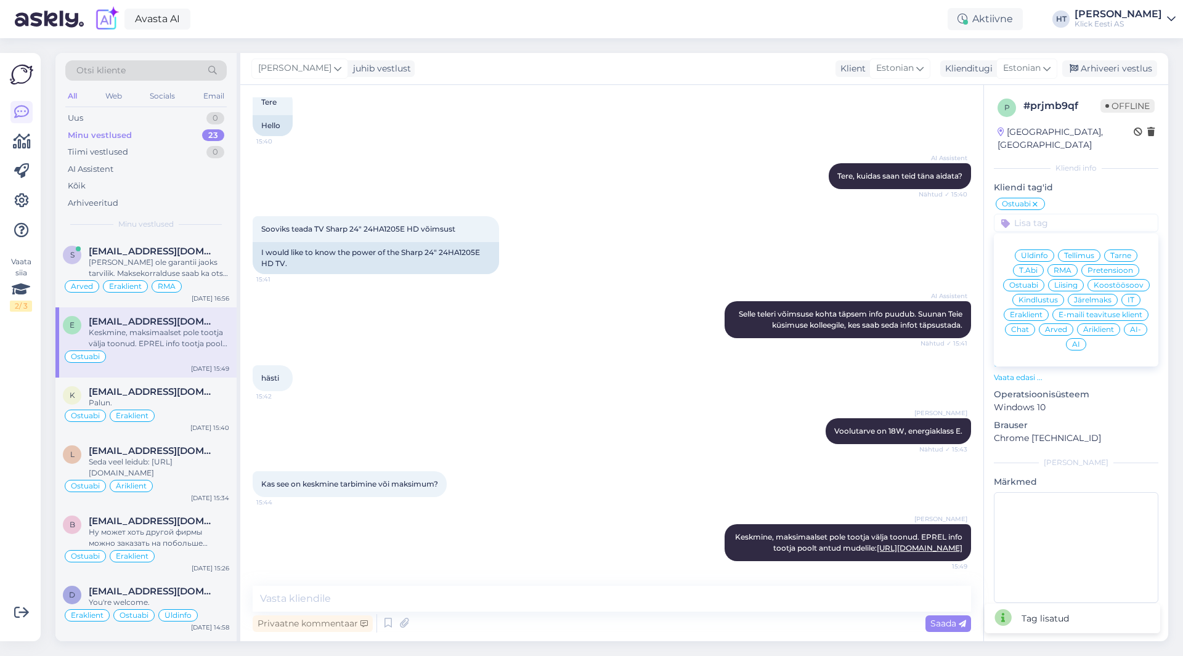
click at [1094, 326] on span "Äriklient" at bounding box center [1098, 329] width 31 height 7
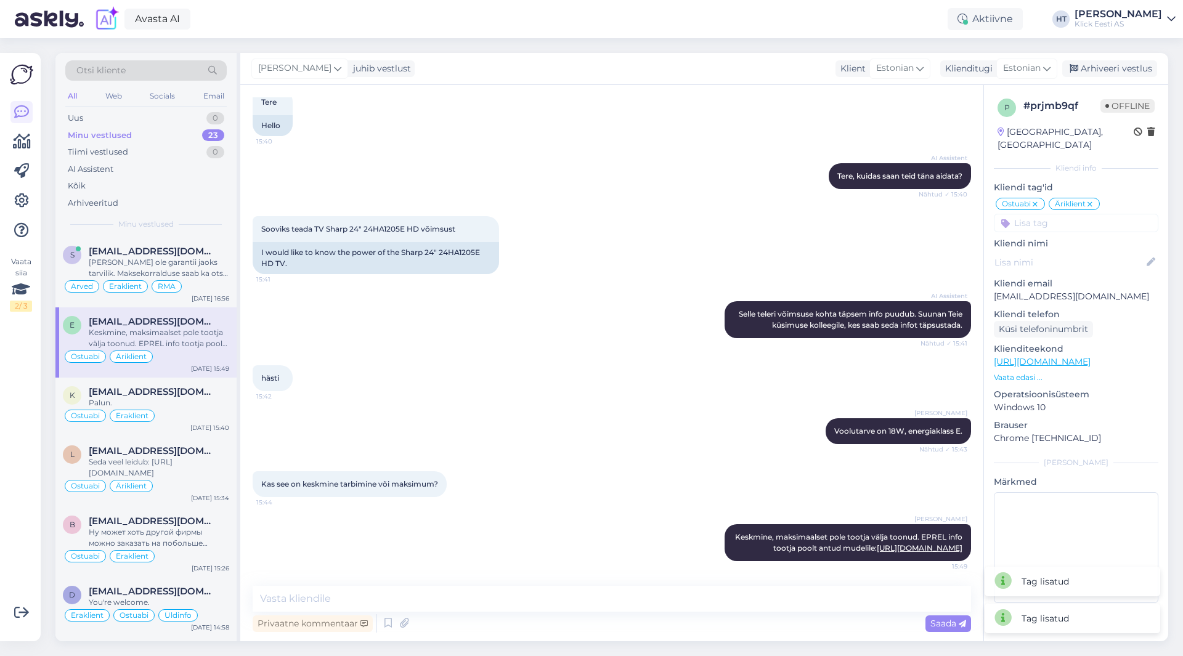
click at [665, 264] on div "Sooviks teada TV Sharp 24" 24HA1205E HD võimsust 15:41 I would like to know the…" at bounding box center [612, 245] width 718 height 85
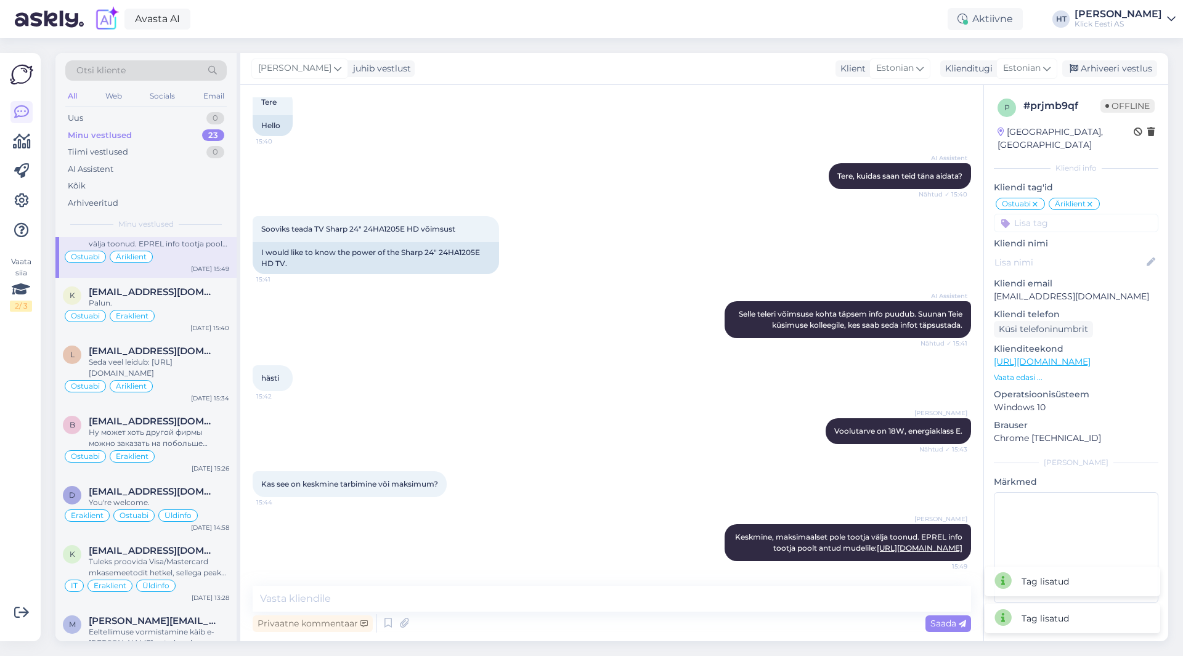
scroll to position [0, 0]
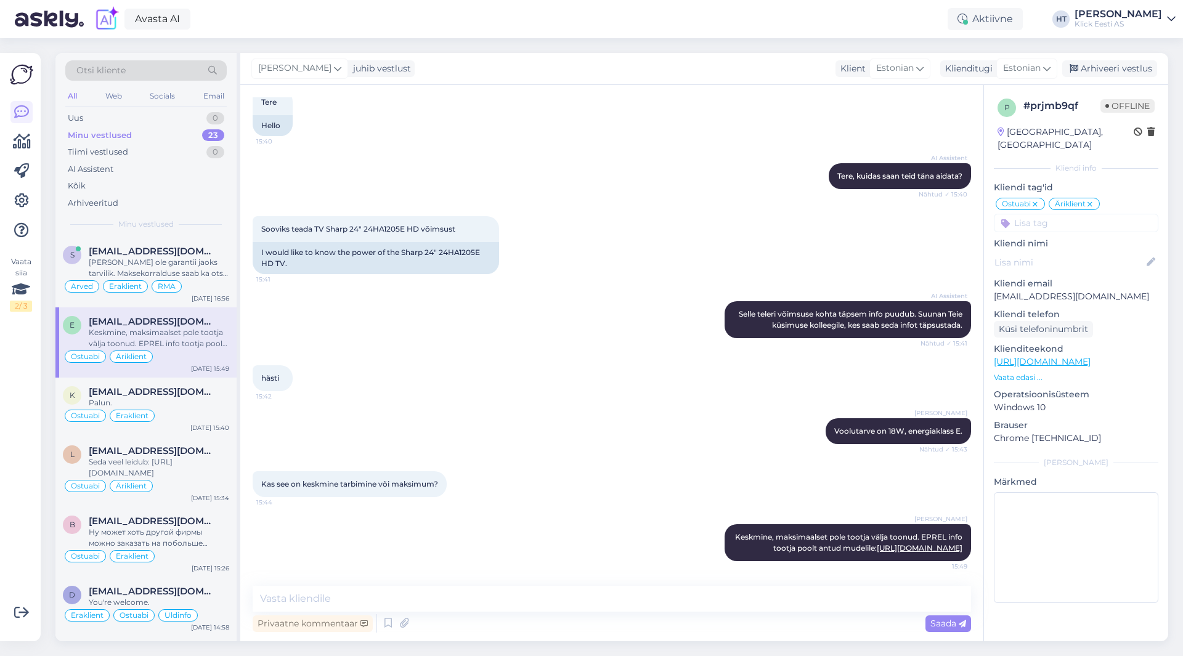
click at [1123, 78] on div "[PERSON_NAME] juhib vestlust Klient [DEMOGRAPHIC_DATA] Klienditugi [DEMOGRAPHIC…" at bounding box center [704, 69] width 928 height 32
click at [1118, 71] on div "Arhiveeri vestlus" at bounding box center [1109, 68] width 95 height 17
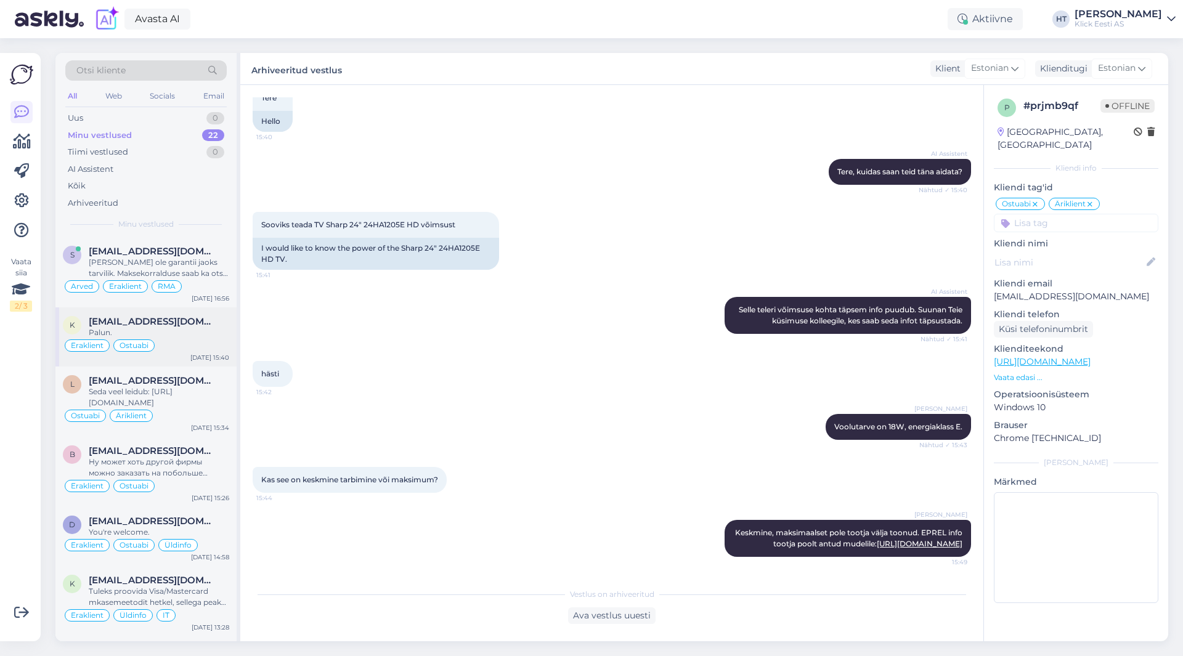
click at [193, 323] on span "[EMAIL_ADDRESS][DOMAIN_NAME]" at bounding box center [153, 321] width 128 height 11
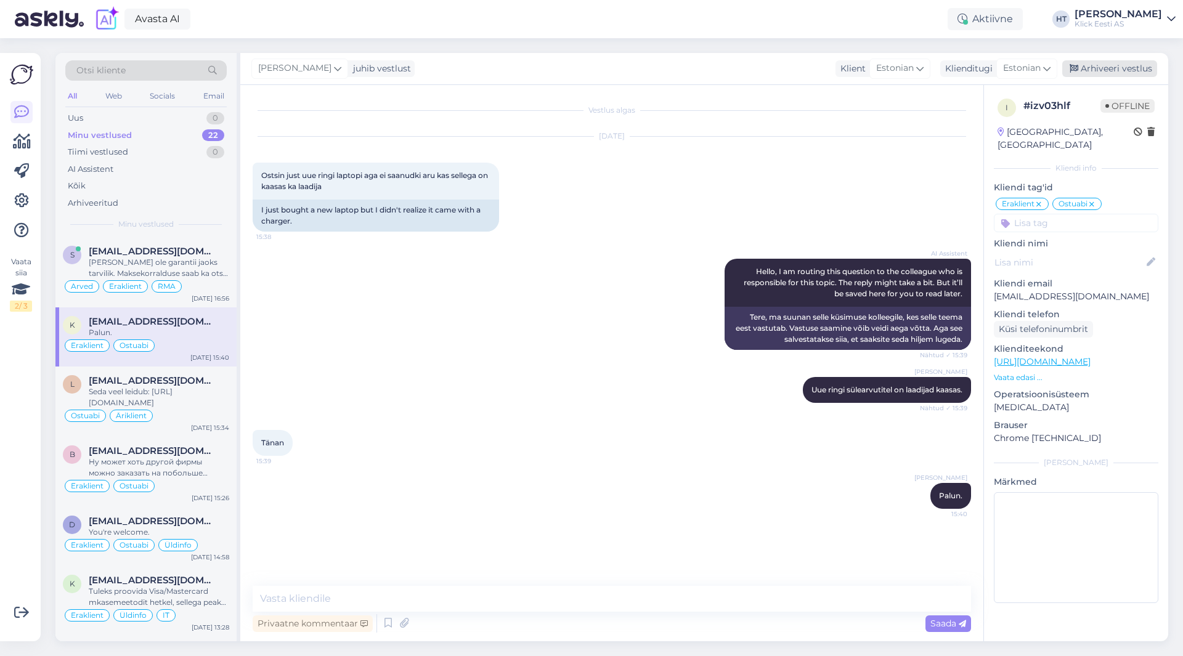
click at [1116, 60] on div "Arhiveeri vestlus" at bounding box center [1109, 68] width 95 height 17
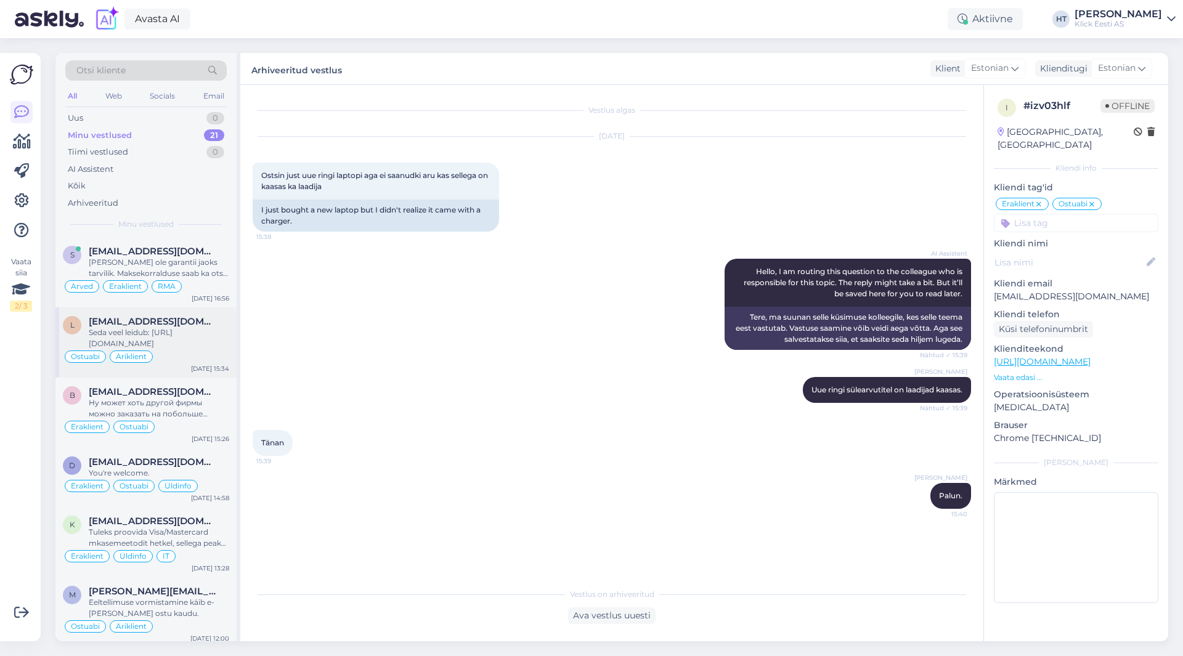
click at [200, 319] on div "[EMAIL_ADDRESS][DOMAIN_NAME]" at bounding box center [159, 321] width 140 height 11
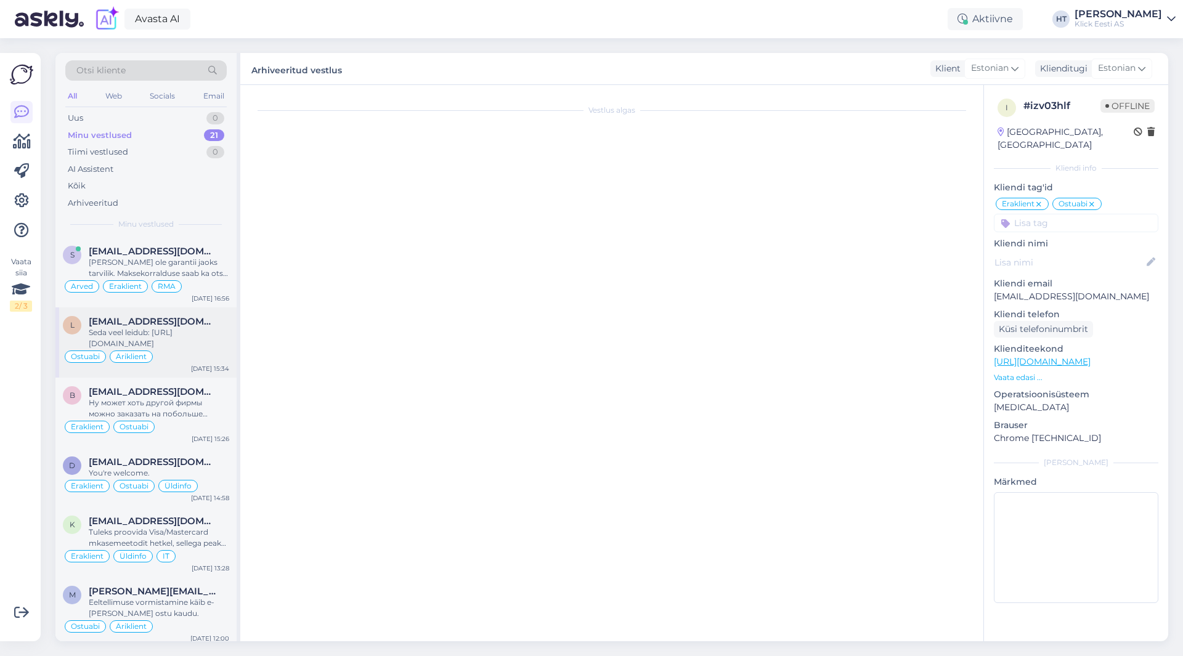
scroll to position [268, 0]
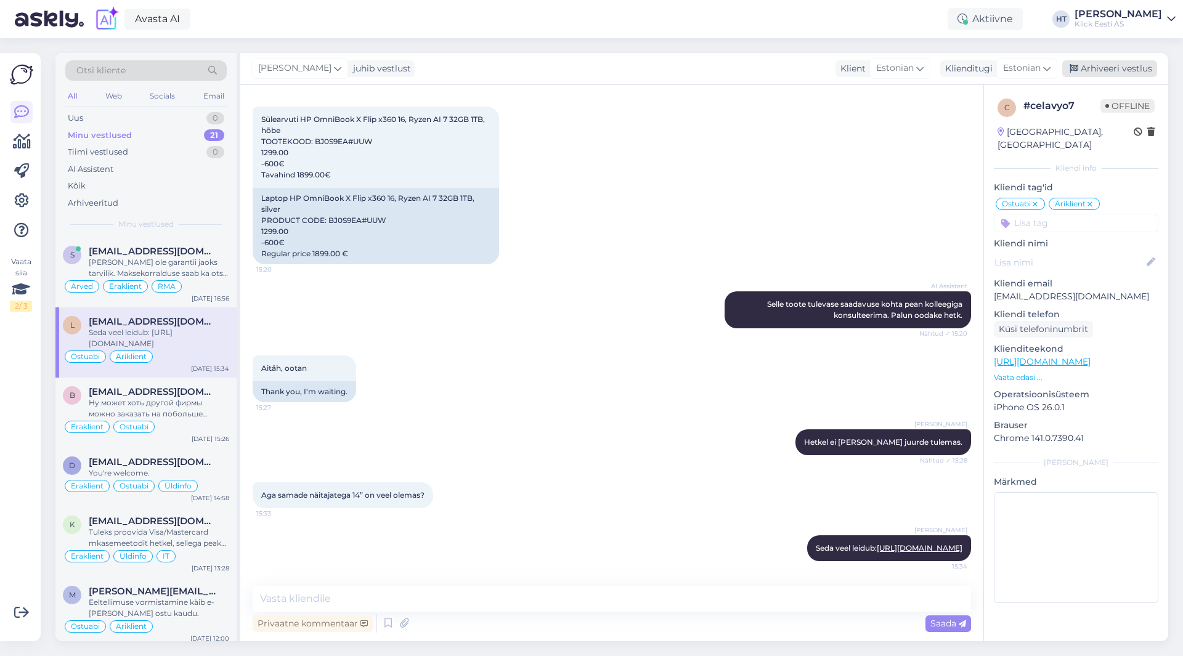
click at [1132, 73] on div "Arhiveeri vestlus" at bounding box center [1109, 68] width 95 height 17
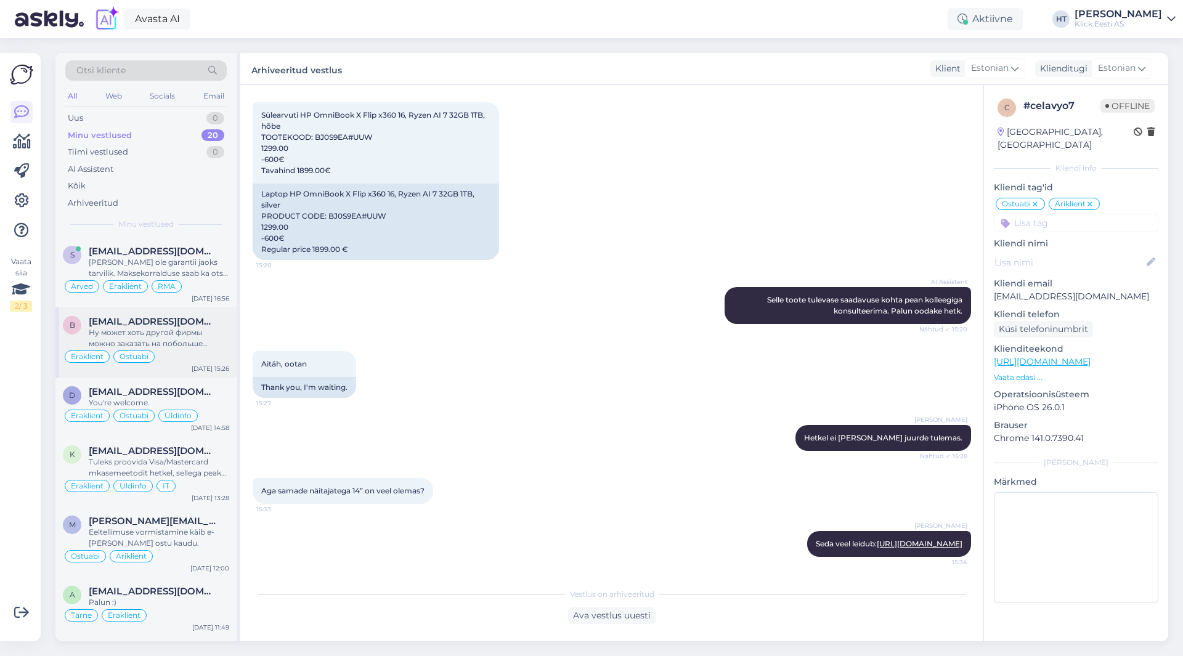
click at [225, 327] on div "[EMAIL_ADDRESS][DOMAIN_NAME]" at bounding box center [159, 321] width 140 height 11
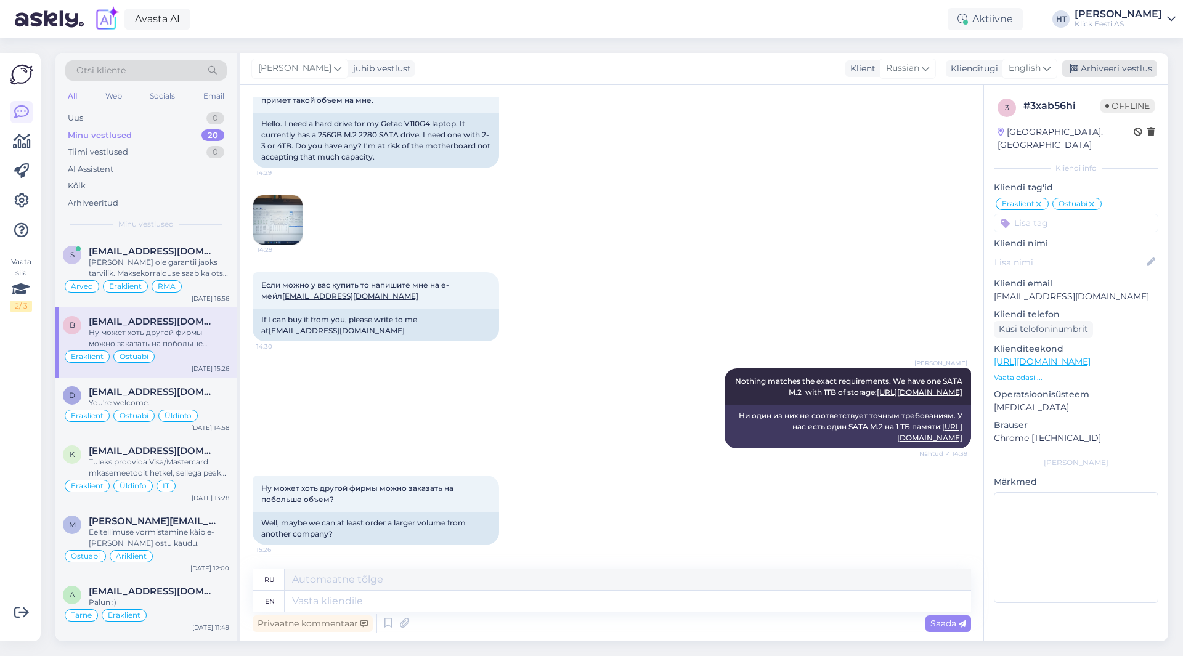
click at [1144, 68] on div "Arhiveeri vestlus" at bounding box center [1109, 68] width 95 height 17
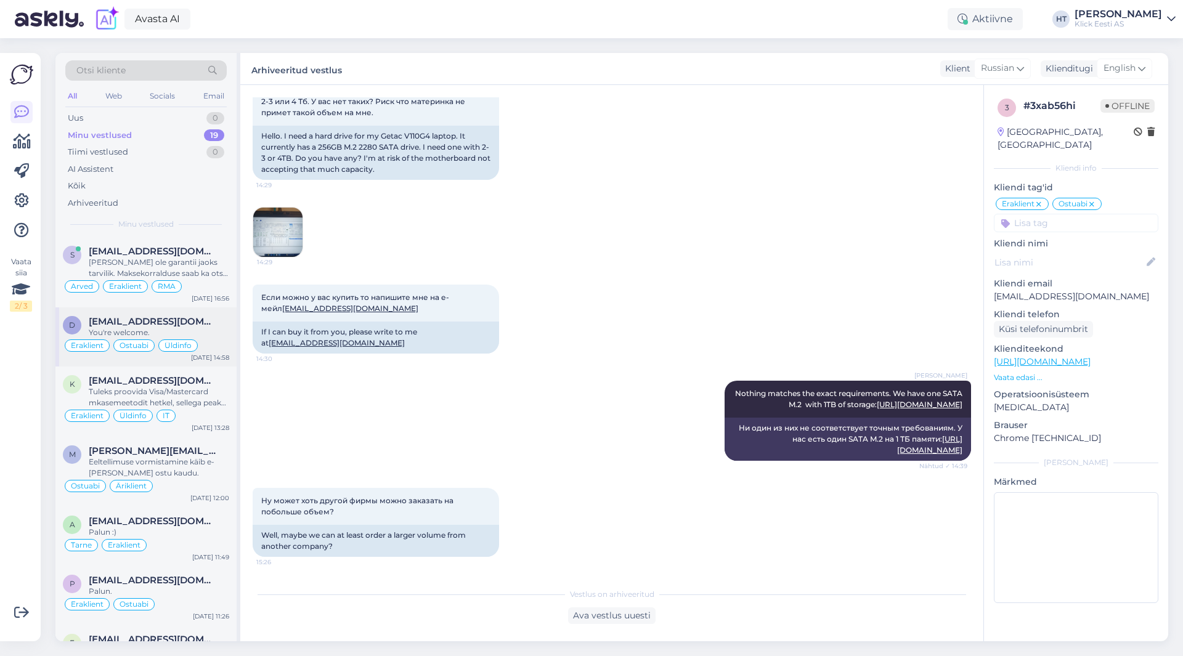
click at [171, 346] on span "Üldinfo" at bounding box center [178, 345] width 27 height 7
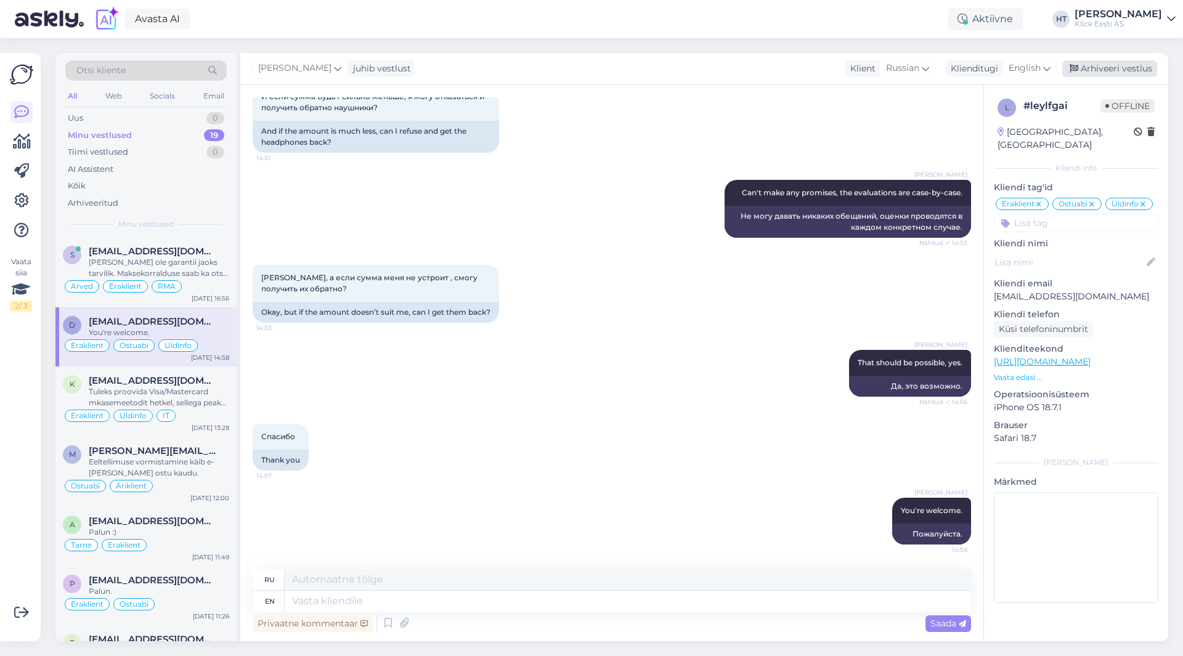
click at [1104, 74] on div "Arhiveeri vestlus" at bounding box center [1109, 68] width 95 height 17
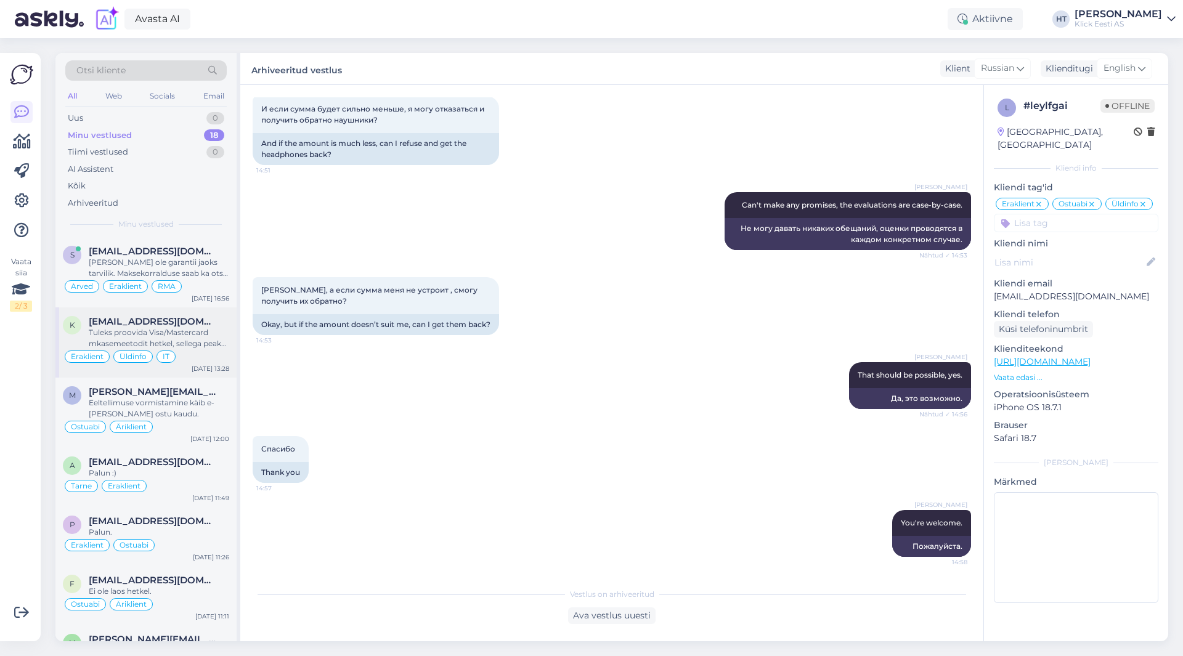
click at [173, 344] on div "Tuleks proovida Visa/Mastercard mkasemeetodit hetkel, sellega peaks saama." at bounding box center [159, 338] width 140 height 22
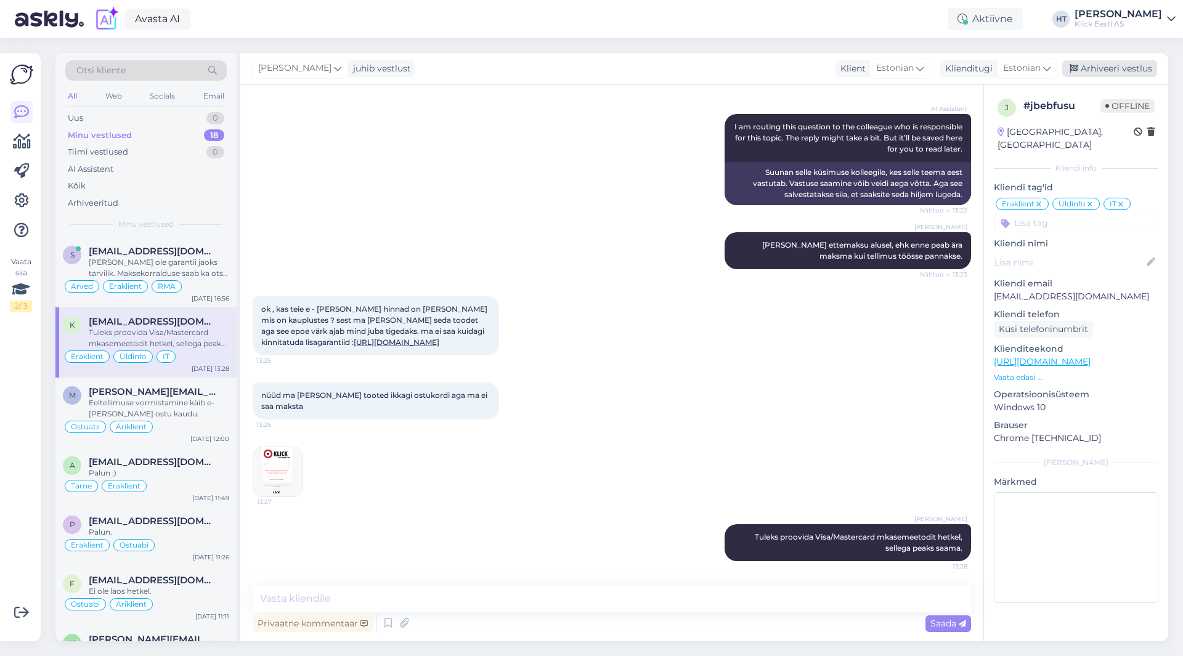
click at [1116, 72] on div "Arhiveeri vestlus" at bounding box center [1109, 68] width 95 height 17
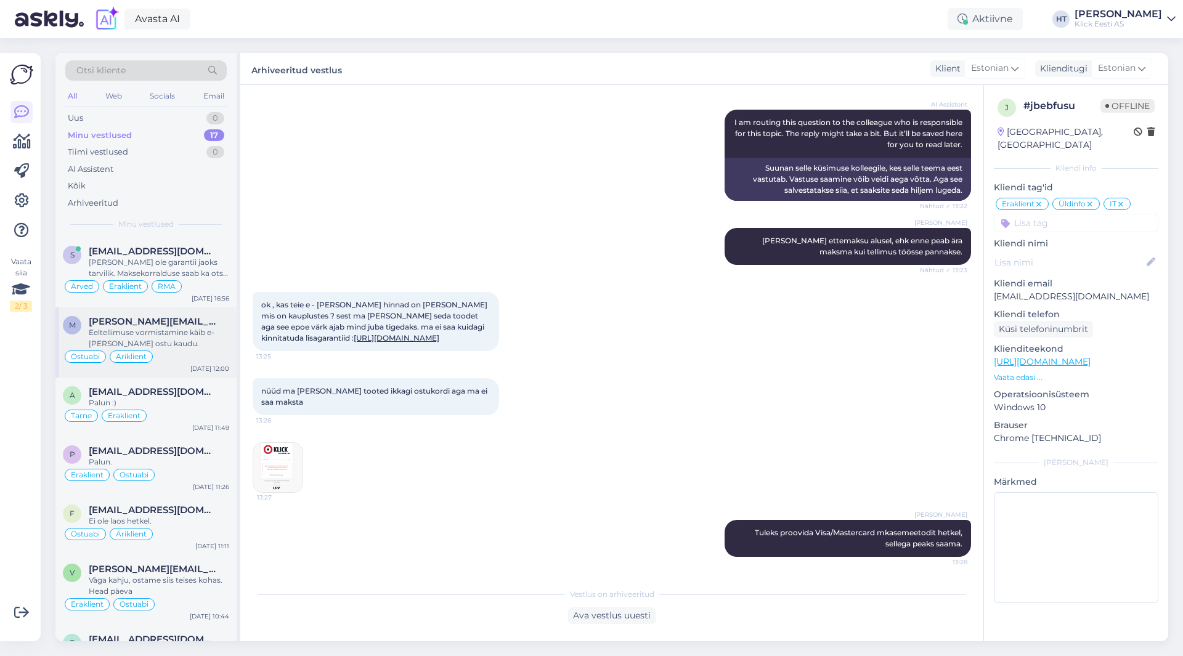
click at [152, 339] on div "Eeltellimuse vormistamine käib e-[PERSON_NAME] ostu kaudu." at bounding box center [159, 338] width 140 height 22
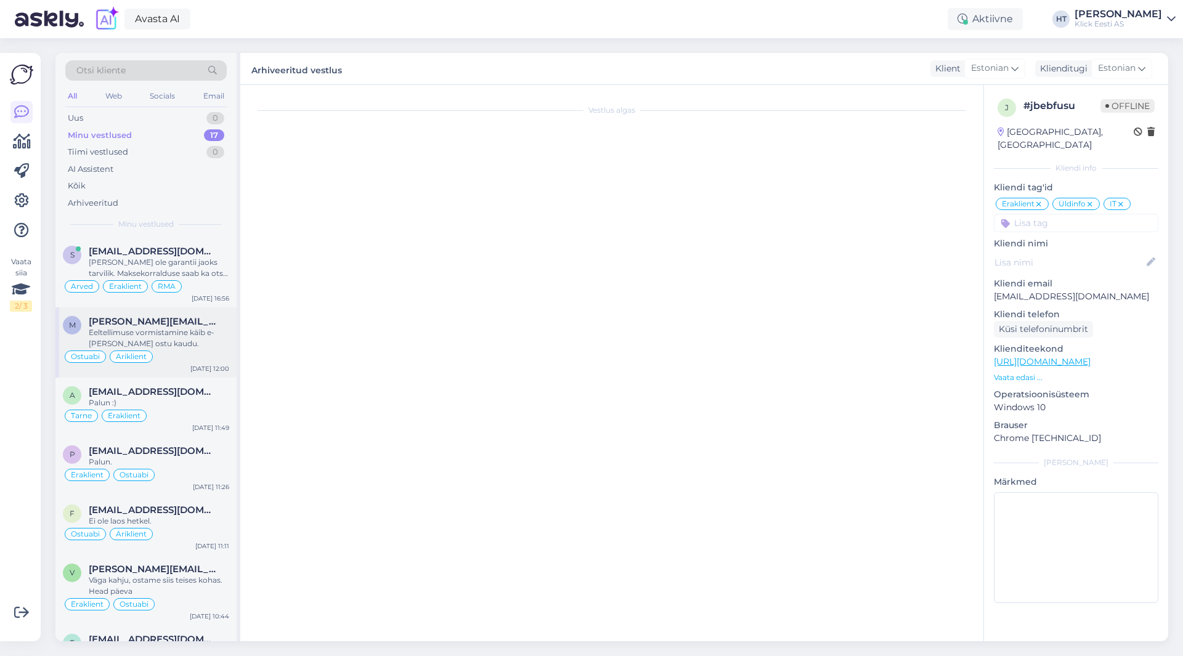
scroll to position [140, 0]
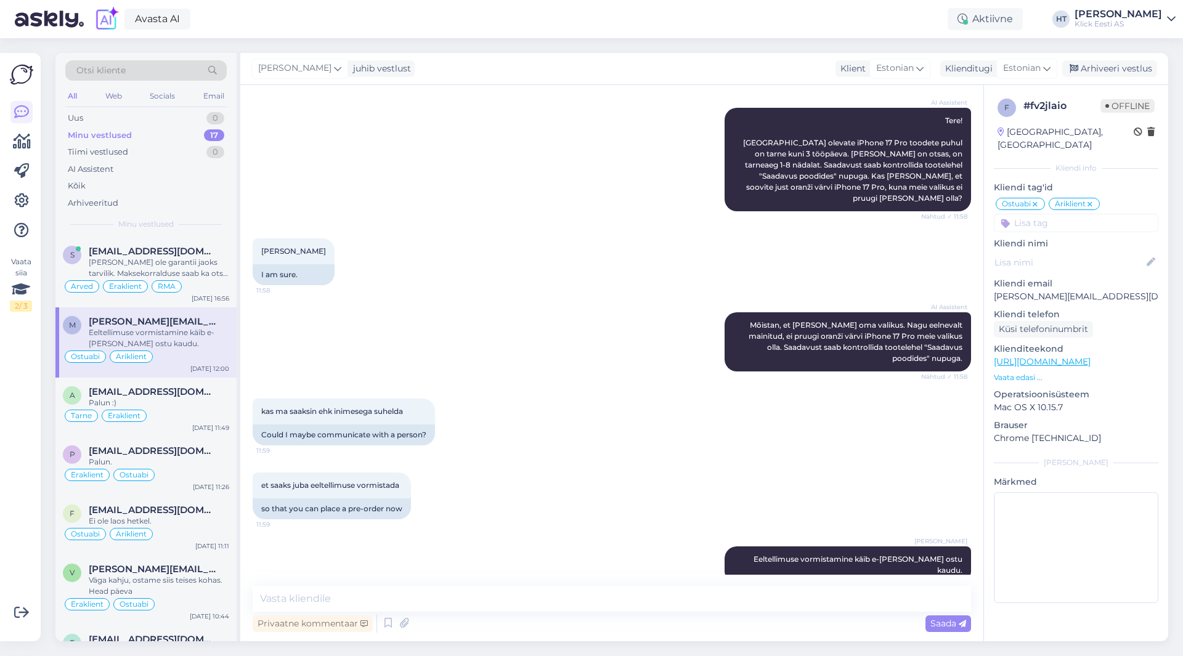
click at [1134, 77] on div "[PERSON_NAME] juhib vestlust Klient [DEMOGRAPHIC_DATA] Klienditugi [DEMOGRAPHIC…" at bounding box center [704, 69] width 928 height 32
click at [1134, 72] on div "Arhiveeri vestlus" at bounding box center [1109, 68] width 95 height 17
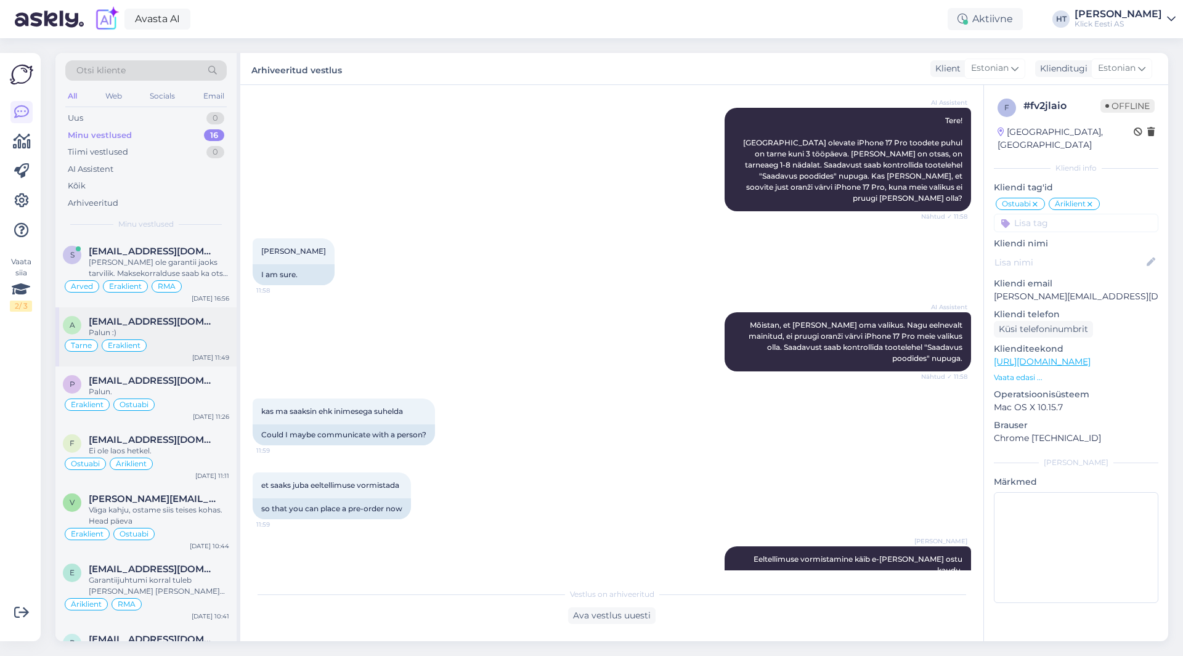
click at [201, 347] on div "Tarne Eraklient" at bounding box center [146, 345] width 166 height 15
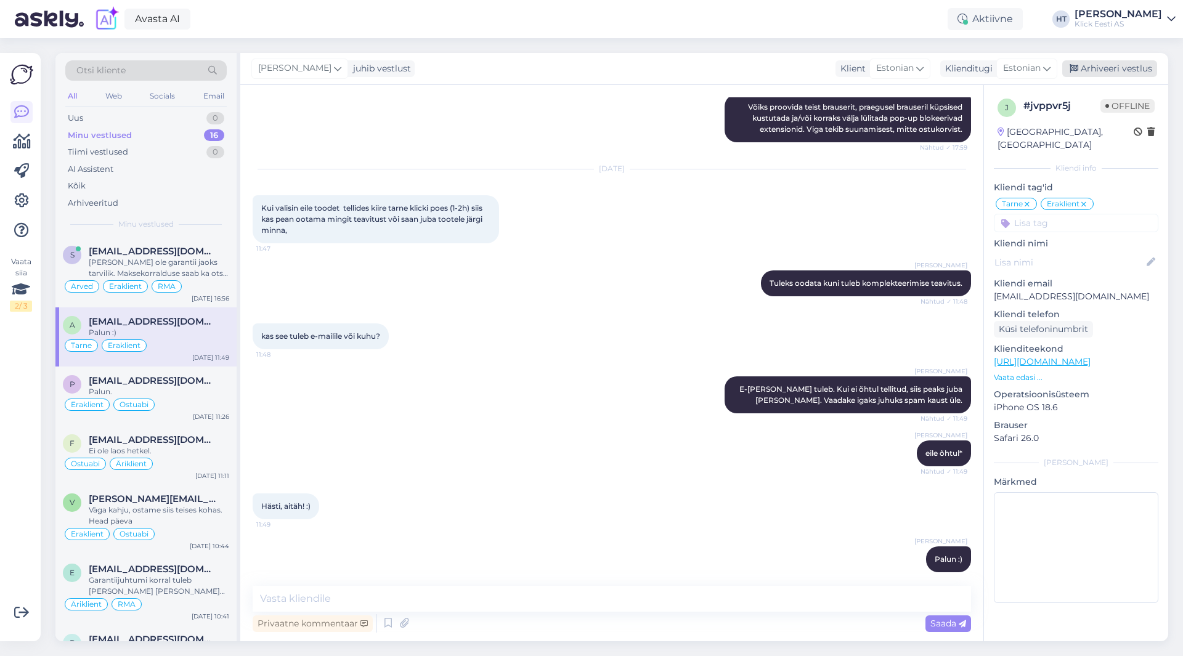
click at [1088, 66] on div "Arhiveeri vestlus" at bounding box center [1109, 68] width 95 height 17
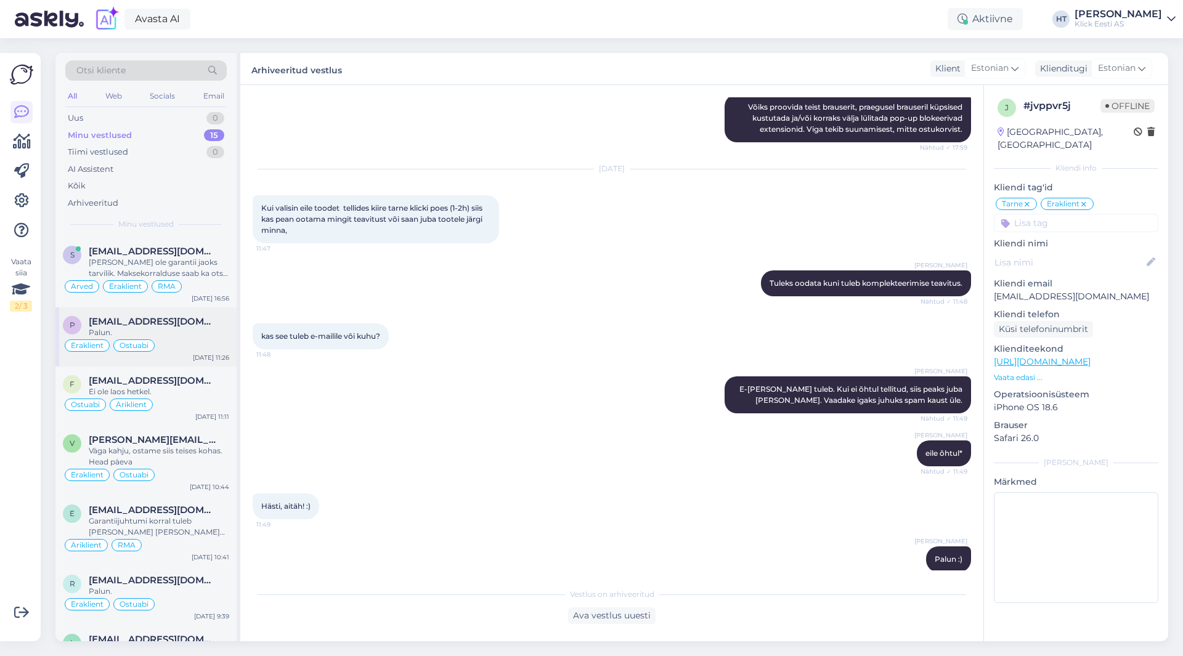
click at [202, 328] on div "Palun." at bounding box center [159, 332] width 140 height 11
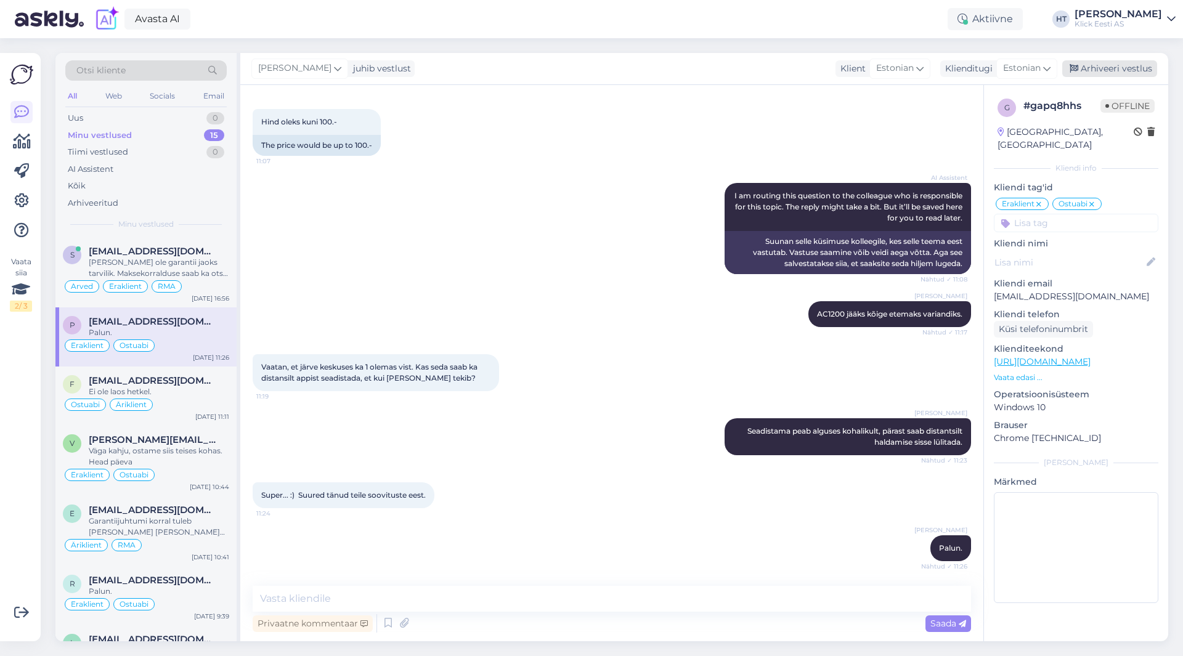
click at [1127, 72] on div "Arhiveeri vestlus" at bounding box center [1109, 68] width 95 height 17
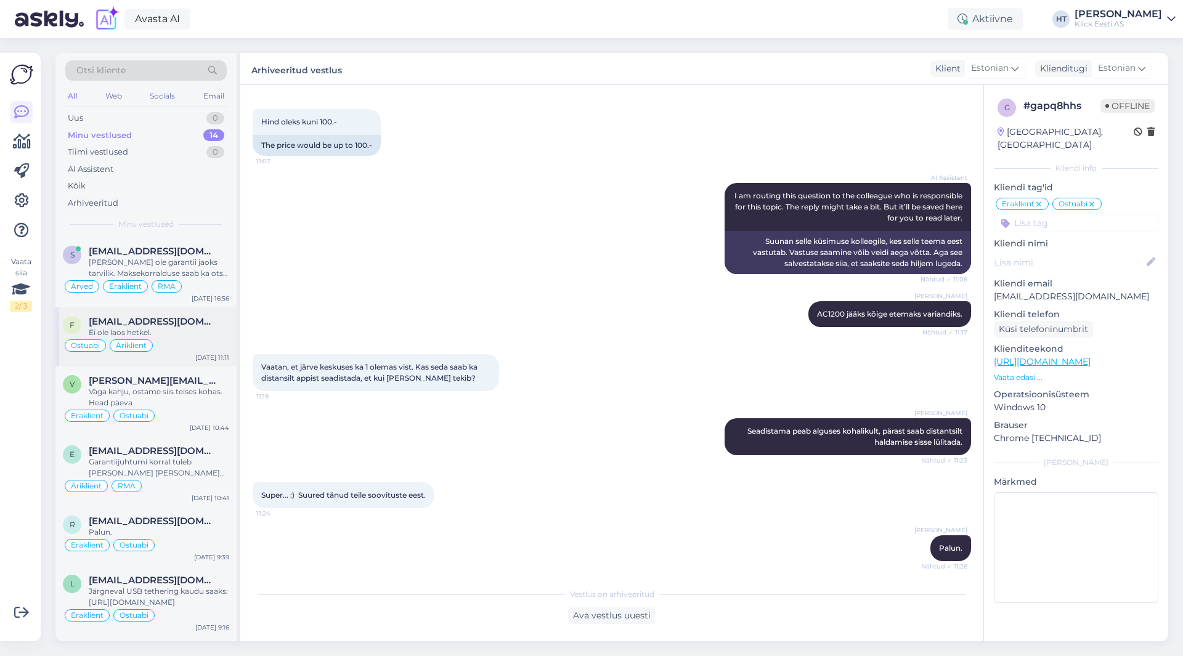
click at [205, 326] on span "[EMAIL_ADDRESS][DOMAIN_NAME]" at bounding box center [153, 321] width 128 height 11
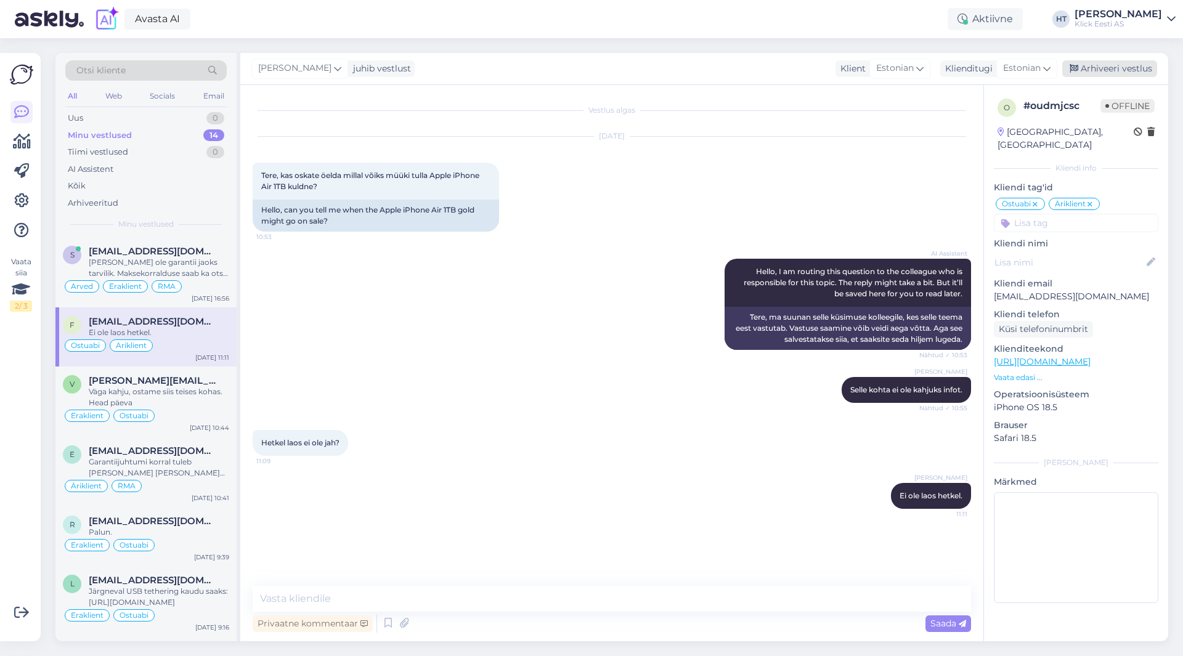
click at [1124, 68] on div "Arhiveeri vestlus" at bounding box center [1109, 68] width 95 height 17
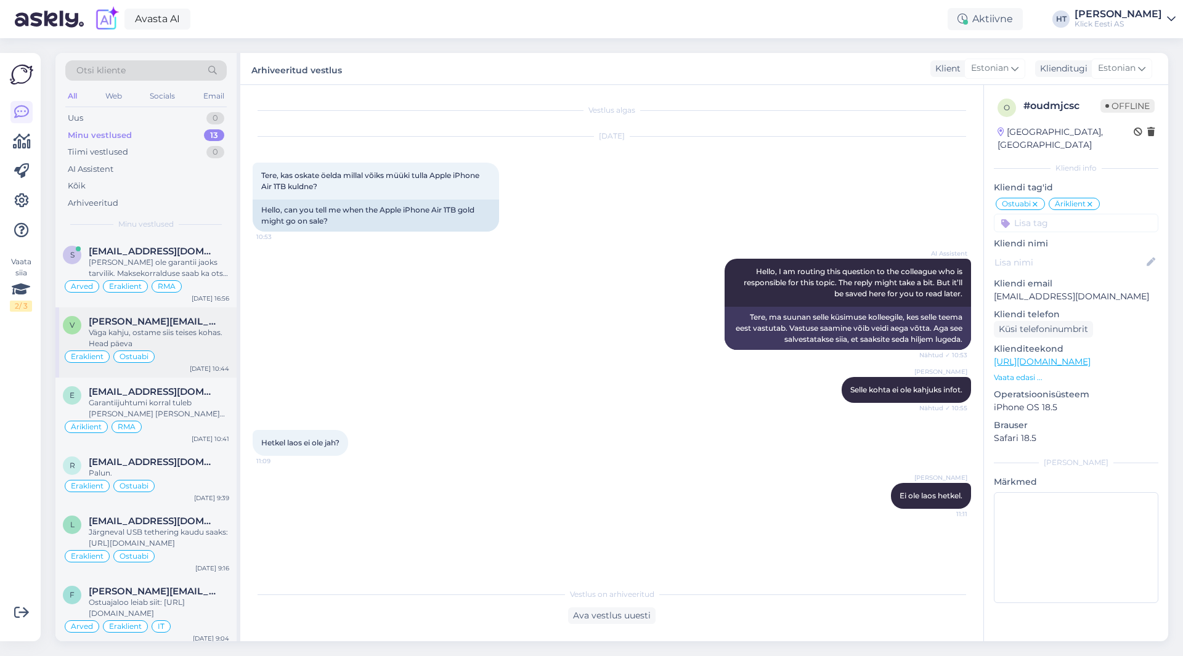
click at [160, 331] on div "Väga kahju, ostame siis teises kohas. Head päeva" at bounding box center [159, 338] width 140 height 22
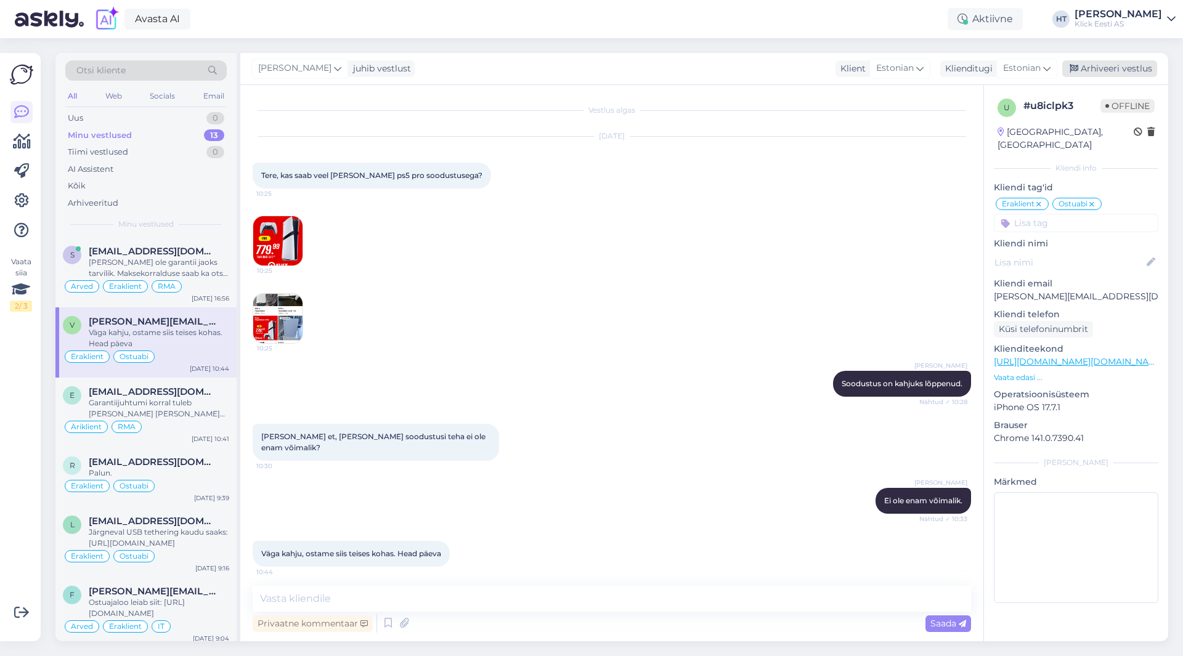
click at [1138, 71] on div "Arhiveeri vestlus" at bounding box center [1109, 68] width 95 height 17
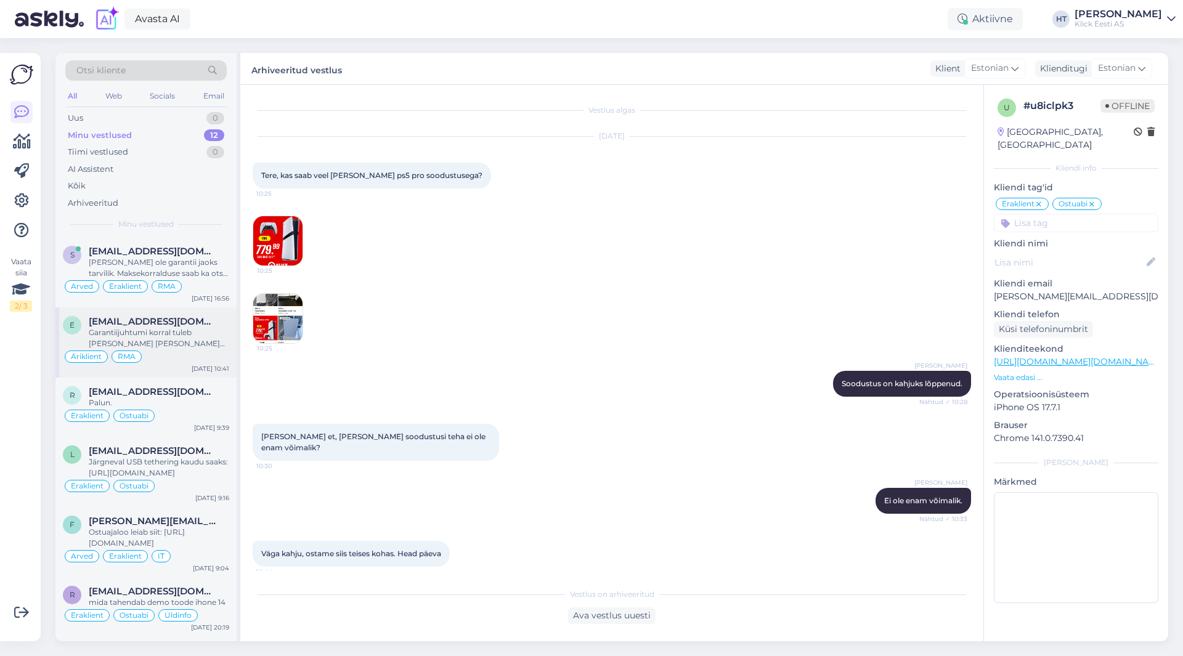
click at [185, 338] on div "Garantiijuhtumi korral tuleb [PERSON_NAME] [PERSON_NAME] ostuarvega viia endale…" at bounding box center [159, 338] width 140 height 22
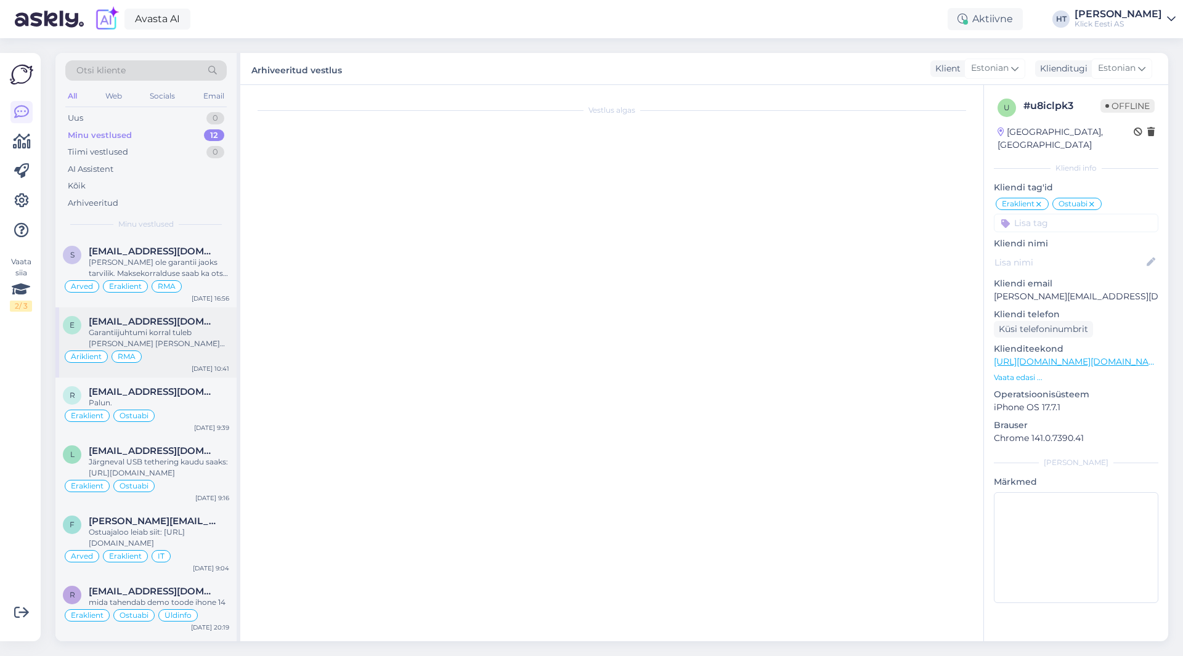
scroll to position [797, 0]
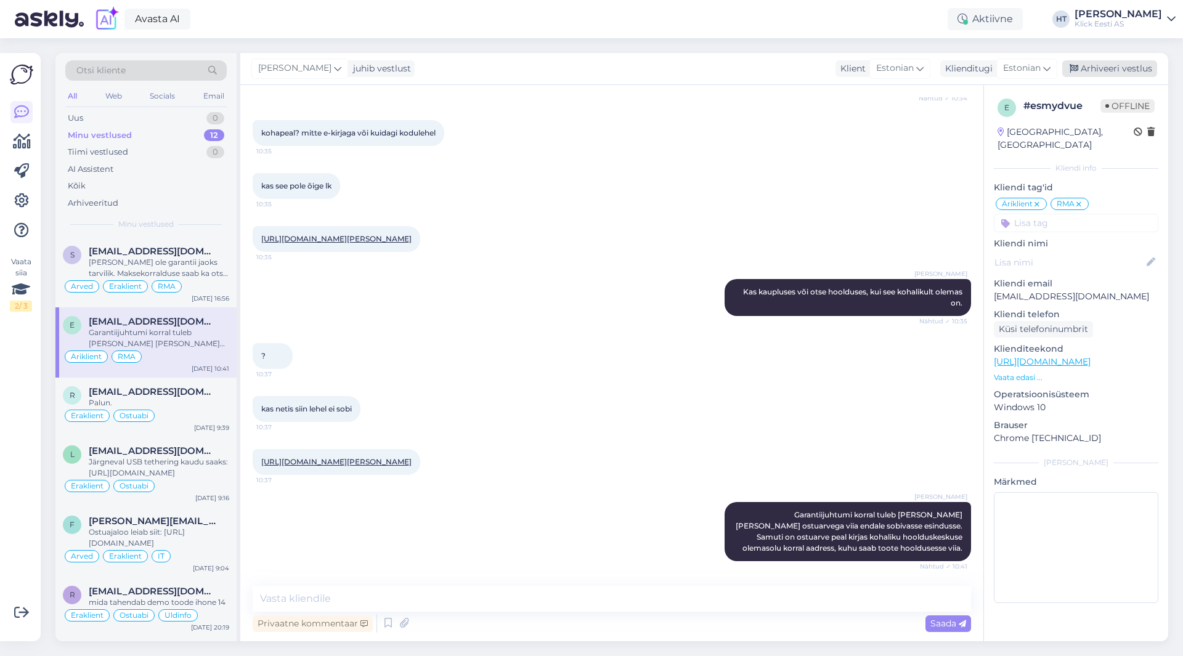
click at [1101, 65] on div "Arhiveeri vestlus" at bounding box center [1109, 68] width 95 height 17
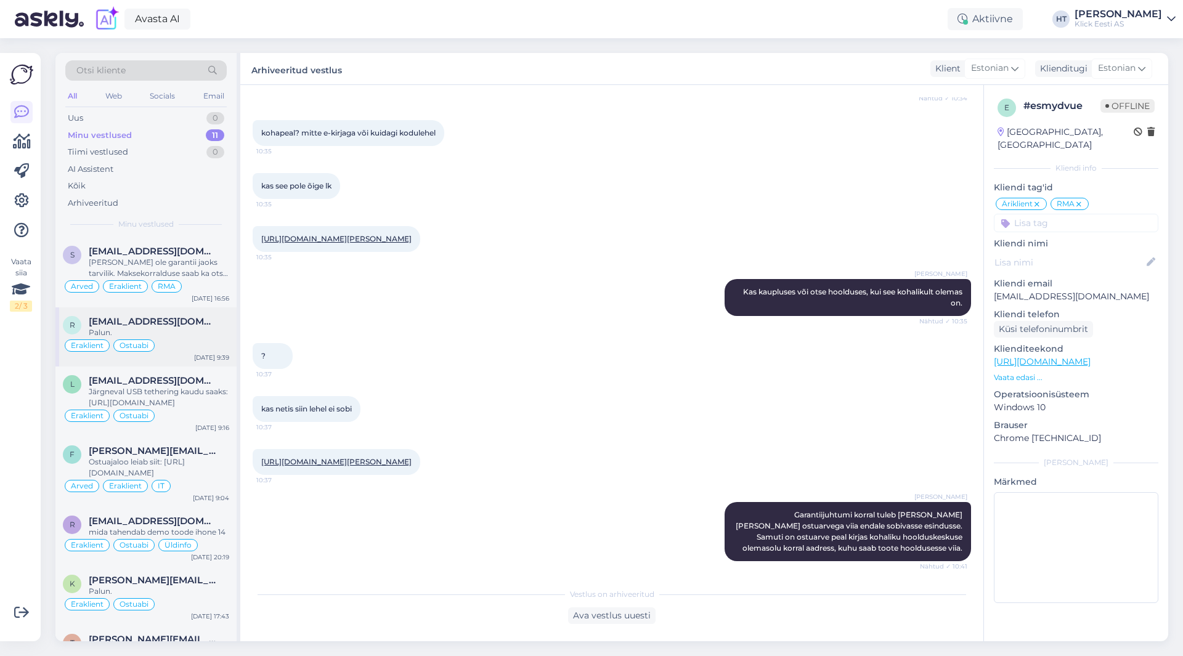
click at [152, 338] on div "Palun." at bounding box center [159, 332] width 140 height 11
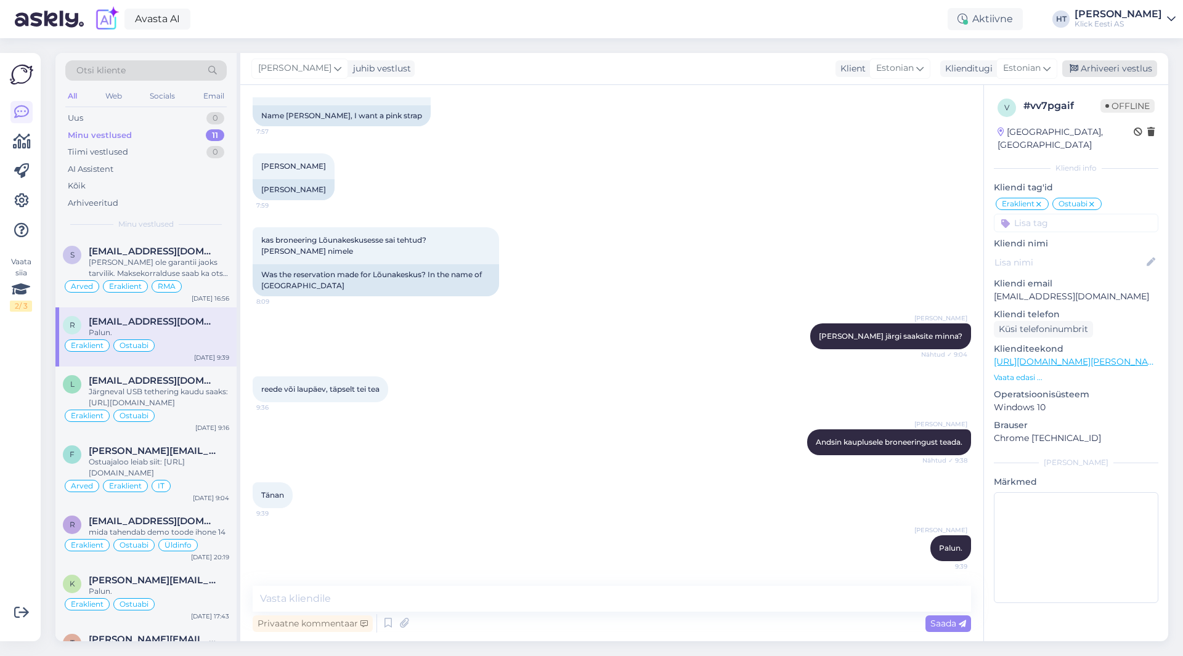
click at [1117, 65] on div "Arhiveeri vestlus" at bounding box center [1109, 68] width 95 height 17
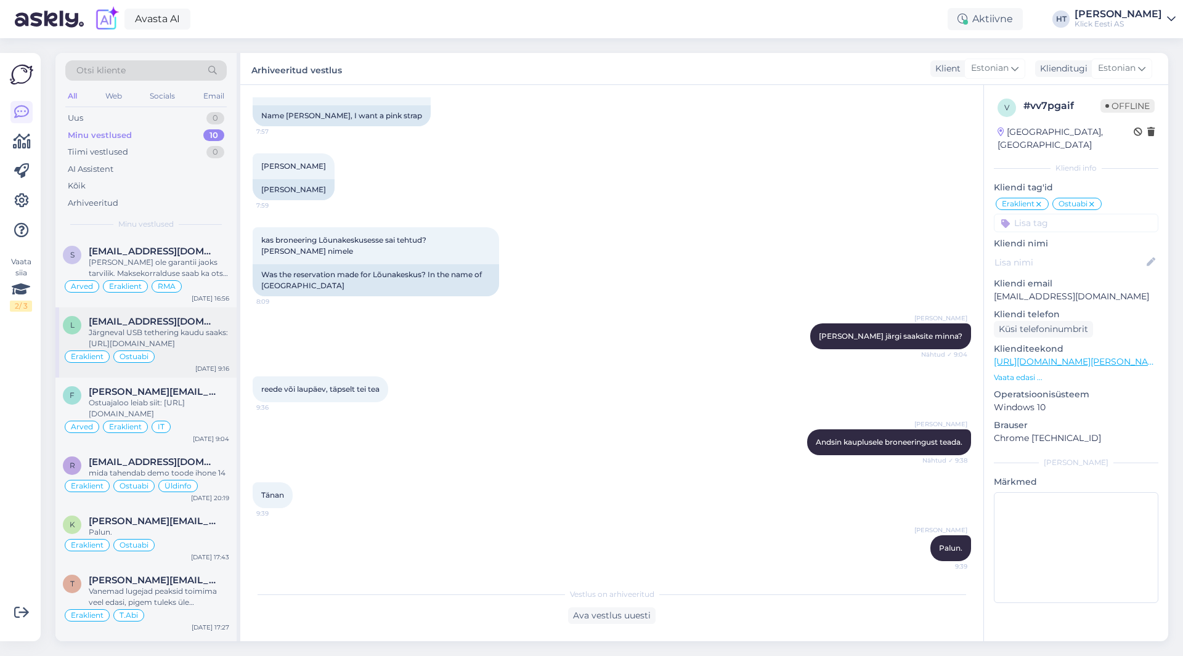
click at [188, 338] on div "Järgneval USB tethering kaudu saaks: [URL][DOMAIN_NAME]" at bounding box center [159, 338] width 140 height 22
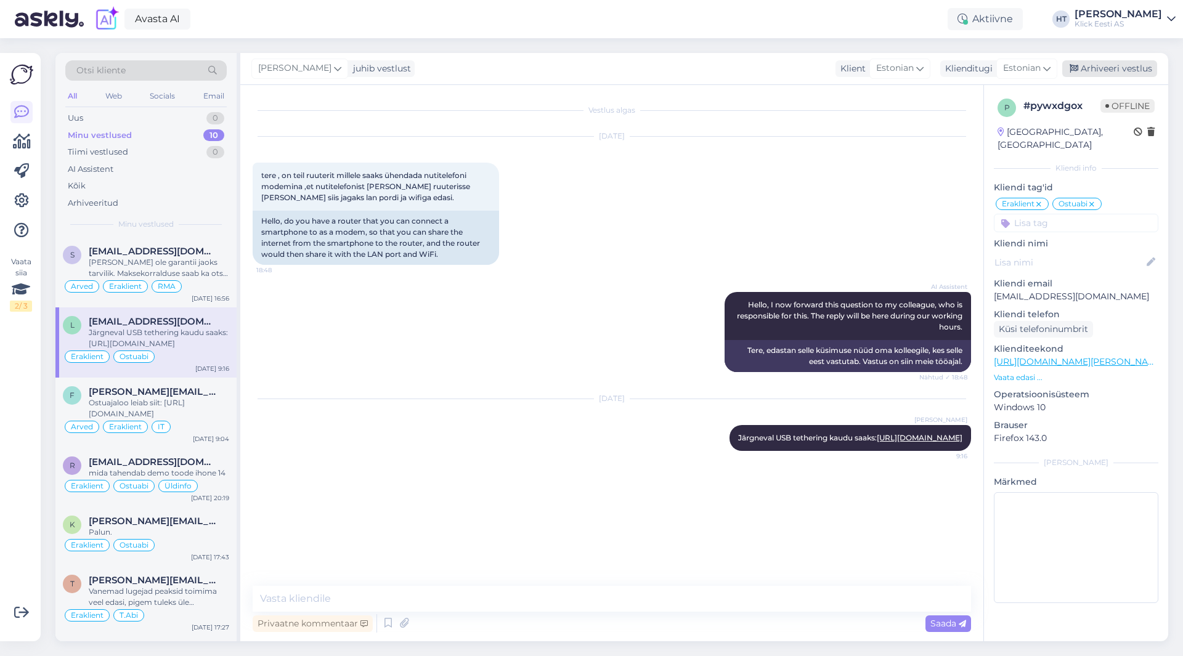
click at [1096, 75] on div "Arhiveeri vestlus" at bounding box center [1109, 68] width 95 height 17
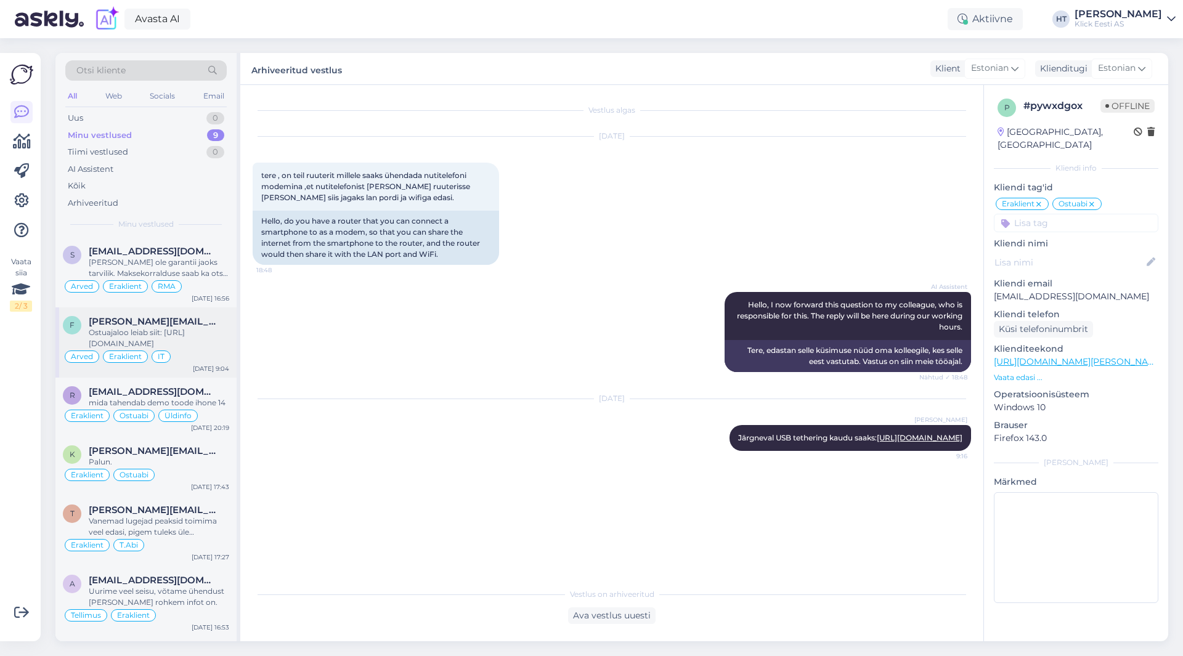
click at [200, 322] on div "[PERSON_NAME][EMAIL_ADDRESS][DOMAIN_NAME]" at bounding box center [159, 321] width 140 height 11
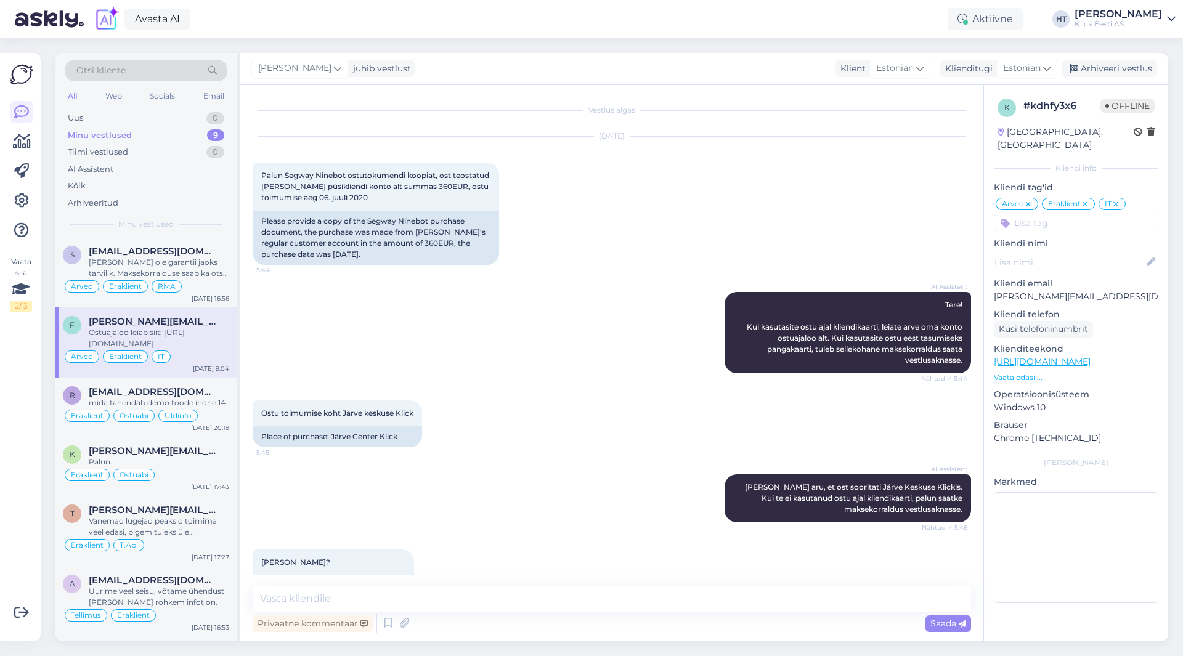
scroll to position [88, 0]
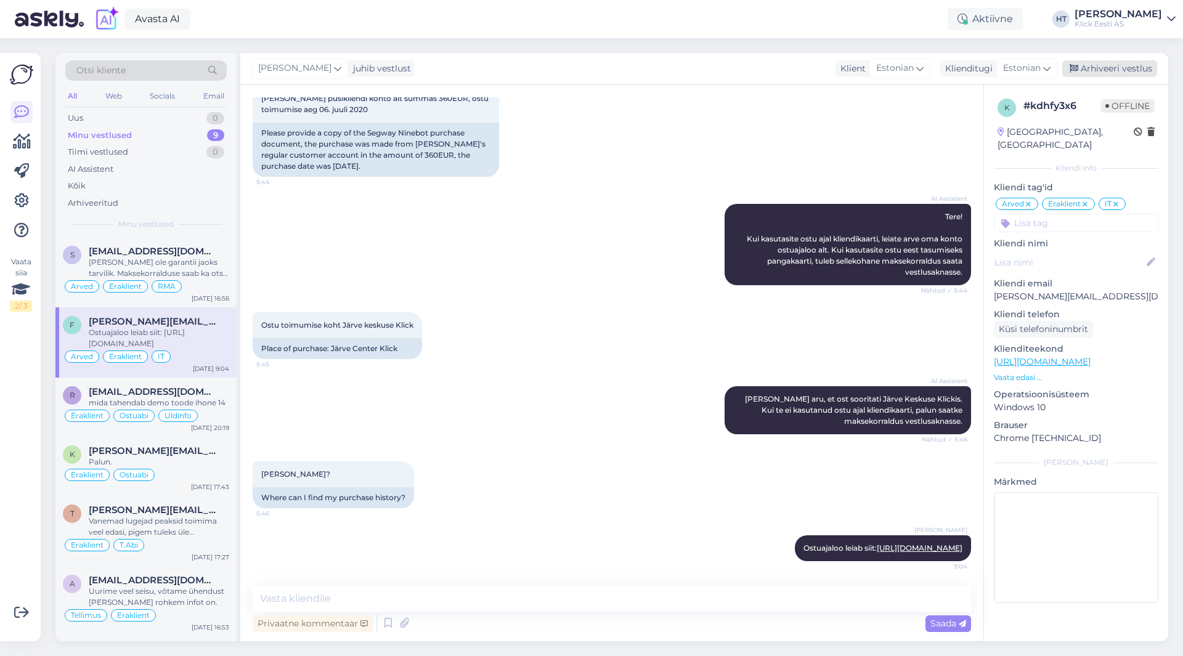
click at [1094, 66] on div "Arhiveeri vestlus" at bounding box center [1109, 68] width 95 height 17
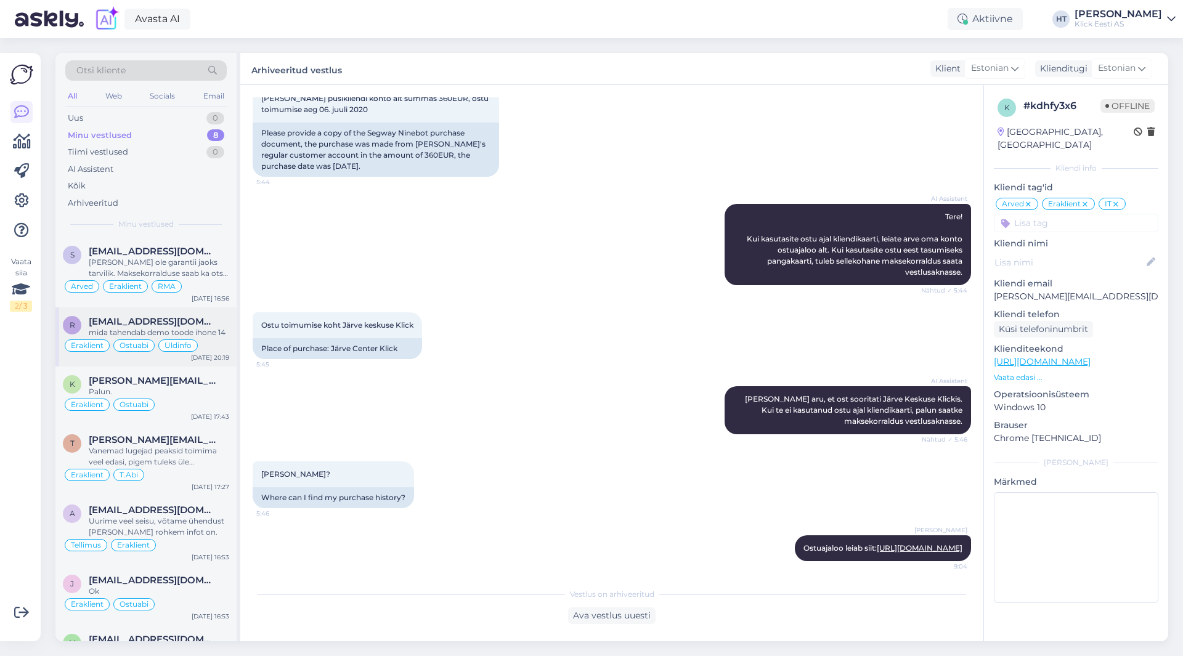
click at [167, 359] on div "r [EMAIL_ADDRESS][DOMAIN_NAME] mida tahendab demo toode ihone 14 Eraklient Ostu…" at bounding box center [145, 336] width 181 height 59
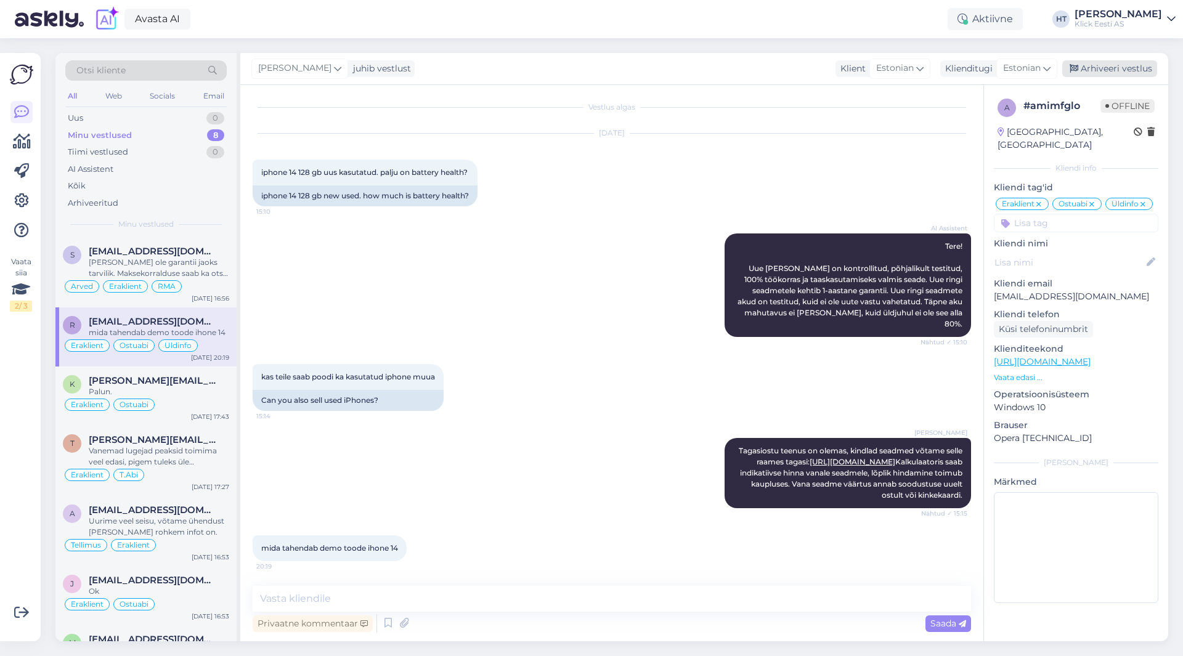
click at [1094, 73] on div "Arhiveeri vestlus" at bounding box center [1109, 68] width 95 height 17
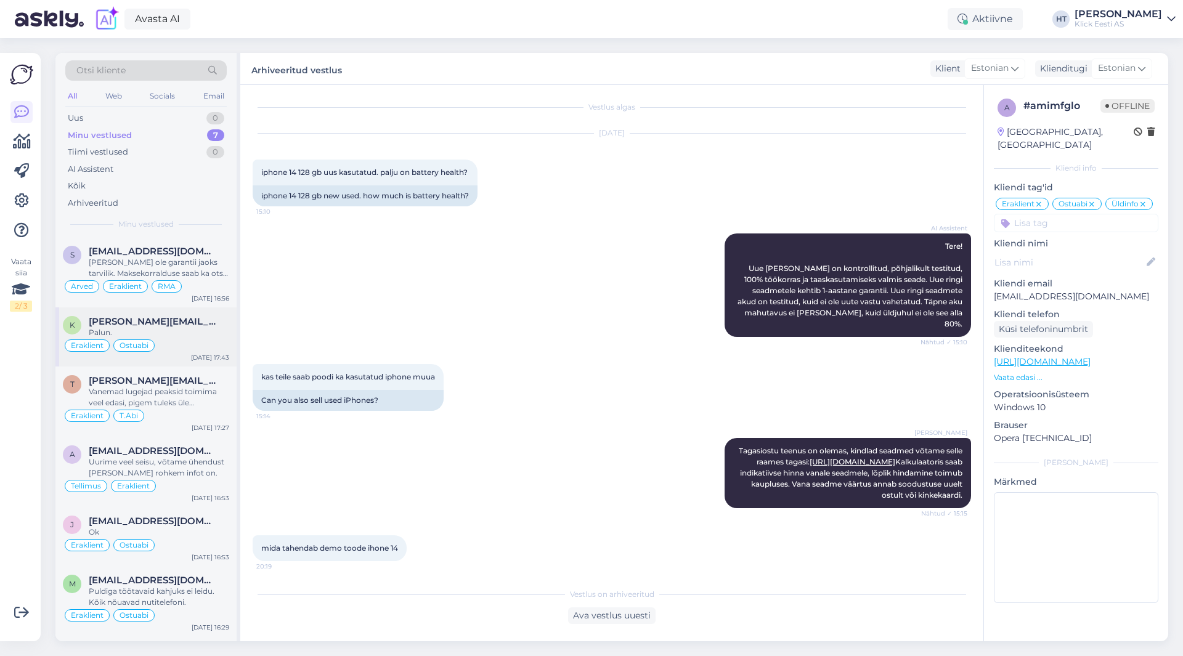
click at [164, 322] on span "[PERSON_NAME][EMAIL_ADDRESS][DOMAIN_NAME]" at bounding box center [153, 321] width 128 height 11
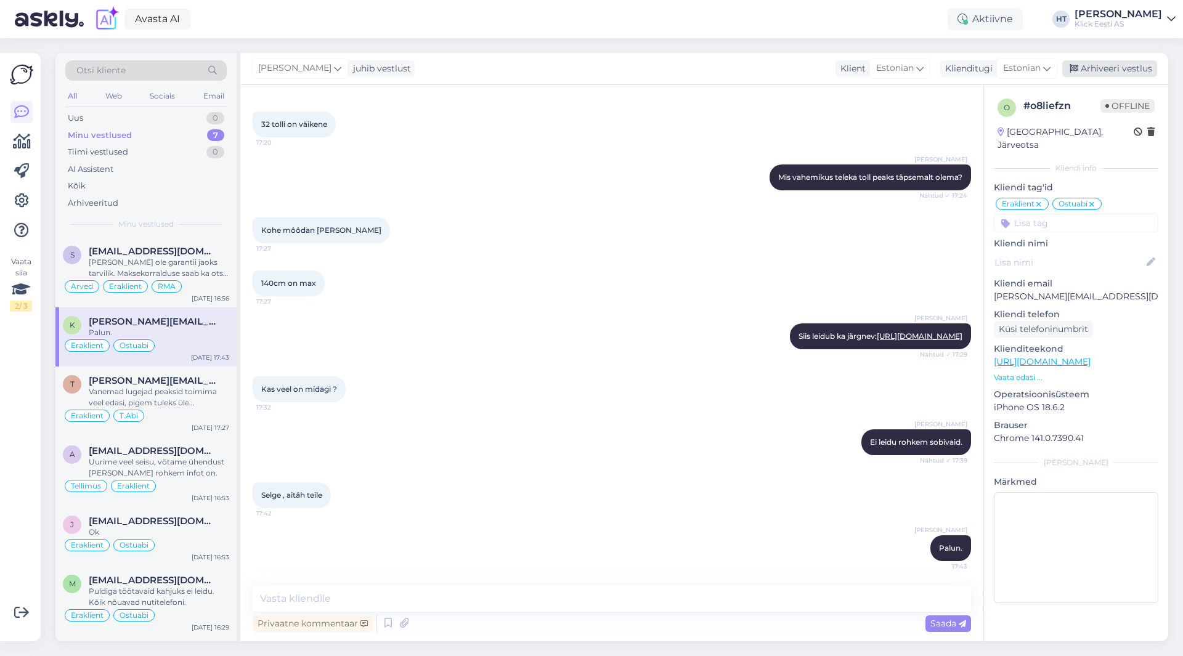
click at [1097, 71] on div "Arhiveeri vestlus" at bounding box center [1109, 68] width 95 height 17
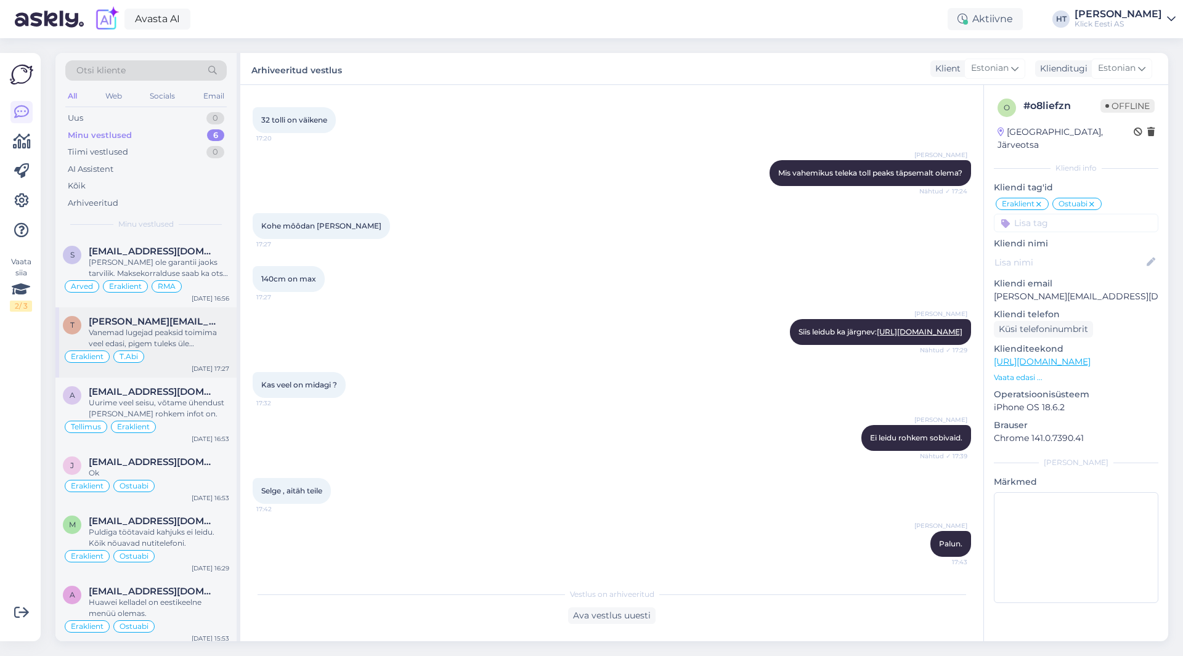
click at [227, 353] on div "Eraklient T.Abi" at bounding box center [146, 356] width 166 height 15
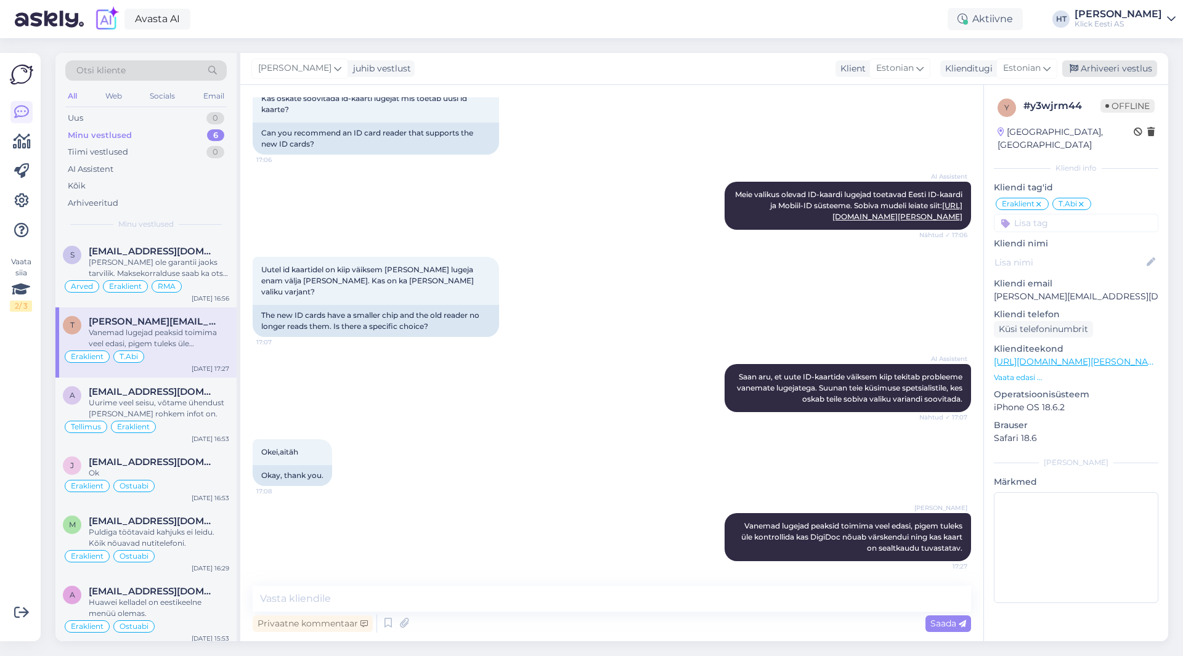
click at [1108, 73] on div "Arhiveeri vestlus" at bounding box center [1109, 68] width 95 height 17
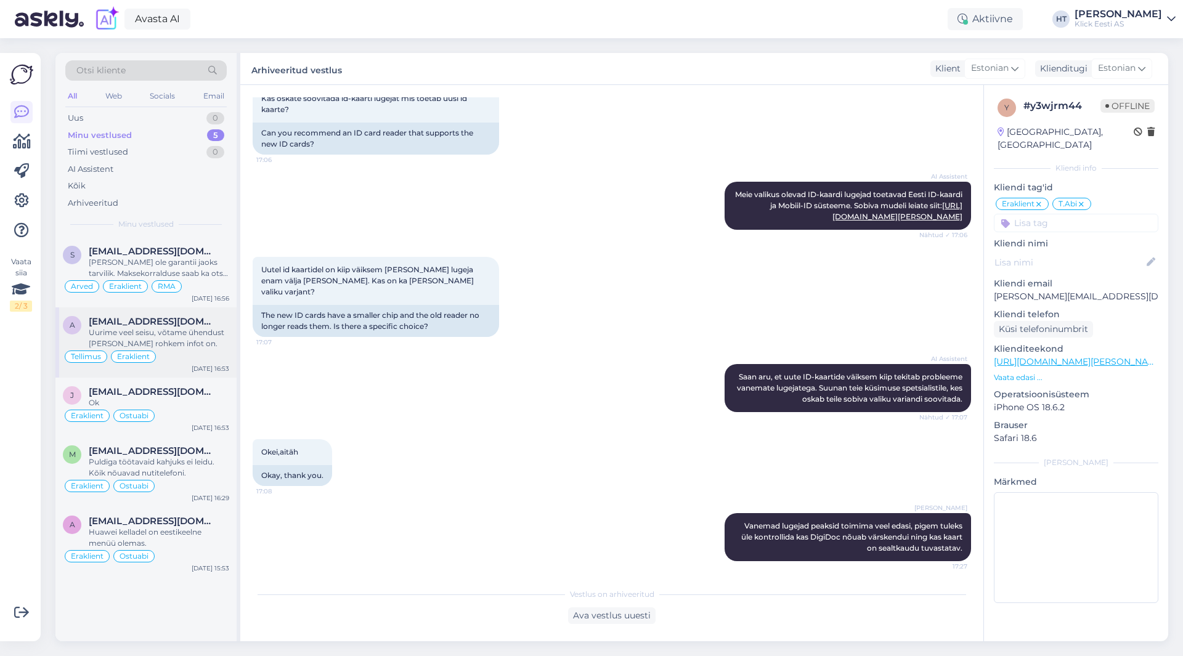
click at [171, 333] on div "Uurime veel seisu, võtame ühendust [PERSON_NAME] rohkem infot on." at bounding box center [159, 338] width 140 height 22
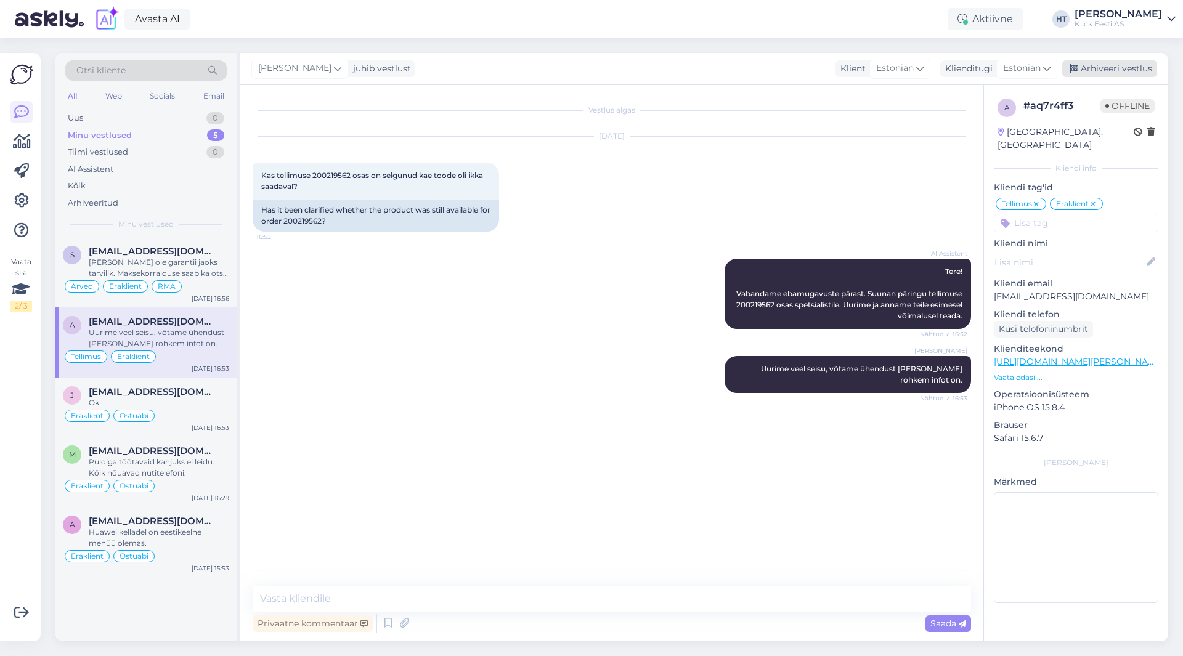
click at [1118, 73] on div "Arhiveeri vestlus" at bounding box center [1109, 68] width 95 height 17
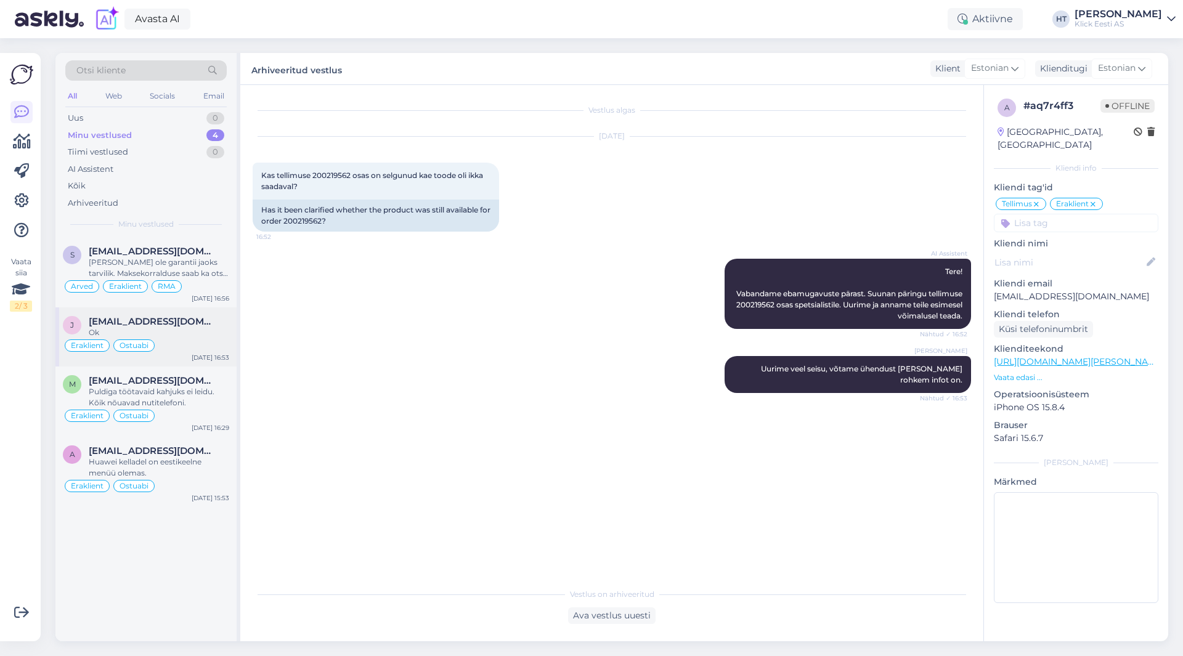
click at [215, 340] on div "Eraklient Ostuabi" at bounding box center [146, 345] width 166 height 15
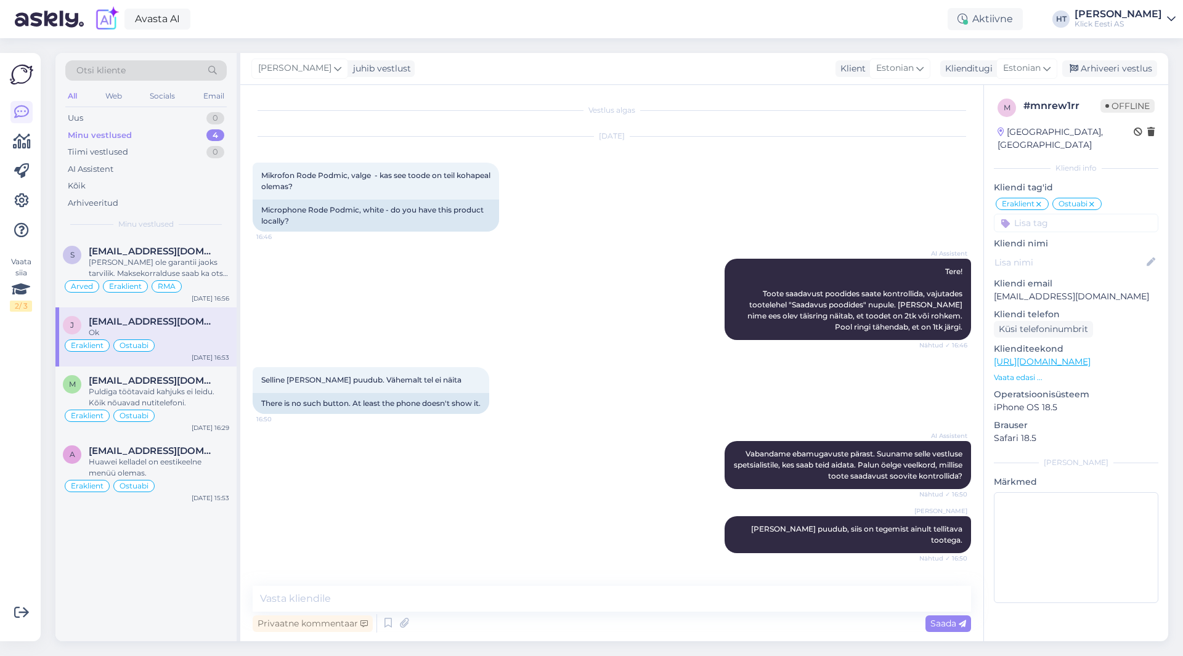
scroll to position [140, 0]
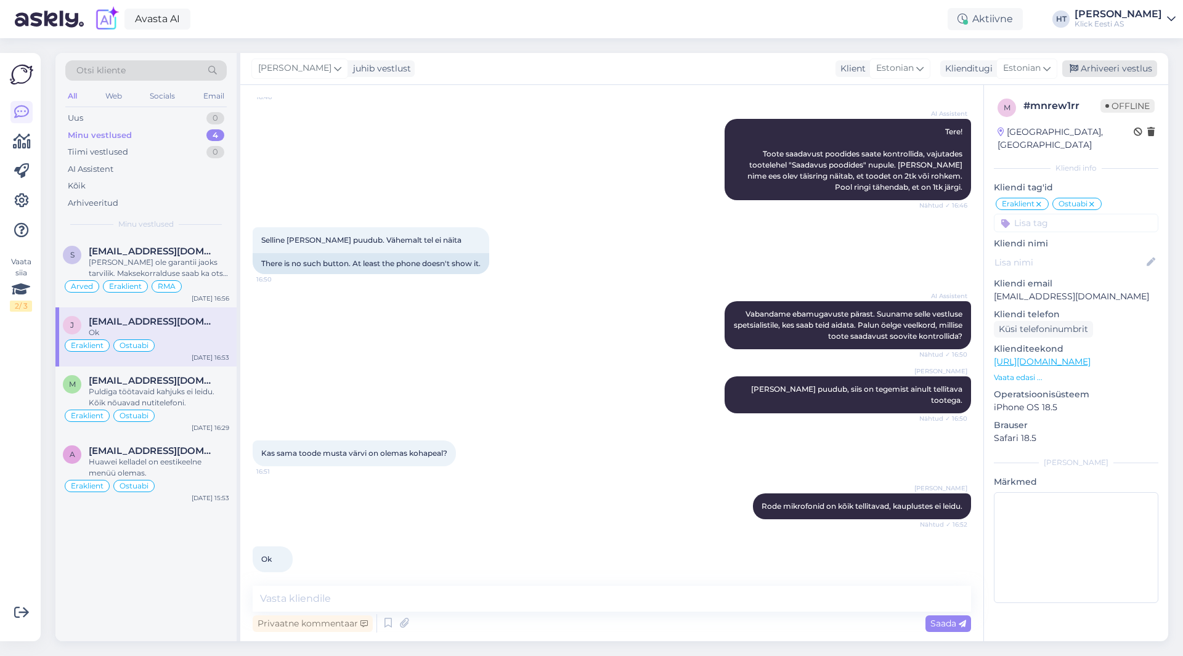
click at [1084, 74] on div "Arhiveeri vestlus" at bounding box center [1109, 68] width 95 height 17
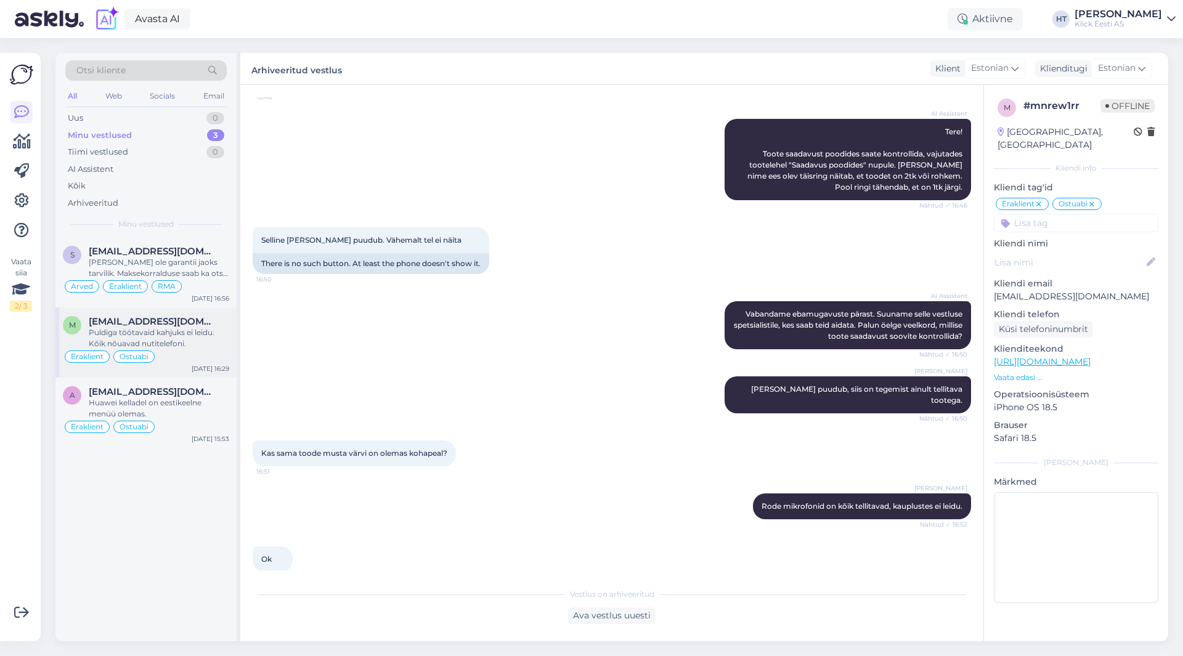
click at [219, 315] on div "m [EMAIL_ADDRESS][DOMAIN_NAME] Puldiga töötavaid kahjuks ei leidu. Kõik nõuavad…" at bounding box center [145, 342] width 181 height 70
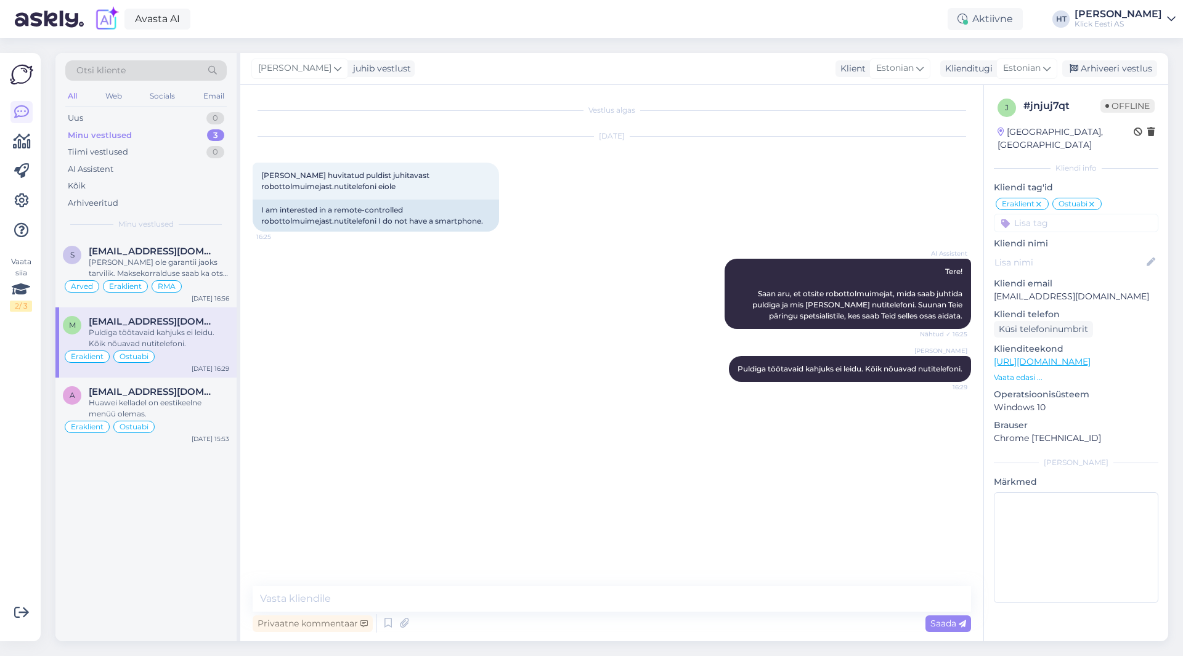
scroll to position [0, 0]
click at [1121, 70] on div "Arhiveeri vestlus" at bounding box center [1109, 68] width 95 height 17
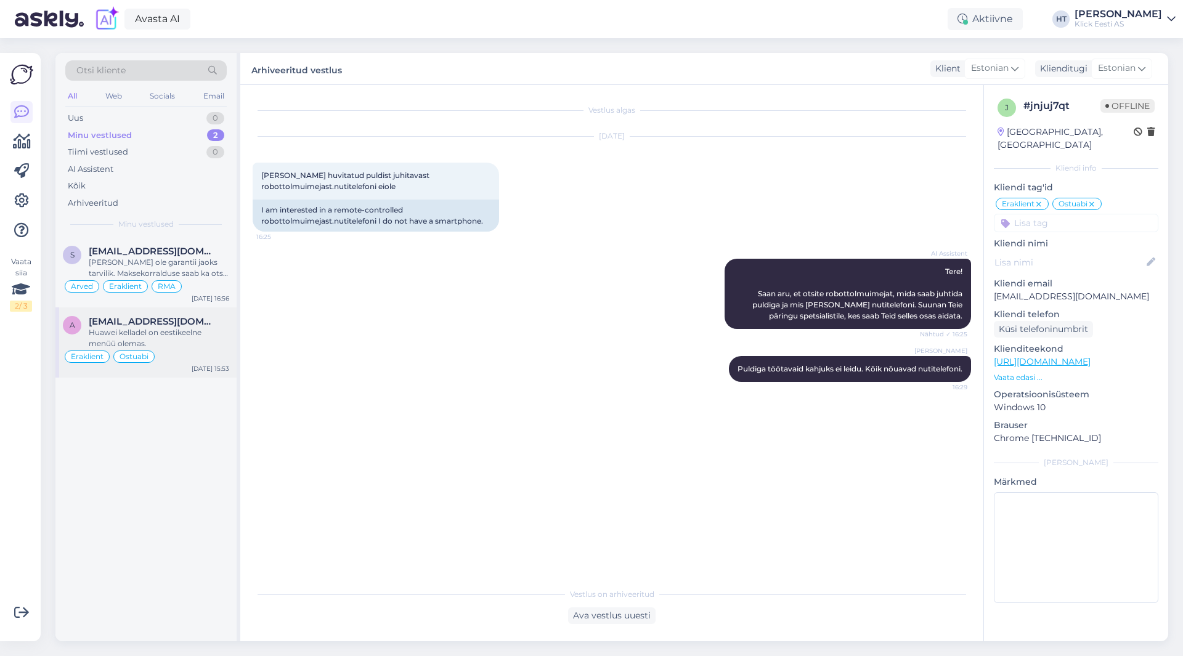
click at [174, 349] on div "Eraklient Ostuabi" at bounding box center [146, 356] width 166 height 15
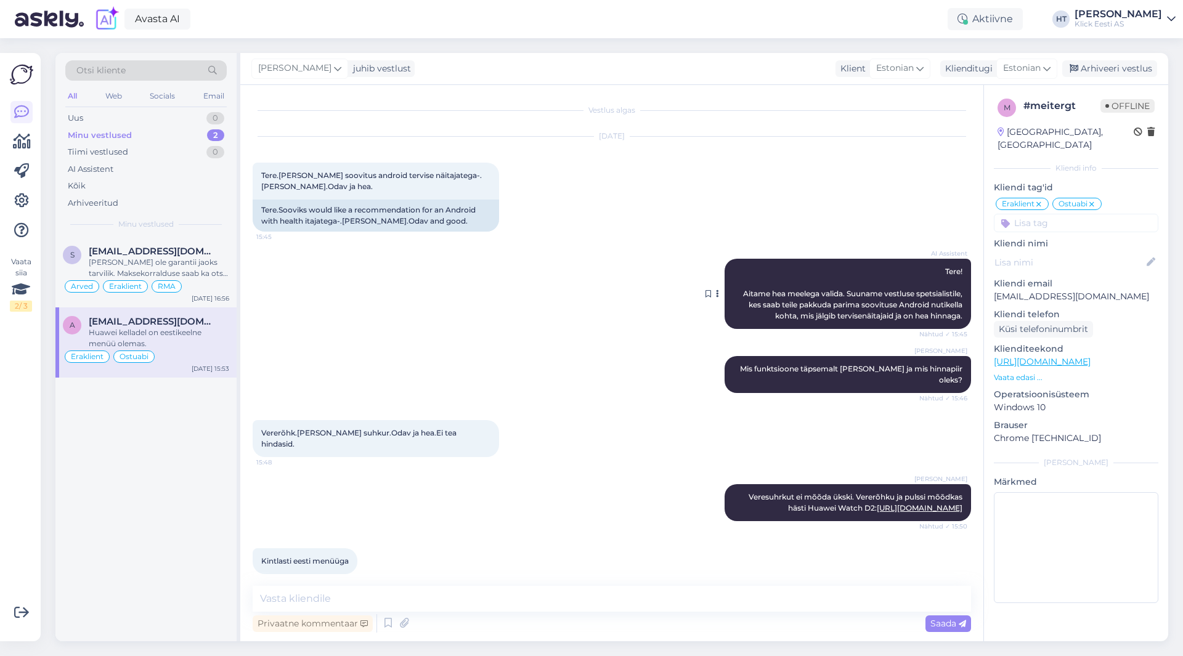
scroll to position [66, 0]
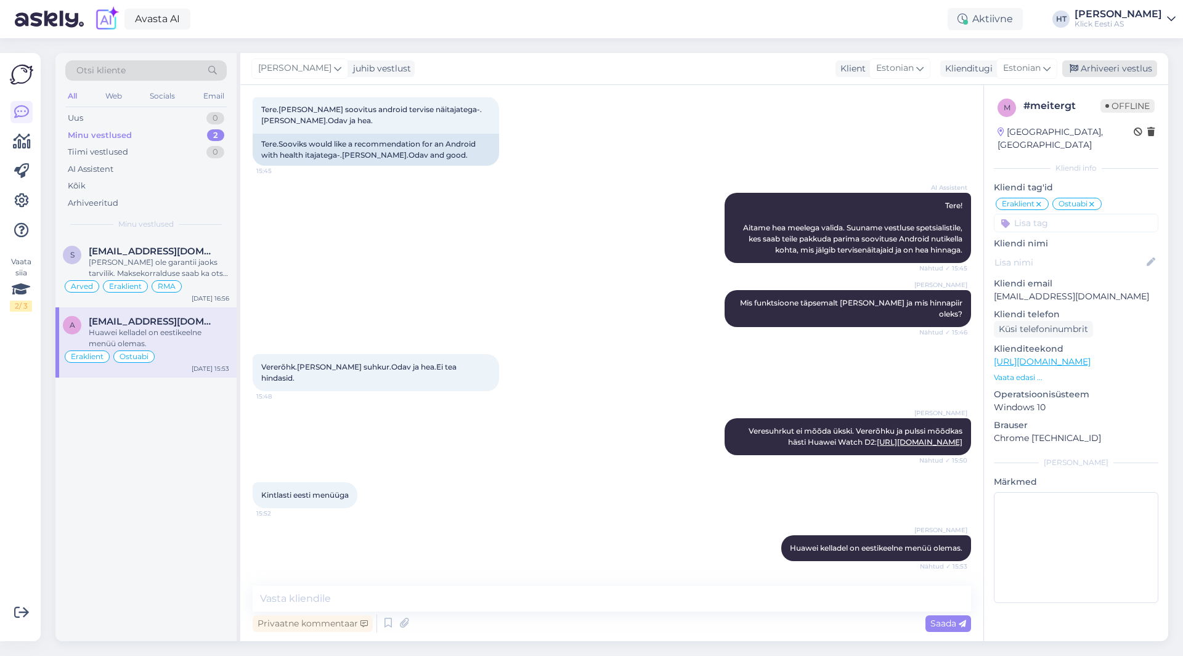
click at [1111, 68] on div "Arhiveeri vestlus" at bounding box center [1109, 68] width 95 height 17
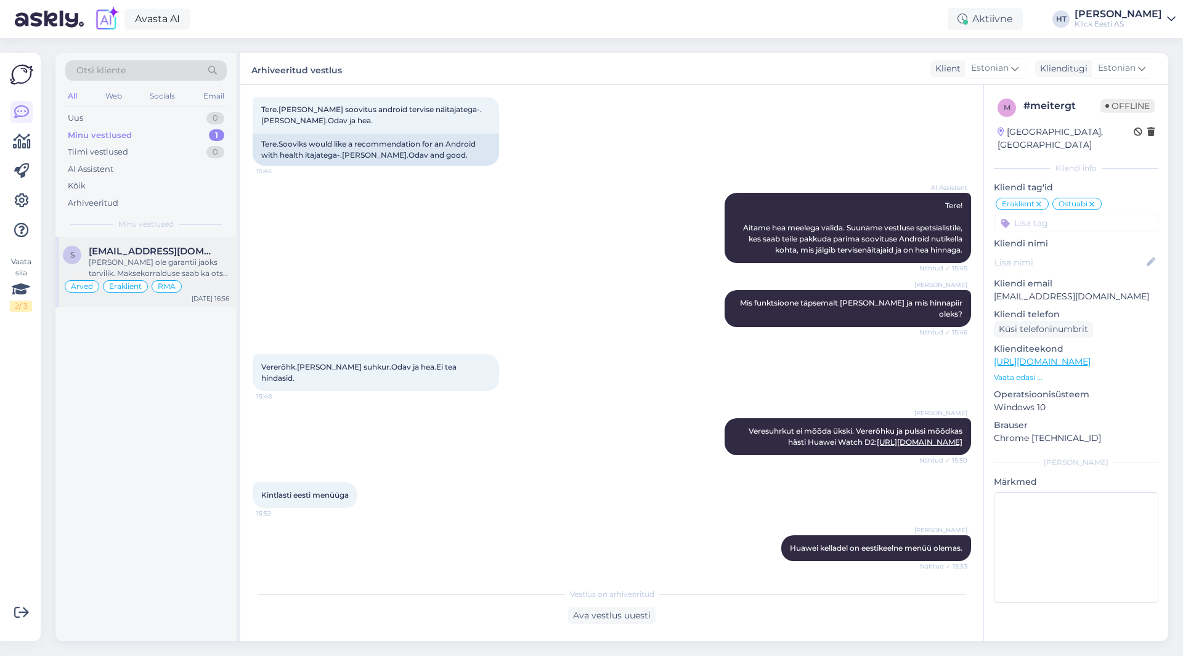
click at [168, 256] on span "[EMAIL_ADDRESS][DOMAIN_NAME]" at bounding box center [153, 251] width 128 height 11
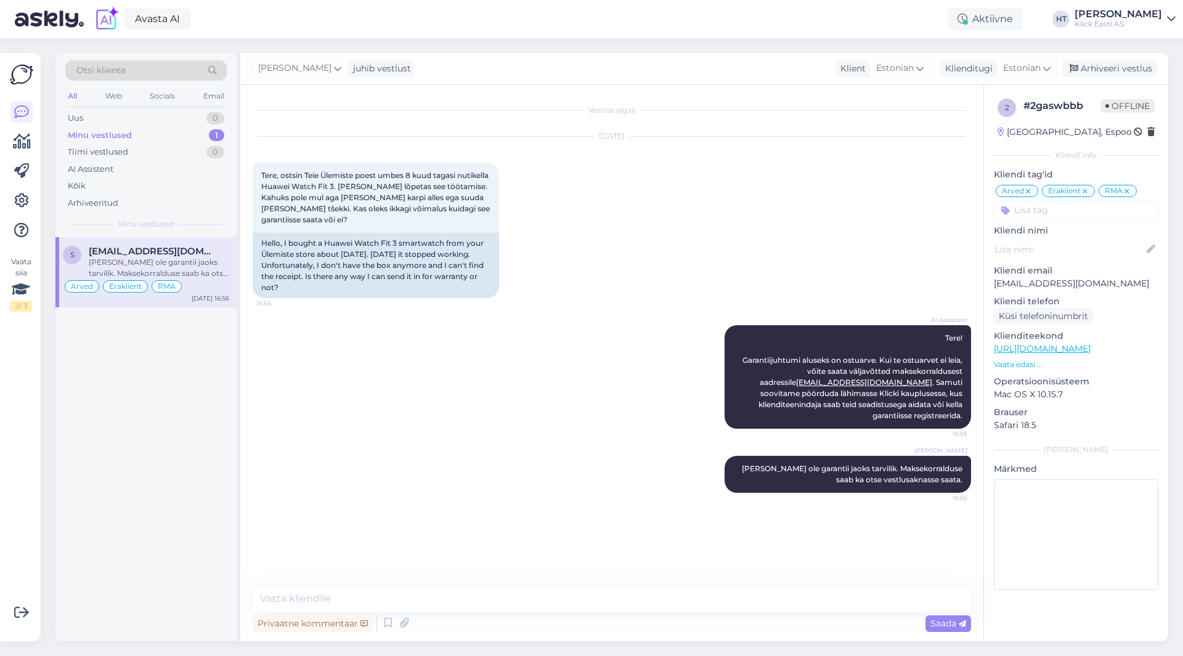
scroll to position [0, 0]
click at [1118, 70] on div "Arhiveeri vestlus" at bounding box center [1109, 68] width 95 height 17
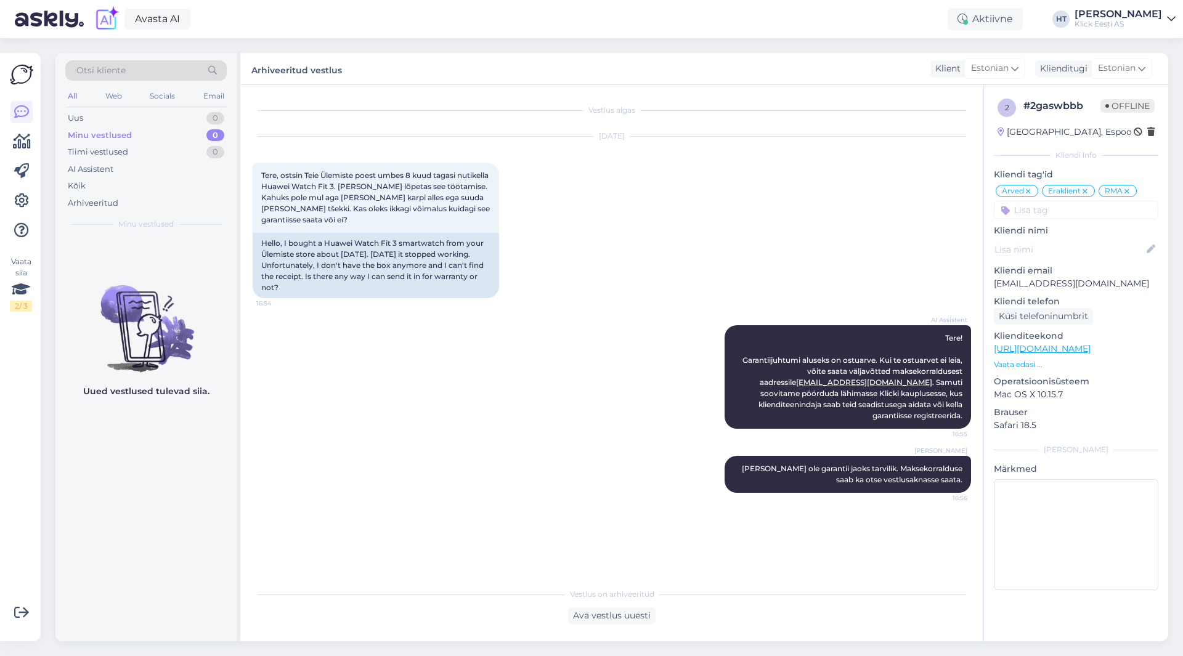
click at [173, 140] on div "Minu vestlused 0" at bounding box center [145, 135] width 161 height 17
